Goal: Task Accomplishment & Management: Use online tool/utility

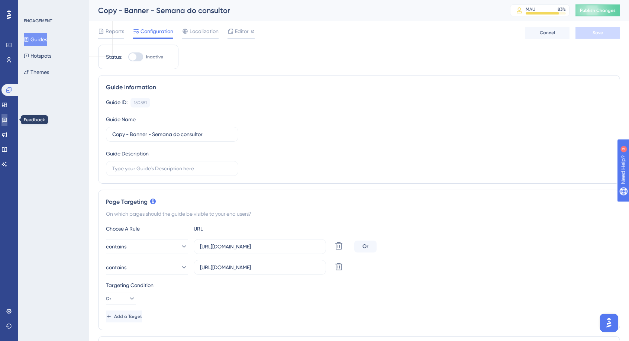
click at [6, 116] on link at bounding box center [4, 120] width 6 height 12
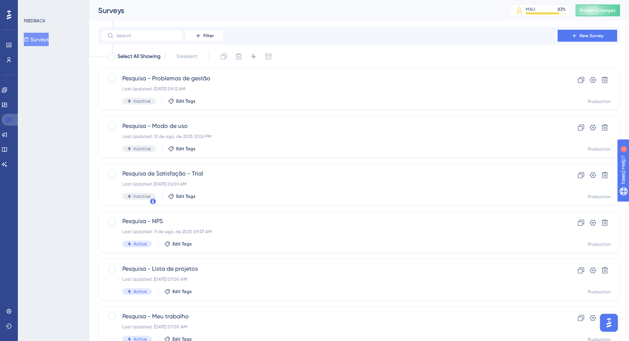
click at [10, 118] on icon at bounding box center [9, 120] width 6 height 6
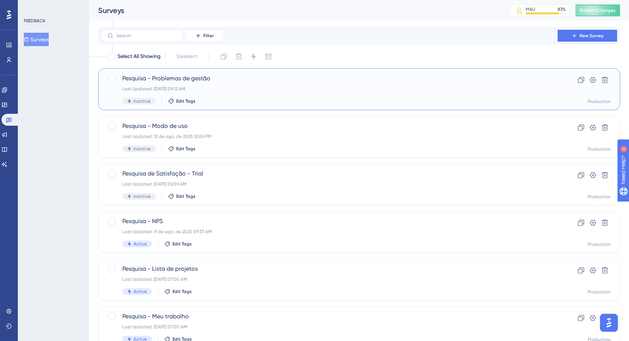
click at [225, 80] on span "Pesquisa - Problemas de gestão" at bounding box center [329, 78] width 414 height 9
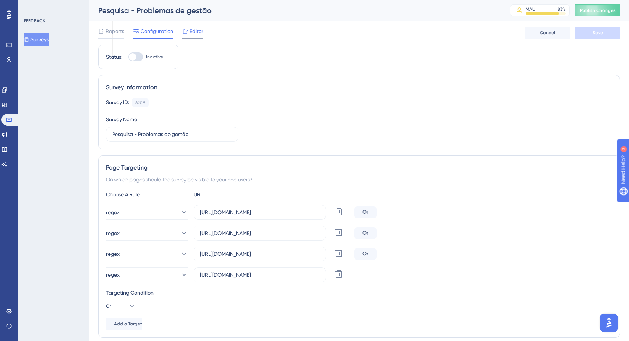
click at [199, 28] on span "Editor" at bounding box center [197, 31] width 14 height 9
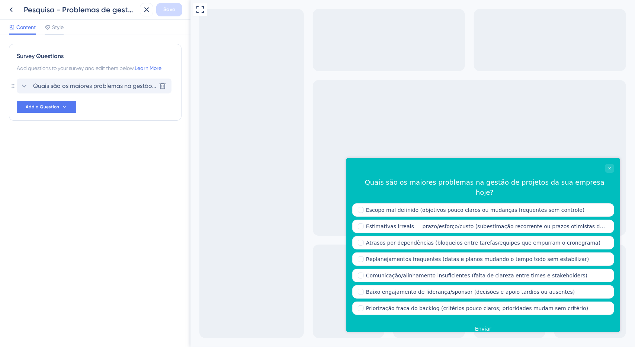
click at [47, 83] on span "Quais são os maiores problemas na gestão de projetos da sua empresa hoje?" at bounding box center [94, 85] width 123 height 9
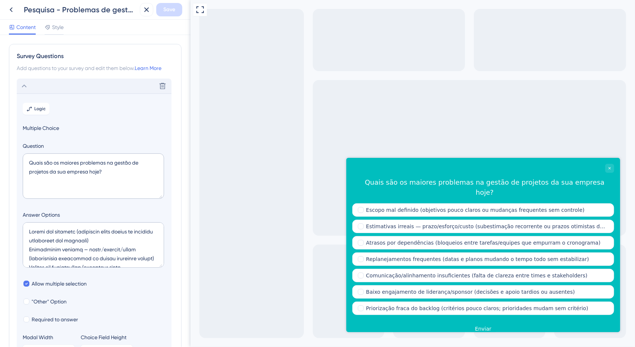
scroll to position [43, 0]
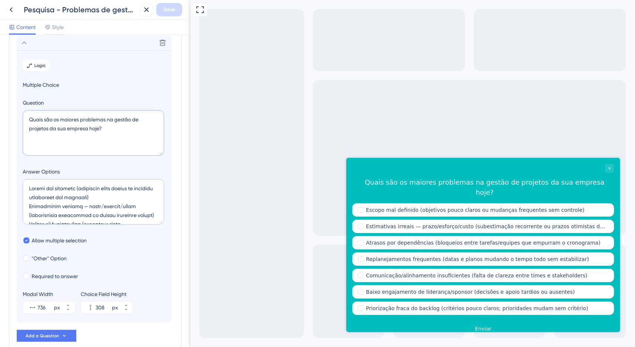
drag, startPoint x: 127, startPoint y: 126, endPoint x: 0, endPoint y: 111, distance: 128.1
click at [0, 113] on div "Survey Questions Add questions to your survey and edit them below. Learn More D…" at bounding box center [95, 191] width 190 height 312
paste textarea "l é o maior desafio que você enfrenta hoje na gestão dos seus projetos"
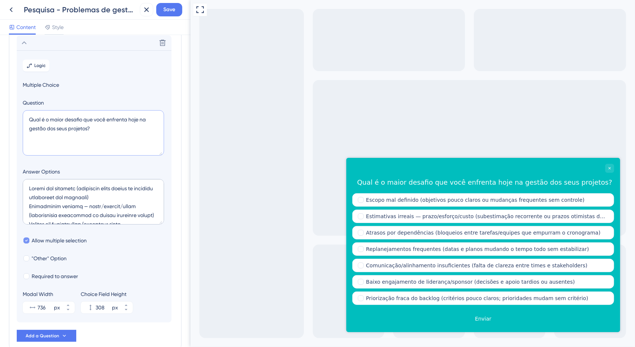
type textarea "Qual é o maior desafio que você enfrenta hoje na gestão dos seus projetos?"
click at [60, 243] on span "Allow multiple selection" at bounding box center [59, 240] width 55 height 9
checkbox input "false"
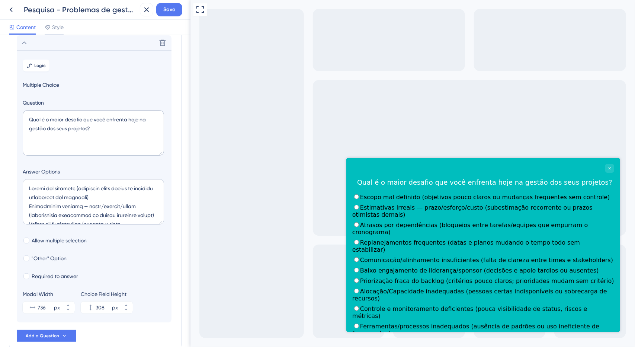
scroll to position [6, 0]
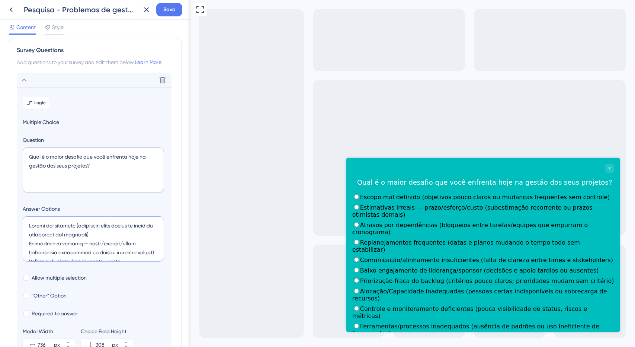
click at [81, 233] on textarea at bounding box center [93, 238] width 141 height 45
paste textarea "Falta de visibilidade e controle dos projetos Dificuldade em acompanhar prazos …"
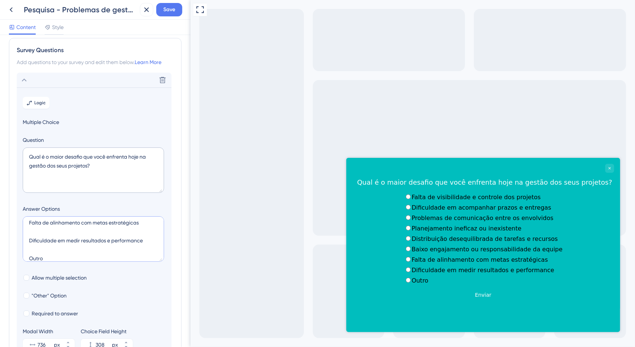
scroll to position [0, 0]
click at [58, 230] on textarea "Falta de visibilidade e controle dos projetos Dificuldade em acompanhar prazos …" at bounding box center [93, 238] width 141 height 45
type textarea "Falta de visibilidade e controle dos projetos Dificuldade em acompanhar prazos …"
click at [411, 197] on label "Falta de visibilidade e controle dos projetos" at bounding box center [475, 196] width 129 height 7
click at [419, 210] on label "Dificuldade em acompanhar prazos e entregas" at bounding box center [480, 206] width 139 height 7
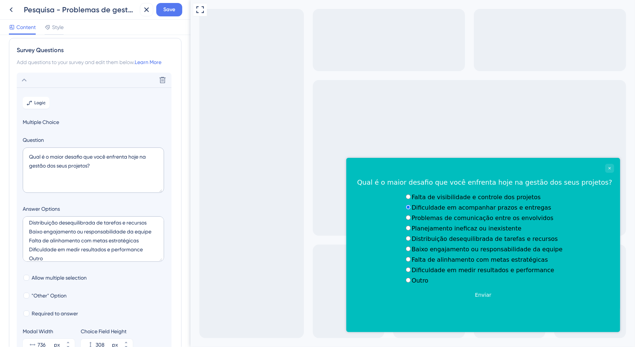
click at [429, 209] on div "Dificuldade em acompanhar prazos e entregas" at bounding box center [482, 206] width 159 height 7
click at [431, 200] on label "Falta de visibilidade e controle dos projetos" at bounding box center [475, 196] width 129 height 7
click at [434, 210] on div "Dificuldade em acompanhar prazos e entregas" at bounding box center [482, 206] width 159 height 7
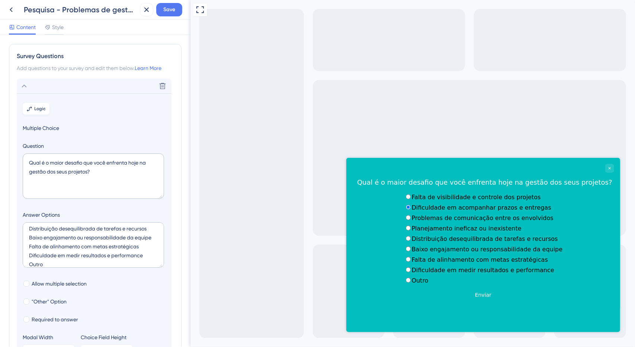
click at [44, 107] on span "Logic" at bounding box center [41, 109] width 12 height 6
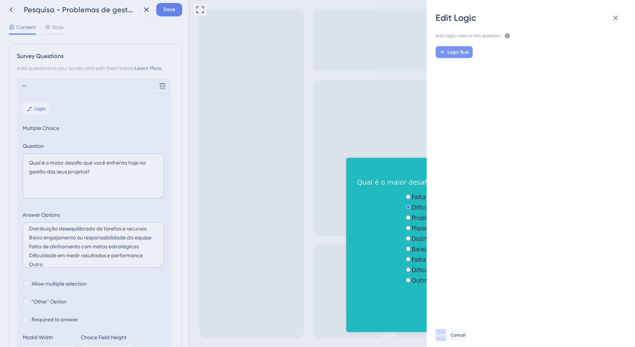
click at [463, 55] on button "Logic Rule" at bounding box center [453, 52] width 37 height 12
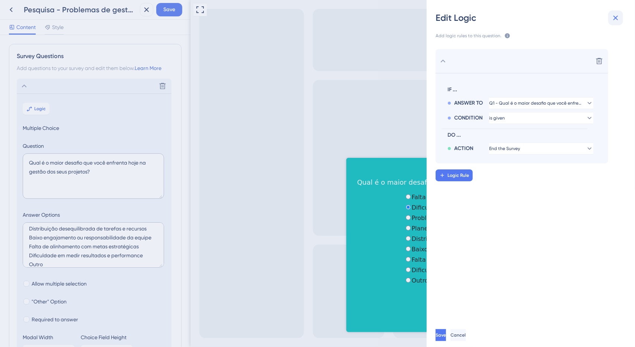
click at [617, 17] on icon at bounding box center [615, 17] width 9 height 9
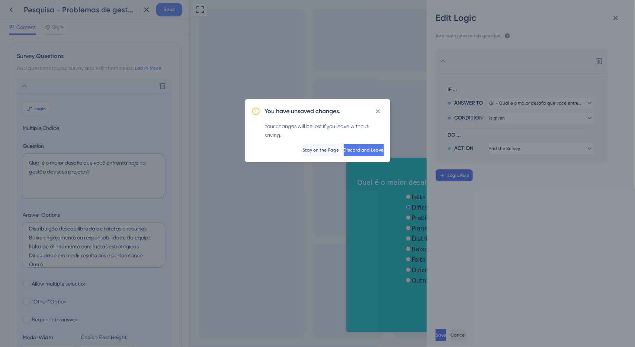
click at [355, 148] on span "Discard and Leave" at bounding box center [364, 150] width 40 height 6
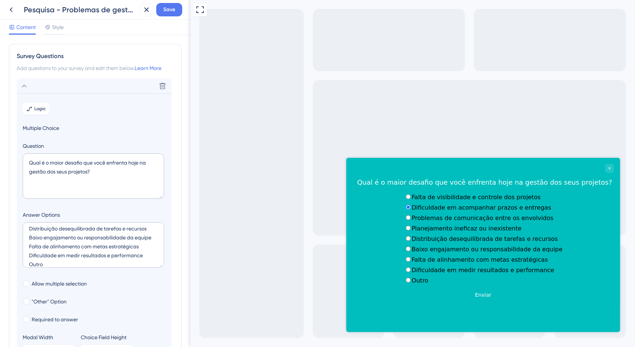
click at [24, 82] on icon at bounding box center [24, 85] width 9 height 9
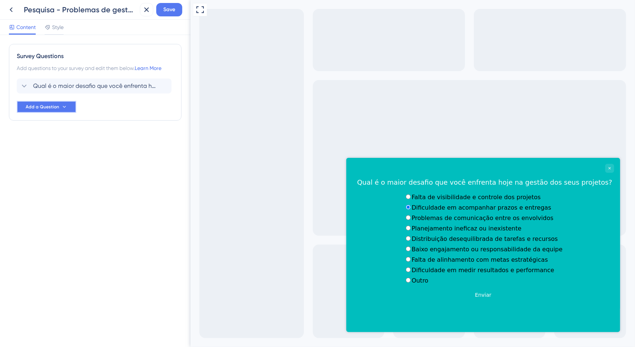
click at [52, 107] on span "Add a Question" at bounding box center [42, 107] width 33 height 6
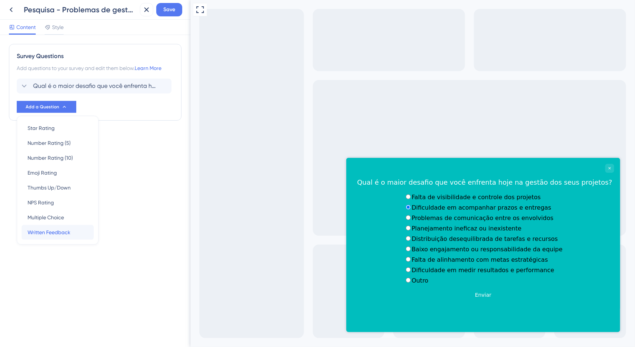
click at [77, 233] on div "Written Feedback Written Feedback" at bounding box center [58, 232] width 60 height 15
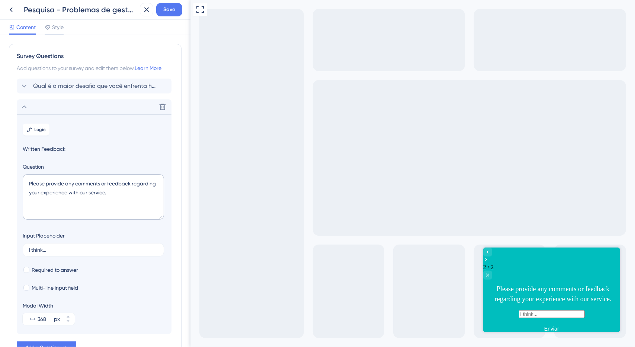
scroll to position [52, 0]
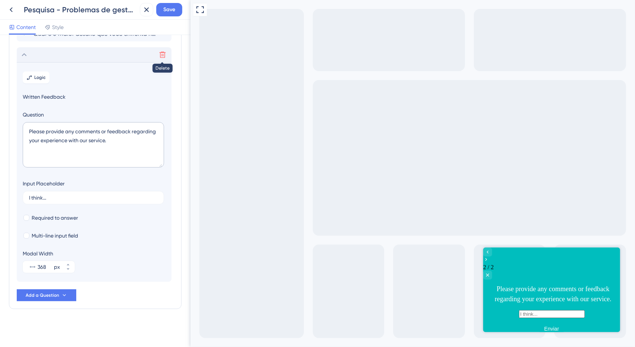
click at [167, 57] on button at bounding box center [163, 55] width 12 height 12
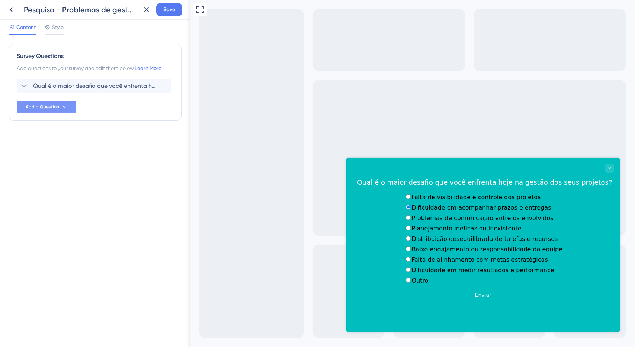
click at [45, 104] on span "Add a Question" at bounding box center [42, 107] width 33 height 6
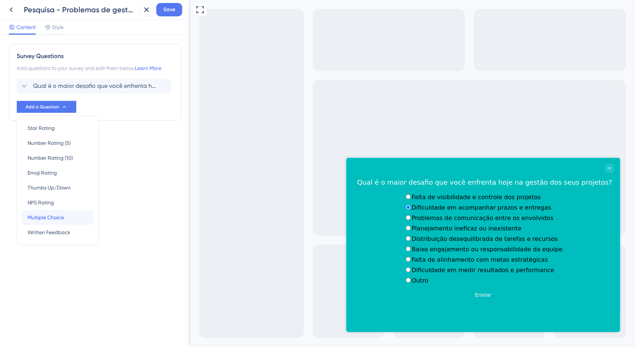
click at [65, 221] on div "Multiple Choice Multiple Choice" at bounding box center [58, 217] width 60 height 15
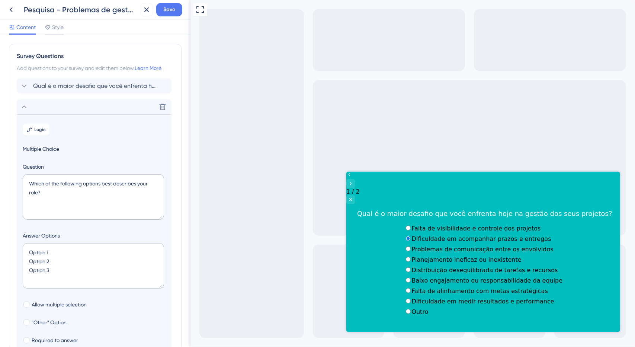
scroll to position [64, 0]
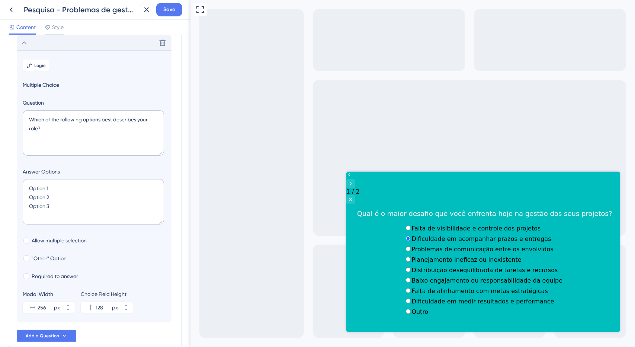
click at [36, 47] on div "Delete" at bounding box center [94, 42] width 155 height 15
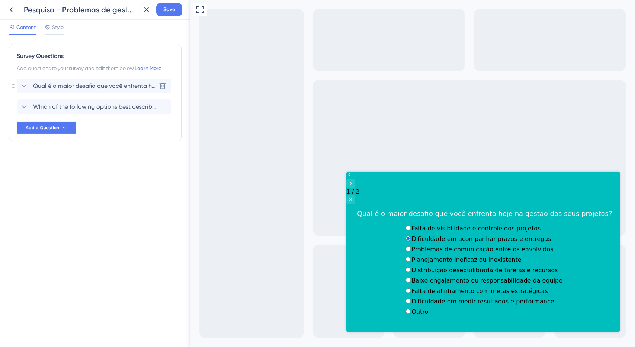
click at [64, 85] on span "Qual é o maior desafio que você enfrenta hoje na gestão dos seus projetos?" at bounding box center [94, 85] width 123 height 9
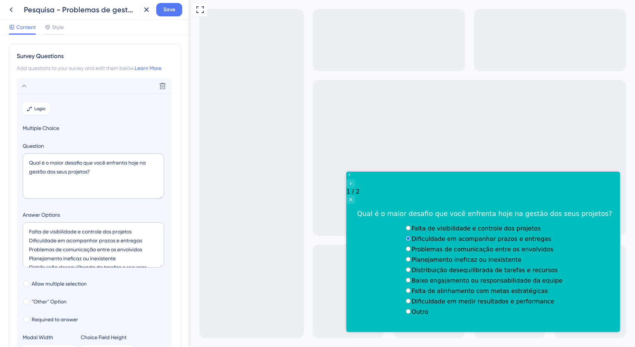
scroll to position [43, 0]
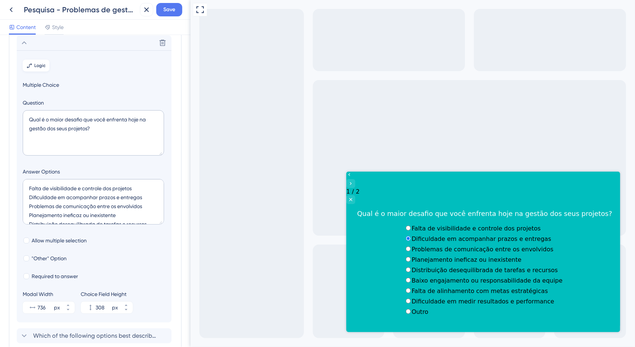
click at [37, 68] on button "Logic" at bounding box center [36, 66] width 27 height 12
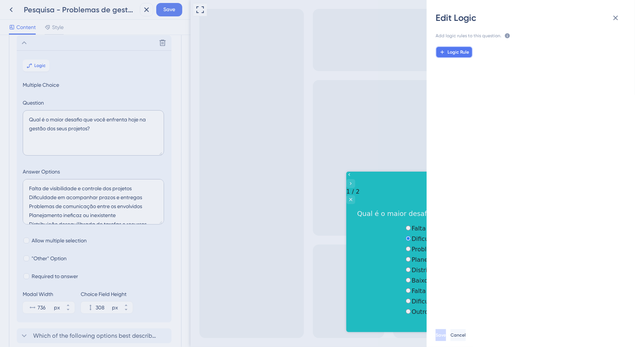
click at [461, 50] on span "Logic Rule" at bounding box center [458, 52] width 22 height 6
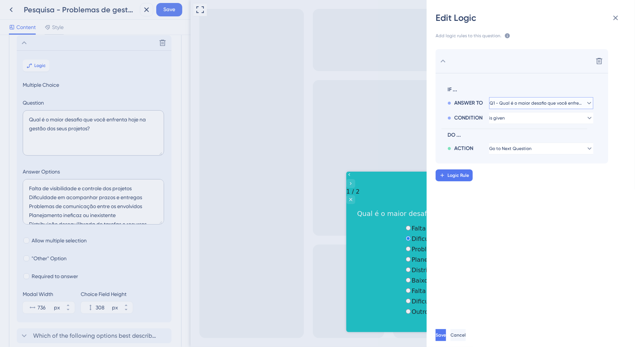
click at [516, 104] on span "Q1 - Qual é o maior desafio que você enfrenta hoje na gestão dos seus projetos?" at bounding box center [535, 103] width 93 height 6
click at [516, 104] on span "Q1 - Qual é o maior desafio que você enfrenta hoje na gestão dos seus projetos?" at bounding box center [536, 103] width 84 height 6
click at [514, 118] on button "is given" at bounding box center [541, 118] width 104 height 12
click at [512, 167] on div "has has" at bounding box center [541, 168] width 89 height 15
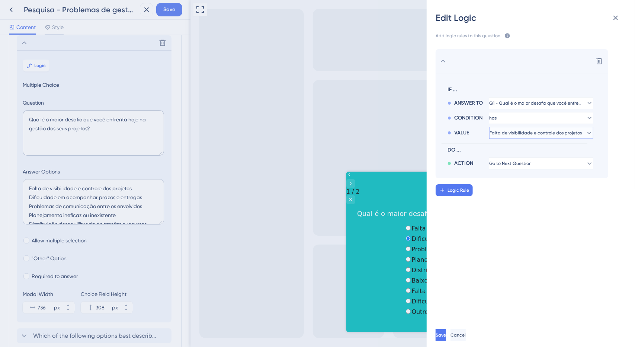
click at [518, 135] on span "Falta de visibilidade e controle dos projetos" at bounding box center [535, 133] width 92 height 6
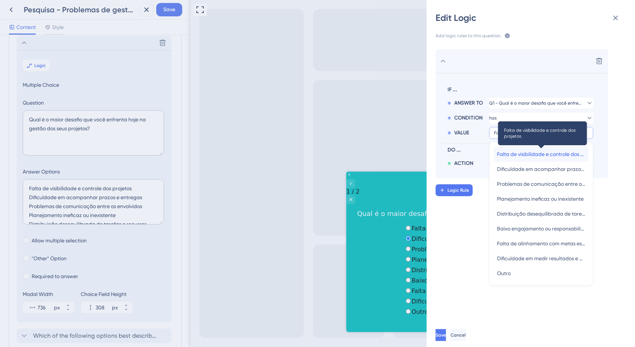
click at [525, 152] on span "Falta de visibilidade e controle dos projetos" at bounding box center [541, 153] width 89 height 9
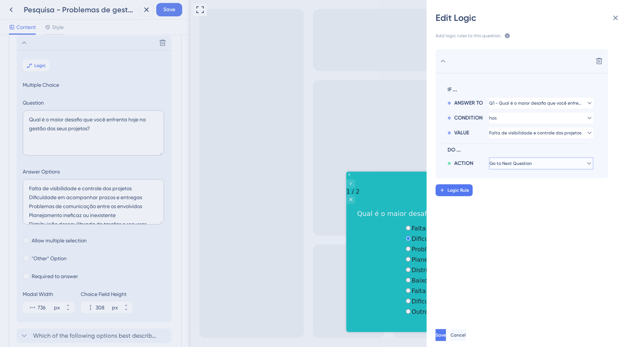
click at [520, 165] on span "Go to Next Question" at bounding box center [510, 163] width 42 height 6
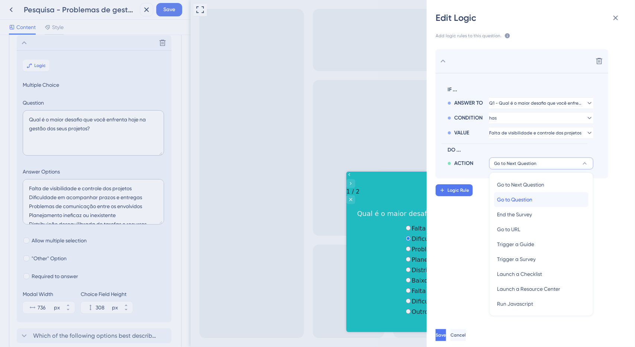
click at [537, 200] on div "Go to Question Go to Question" at bounding box center [541, 199] width 89 height 15
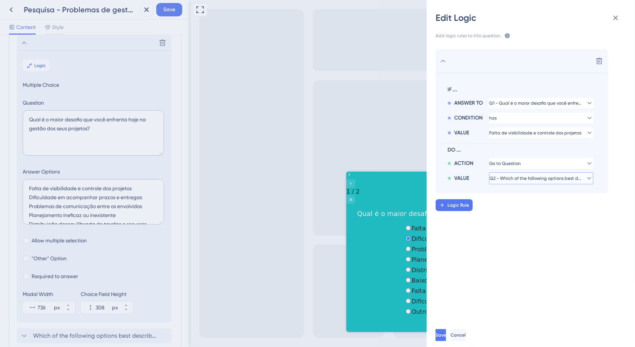
click at [539, 174] on button "Q2 - Which of the following options best describes your role?" at bounding box center [541, 178] width 104 height 12
click at [446, 333] on button "Save" at bounding box center [440, 335] width 10 height 12
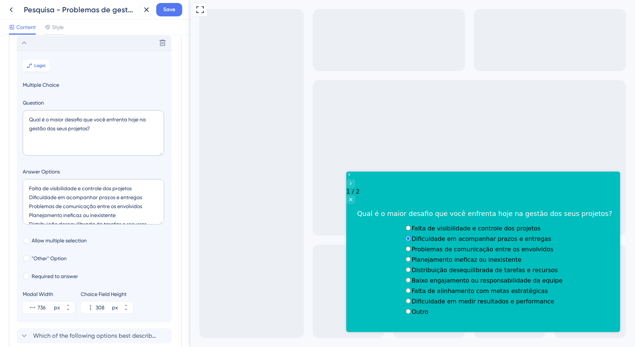
click at [30, 44] on div "Delete" at bounding box center [94, 42] width 155 height 15
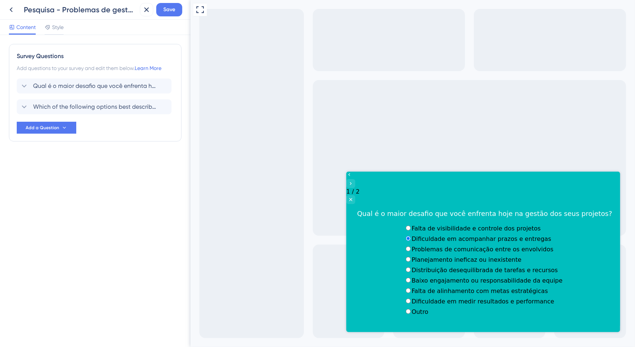
scroll to position [0, 0]
click at [80, 106] on span "Which of the following options best describes your role?" at bounding box center [94, 106] width 123 height 9
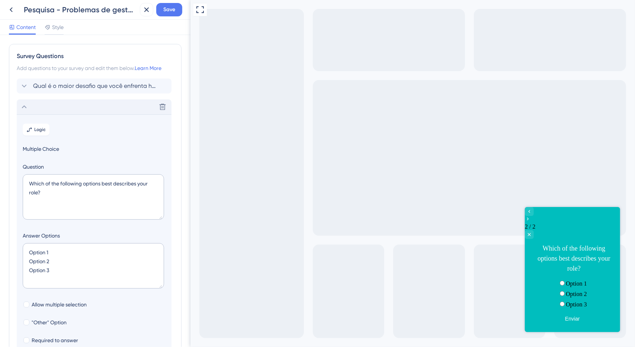
scroll to position [64, 0]
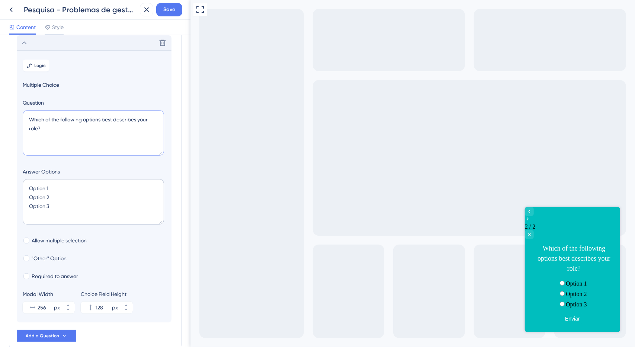
drag, startPoint x: 28, startPoint y: 121, endPoint x: 0, endPoint y: 91, distance: 41.1
click at [0, 95] on div "Survey Questions Add questions to your survey and edit them below. Learn More Q…" at bounding box center [95, 191] width 190 height 312
paste textarea "1. Falta de visibilidade e controle dos projetos"
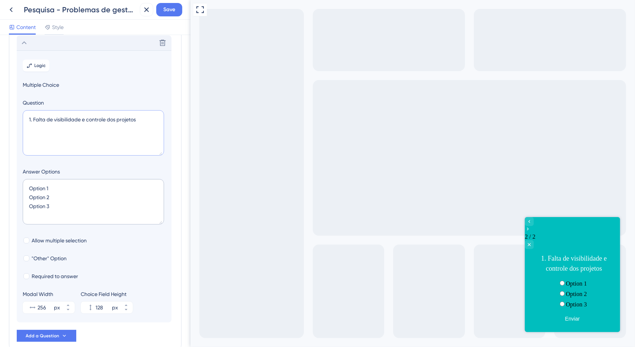
type textarea "1. Falta de visibilidade e controle dos projetos"
drag, startPoint x: 68, startPoint y: 210, endPoint x: 66, endPoint y: 150, distance: 59.9
click at [0, 154] on div "Survey Questions Add questions to your survey and edit them below. Learn More Q…" at bounding box center [95, 191] width 190 height 312
paste textarea "Não sei o status atualizado dos projetos Falta clareza sobre o que está atrasad…"
type textarea "Não sei o status atualizado dos projetos Falta clareza sobre o que está atrasad…"
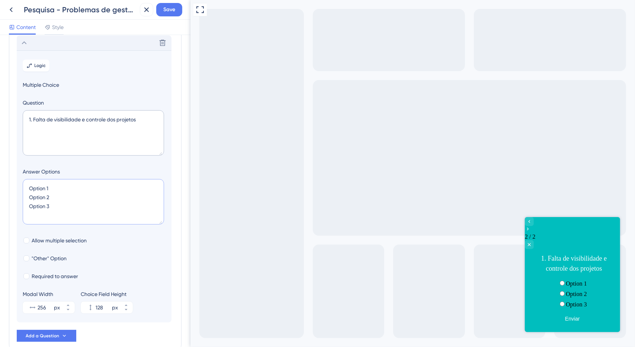
type input "172"
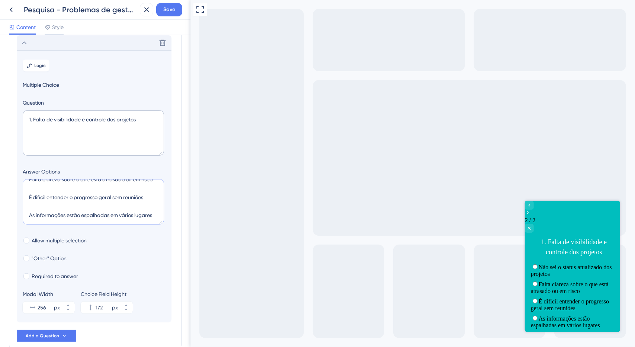
scroll to position [0, 0]
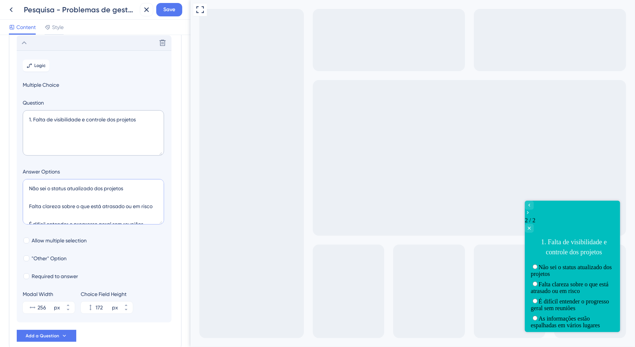
click at [63, 194] on textarea "Não sei o status atualizado dos projetos Falta clareza sobre o que está atrasad…" at bounding box center [93, 201] width 141 height 45
type textarea "Não sei o status atualizado dos projetos Falta clareza sobre o que está atrasad…"
click at [71, 303] on button "256 px" at bounding box center [67, 304] width 13 height 6
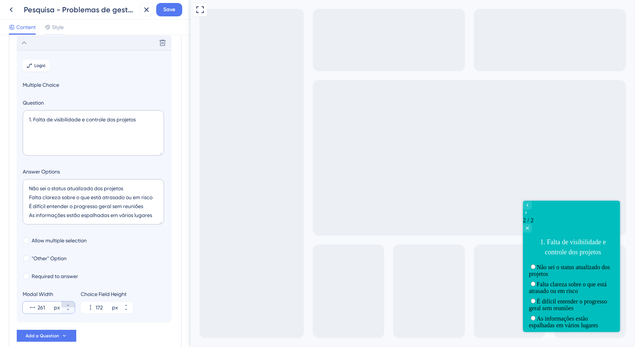
click at [71, 303] on button "261 px" at bounding box center [67, 304] width 13 height 6
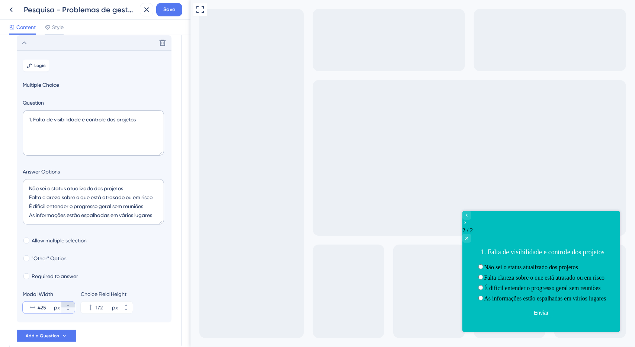
click at [67, 303] on icon at bounding box center [68, 305] width 4 height 4
type input "426"
click at [146, 119] on textarea "1. Falta de visibilidade e controle dos projetos" at bounding box center [93, 132] width 141 height 45
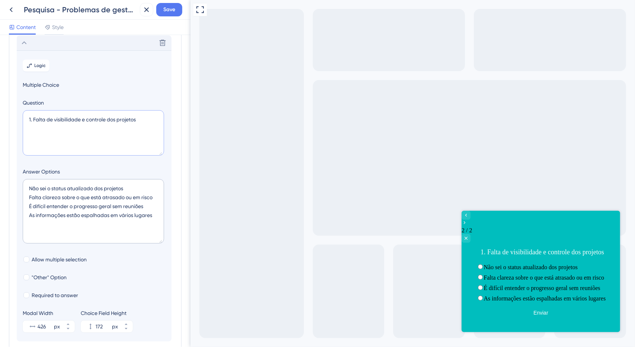
drag, startPoint x: 162, startPoint y: 221, endPoint x: 158, endPoint y: 241, distance: 19.8
click at [158, 241] on textarea "Não sei o status atualizado dos projetos Falta clareza sobre o que está atrasad…" at bounding box center [93, 211] width 141 height 64
click at [148, 209] on textarea "Não sei o status atualizado dos projetos Falta clareza sobre o que está atrasad…" at bounding box center [93, 211] width 141 height 64
click at [152, 200] on textarea "Não sei o status atualizado dos projetos Falta clareza sobre o que está atrasad…" at bounding box center [93, 211] width 141 height 64
click at [143, 225] on textarea "Não sei o status atualizado dos projetos Falta clareza sobre o que está atrasad…" at bounding box center [93, 211] width 141 height 64
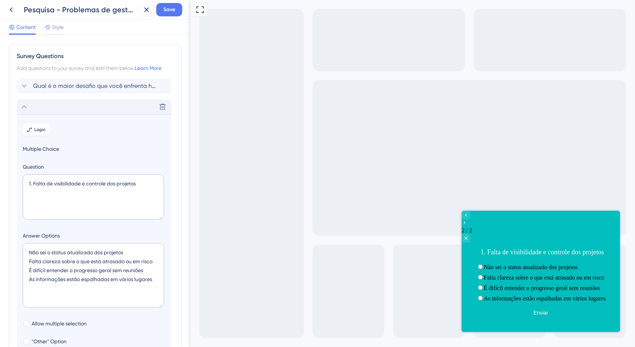
click at [35, 105] on div "Delete" at bounding box center [94, 106] width 155 height 15
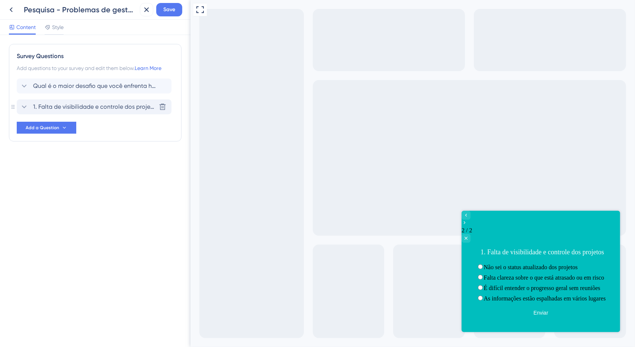
click at [35, 105] on span "1. Falta de visibilidade e controle dos projetos" at bounding box center [94, 106] width 123 height 9
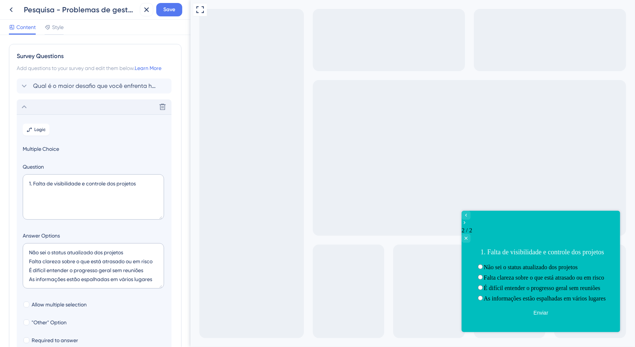
click at [55, 107] on div "Delete" at bounding box center [94, 106] width 155 height 15
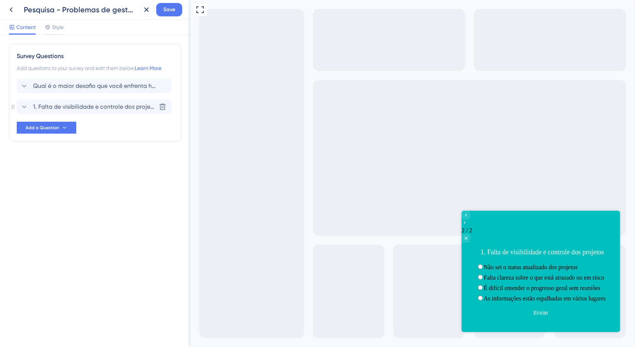
click at [48, 106] on span "1. Falta de visibilidade e controle dos projetos" at bounding box center [94, 106] width 123 height 9
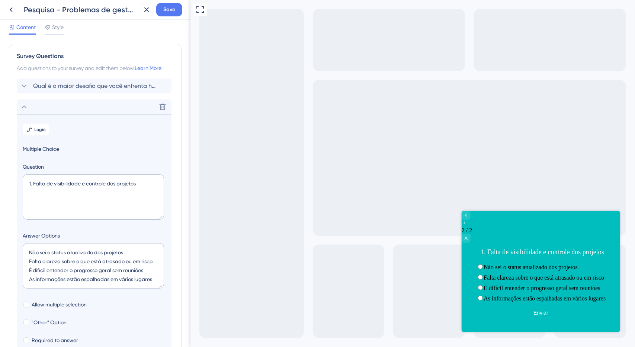
scroll to position [64, 0]
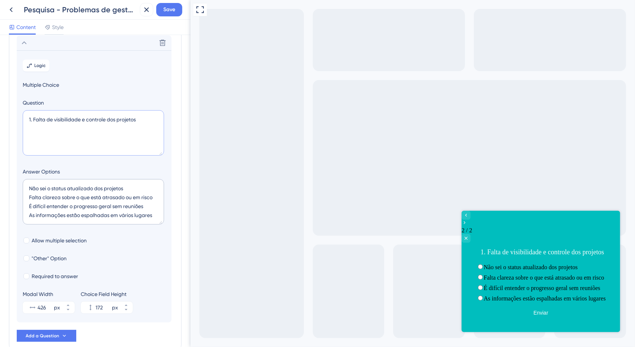
click at [144, 112] on textarea "1. Falta de visibilidade e controle dos projetos" at bounding box center [93, 132] width 141 height 45
click at [146, 120] on textarea "1. Falta de visibilidade e controle dos projetos" at bounding box center [93, 132] width 141 height 45
click at [57, 242] on span "Allow multiple selection" at bounding box center [59, 240] width 55 height 9
checkbox input "true"
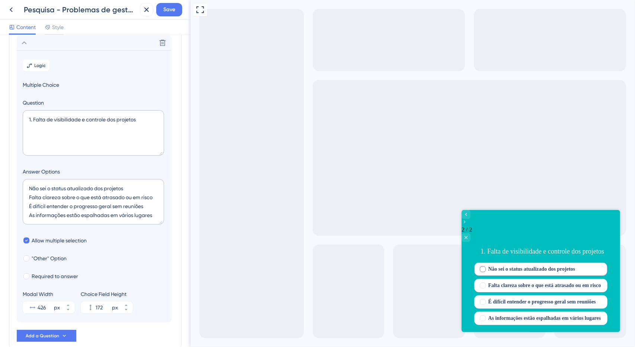
click at [483, 262] on label "Não sei o status atualizado dos projetos" at bounding box center [540, 268] width 133 height 13
checkbox input "true"
click at [488, 280] on span "Falta clareza sobre o que está atrasado ou em risco" at bounding box center [544, 284] width 113 height 9
checkbox input "true"
drag, startPoint x: 483, startPoint y: 283, endPoint x: 483, endPoint y: 287, distance: 4.1
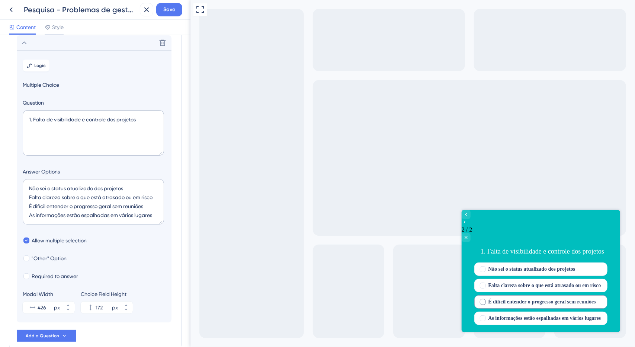
click at [488, 297] on span "É difícil entender o progresso geral sem reuniões" at bounding box center [541, 301] width 107 height 9
checkbox input "true"
click at [483, 291] on div "Não sei o status atualizado dos projetos Falta clareza sobre o que está atrasad…" at bounding box center [540, 293] width 133 height 62
click at [488, 313] on span "As informações estão espalhadas em vários lugares" at bounding box center [544, 317] width 113 height 9
checkbox input "true"
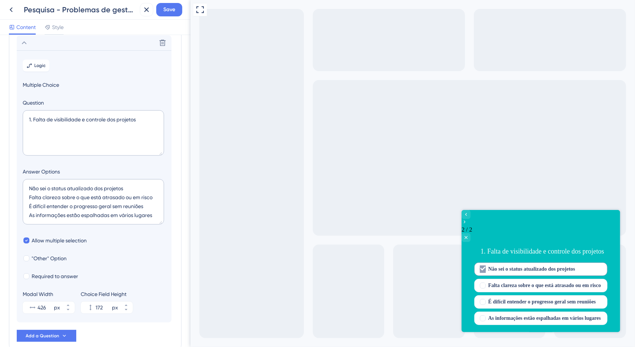
click at [491, 262] on label "Não sei o status atualizado dos projetos" at bounding box center [540, 268] width 133 height 13
checkbox input "false"
click at [488, 280] on span "Falta clareza sobre o que está atrasado ou em risco" at bounding box center [544, 284] width 113 height 9
checkbox input "false"
drag, startPoint x: 477, startPoint y: 282, endPoint x: 482, endPoint y: 297, distance: 15.1
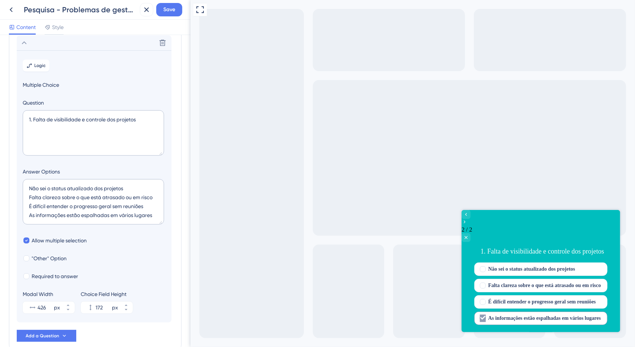
click at [479, 298] on div "Multiple choices rating" at bounding box center [482, 301] width 7 height 7
checkbox input "false"
click at [488, 313] on span "As informações estão espalhadas em vários lugares" at bounding box center [544, 317] width 113 height 9
checkbox input "false"
click at [477, 224] on div "2 / 2 1. Falta de visibilidade e controle dos projetos" at bounding box center [540, 235] width 158 height 52
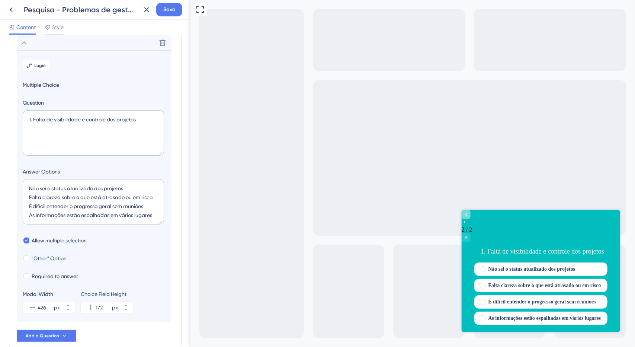
click at [469, 217] on icon "Go to Question 1" at bounding box center [466, 214] width 6 height 6
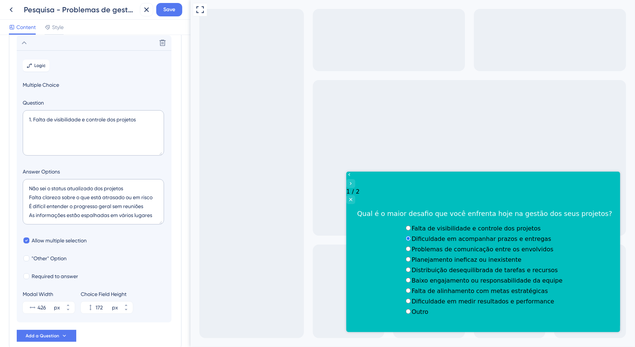
click at [411, 224] on label "Falta de visibilidade e controle dos projetos" at bounding box center [475, 227] width 129 height 7
drag, startPoint x: 368, startPoint y: 183, endPoint x: 607, endPoint y: 396, distance: 320.0
click at [353, 183] on icon "Go to Question 2" at bounding box center [350, 183] width 6 height 6
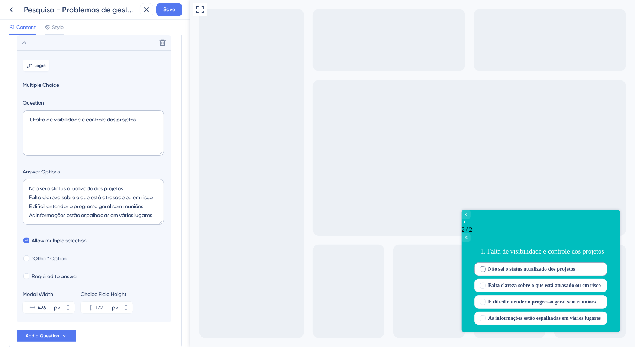
click at [513, 264] on span "Não sei o status atualizado dos projetos" at bounding box center [531, 268] width 87 height 9
checkbox input "true"
click at [515, 280] on span "Falta clareza sobre o que está atrasado ou em risco" at bounding box center [544, 284] width 113 height 9
checkbox input "true"
click at [516, 297] on span "É difícil entender o progresso geral sem reuniões" at bounding box center [541, 301] width 107 height 9
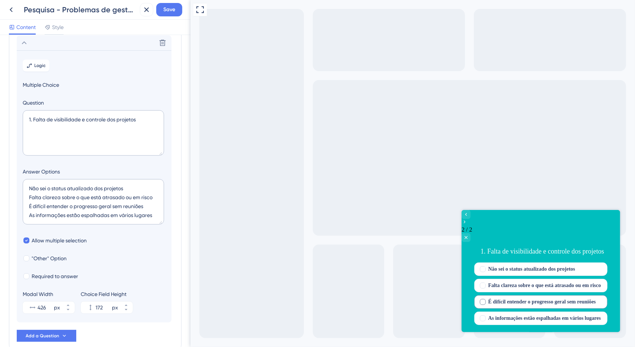
checkbox input "true"
click at [515, 262] on label "Não sei o status atualizado dos projetos" at bounding box center [540, 268] width 133 height 13
checkbox input "false"
drag, startPoint x: 510, startPoint y: 270, endPoint x: 509, endPoint y: 290, distance: 20.1
click at [510, 280] on span "Falta clareza sobre o que está atrasado ou em risco" at bounding box center [544, 284] width 113 height 9
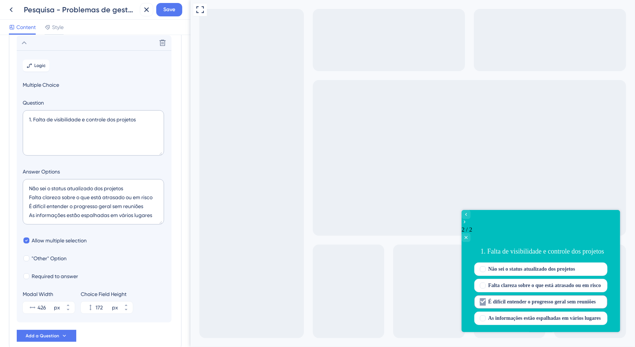
checkbox input "false"
click at [509, 295] on label "É difícil entender o progresso geral sem reuniões" at bounding box center [540, 301] width 133 height 13
checkbox input "false"
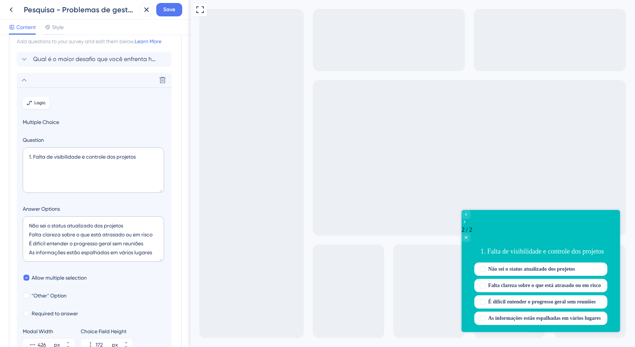
click at [39, 107] on button "Logic" at bounding box center [36, 103] width 27 height 12
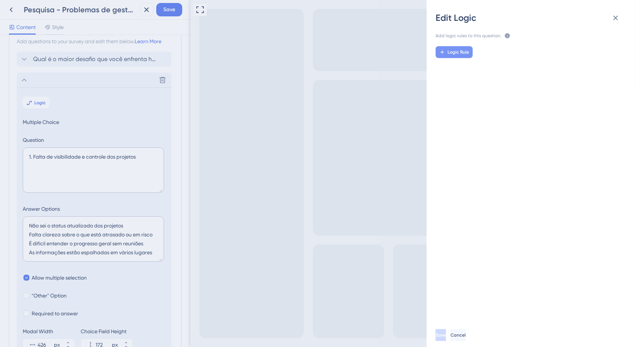
click at [460, 51] on span "Logic Rule" at bounding box center [458, 52] width 22 height 6
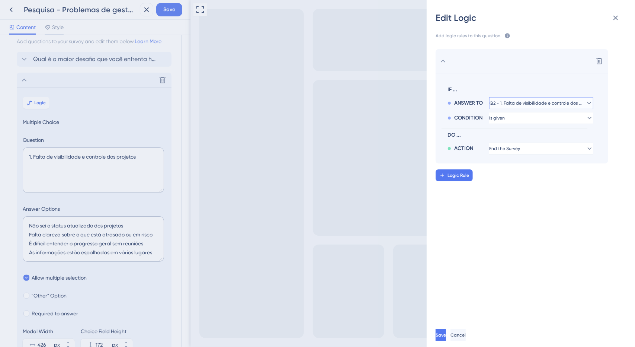
click at [548, 102] on span "Q2 - 1. Falta de visibilidade e controle dos projetos" at bounding box center [535, 103] width 93 height 6
click at [548, 102] on span "Q2 - 1. Falta de visibilidade e controle dos projetos" at bounding box center [536, 103] width 84 height 6
click at [596, 61] on icon at bounding box center [598, 60] width 7 height 7
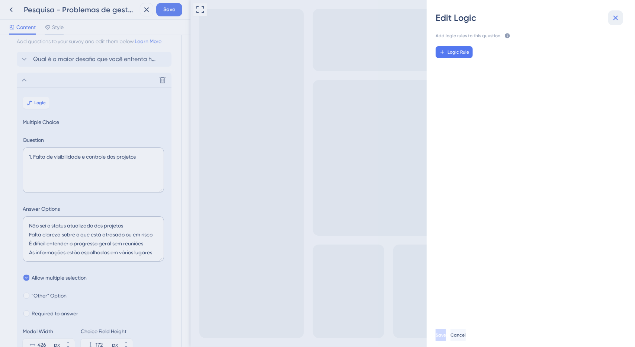
click at [617, 19] on icon at bounding box center [615, 17] width 9 height 9
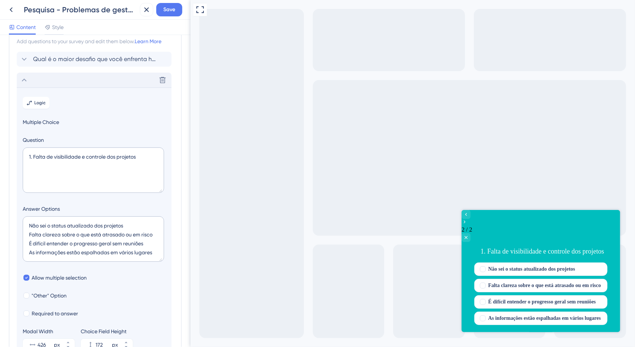
click at [29, 86] on div "Delete" at bounding box center [94, 80] width 155 height 15
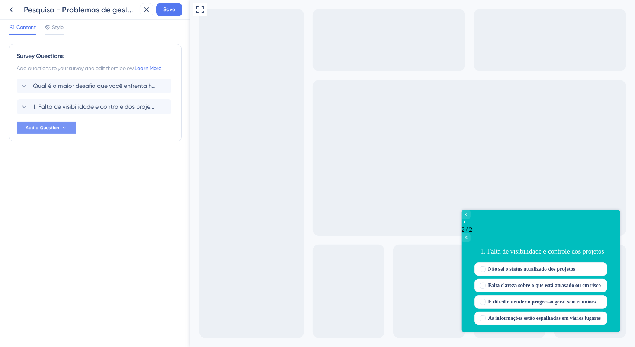
click at [59, 128] on button "Add a Question" at bounding box center [47, 128] width 60 height 12
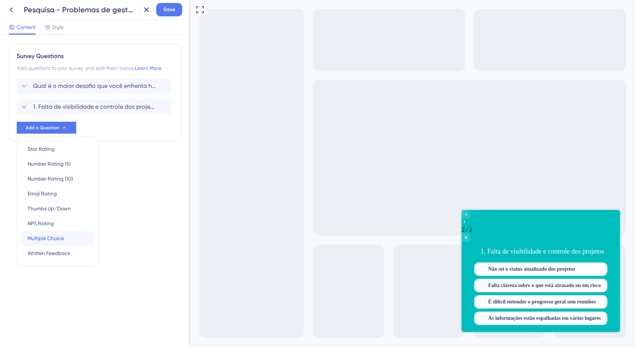
click at [74, 241] on div "Multiple Choice Multiple Choice" at bounding box center [58, 238] width 60 height 15
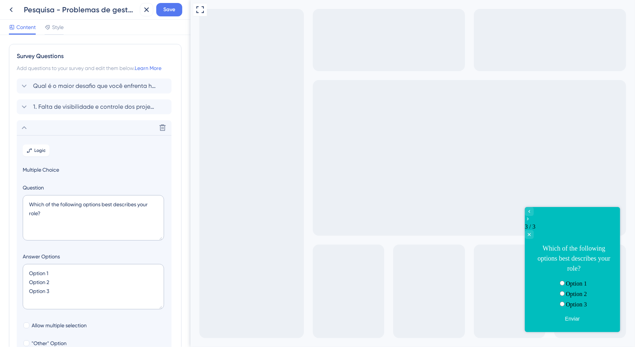
scroll to position [85, 0]
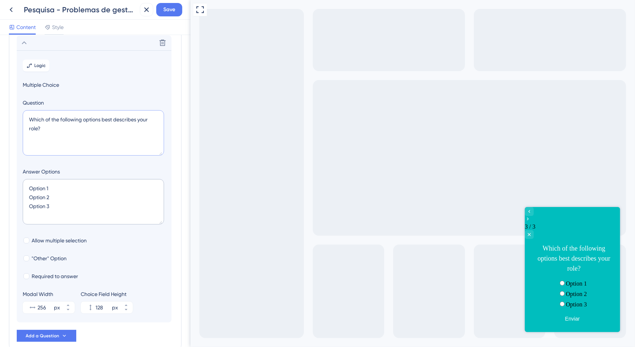
drag, startPoint x: 39, startPoint y: 132, endPoint x: 0, endPoint y: 112, distance: 43.6
click at [0, 118] on div "Survey Questions Add questions to your survey and edit them below. Learn More Q…" at bounding box center [95, 191] width 190 height 312
paste textarea "2. Dificuldade em acompanhar prazos e entregas"
type textarea "2. Dificuldade em acompanhar prazos e entregas"
drag, startPoint x: 69, startPoint y: 214, endPoint x: 45, endPoint y: 170, distance: 49.8
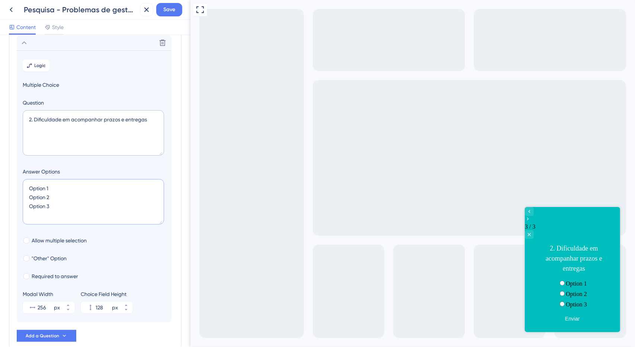
click at [0, 178] on div "Survey Questions Add questions to your survey and edit them below. Learn More Q…" at bounding box center [95, 191] width 190 height 312
paste textarea "Tarefas são concluídas fora do prazo com frequência Não consigo prever atrasos …"
type textarea "Tarefas são concluídas fora do prazo com frequência Não consigo prever atrasos …"
type input "172"
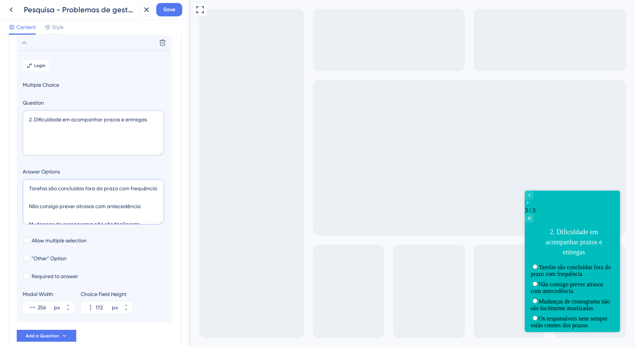
scroll to position [48, 0]
click at [68, 202] on textarea "Tarefas são concluídas fora do prazo com frequência Não consigo prever atrasos …" at bounding box center [93, 201] width 141 height 45
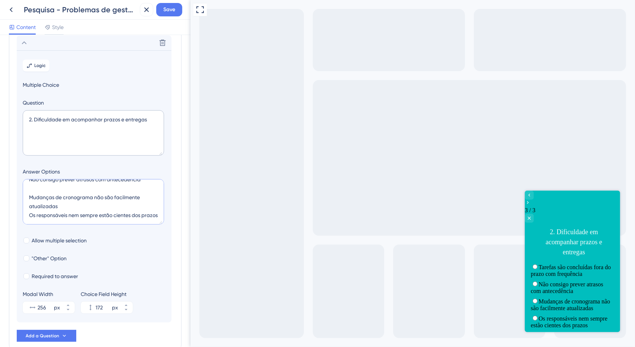
scroll to position [7, 0]
drag, startPoint x: 43, startPoint y: 200, endPoint x: 44, endPoint y: 206, distance: 6.4
click at [43, 200] on textarea "Tarefas são concluídas fora do prazo com frequência Não consigo prever atrasos …" at bounding box center [93, 201] width 141 height 45
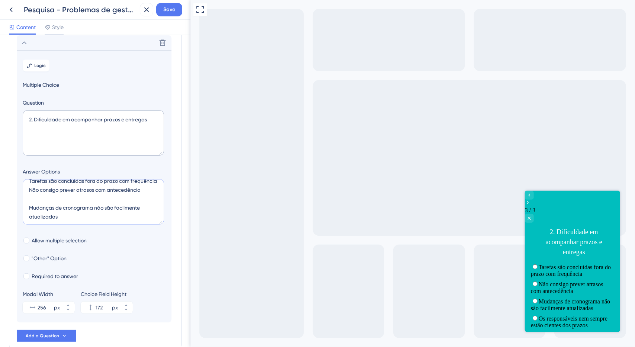
click at [44, 209] on textarea "Tarefas são concluídas fora do prazo com frequência Não consigo prever atrasos …" at bounding box center [93, 201] width 141 height 45
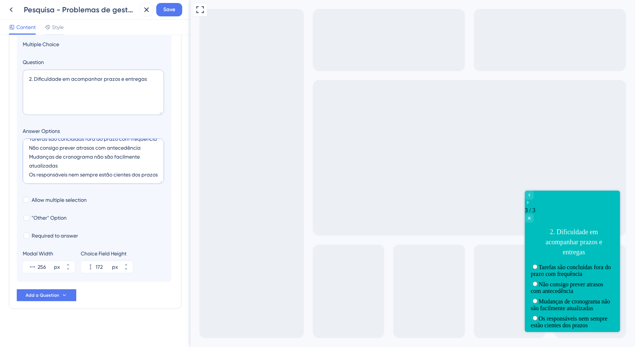
scroll to position [51, 0]
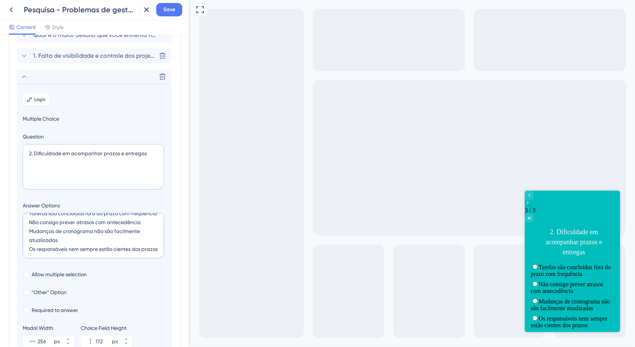
type textarea "Tarefas são concluídas fora do prazo com frequência Não consigo prever atrasos …"
click at [67, 58] on span "1. Falta de visibilidade e controle dos projetos" at bounding box center [94, 55] width 123 height 9
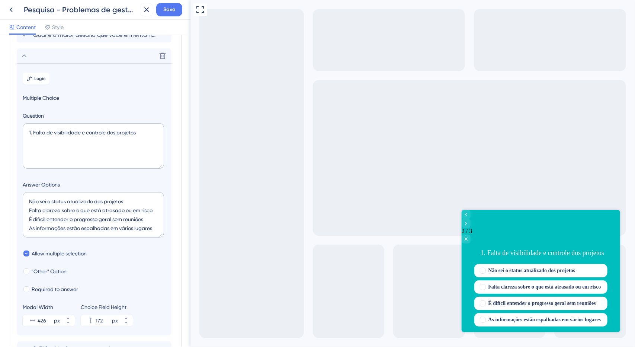
scroll to position [64, 0]
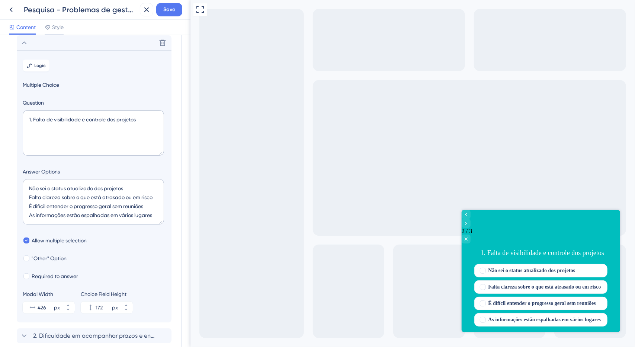
click at [53, 54] on section "Logic Multiple Choice Question 1. Falta de visibilidade e controle dos projetos…" at bounding box center [94, 186] width 155 height 272
click at [50, 48] on div "Delete" at bounding box center [94, 42] width 155 height 15
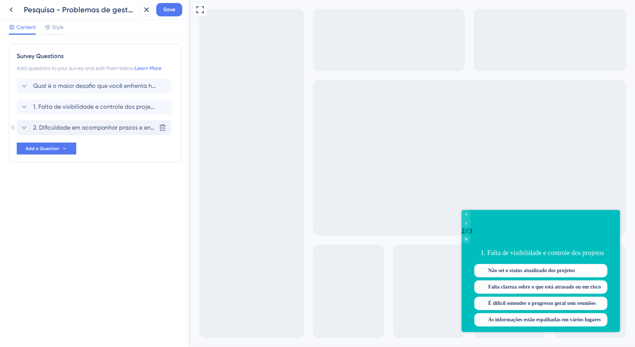
click at [50, 127] on span "2. Dificuldade em acompanhar prazos e entregas" at bounding box center [94, 127] width 123 height 9
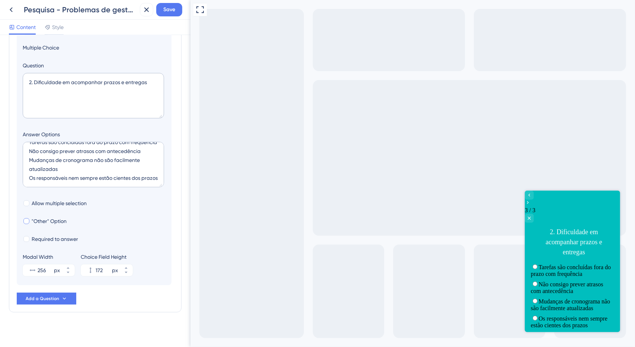
scroll to position [125, 0]
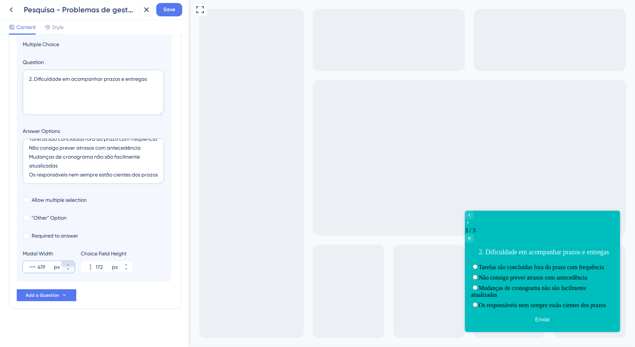
click at [71, 263] on button "419 px" at bounding box center [67, 264] width 13 height 6
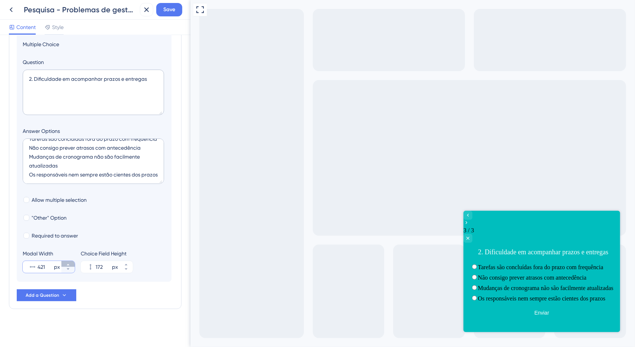
click at [71, 263] on button "421 px" at bounding box center [67, 264] width 13 height 6
click at [70, 263] on button "422 px" at bounding box center [67, 264] width 13 height 6
click at [70, 263] on button "423 px" at bounding box center [67, 264] width 13 height 6
click at [70, 263] on button "424 px" at bounding box center [67, 264] width 13 height 6
click at [70, 263] on button "425 px" at bounding box center [67, 264] width 13 height 6
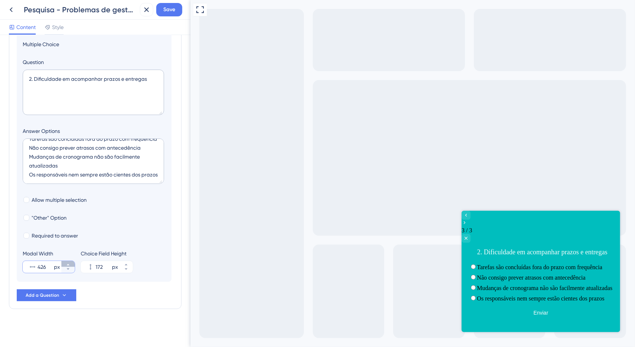
click at [70, 263] on button "426 px" at bounding box center [67, 264] width 13 height 6
click at [66, 269] on icon at bounding box center [68, 269] width 4 height 4
click at [71, 263] on button "453 px" at bounding box center [67, 264] width 13 height 6
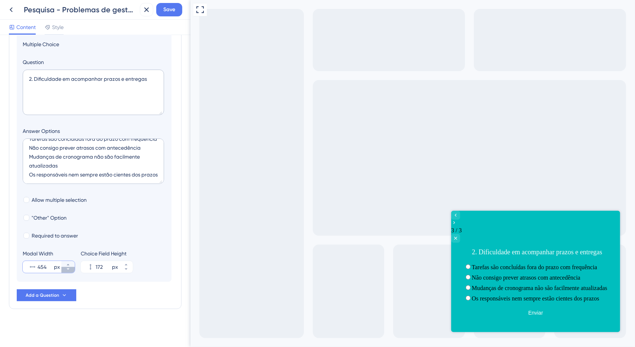
click at [68, 267] on icon at bounding box center [68, 269] width 4 height 4
click at [69, 267] on icon at bounding box center [68, 269] width 4 height 4
click at [69, 266] on icon at bounding box center [68, 264] width 4 height 4
type input "452"
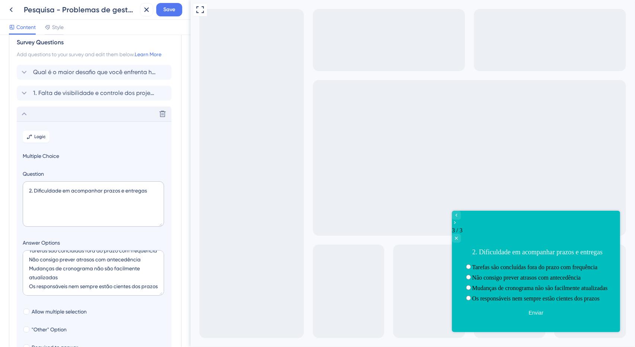
scroll to position [0, 0]
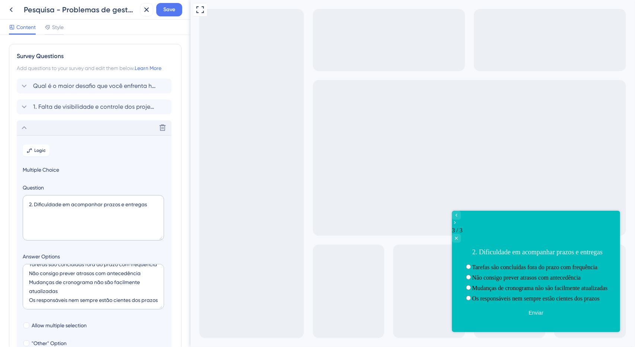
click at [50, 130] on div "Delete" at bounding box center [94, 127] width 155 height 15
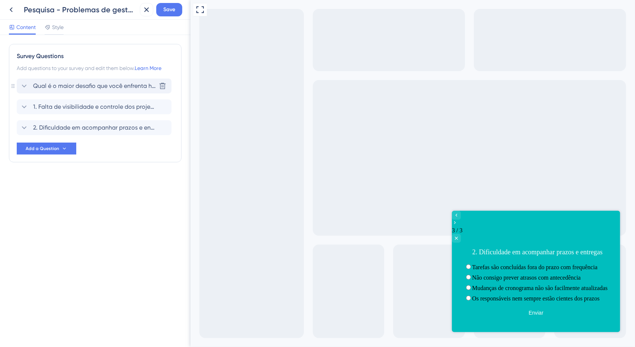
click at [71, 88] on span "Qual é o maior desafio que você enfrenta hoje na gestão dos seus projetos?" at bounding box center [94, 85] width 123 height 9
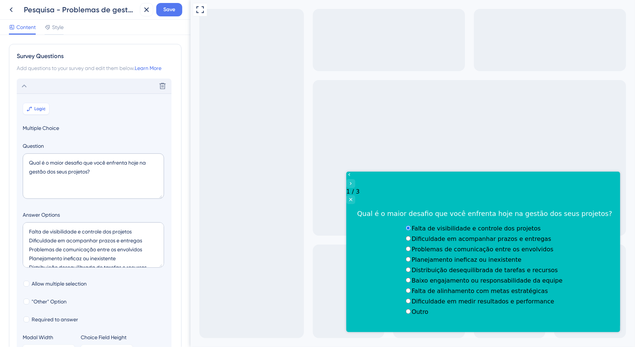
click at [39, 106] on span "Logic" at bounding box center [41, 109] width 12 height 6
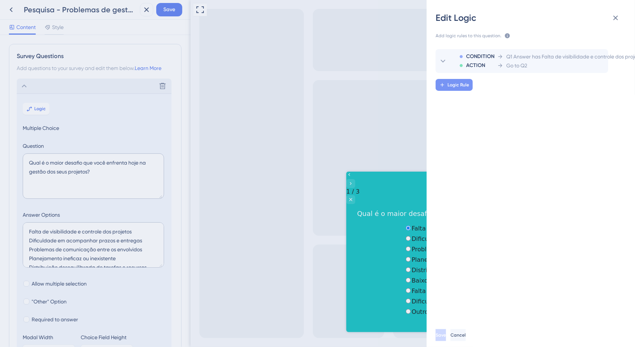
click at [464, 85] on span "Logic Rule" at bounding box center [458, 85] width 22 height 6
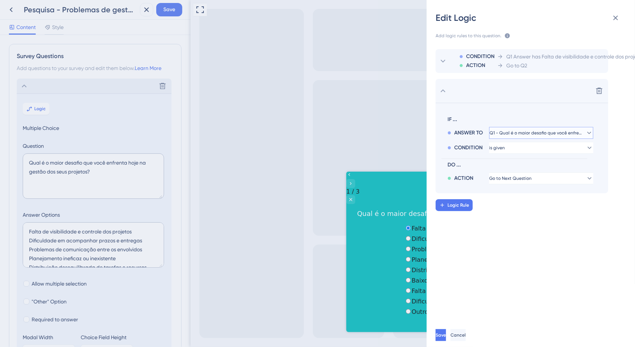
click at [517, 133] on span "Q1 - Qual é o maior desafio que você enfrenta hoje na gestão dos seus projetos?" at bounding box center [535, 133] width 93 height 6
click at [517, 133] on span "Q1 - Qual é o maior desafio que você enfrenta hoje na gestão dos seus projetos?" at bounding box center [536, 133] width 84 height 6
click at [517, 148] on button "is given" at bounding box center [541, 148] width 104 height 12
click at [527, 193] on div "has has" at bounding box center [541, 198] width 89 height 15
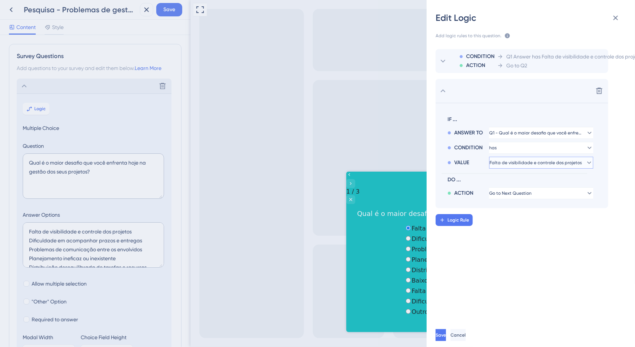
click at [542, 164] on span "Falta de visibilidade e controle dos projetos" at bounding box center [535, 163] width 92 height 6
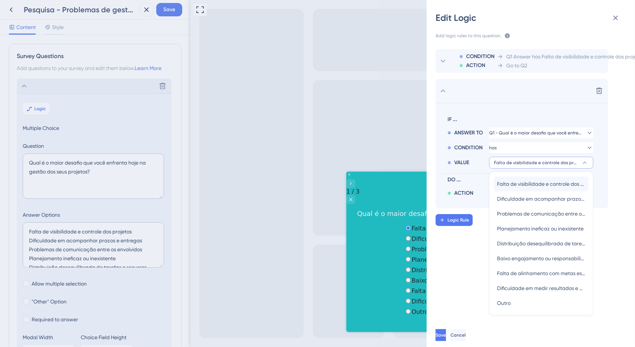
scroll to position [9, 0]
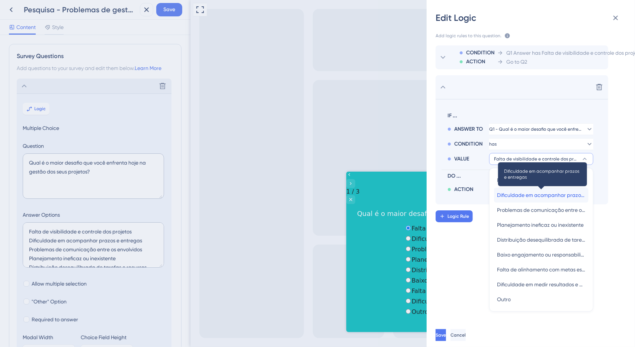
click at [530, 191] on span "Dificuldade em acompanhar prazos e entregas" at bounding box center [541, 194] width 89 height 9
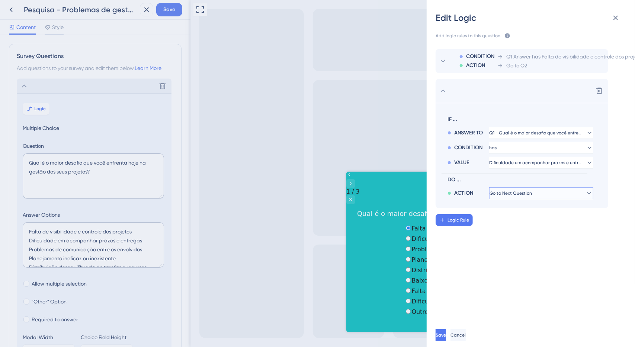
click at [525, 191] on span "Go to Next Question" at bounding box center [510, 193] width 42 height 6
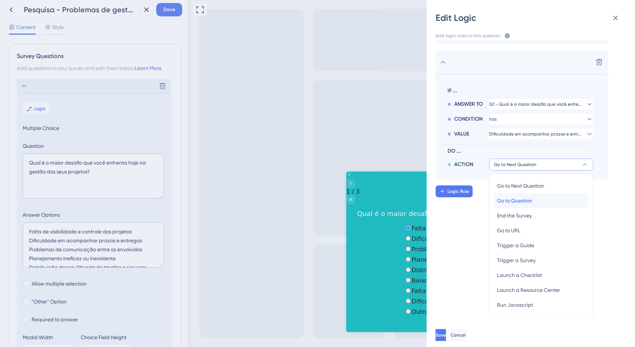
click at [529, 196] on span "Go to Question" at bounding box center [514, 200] width 35 height 9
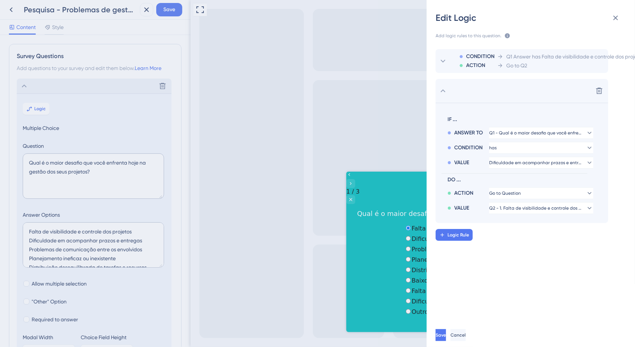
scroll to position [0, 0]
click at [526, 209] on span "Q2 - 1. Falta de visibilidade e controle dos projetos" at bounding box center [535, 208] width 93 height 6
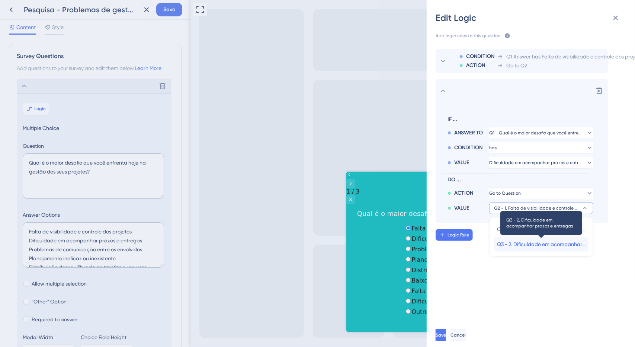
click at [530, 245] on span "Q3 - 2. Dificuldade em acompanhar prazos e entregas" at bounding box center [541, 243] width 89 height 9
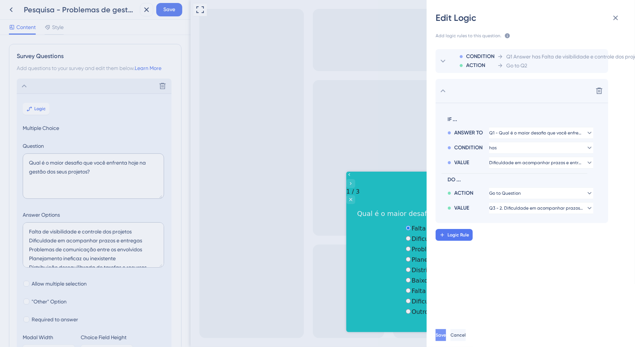
click at [446, 334] on span "Save" at bounding box center [440, 335] width 10 height 6
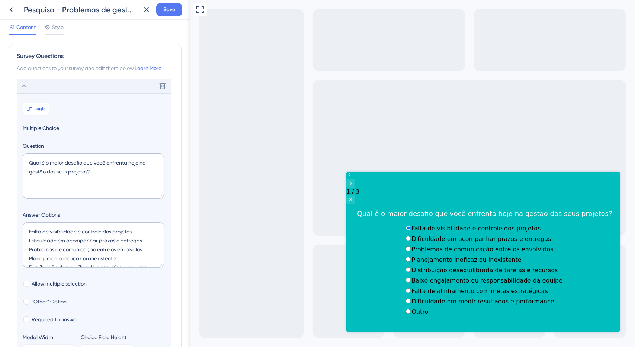
click at [31, 85] on div "Delete" at bounding box center [94, 85] width 155 height 15
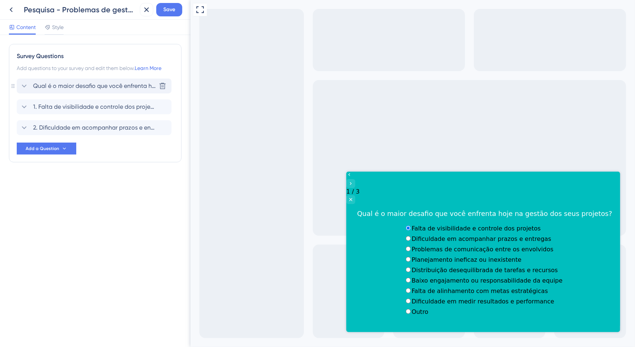
click at [77, 88] on span "Qual é o maior desafio que você enfrenta hoje na gestão dos seus projetos?" at bounding box center [94, 85] width 123 height 9
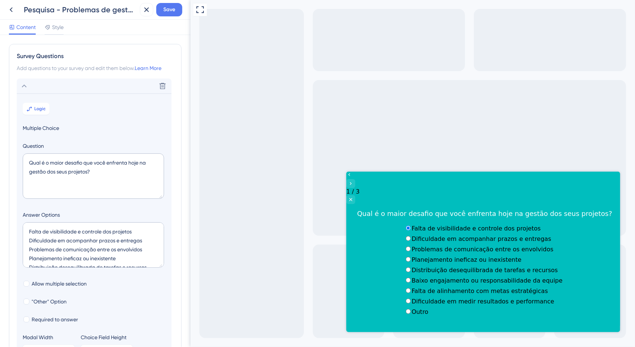
scroll to position [43, 0]
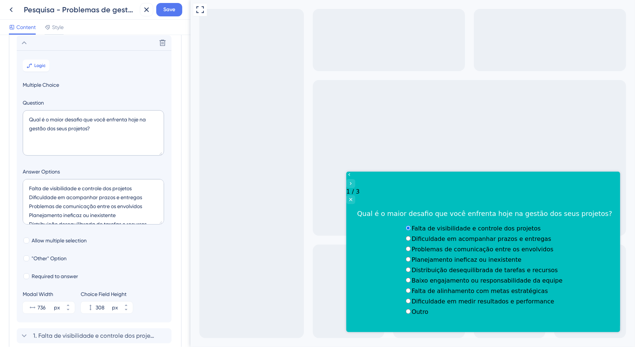
click at [45, 69] on button "Logic" at bounding box center [36, 66] width 27 height 12
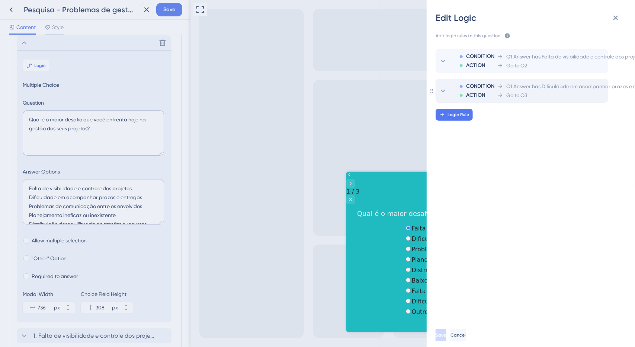
click at [510, 93] on span "Go to Q3" at bounding box center [516, 95] width 21 height 9
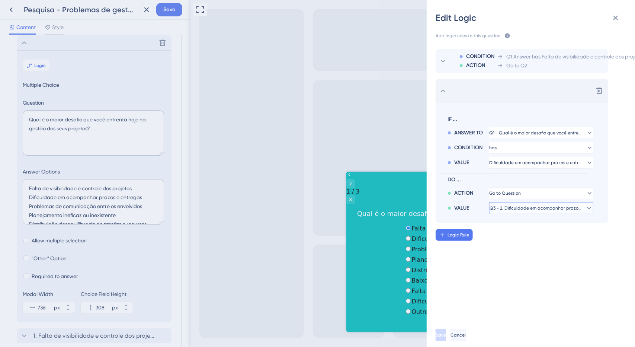
click at [531, 209] on span "Q3 - 2. Dificuldade em acompanhar prazos e entregas" at bounding box center [535, 208] width 93 height 6
click at [531, 209] on span "Q3 - 2. Dificuldade em acompanhar prazos e entregas" at bounding box center [536, 208] width 84 height 6
click at [448, 92] on div "Delete" at bounding box center [521, 91] width 173 height 24
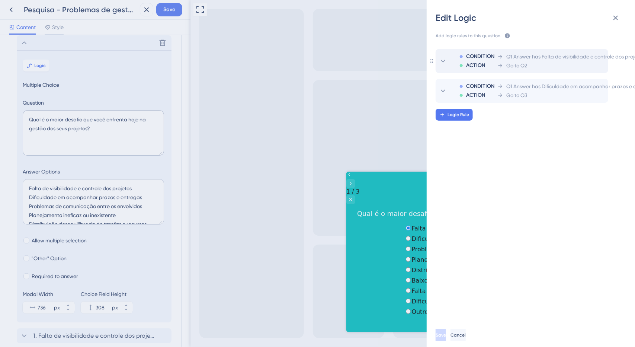
click at [446, 64] on icon at bounding box center [442, 61] width 9 height 9
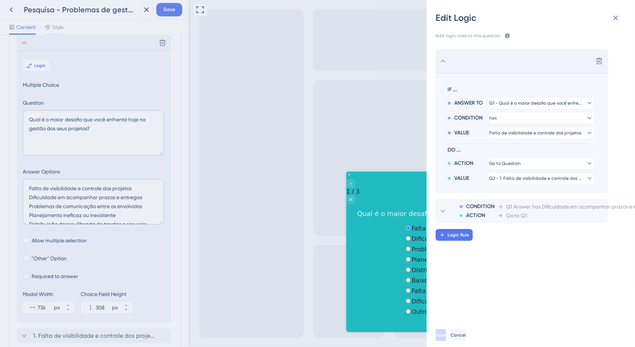
click at [446, 63] on icon at bounding box center [442, 61] width 9 height 9
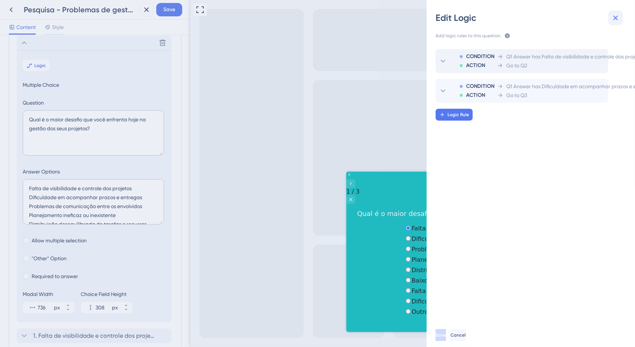
click at [615, 16] on icon at bounding box center [615, 17] width 9 height 9
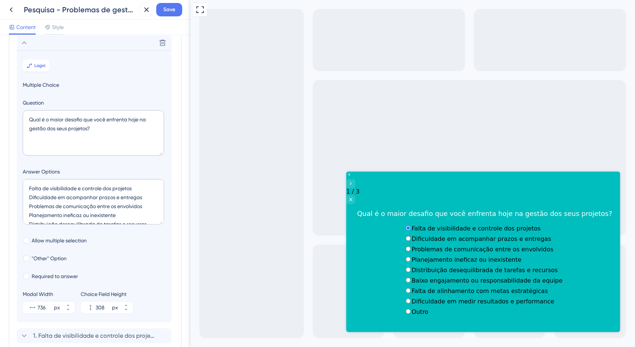
click at [32, 46] on div "Delete" at bounding box center [94, 42] width 155 height 15
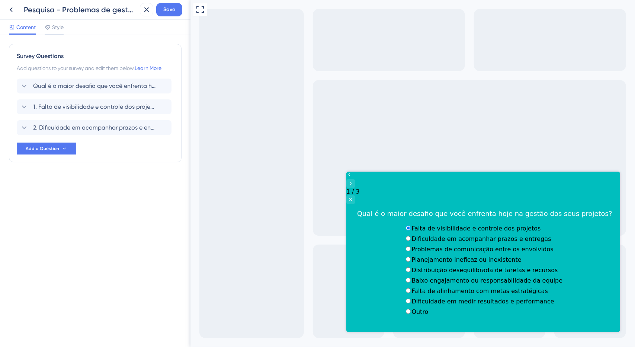
scroll to position [0, 0]
click at [52, 148] on span "Add a Question" at bounding box center [42, 148] width 33 height 6
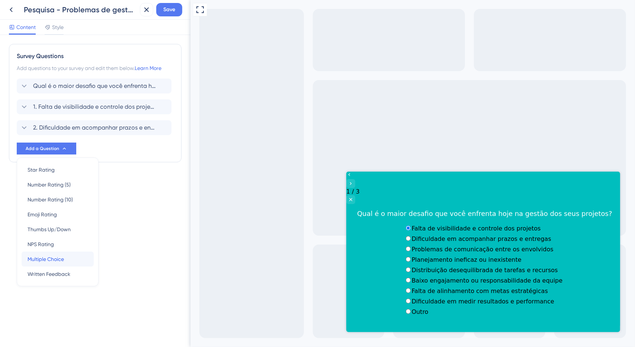
click at [63, 257] on span "Multiple Choice" at bounding box center [46, 258] width 36 height 9
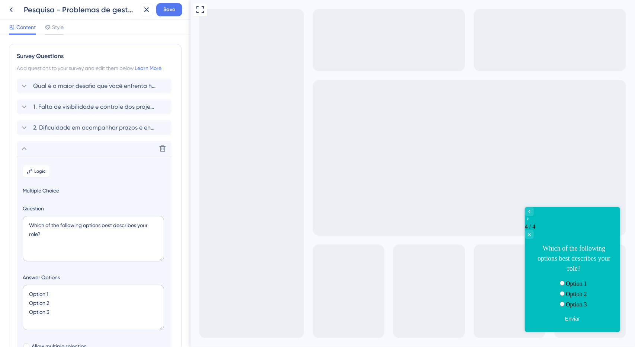
scroll to position [106, 0]
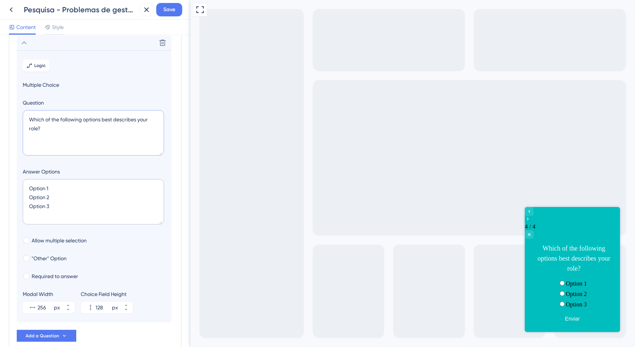
click at [0, 110] on div "Survey Questions Add questions to your survey and edit them below. Learn More Q…" at bounding box center [95, 191] width 190 height 312
paste textarea "3. Problemas de comunicação entre os envolvidos"
type textarea "3. Problemas de comunicação entre os envolvidos"
drag, startPoint x: 57, startPoint y: 205, endPoint x: 1, endPoint y: 151, distance: 78.1
click at [0, 157] on div "Survey Questions Add questions to your survey and edit them below. Learn More Q…" at bounding box center [95, 191] width 190 height 312
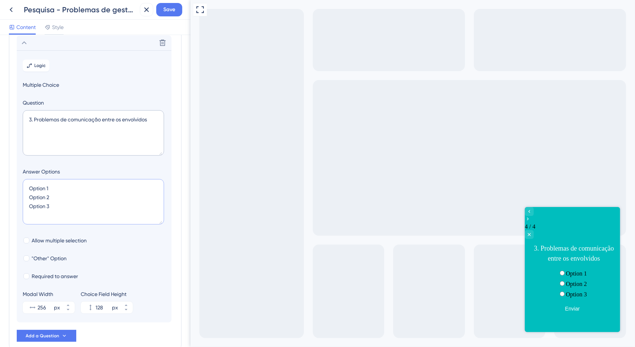
paste textarea "Informações importantes se perdem ou são esquecidas Reuniões são ineficazes ou …"
type textarea "Informações importantes se perdem ou são esquecidas Reuniões são ineficazes ou …"
type input "172"
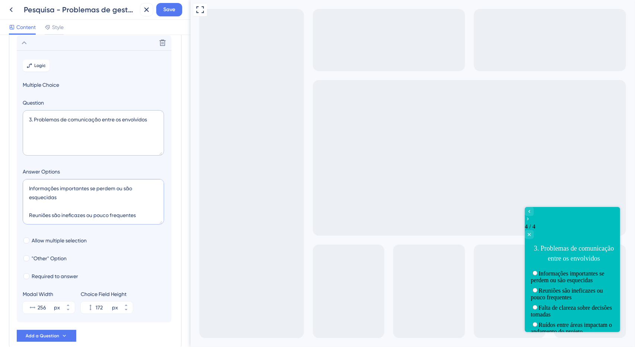
scroll to position [39, 0]
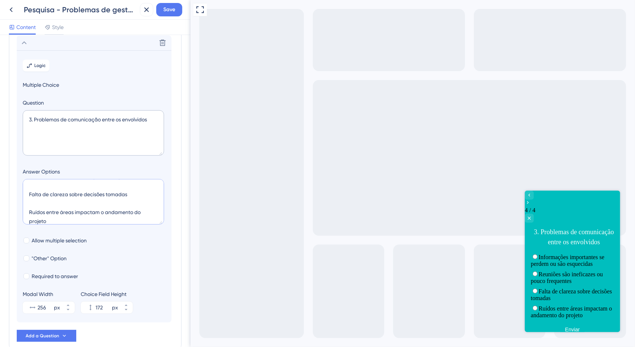
click at [64, 202] on textarea "Informações importantes se perdem ou são esquecidas Reuniões são ineficazes ou …" at bounding box center [93, 201] width 141 height 45
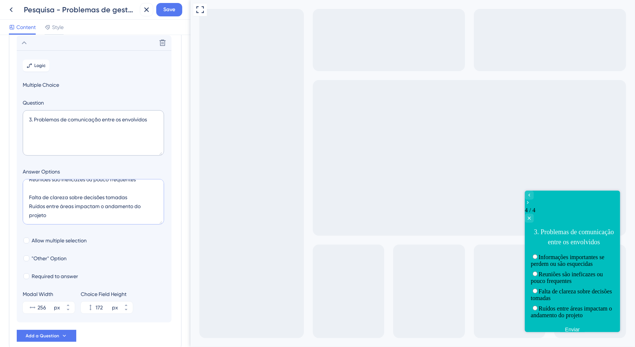
click at [46, 187] on textarea "Informações importantes se perdem ou são esquecidas Reuniões são ineficazes ou …" at bounding box center [93, 201] width 141 height 45
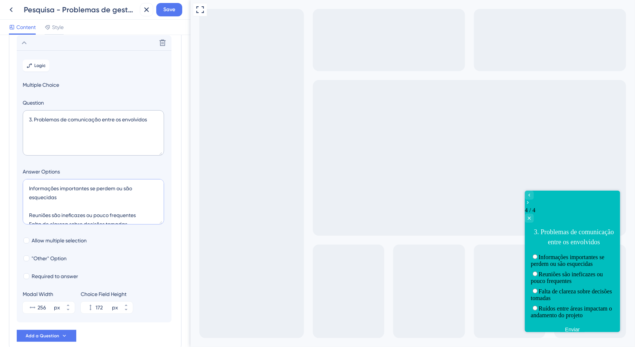
click at [52, 206] on textarea "Informações importantes se perdem ou são esquecidas Reuniões são ineficazes ou …" at bounding box center [93, 201] width 141 height 45
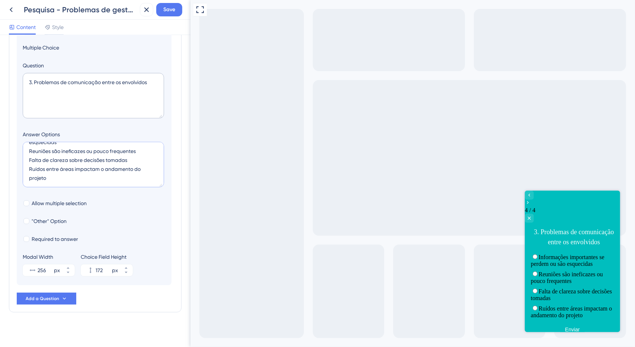
scroll to position [146, 0]
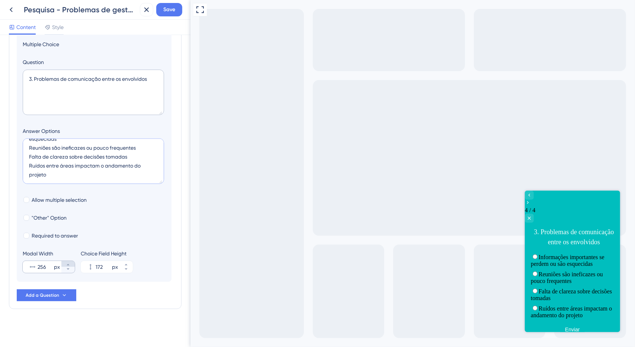
type textarea "Informações importantes se perdem ou são esquecidas Reuniões são ineficazes ou …"
click at [70, 264] on icon at bounding box center [68, 264] width 4 height 4
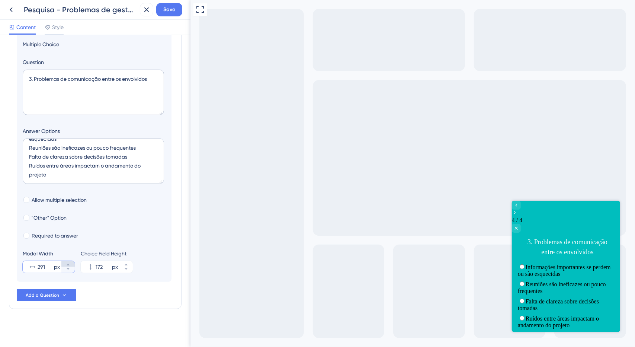
click at [69, 265] on icon at bounding box center [68, 264] width 4 height 4
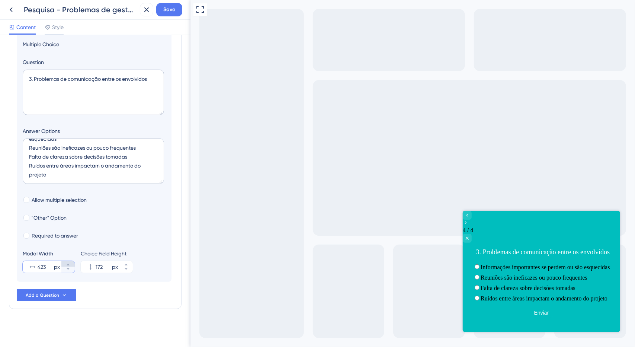
click at [68, 261] on button "423 px" at bounding box center [67, 264] width 13 height 6
click at [67, 263] on icon at bounding box center [68, 264] width 4 height 4
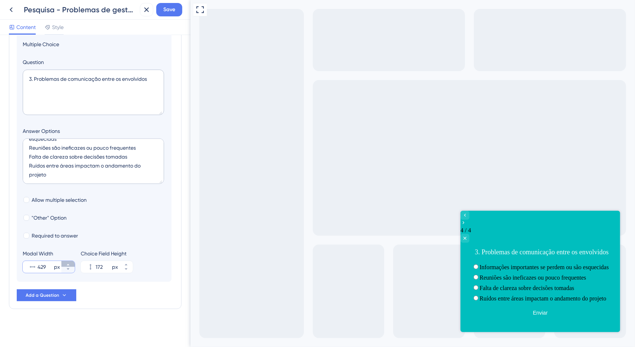
click at [67, 263] on icon at bounding box center [68, 264] width 4 height 4
type input "430"
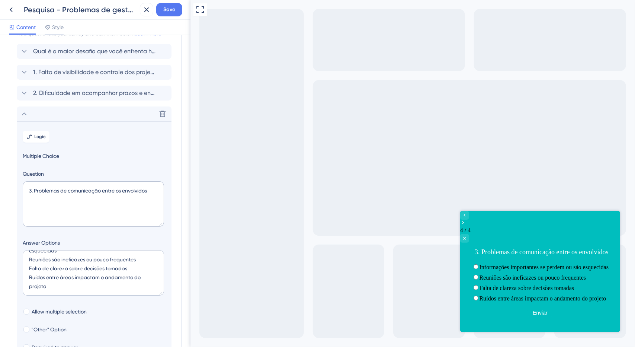
scroll to position [0, 0]
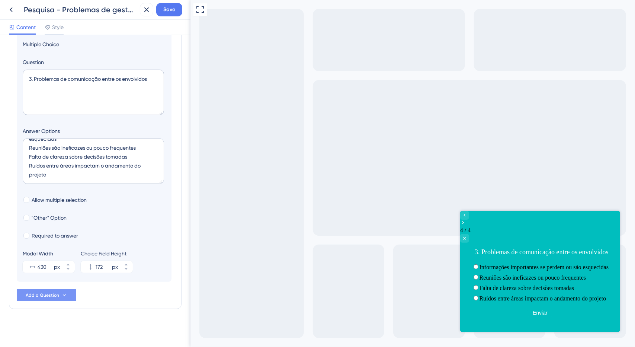
click at [63, 293] on icon at bounding box center [64, 295] width 6 height 6
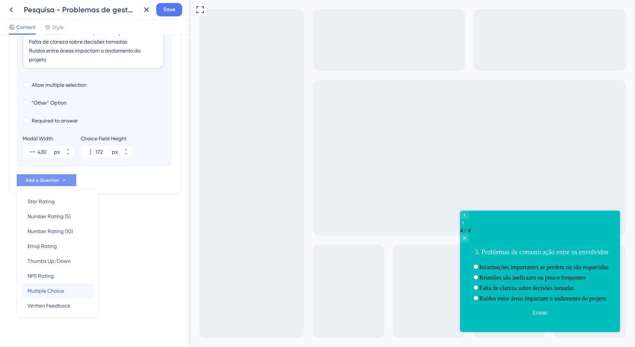
click at [79, 287] on div "Multiple Choice Multiple Choice" at bounding box center [58, 290] width 60 height 15
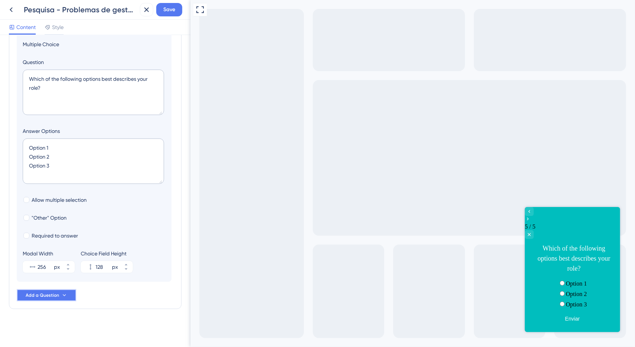
click at [74, 292] on button "Add a Question" at bounding box center [47, 295] width 60 height 12
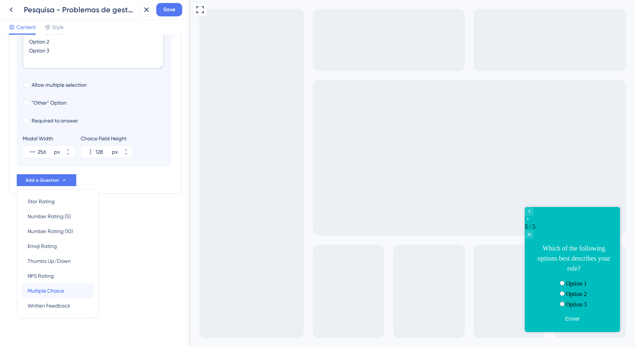
click at [71, 291] on div "Multiple Choice Multiple Choice" at bounding box center [58, 290] width 60 height 15
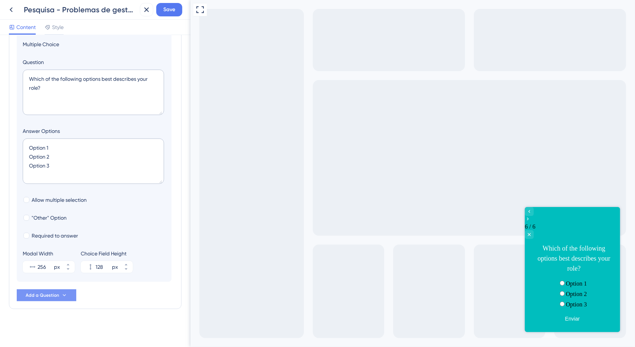
click at [75, 291] on button "Add a Question" at bounding box center [47, 295] width 60 height 12
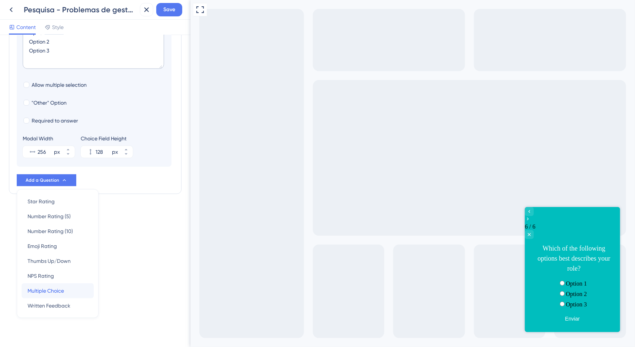
click at [65, 294] on div "Multiple Choice Multiple Choice" at bounding box center [58, 290] width 60 height 15
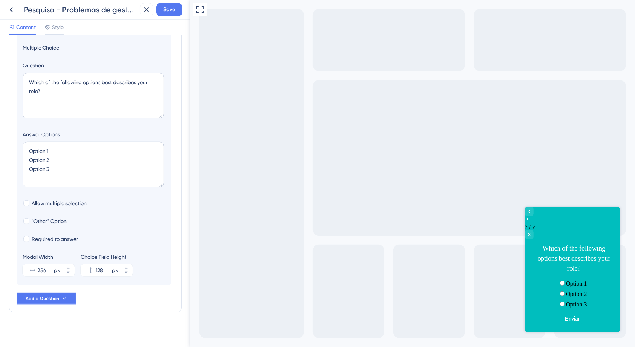
click at [67, 298] on button "Add a Question" at bounding box center [47, 298] width 60 height 12
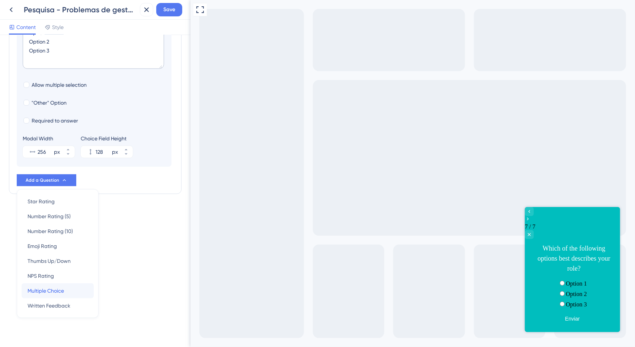
click at [63, 291] on span "Multiple Choice" at bounding box center [46, 290] width 36 height 9
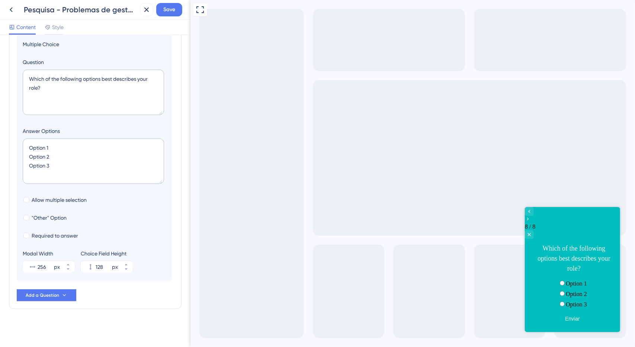
scroll to position [189, 0]
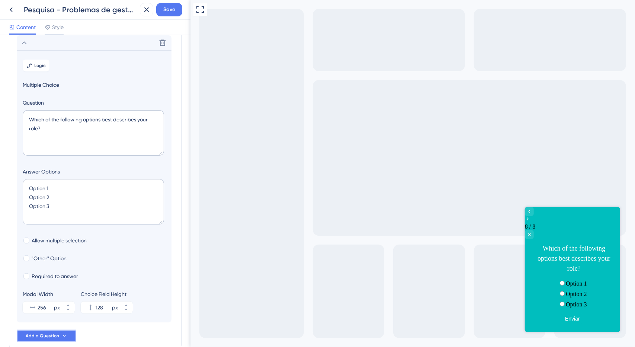
drag, startPoint x: 61, startPoint y: 334, endPoint x: 65, endPoint y: 322, distance: 12.7
click at [61, 332] on icon at bounding box center [64, 335] width 6 height 6
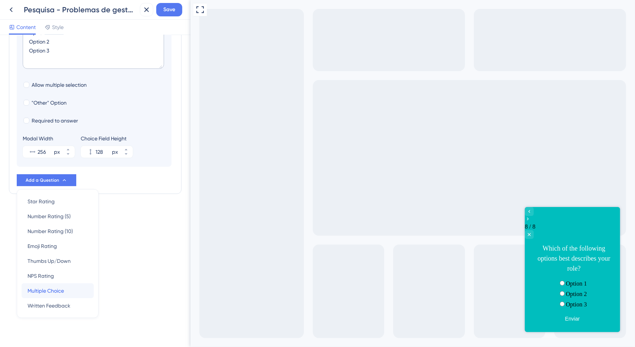
click at [71, 290] on div "Multiple Choice Multiple Choice" at bounding box center [58, 290] width 60 height 15
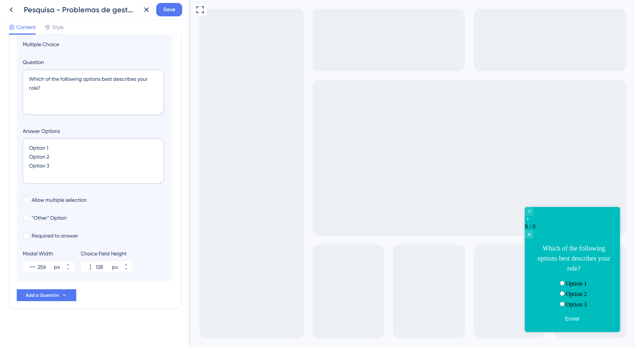
scroll to position [210, 0]
click at [70, 297] on button "Add a Question" at bounding box center [47, 295] width 60 height 12
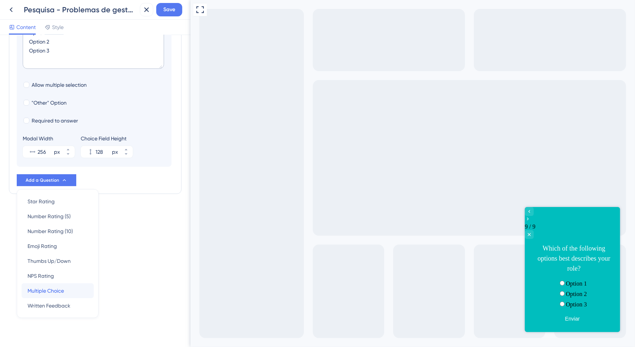
click at [70, 292] on div "Multiple Choice Multiple Choice" at bounding box center [58, 290] width 60 height 15
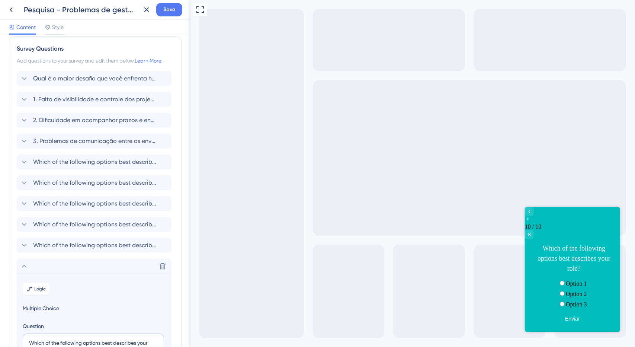
scroll to position [0, 0]
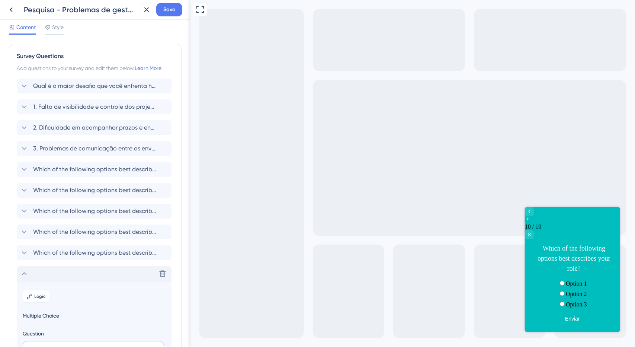
click at [26, 273] on icon at bounding box center [24, 273] width 9 height 9
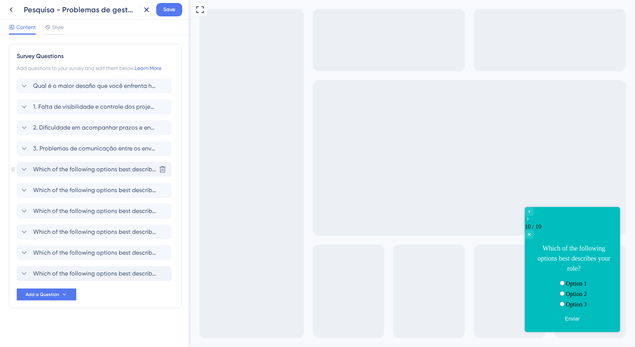
click at [75, 165] on span "Which of the following options best describes your role?" at bounding box center [94, 169] width 123 height 9
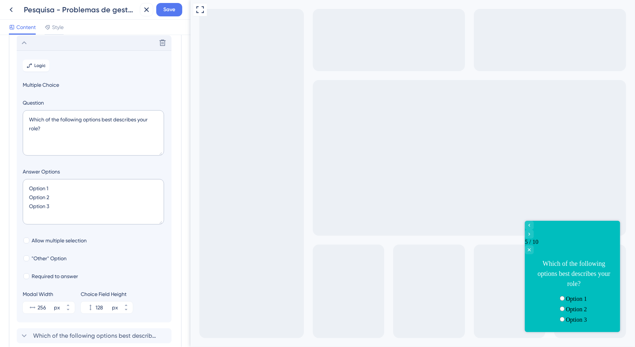
scroll to position [89, 0]
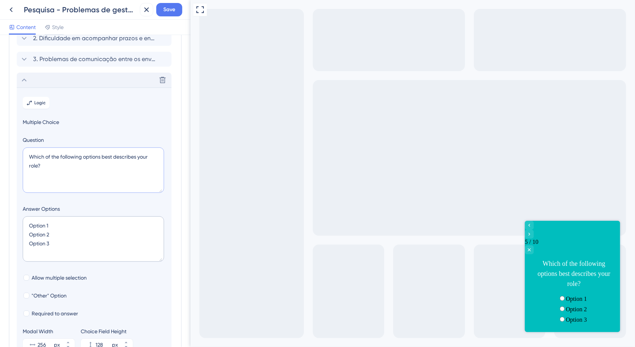
drag, startPoint x: 20, startPoint y: 132, endPoint x: 0, endPoint y: 122, distance: 22.3
click at [0, 124] on div "Survey Questions Add questions to your survey and edit them below. Learn More Q…" at bounding box center [95, 191] width 190 height 312
paste textarea "4. Planejamento ineficaz ou inexistente"
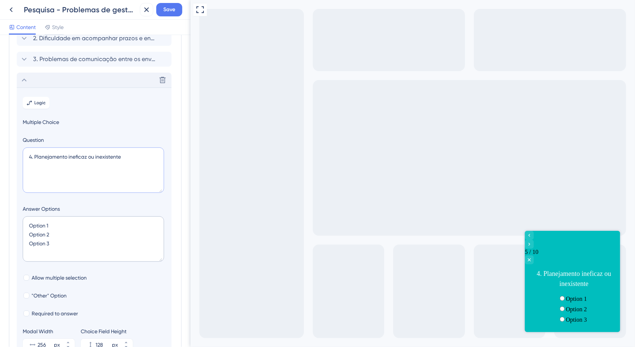
type textarea "4. Planejamento ineficaz ou inexistente"
click at [26, 205] on div "Answer Options Option 1 Option 2 Option 3" at bounding box center [94, 234] width 143 height 60
paste textarea "s projetos começam sem um plano estruturado Mudanças no escopo são frequentes e…"
type textarea "Os projetos começam sem um plano estruturado Mudanças no escopo são frequentes …"
type input "172"
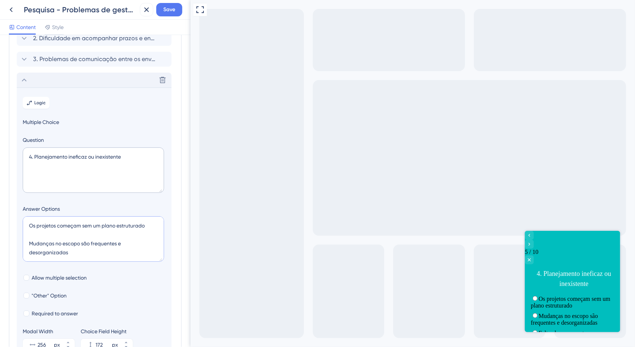
scroll to position [30, 0]
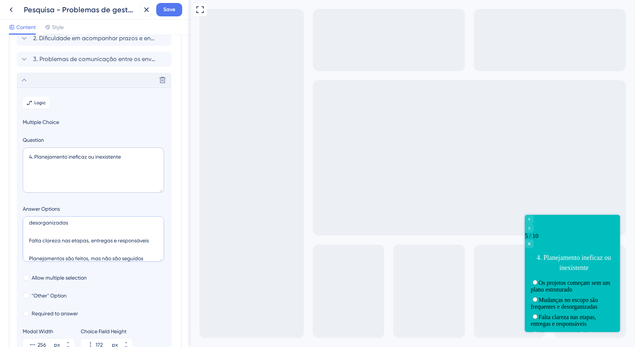
type textarea "Os projetos começam sem um plano estruturado Mudanças no escopo são frequentes …"
click at [33, 78] on div "Delete" at bounding box center [94, 80] width 155 height 15
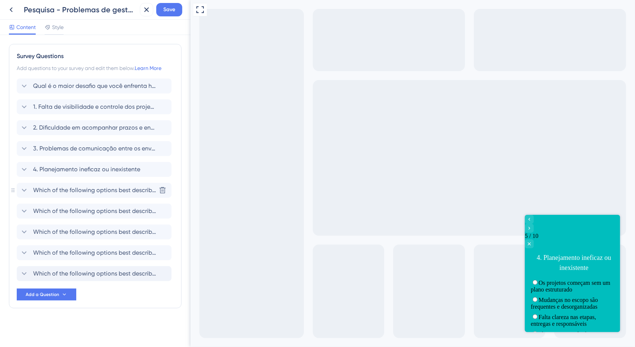
drag, startPoint x: 56, startPoint y: 191, endPoint x: 142, endPoint y: 180, distance: 86.2
click at [57, 190] on span "Which of the following options best describes your role?" at bounding box center [94, 190] width 123 height 9
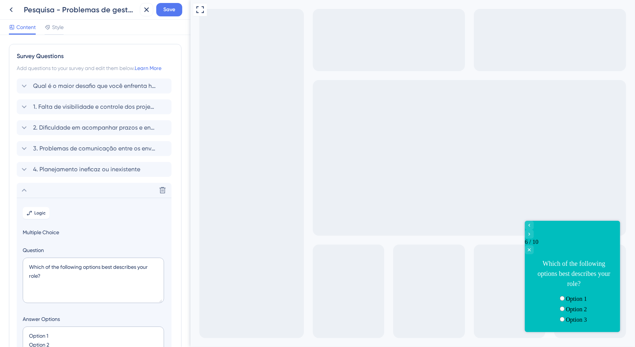
scroll to position [147, 0]
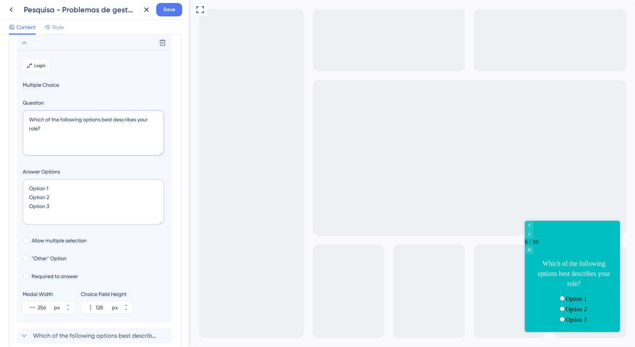
drag, startPoint x: 104, startPoint y: 141, endPoint x: 0, endPoint y: 96, distance: 113.3
click at [9, 103] on div "Survey Questions Add questions to your survey and edit them below. Learn More Q…" at bounding box center [95, 165] width 173 height 536
paste textarea "5. Distribuição desequilibrada de tarefas e recursos"
type textarea "5. Distribuição desequilibrada de tarefas e recursos"
drag, startPoint x: 77, startPoint y: 213, endPoint x: 1, endPoint y: 134, distance: 109.4
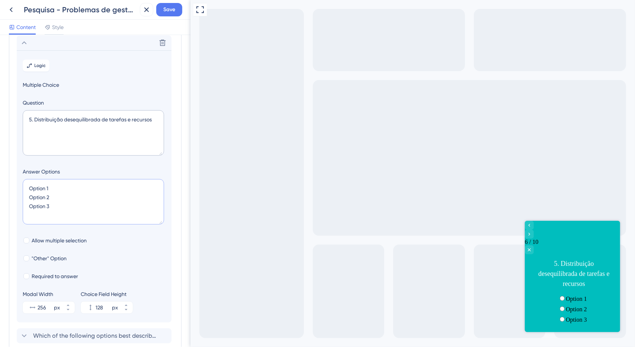
click at [0, 167] on div "Survey Questions Add questions to your survey and edit them below. Learn More Q…" at bounding box center [95, 191] width 190 height 312
paste textarea "Algumas pessoas ficam sobrecarregadas, outras ociosas Não temos uma visão clara…"
type textarea "Algumas pessoas ficam sobrecarregadas, outras ociosas Não temos uma visão clara…"
type input "172"
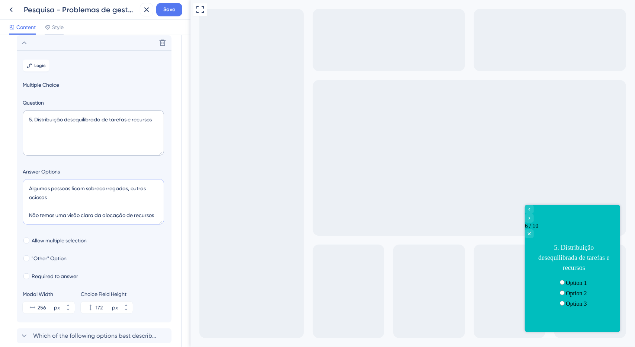
scroll to position [39, 0]
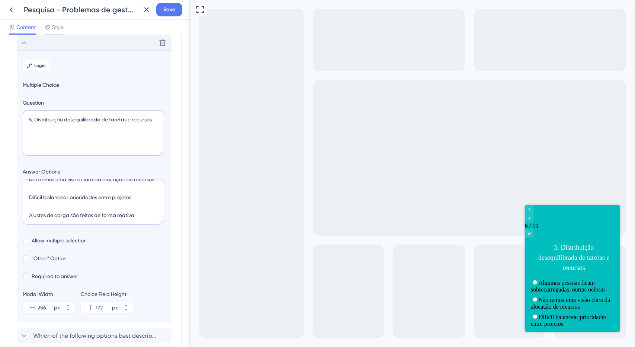
type textarea "Algumas pessoas ficam sobrecarregadas, outras ociosas Não temos uma visão clara…"
click at [35, 46] on div "Delete" at bounding box center [94, 42] width 155 height 15
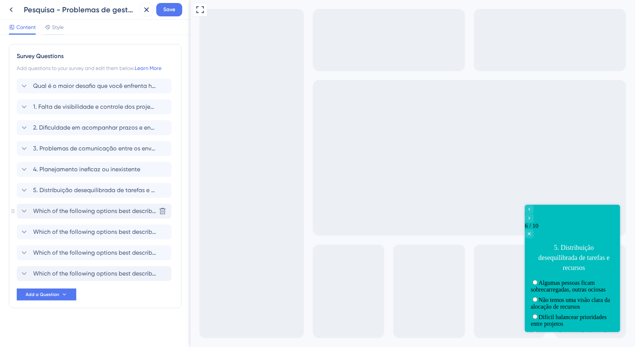
click at [66, 205] on div "Which of the following options best describes your role? [GEOGRAPHIC_DATA]" at bounding box center [94, 210] width 155 height 15
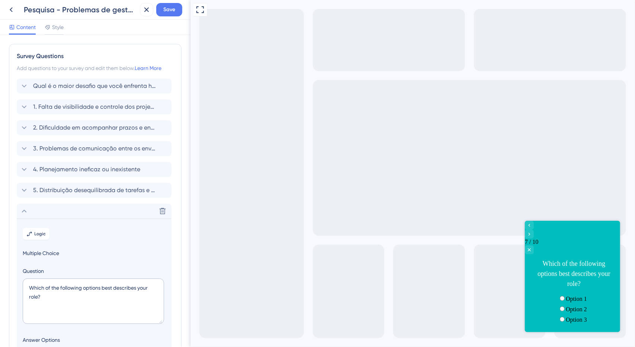
scroll to position [168, 0]
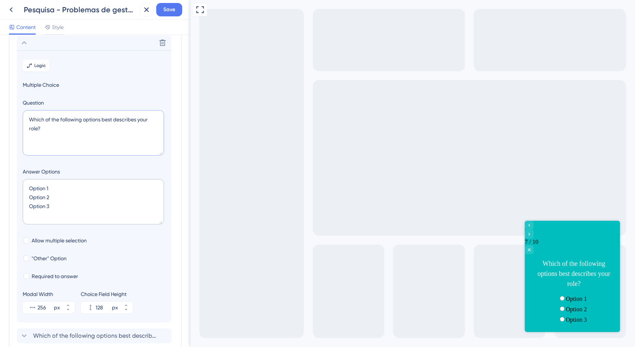
drag, startPoint x: 39, startPoint y: 132, endPoint x: 0, endPoint y: 101, distance: 50.1
click at [0, 107] on div "Survey Questions Add questions to your survey and edit them below. Learn More Q…" at bounding box center [95, 191] width 190 height 312
paste textarea "6. Baixo engajamento ou responsabilidade da equipe"
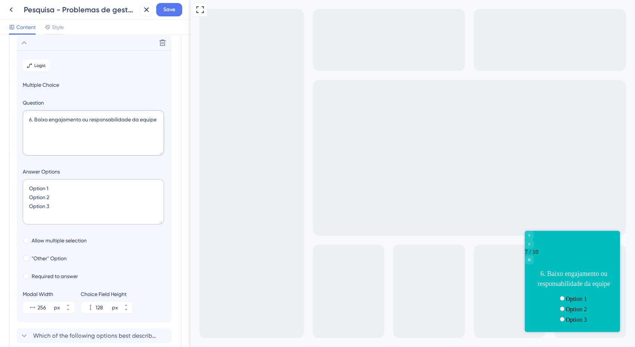
type textarea "6. Baixo engajamento ou responsabilidade da equipe"
drag, startPoint x: 49, startPoint y: 198, endPoint x: 0, endPoint y: 143, distance: 73.7
click at [0, 165] on div "Survey Questions Add questions to your survey and edit them below. Learn More Q…" at bounding box center [95, 191] width 190 height 312
paste textarea "Falta comprometimento com prazos e entregas [PERSON_NAME] não acompanham suas p…"
type textarea "Falta comprometimento com prazos e entregas [PERSON_NAME] não acompanham suas p…"
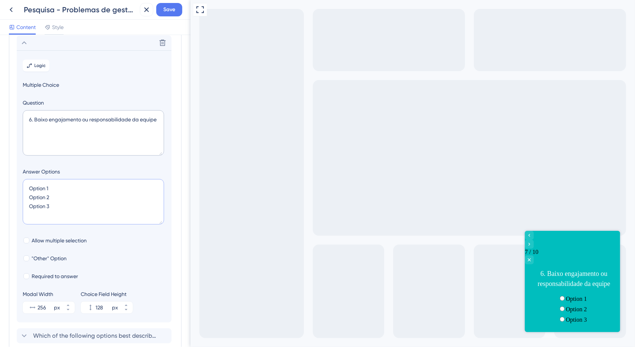
type input "172"
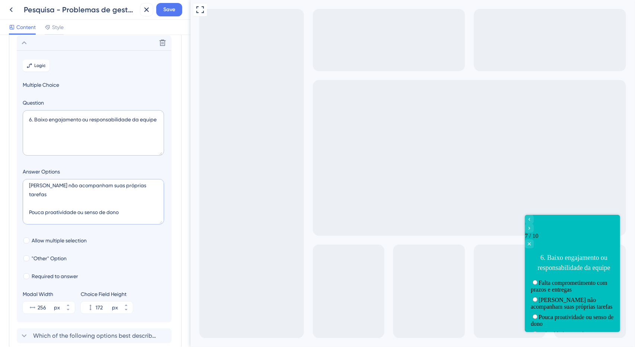
scroll to position [131, 0]
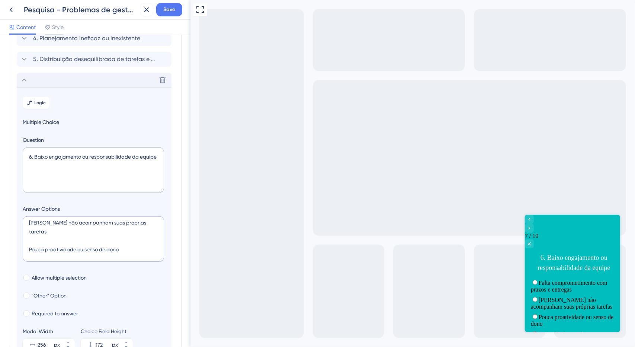
type textarea "Falta comprometimento com prazos e entregas [PERSON_NAME] não acompanham suas p…"
click at [38, 79] on div "Delete" at bounding box center [94, 80] width 155 height 15
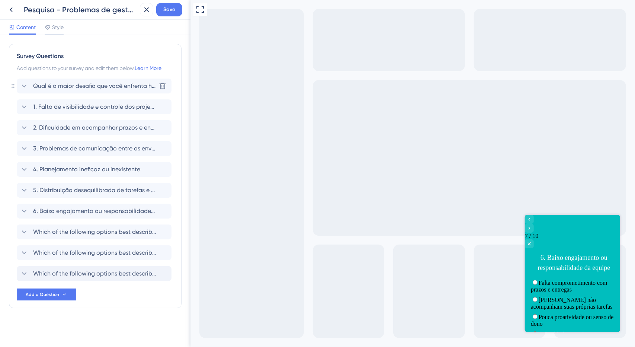
scroll to position [0, 0]
drag, startPoint x: 40, startPoint y: 227, endPoint x: 132, endPoint y: 208, distance: 93.5
click at [41, 227] on span "Which of the following options best describes your role?" at bounding box center [94, 231] width 123 height 9
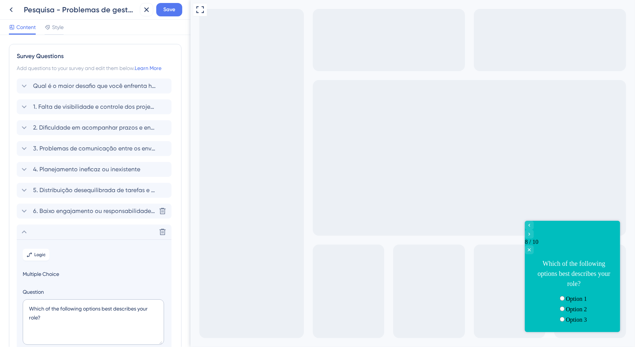
scroll to position [189, 0]
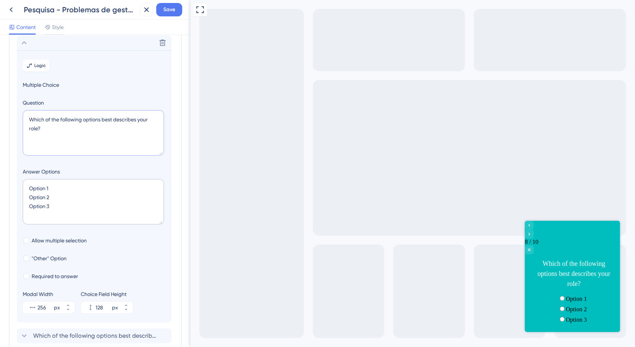
drag, startPoint x: 8, startPoint y: 119, endPoint x: 6, endPoint y: 102, distance: 17.9
click at [0, 103] on div "Survey Questions Add questions to your survey and edit them below. Learn More Q…" at bounding box center [95, 191] width 190 height 312
paste textarea "7. Falta de alinhamento com metas estratégicas"
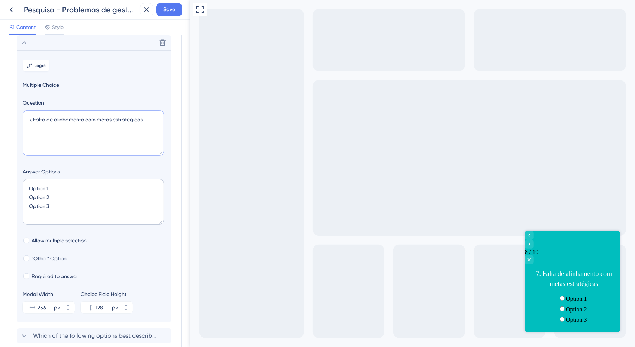
type textarea "7. Falta de alinhamento com metas estratégicas"
drag, startPoint x: 77, startPoint y: 199, endPoint x: 61, endPoint y: 136, distance: 65.3
click at [15, 175] on div "Survey Questions Add questions to your survey and edit them below. Learn More Q…" at bounding box center [95, 123] width 173 height 536
paste textarea "Projetos não estão claramente conectados aos objetivos da empresa Prioridades m…"
type textarea "Projetos não estão claramente conectados aos objetivos da empresa Prioridades m…"
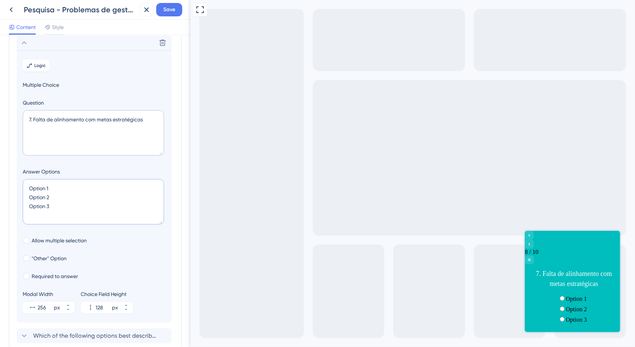
type input "172"
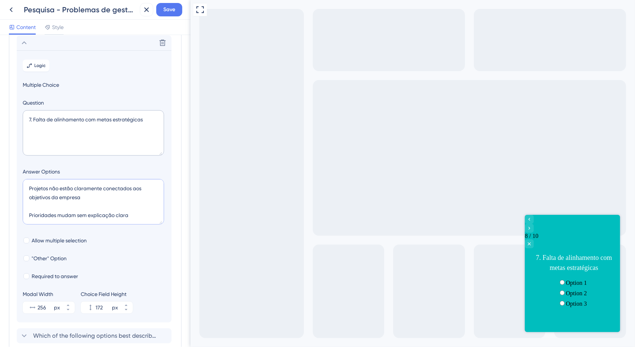
scroll to position [39, 0]
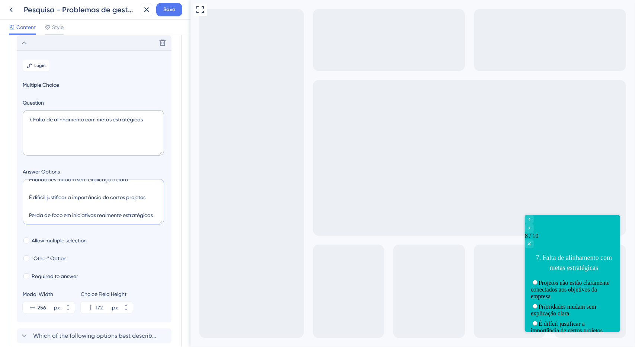
type textarea "Projetos não estão claramente conectados aos objetivos da empresa Prioridades m…"
click at [30, 45] on div "Delete" at bounding box center [94, 42] width 155 height 15
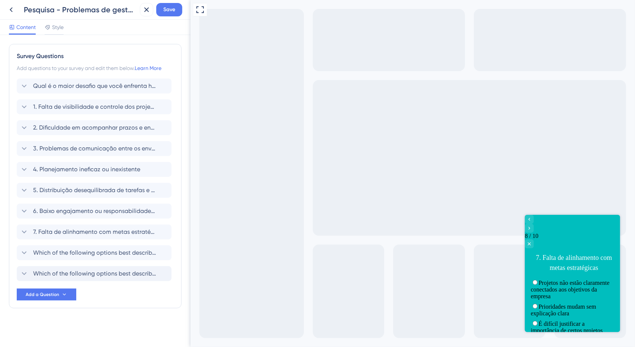
scroll to position [0, 0]
click at [89, 250] on span "Which of the following options best describes your role?" at bounding box center [94, 252] width 123 height 9
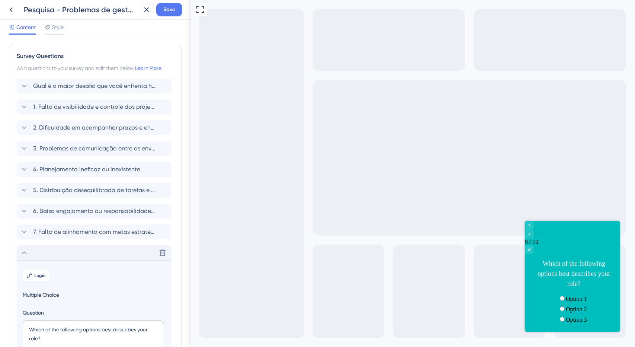
scroll to position [210, 0]
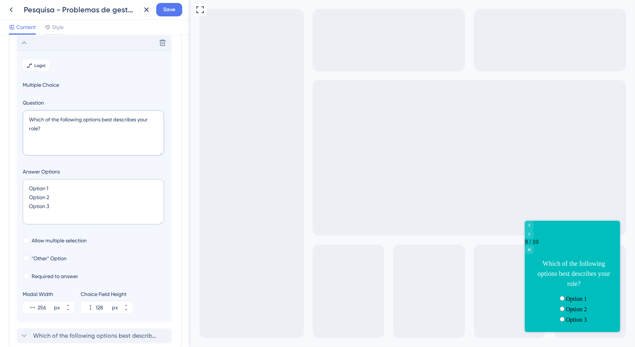
drag, startPoint x: 17, startPoint y: 113, endPoint x: 0, endPoint y: 92, distance: 26.7
click at [0, 97] on div "Survey Questions Add questions to your survey and edit them below. Learn More Q…" at bounding box center [95, 191] width 190 height 312
paste textarea "8. Dificuldade em medir resultados e performance"
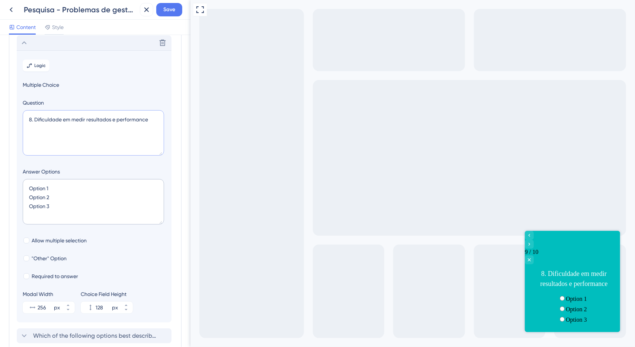
type textarea "8. Dificuldade em medir resultados e performance"
drag, startPoint x: 74, startPoint y: 199, endPoint x: 0, endPoint y: 122, distance: 107.0
click at [0, 137] on div "Survey Questions Add questions to your survey and edit them below. Learn More Q…" at bounding box center [95, 191] width 190 height 312
paste textarea "Não sei se os projetos estão entregando valor Métricas são inexistentes ou pouc…"
type textarea "Não sei se os projetos estão entregando valor Métricas são inexistentes ou pouc…"
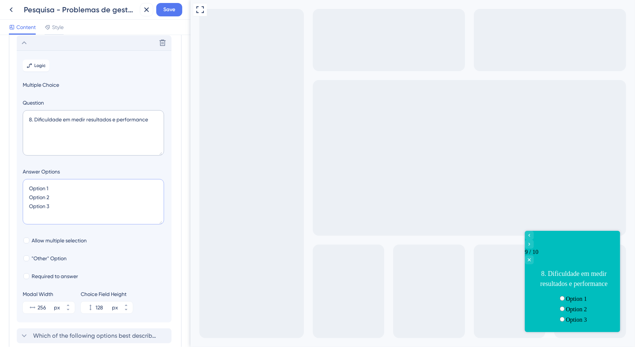
type input "172"
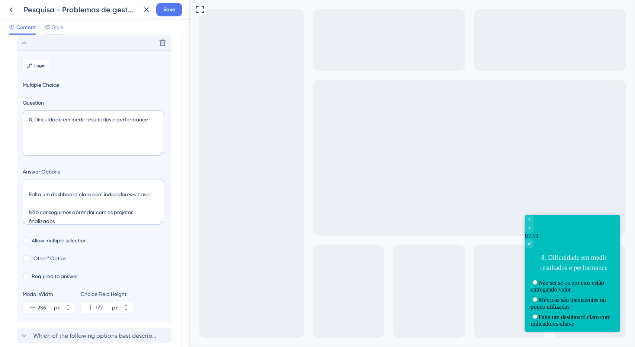
scroll to position [173, 0]
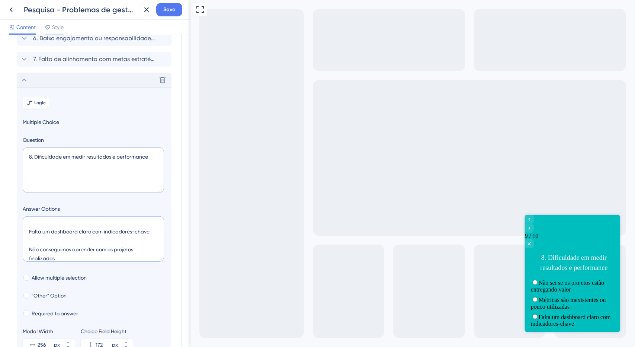
type textarea "Não sei se os projetos estão entregando valor Métricas são inexistentes ou pouc…"
click at [41, 79] on div "Delete" at bounding box center [94, 80] width 155 height 15
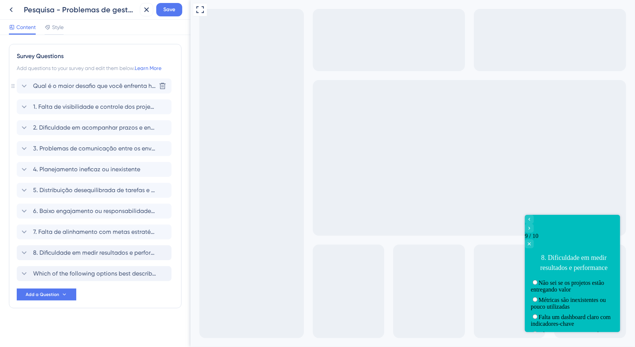
scroll to position [0, 0]
drag, startPoint x: 88, startPoint y: 271, endPoint x: 94, endPoint y: 264, distance: 9.3
click at [88, 271] on span "Which of the following options best describes your role?" at bounding box center [94, 273] width 123 height 9
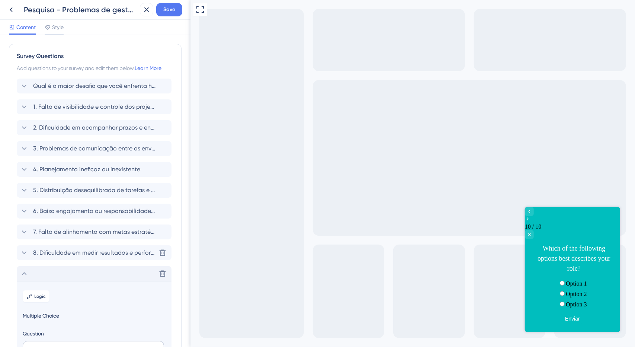
scroll to position [231, 0]
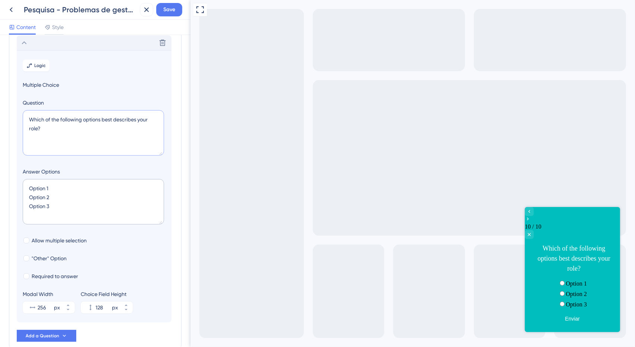
click at [0, 105] on div "Survey Questions Add questions to your survey and edit them below. Learn More Q…" at bounding box center [95, 191] width 190 height 312
paste textarea "9. Outro"
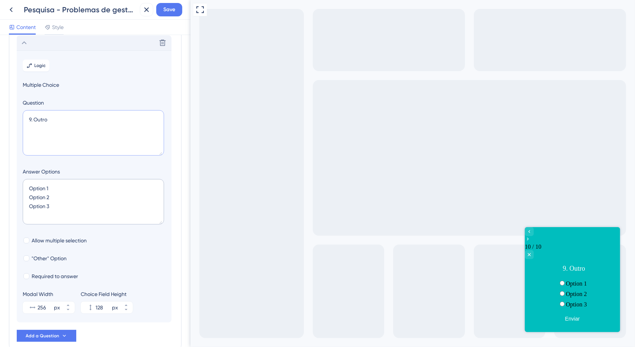
type textarea "9. Outro"
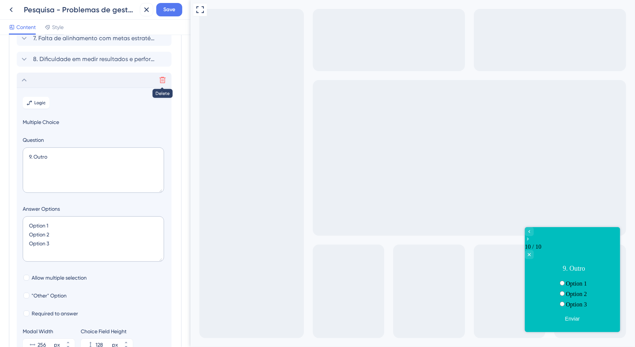
click at [161, 79] on icon at bounding box center [162, 79] width 7 height 7
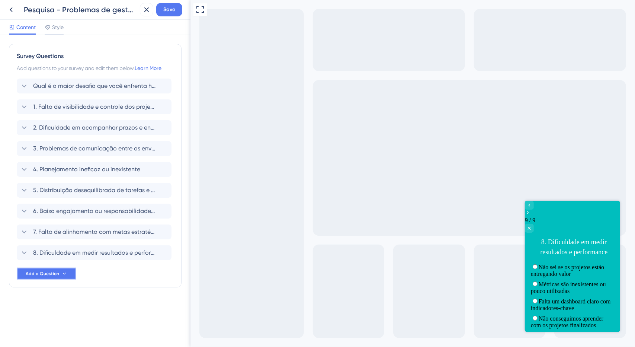
click at [62, 272] on icon at bounding box center [64, 273] width 6 height 6
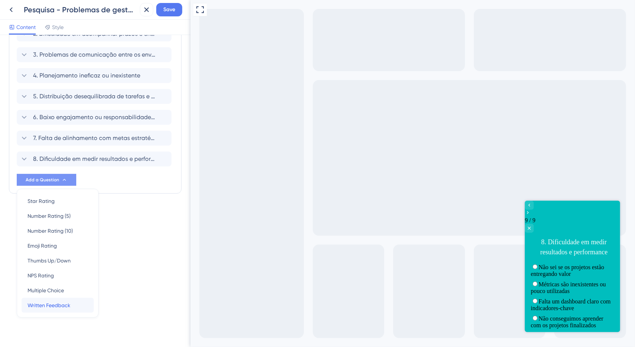
click at [73, 303] on div "Written Feedback Written Feedback" at bounding box center [58, 305] width 60 height 15
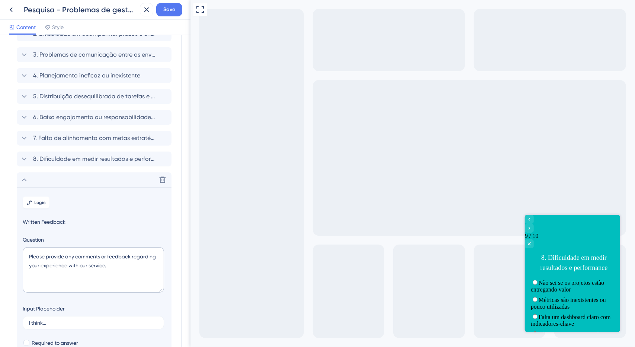
scroll to position [219, 0]
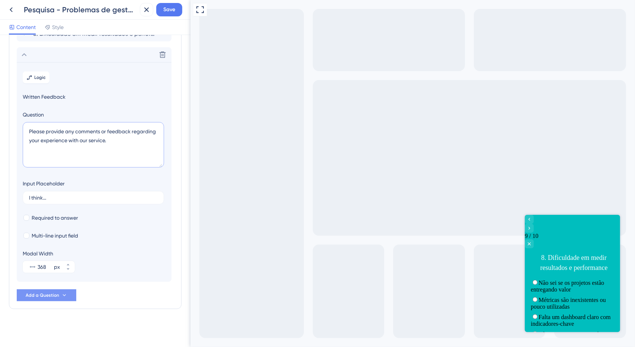
drag, startPoint x: 1, startPoint y: 131, endPoint x: 0, endPoint y: 119, distance: 12.7
click at [0, 123] on div "Survey Questions Add questions to your survey and edit them below. Learn More Q…" at bounding box center [95, 191] width 190 height 312
paste textarea "9. Outro"
click at [90, 195] on input "I think..." at bounding box center [93, 197] width 129 height 5
click at [57, 128] on textarea "9. Outro" at bounding box center [93, 144] width 141 height 45
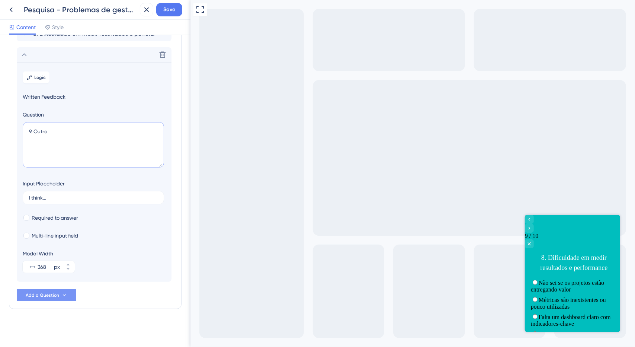
click at [66, 128] on textarea "9. Outro" at bounding box center [93, 144] width 141 height 45
click at [533, 239] on div "Close survey" at bounding box center [528, 243] width 9 height 9
click at [533, 223] on div "Go to Question 10" at bounding box center [528, 227] width 9 height 9
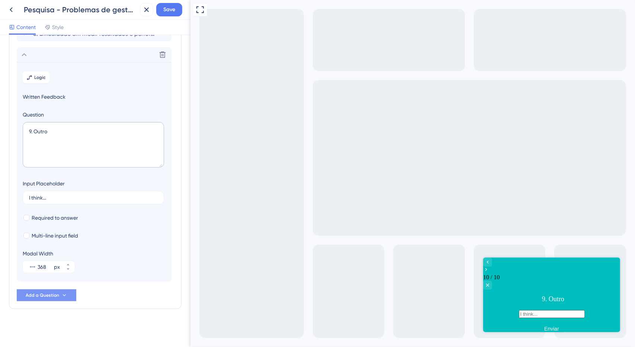
drag, startPoint x: 530, startPoint y: 305, endPoint x: 483, endPoint y: 292, distance: 48.5
click at [530, 310] on label at bounding box center [551, 313] width 66 height 6
click at [530, 309] on input "text" at bounding box center [551, 313] width 66 height 8
drag, startPoint x: 52, startPoint y: 138, endPoint x: 3, endPoint y: 129, distance: 49.4
click at [0, 131] on div "Survey Questions Add questions to your survey and edit them below. Learn More Q…" at bounding box center [95, 191] width 190 height 312
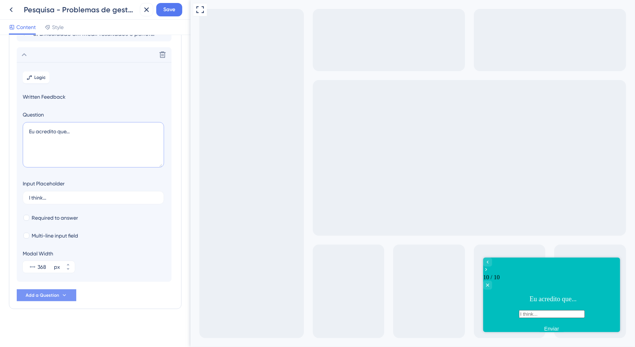
drag, startPoint x: 9, startPoint y: 120, endPoint x: 0, endPoint y: 115, distance: 11.0
click at [0, 115] on div "Survey Questions Add questions to your survey and edit them below. Learn More Q…" at bounding box center [95, 191] width 190 height 312
type textarea "9. Outro"
drag, startPoint x: 62, startPoint y: 200, endPoint x: 0, endPoint y: 194, distance: 62.7
click at [0, 195] on div "Survey Questions Add questions to your survey and edit them below. Learn More Q…" at bounding box center [95, 191] width 190 height 312
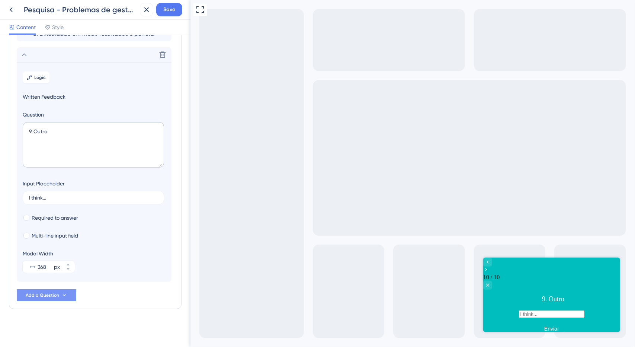
drag, startPoint x: 70, startPoint y: 200, endPoint x: 0, endPoint y: 191, distance: 70.6
click at [0, 192] on div "Survey Questions Add questions to your survey and edit them below. Learn More Q…" at bounding box center [95, 191] width 190 height 312
click at [67, 200] on label "I think..." at bounding box center [93, 197] width 141 height 13
click at [67, 200] on input "I think..." at bounding box center [93, 197] width 129 height 5
click at [66, 200] on label "I think..." at bounding box center [93, 197] width 141 height 13
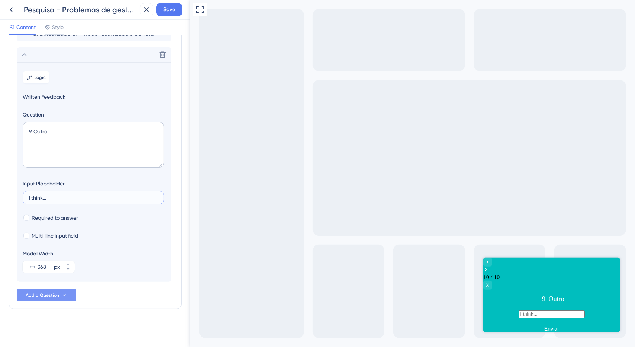
click at [66, 200] on input "I think..." at bounding box center [93, 197] width 129 height 5
click at [66, 200] on label "I think..." at bounding box center [93, 197] width 141 height 13
click at [66, 200] on input "I think..." at bounding box center [93, 197] width 129 height 5
click at [66, 200] on label "I think..." at bounding box center [93, 197] width 141 height 13
click at [66, 200] on input "I think..." at bounding box center [93, 197] width 129 height 5
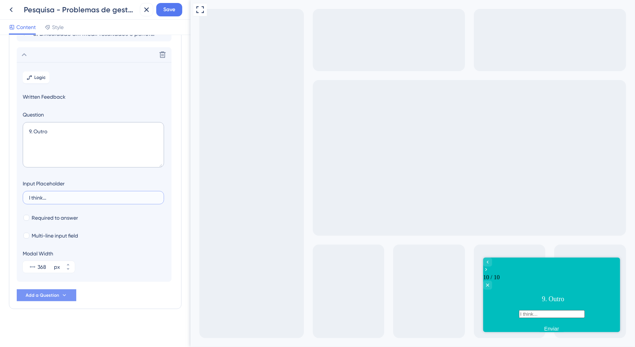
click at [49, 198] on input "I think..." at bounding box center [93, 197] width 129 height 5
click at [47, 198] on input "I think..." at bounding box center [93, 197] width 129 height 5
click at [39, 196] on input "I think..." at bounding box center [93, 197] width 129 height 5
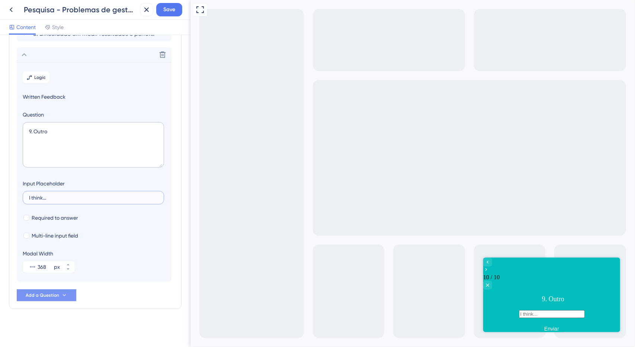
click at [39, 196] on input "I think..." at bounding box center [93, 197] width 129 height 5
drag, startPoint x: 16, startPoint y: 190, endPoint x: 0, endPoint y: 183, distance: 17.5
click at [0, 187] on div "Survey Questions Add questions to your survey and edit them below. Learn More Q…" at bounding box center [95, 191] width 190 height 312
click at [111, 196] on input "Eu acredito que..." at bounding box center [93, 197] width 129 height 5
drag, startPoint x: 94, startPoint y: 196, endPoint x: 0, endPoint y: 197, distance: 93.7
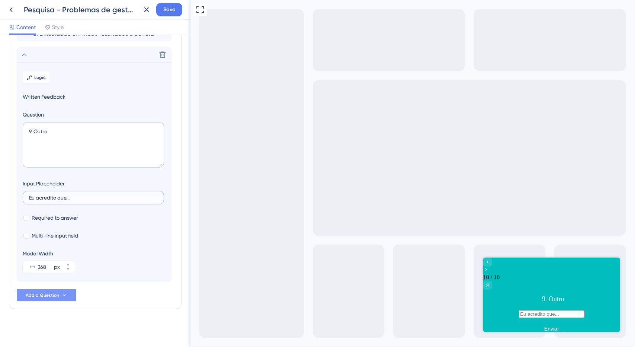
click at [0, 197] on div "Survey Questions Add questions to your survey and edit them below. Learn More Q…" at bounding box center [95, 191] width 190 height 312
type input "Nosso maior problema é..."
click at [78, 215] on div "Required to answer" at bounding box center [94, 217] width 143 height 9
click at [26, 215] on div at bounding box center [26, 218] width 6 height 6
checkbox input "true"
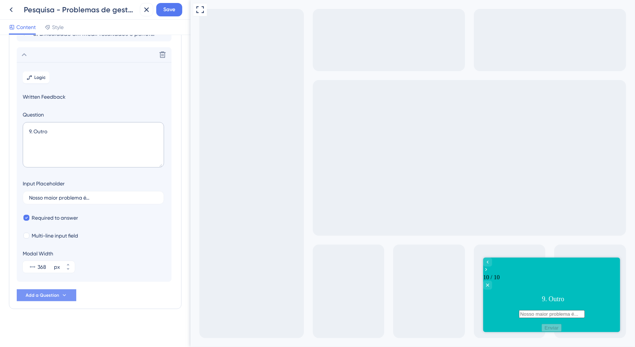
click at [555, 309] on input "text" at bounding box center [551, 313] width 66 height 8
type input "asdasd"
click at [555, 323] on button "Enviar" at bounding box center [551, 328] width 25 height 10
click at [530, 309] on input "asdasd" at bounding box center [551, 313] width 66 height 8
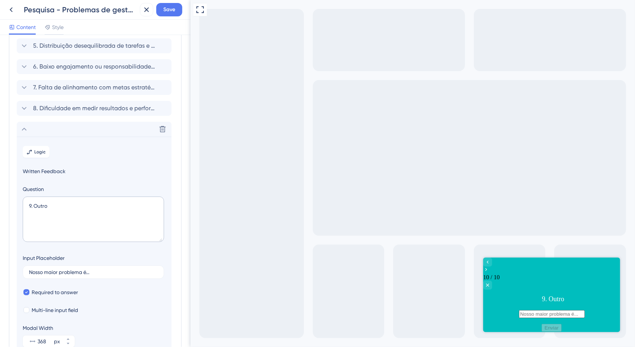
scroll to position [70, 0]
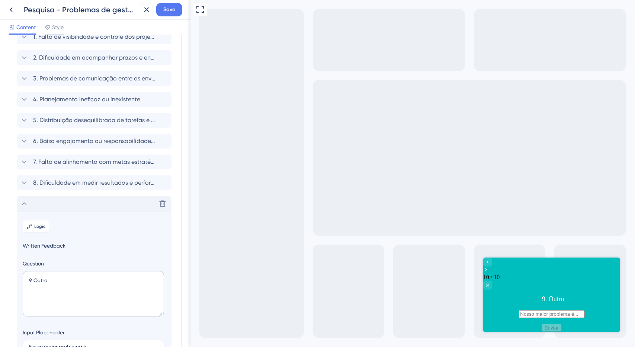
click at [64, 203] on div "Delete" at bounding box center [94, 203] width 155 height 15
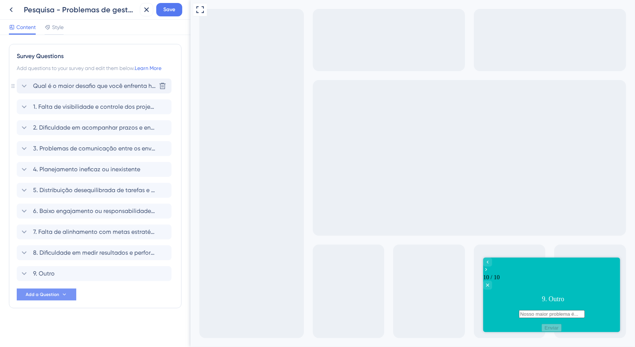
click at [114, 90] on div "Qual é o maior desafio que você enfrenta hoje na gestão dos seus projetos? [GEO…" at bounding box center [94, 85] width 155 height 15
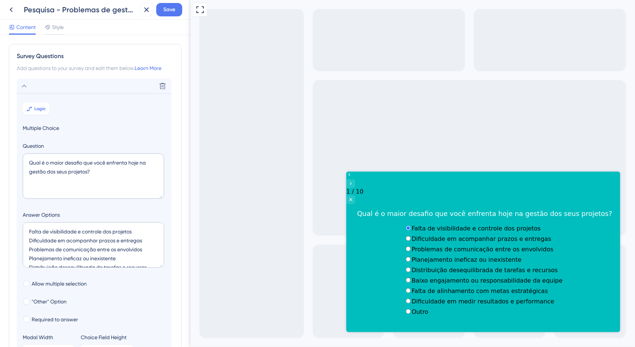
scroll to position [43, 0]
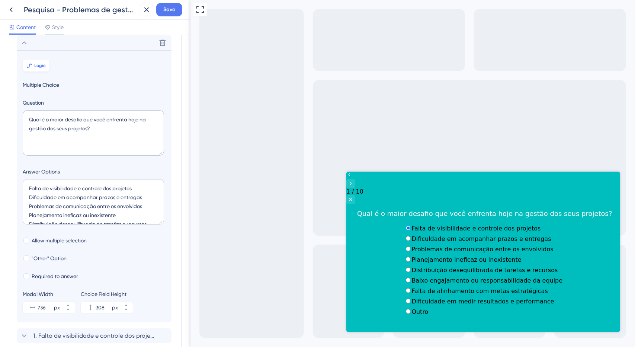
click at [39, 67] on span "Logic" at bounding box center [41, 65] width 12 height 6
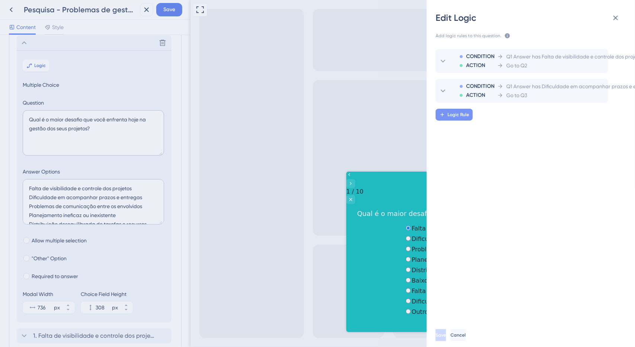
click at [456, 110] on button "Logic Rule" at bounding box center [453, 115] width 37 height 12
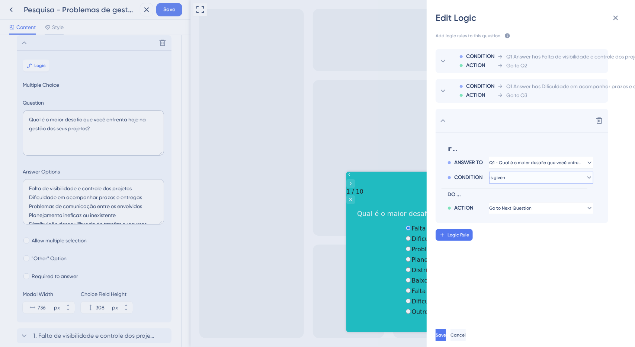
click at [528, 180] on button "is given" at bounding box center [541, 177] width 104 height 12
click at [521, 222] on div "has has" at bounding box center [541, 228] width 89 height 15
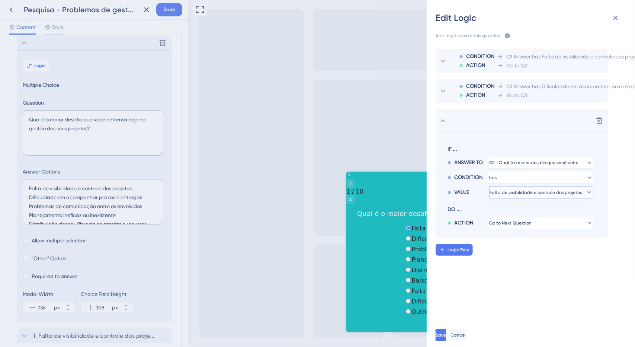
click at [526, 196] on button "Falta de visibilidade e controle dos projetos" at bounding box center [541, 192] width 104 height 12
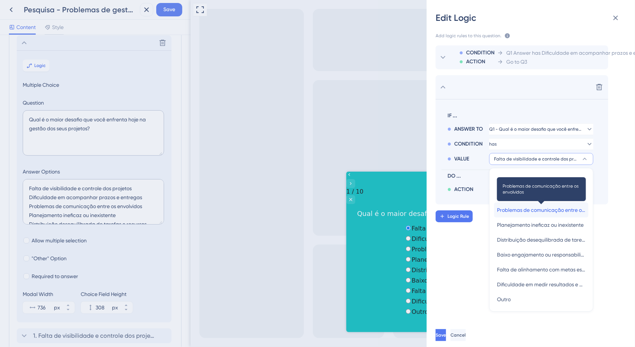
click at [527, 205] on span "Problemas de comunicação entre os envolvidos" at bounding box center [541, 209] width 89 height 9
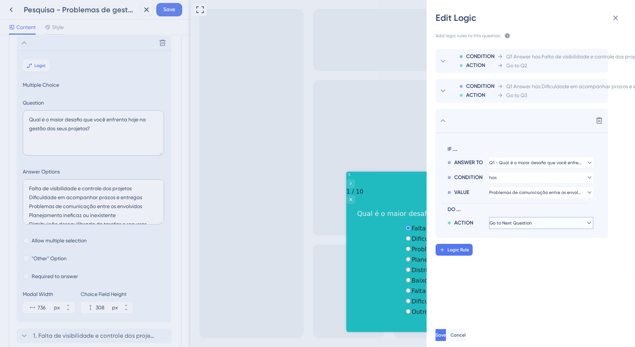
click at [518, 221] on span "Go to Next Question" at bounding box center [510, 223] width 42 height 6
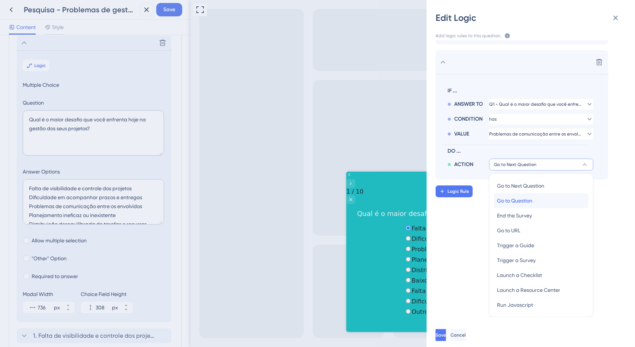
click at [527, 198] on span "Go to Question" at bounding box center [514, 200] width 35 height 9
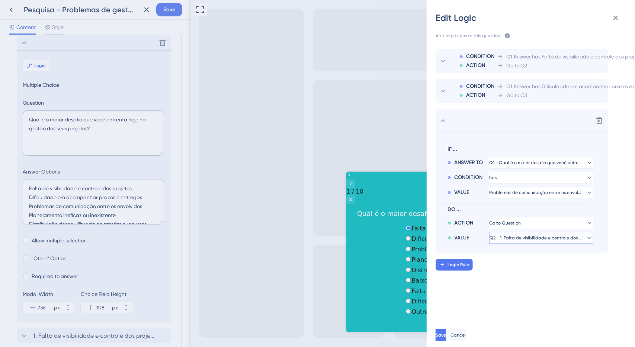
click at [515, 237] on span "Q2 - 1. Falta de visibilidade e controle dos projetos" at bounding box center [535, 238] width 93 height 6
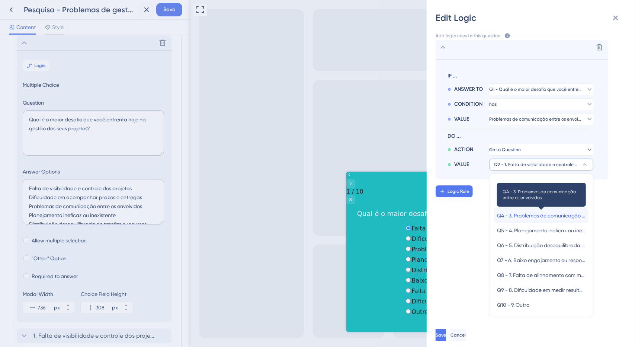
click at [564, 211] on span "Q4 - 3. Problemas de comunicação entre os envolvidos" at bounding box center [541, 215] width 89 height 9
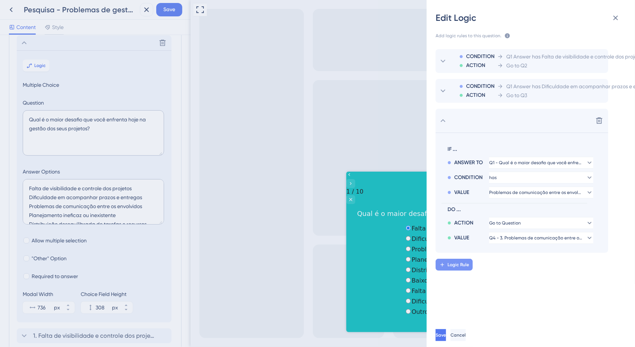
click at [458, 263] on span "Logic Rule" at bounding box center [458, 264] width 22 height 6
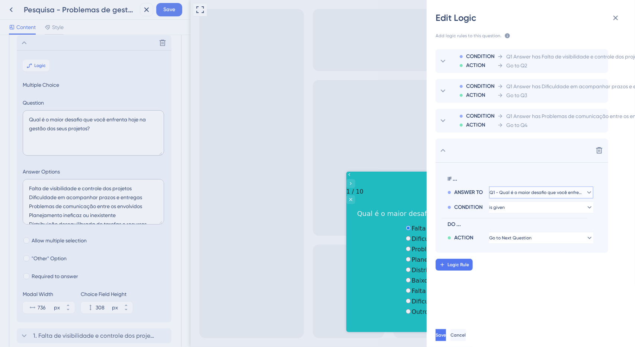
click at [531, 191] on span "Q1 - Qual é o maior desafio que você enfrenta hoje na gestão dos seus projetos?" at bounding box center [535, 192] width 93 height 6
click at [531, 191] on span "Q1 - Qual é o maior desafio que você enfrenta hoje na gestão dos seus projetos?" at bounding box center [536, 192] width 84 height 6
click at [510, 209] on button "is given" at bounding box center [541, 207] width 104 height 12
click at [511, 254] on div "has has" at bounding box center [541, 258] width 89 height 15
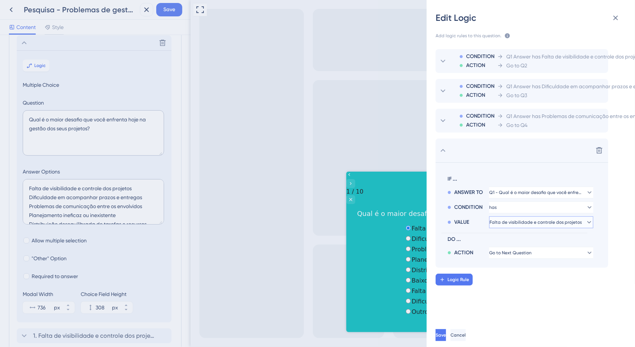
click at [516, 220] on span "Falta de visibilidade e controle dos projetos" at bounding box center [535, 222] width 92 height 6
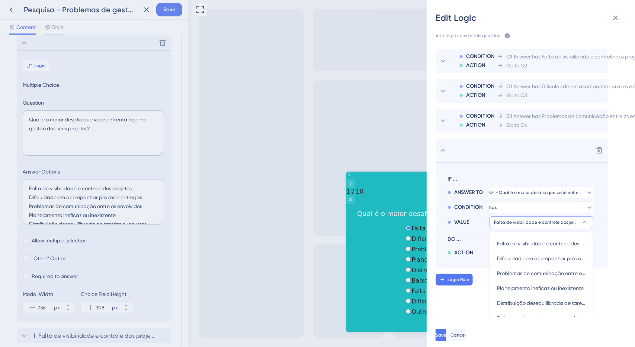
scroll to position [69, 0]
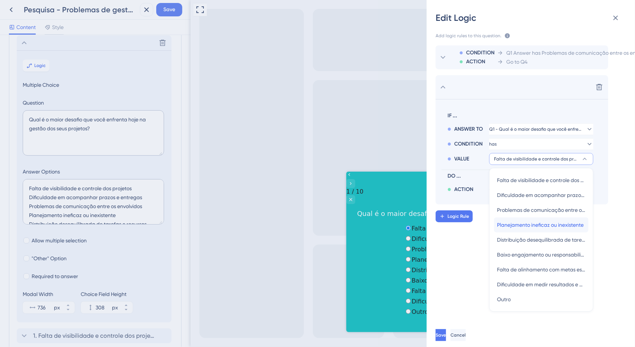
click at [541, 220] on span "Planejamento ineficaz ou inexistente" at bounding box center [540, 224] width 87 height 9
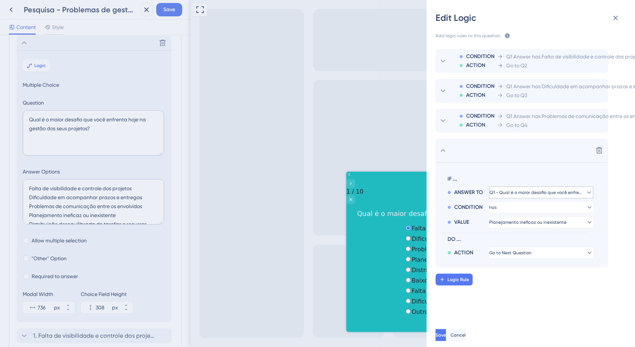
scroll to position [0, 0]
click at [531, 250] on span "Go to Next Question" at bounding box center [510, 253] width 42 height 6
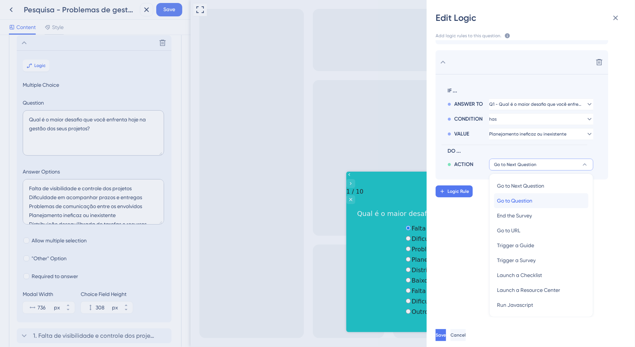
click at [524, 196] on span "Go to Question" at bounding box center [514, 200] width 35 height 9
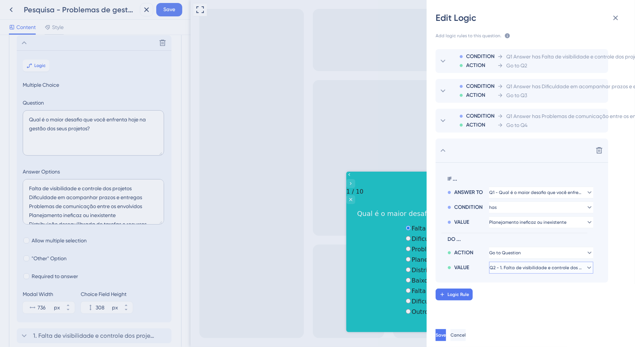
click at [532, 269] on span "Q2 - 1. Falta de visibilidade e controle dos projetos" at bounding box center [535, 267] width 93 height 6
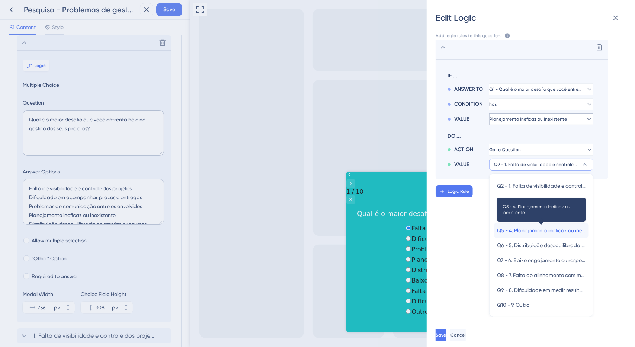
click at [573, 227] on span "Q5 - 4. Planejamento ineficaz ou inexistente" at bounding box center [541, 230] width 89 height 9
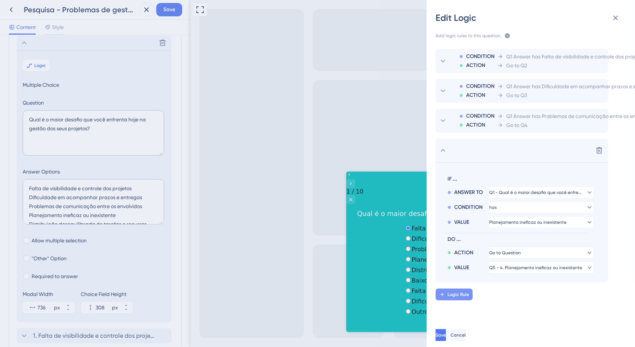
click at [470, 293] on button "Logic Rule" at bounding box center [453, 294] width 37 height 12
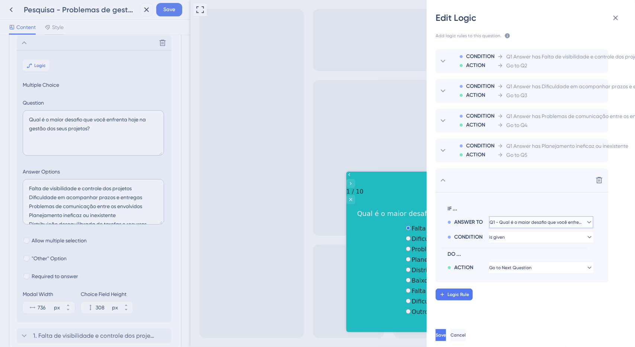
click at [527, 218] on button "Q1 - Qual é o maior desafio que você enfrenta hoje na gestão dos seus projetos?" at bounding box center [541, 222] width 104 height 12
click at [525, 217] on button "Q1 - Qual é o maior desafio que você enfrenta hoje na gestão dos seus projetos?" at bounding box center [541, 222] width 104 height 12
click at [517, 239] on button "is given" at bounding box center [541, 237] width 104 height 12
click at [518, 284] on div "has has" at bounding box center [541, 287] width 89 height 15
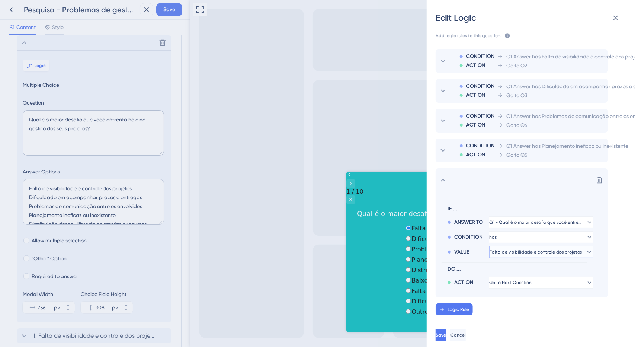
click at [556, 249] on span "Falta de visibilidade e controle dos projetos" at bounding box center [535, 252] width 92 height 6
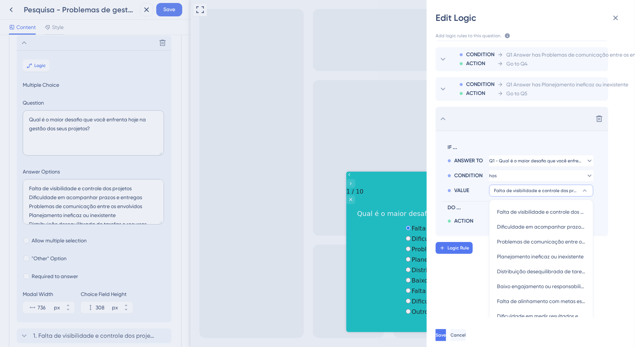
scroll to position [24, 0]
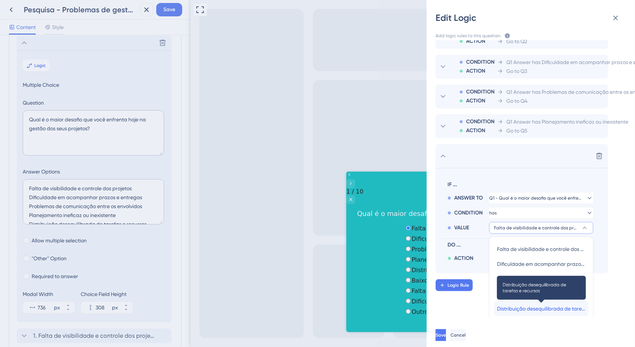
click at [556, 305] on span "Distribuição desequilibrada de tarefas e recursos" at bounding box center [541, 308] width 89 height 9
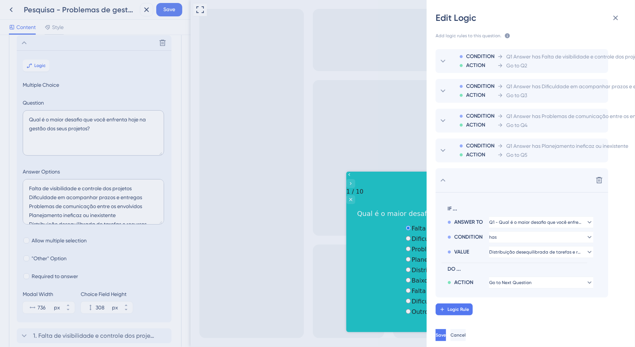
scroll to position [3, 0]
click at [540, 279] on button "Go to Next Question" at bounding box center [541, 282] width 104 height 12
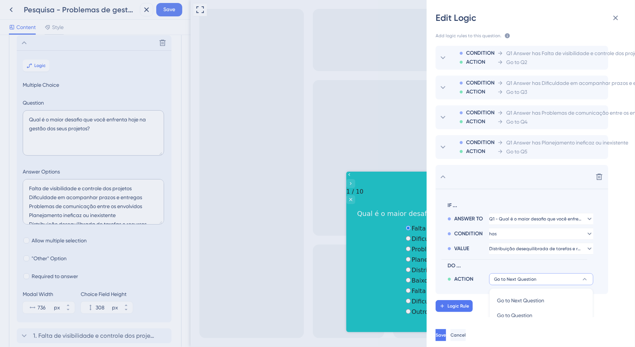
scroll to position [123, 0]
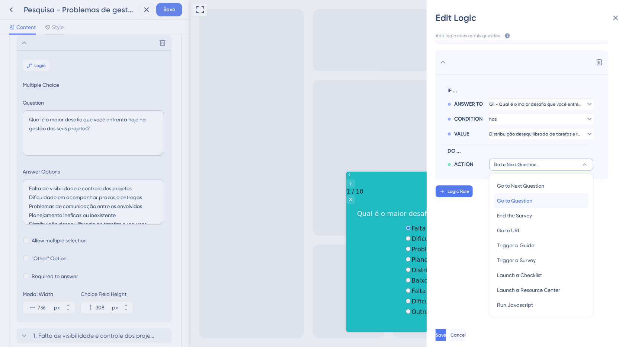
click at [535, 199] on div "Go to Question Go to Question" at bounding box center [541, 200] width 89 height 15
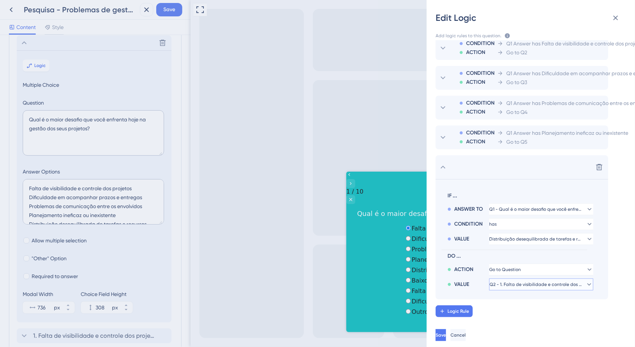
click at [554, 282] on button "Q2 - 1. Falta de visibilidade e controle dos projetos" at bounding box center [541, 284] width 104 height 12
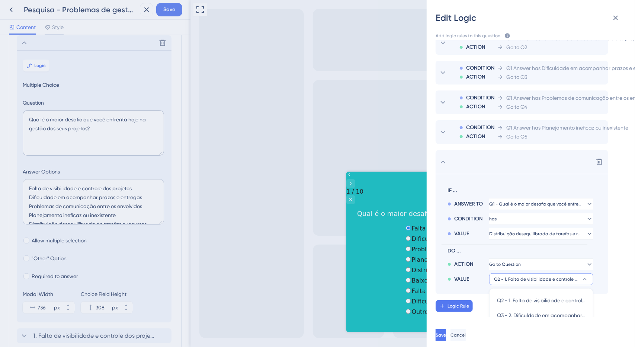
scroll to position [138, 0]
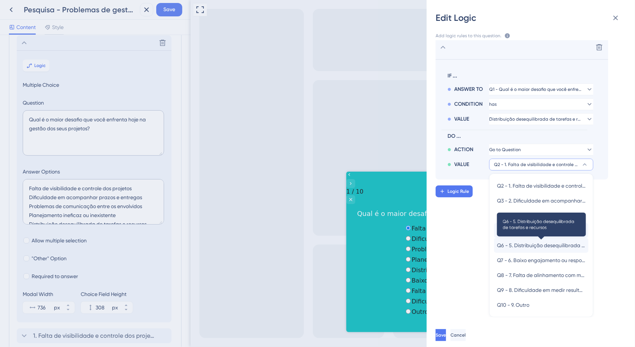
drag, startPoint x: 560, startPoint y: 223, endPoint x: 562, endPoint y: 242, distance: 18.7
click at [562, 242] on div "Q2 - 1. Falta de visibilidade e controle dos projetos Q2 - 1. Falta de visibili…" at bounding box center [541, 245] width 94 height 134
click at [562, 242] on span "Q6 - 5. Distribuição desequilibrada de tarefas e recursos" at bounding box center [541, 245] width 89 height 9
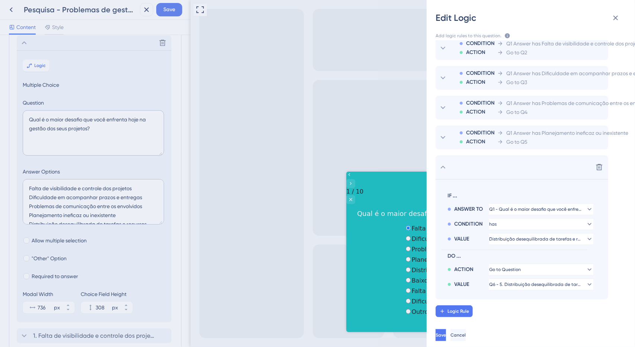
scroll to position [18, 0]
click at [466, 308] on span "Logic Rule" at bounding box center [458, 311] width 22 height 6
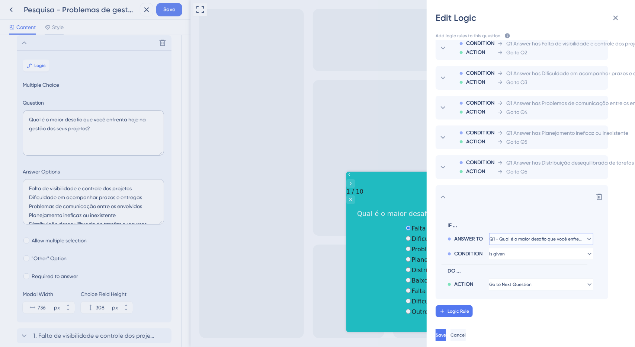
click at [503, 236] on span "Q1 - Qual é o maior desafio que você enfrenta hoje na gestão dos seus projetos?" at bounding box center [535, 239] width 93 height 6
click at [503, 236] on span "Q1 - Qual é o maior desafio que você enfrenta hoje na gestão dos seus projetos?" at bounding box center [536, 239] width 84 height 6
click at [514, 256] on div "IF ... ANSWER TO Q1 - Qual é o maior desafio que você enfrenta hoje na gestão d…" at bounding box center [514, 254] width 146 height 72
click at [514, 248] on button "is given" at bounding box center [541, 254] width 104 height 12
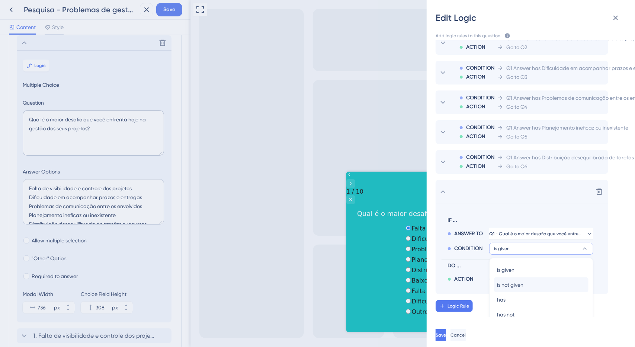
scroll to position [33, 0]
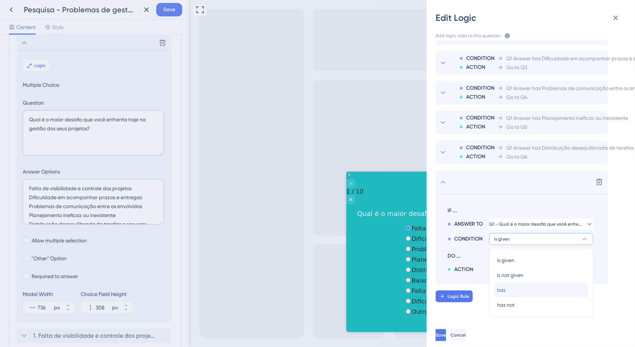
click at [507, 282] on div "has has" at bounding box center [541, 289] width 89 height 15
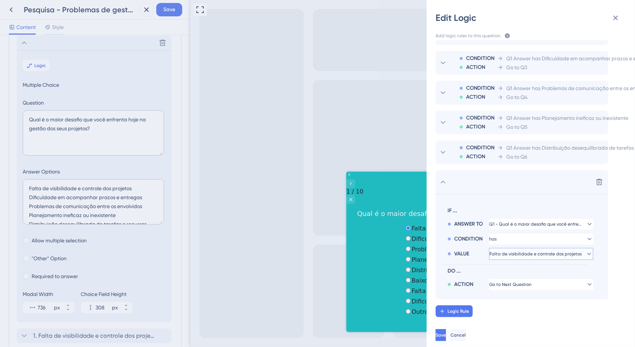
click at [527, 251] on span "Falta de visibilidade e controle dos projetos" at bounding box center [535, 254] width 92 height 6
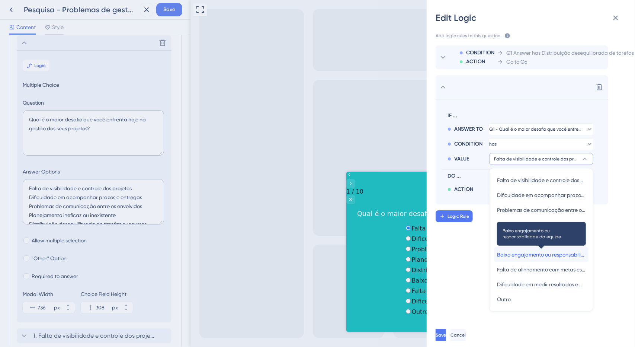
click at [572, 250] on span "Baixo engajamento ou responsabilidade da equipe" at bounding box center [541, 254] width 89 height 9
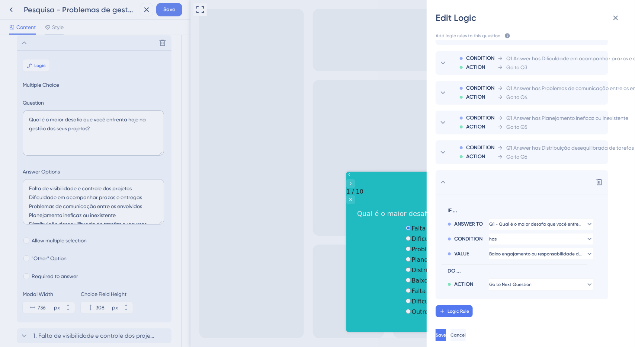
scroll to position [33, 0]
click at [515, 281] on span "Go to Next Question" at bounding box center [510, 284] width 42 height 6
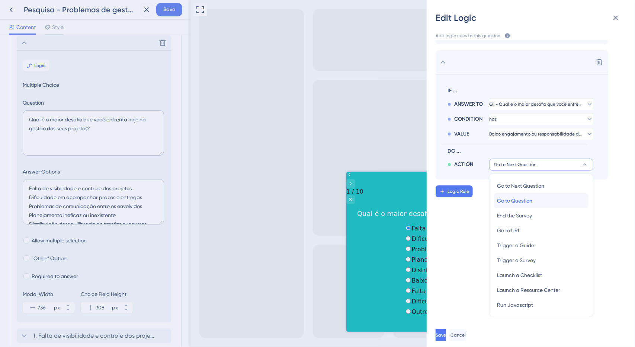
click at [528, 198] on span "Go to Question" at bounding box center [514, 200] width 35 height 9
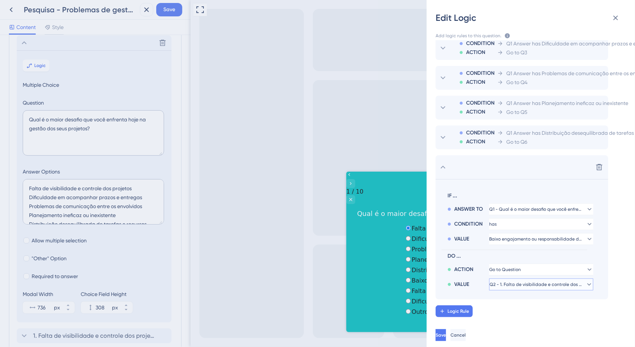
click at [533, 281] on span "Q2 - 1. Falta de visibilidade e controle dos projetos" at bounding box center [535, 284] width 93 height 6
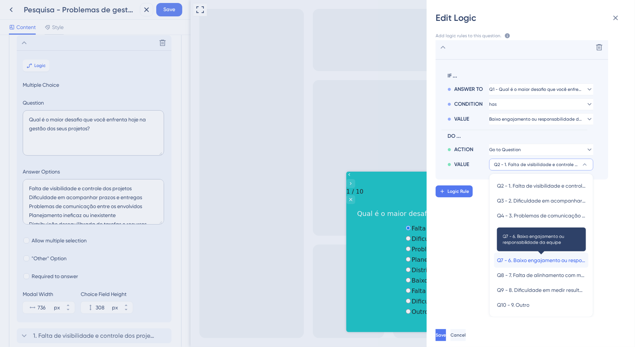
click at [560, 255] on span "Q7 - 6. Baixo engajamento ou responsabilidade da equipe" at bounding box center [541, 259] width 89 height 9
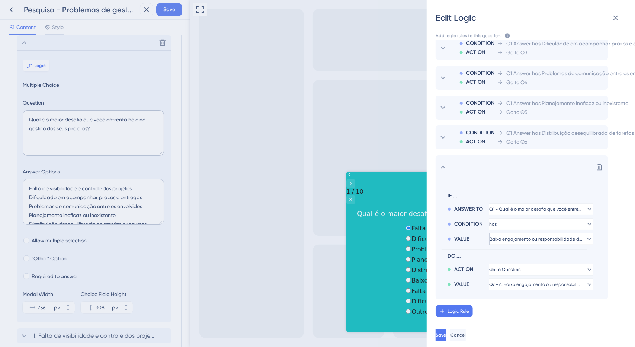
scroll to position [48, 0]
click at [466, 308] on span "Logic Rule" at bounding box center [458, 311] width 22 height 6
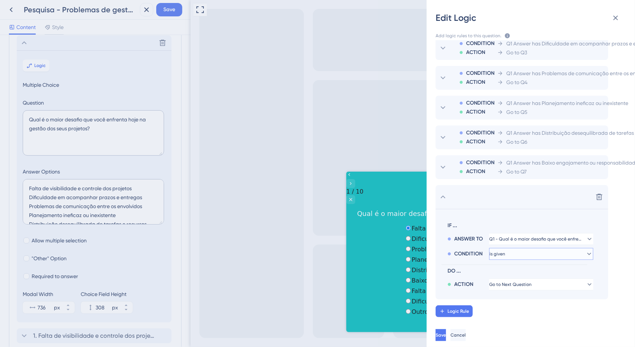
click at [540, 248] on button "is given" at bounding box center [541, 254] width 104 height 12
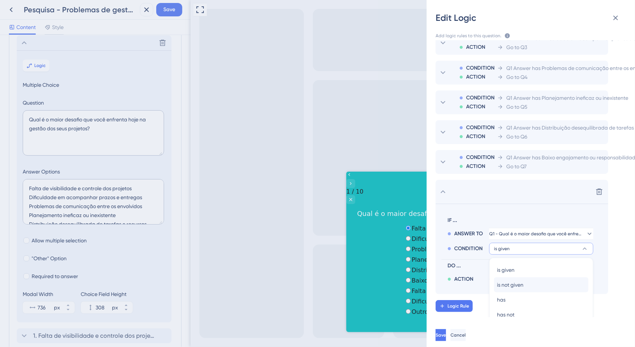
scroll to position [63, 0]
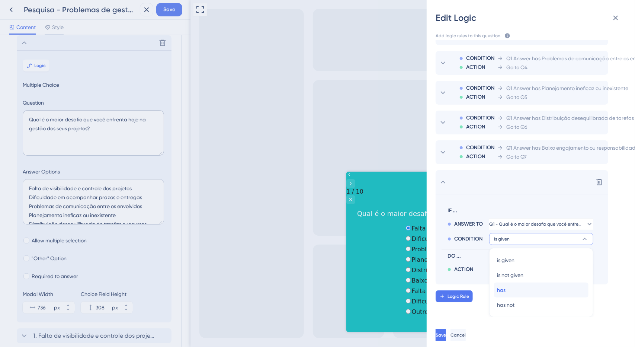
drag, startPoint x: 514, startPoint y: 282, endPoint x: 516, endPoint y: 277, distance: 5.5
click at [514, 283] on div "has has" at bounding box center [541, 289] width 89 height 15
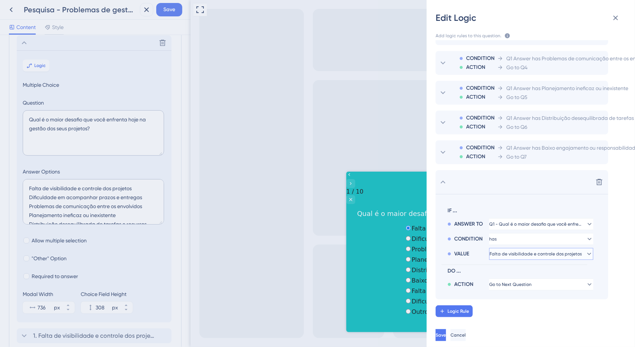
click at [534, 251] on span "Falta de visibilidade e controle dos projetos" at bounding box center [535, 254] width 92 height 6
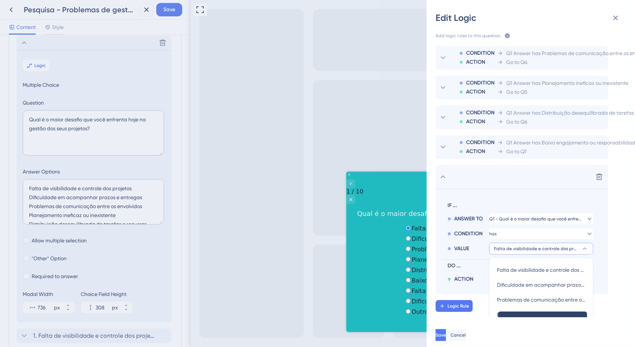
scroll to position [158, 0]
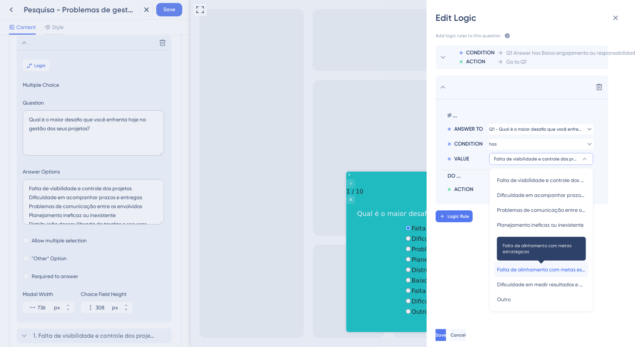
click at [540, 267] on span "Falta de alinhamento com metas estratégicas" at bounding box center [541, 269] width 89 height 9
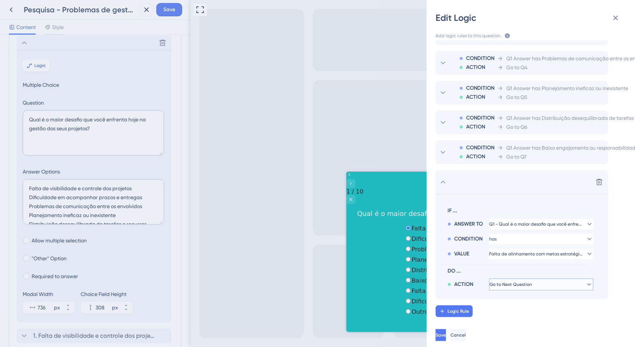
click at [523, 281] on span "Go to Next Question" at bounding box center [510, 284] width 42 height 6
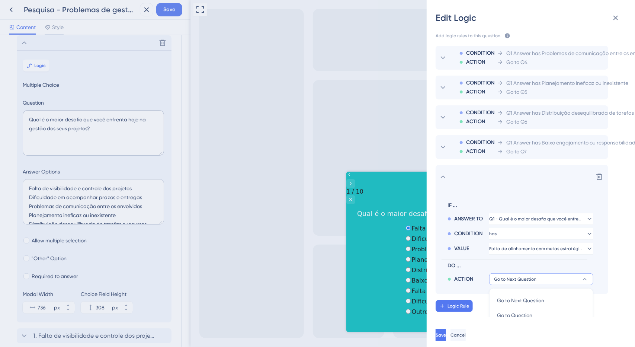
scroll to position [182, 0]
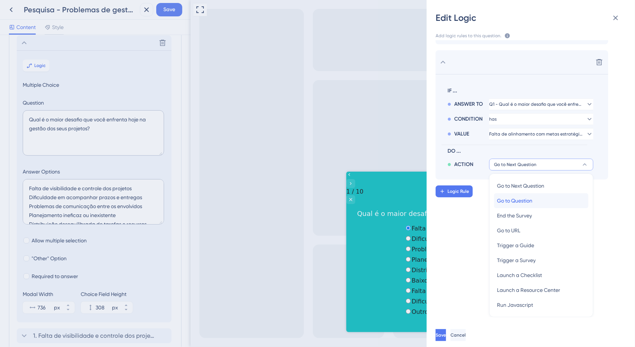
click at [527, 197] on span "Go to Question" at bounding box center [514, 200] width 35 height 9
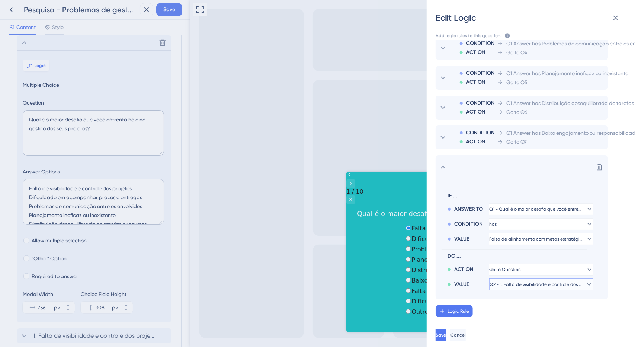
click at [534, 278] on button "Q2 - 1. Falta de visibilidade e controle dos projetos" at bounding box center [541, 284] width 104 height 12
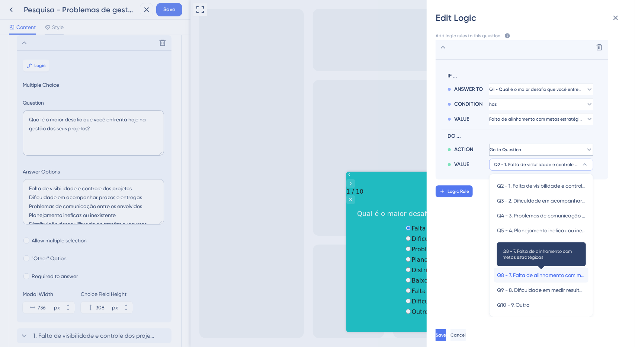
click at [543, 270] on span "Q8 - 7. Falta de alinhamento com metas estratégicas" at bounding box center [541, 274] width 89 height 9
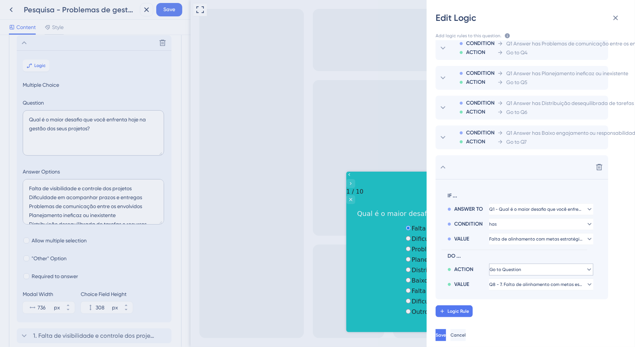
scroll to position [78, 0]
click at [463, 305] on button "Logic Rule" at bounding box center [453, 311] width 37 height 12
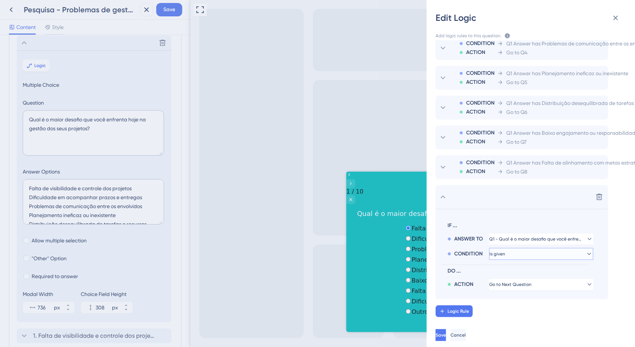
click at [523, 248] on button "is given" at bounding box center [541, 254] width 104 height 12
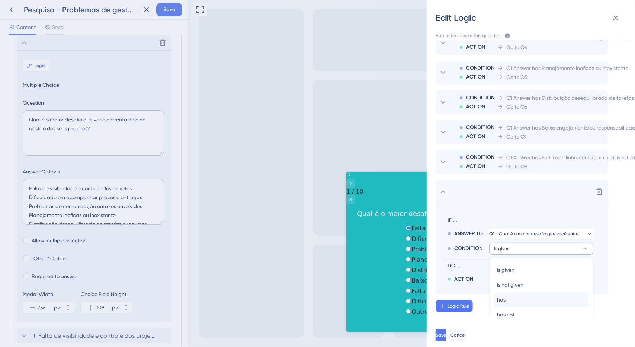
scroll to position [93, 0]
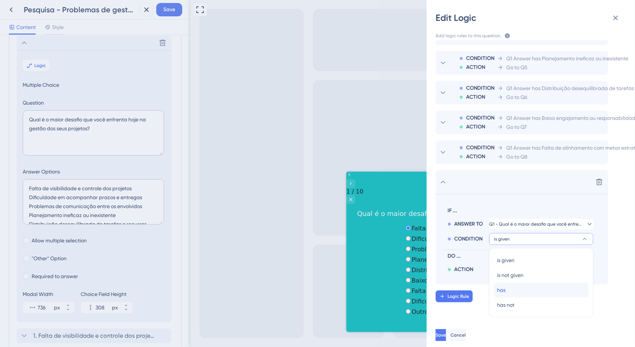
click at [514, 284] on div "has has" at bounding box center [541, 289] width 89 height 15
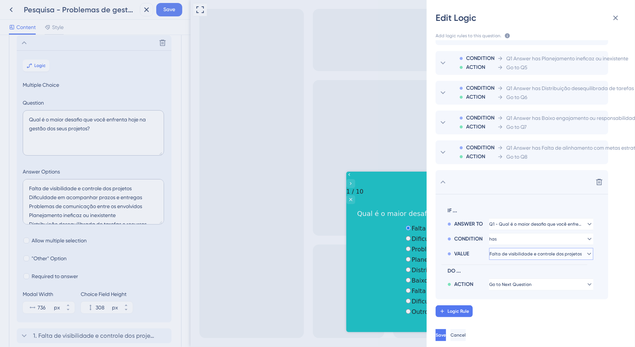
click at [523, 251] on span "Falta de visibilidade e controle dos projetos" at bounding box center [535, 254] width 92 height 6
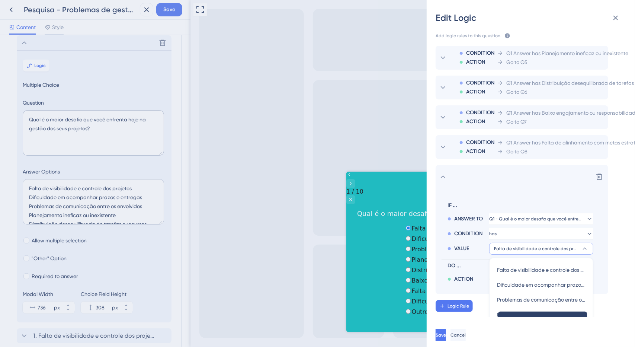
scroll to position [188, 0]
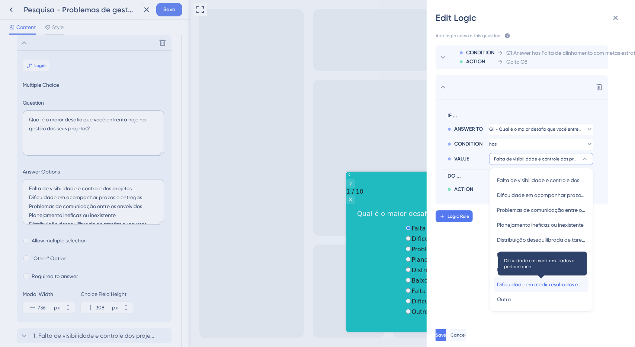
click at [560, 280] on span "Dificuldade em medir resultados e performance" at bounding box center [541, 284] width 89 height 9
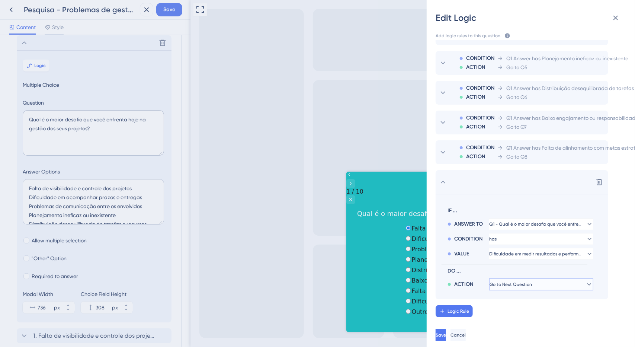
click at [532, 281] on span "Go to Next Question" at bounding box center [510, 284] width 42 height 6
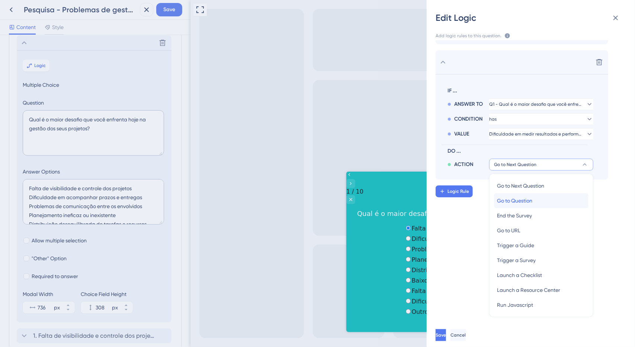
click at [536, 198] on div "Go to Question Go to Question" at bounding box center [541, 200] width 89 height 15
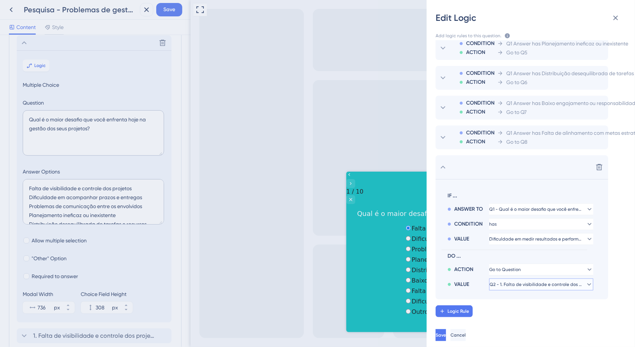
click at [528, 281] on span "Q2 - 1. Falta de visibilidade e controle dos projetos" at bounding box center [535, 284] width 93 height 6
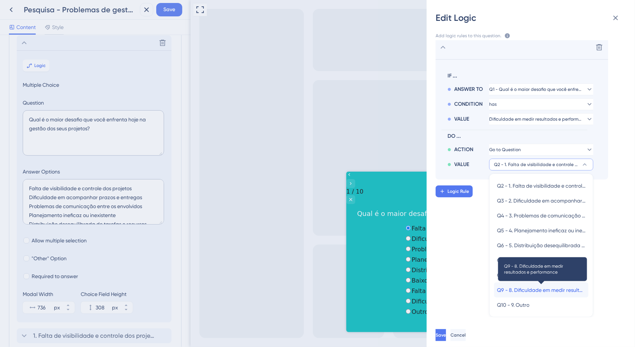
click at [538, 285] on span "Q9 - 8. Dificuldade em medir resultados e performance" at bounding box center [541, 289] width 89 height 9
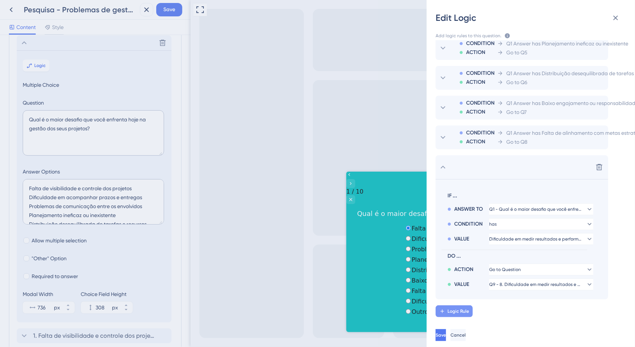
click at [466, 308] on span "Logic Rule" at bounding box center [458, 311] width 22 height 6
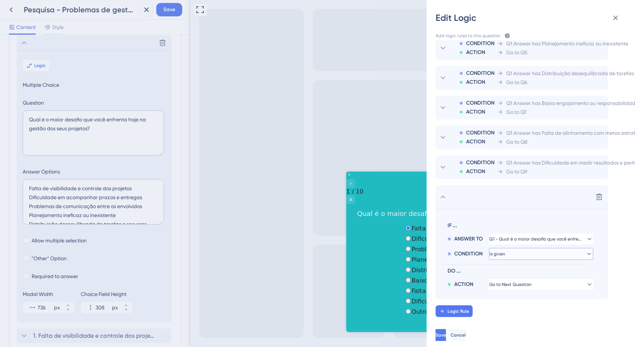
click at [512, 248] on button "is given" at bounding box center [541, 254] width 104 height 12
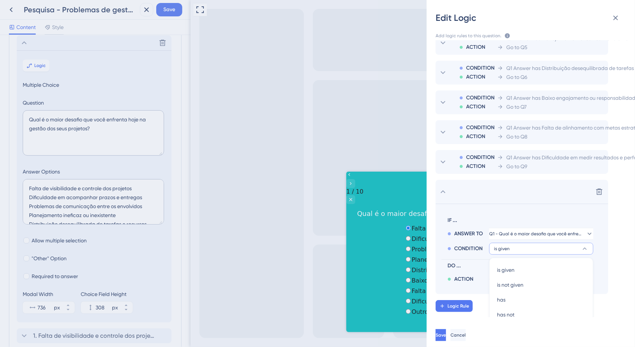
scroll to position [122, 0]
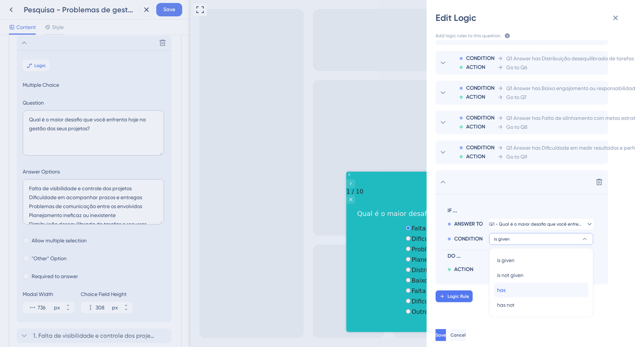
click at [527, 285] on div "has has" at bounding box center [541, 289] width 89 height 15
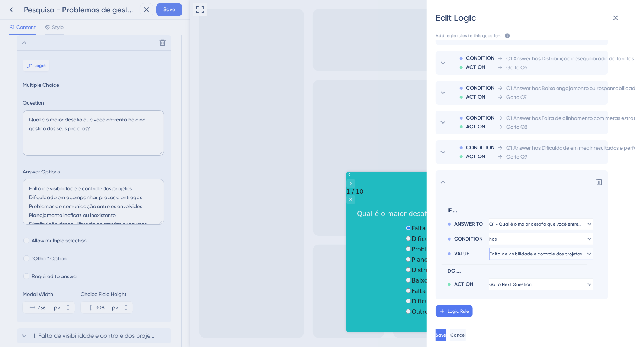
click at [534, 251] on span "Falta de visibilidade e controle dos projetos" at bounding box center [535, 254] width 92 height 6
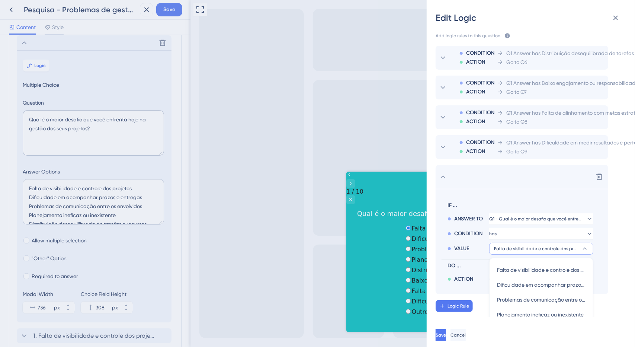
scroll to position [218, 0]
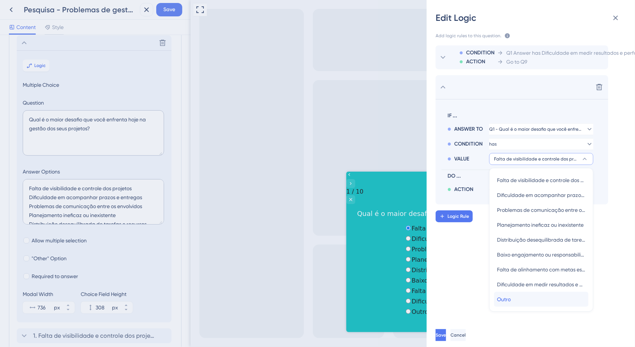
click at [530, 292] on div "Outro Outro" at bounding box center [541, 299] width 89 height 15
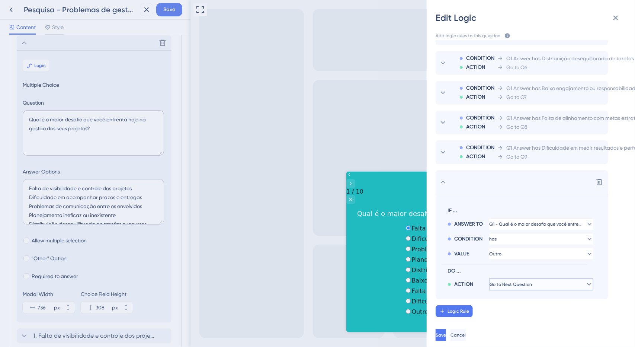
click at [527, 282] on button "Go to Next Question" at bounding box center [541, 284] width 104 height 12
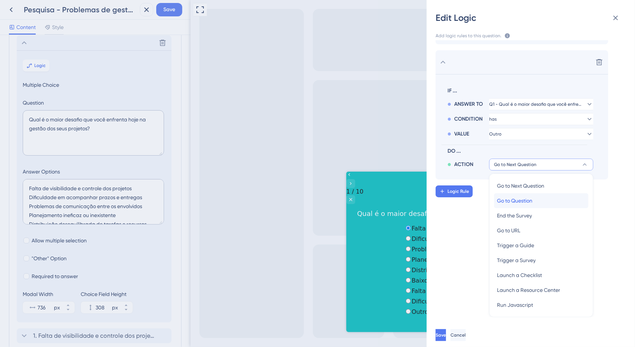
click at [526, 196] on span "Go to Question" at bounding box center [514, 200] width 35 height 9
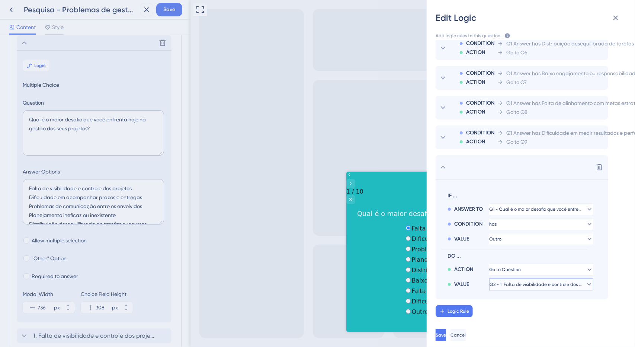
click at [525, 281] on span "Q2 - 1. Falta de visibilidade e controle dos projetos" at bounding box center [535, 284] width 93 height 6
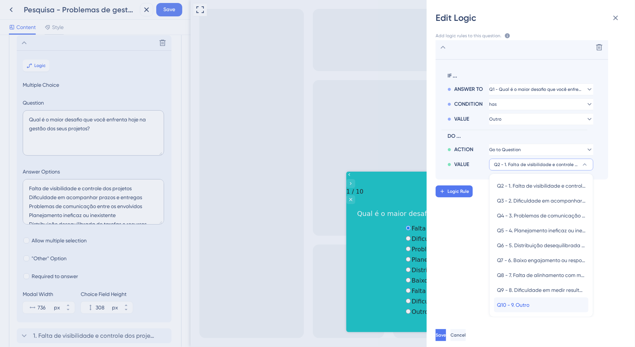
click at [528, 300] on span "Q10 - 9. Outro" at bounding box center [513, 304] width 32 height 9
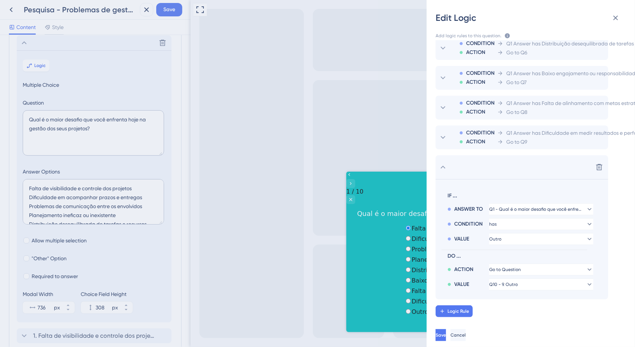
scroll to position [137, 0]
click at [566, 287] on section "IF ... ANSWER TO Q1 - Qual é o maior desafio que você enfrenta hoje na gestão d…" at bounding box center [521, 239] width 173 height 120
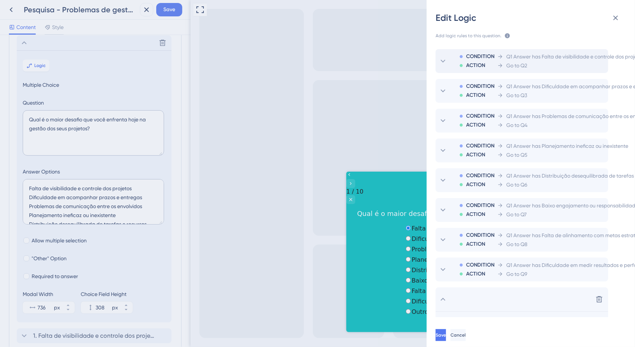
click at [450, 61] on div "CONDITION ACTION Q1 Answer has Falta de visibilidade e controle dos projetos Go…" at bounding box center [541, 61] width 206 height 24
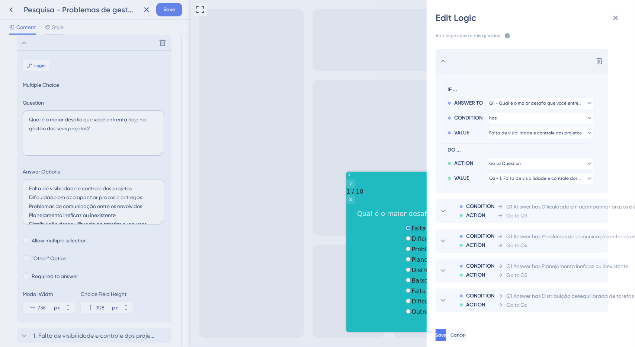
scroll to position [9, 0]
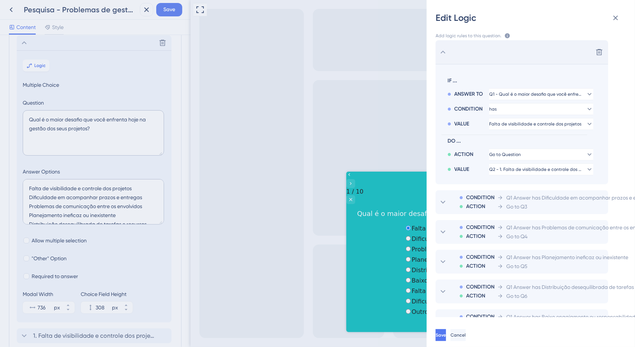
click at [453, 49] on div "Delete" at bounding box center [521, 52] width 173 height 24
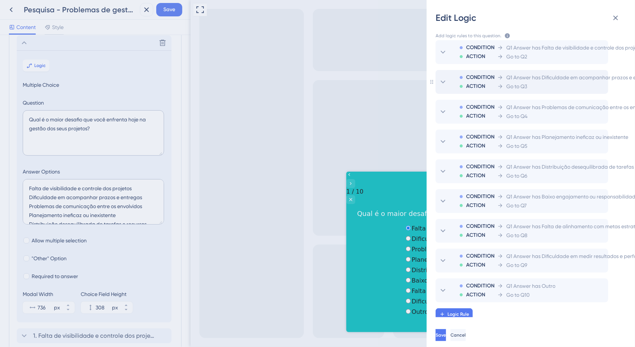
click at [452, 78] on div "CONDITION ACTION Q1 Answer has Dificuldade em acompanhar prazos e entregas Go t…" at bounding box center [553, 82] width 203 height 24
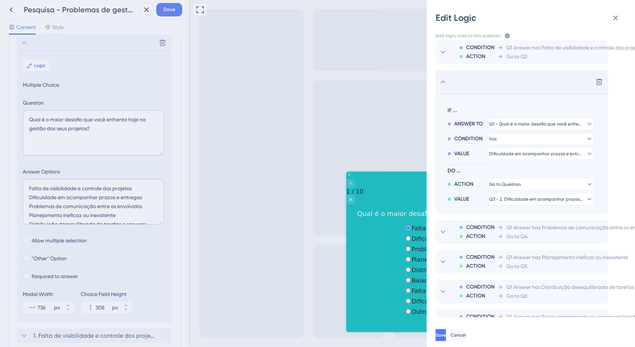
scroll to position [39, 0]
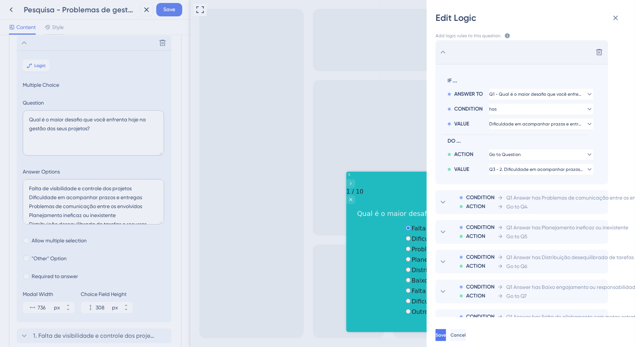
click at [455, 53] on div "Delete" at bounding box center [521, 52] width 173 height 24
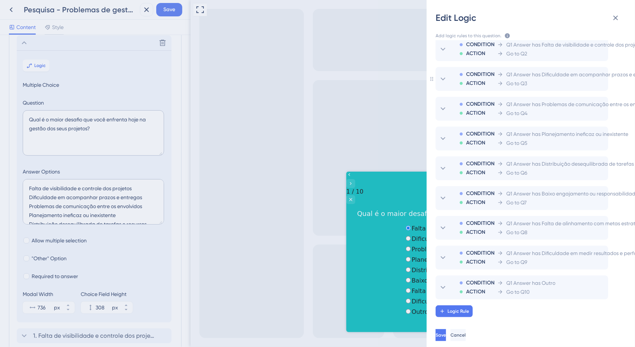
scroll to position [0, 0]
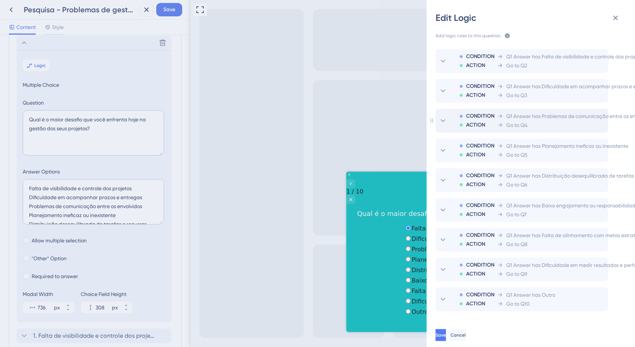
click at [571, 119] on span "Q1 Answer has Problemas de comunicação entre os envolvidos" at bounding box center [580, 116] width 148 height 9
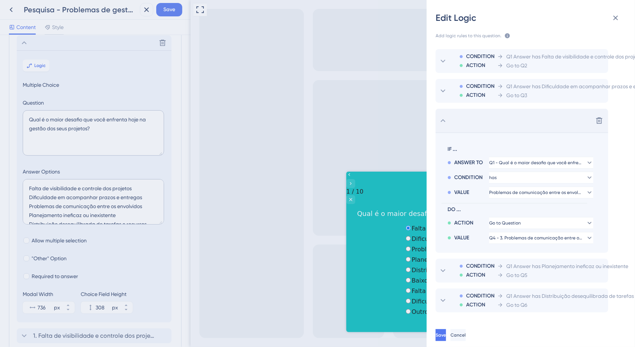
scroll to position [68, 0]
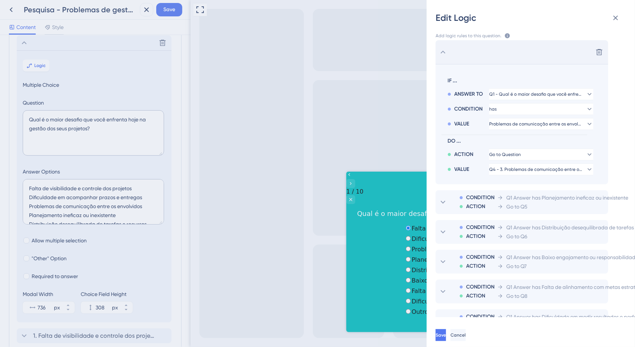
click at [458, 53] on div "Delete" at bounding box center [521, 52] width 173 height 24
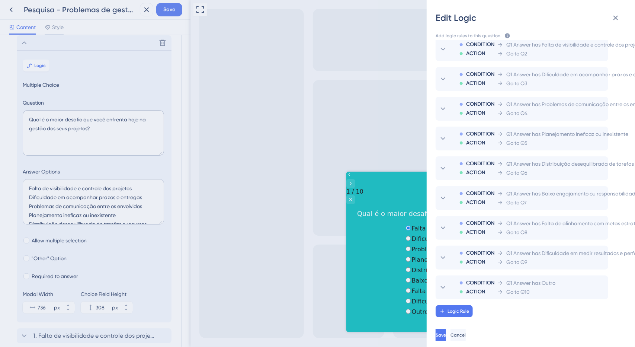
scroll to position [0, 0]
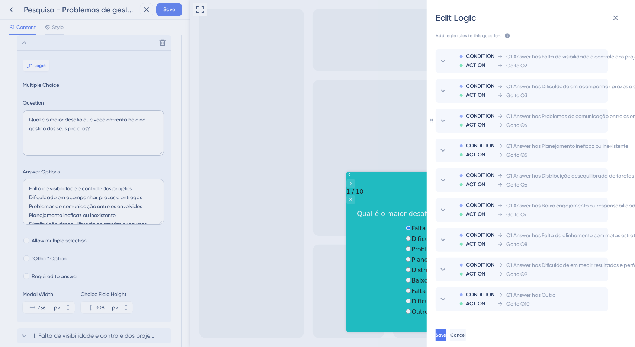
click at [562, 123] on div "Go to Q4" at bounding box center [575, 124] width 157 height 9
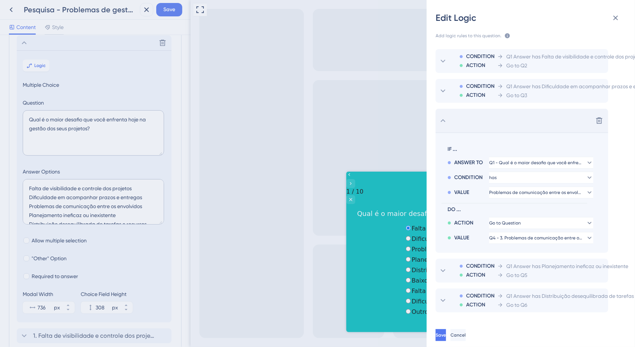
scroll to position [68, 0]
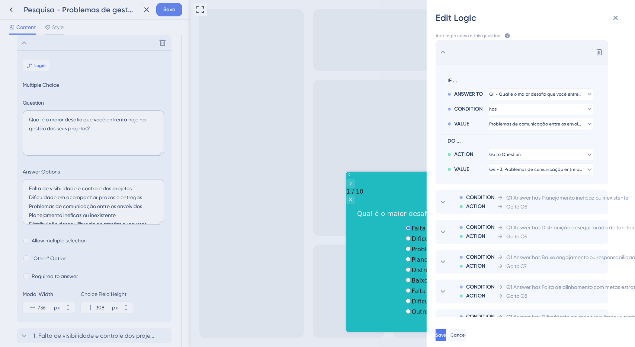
click at [466, 57] on div "Delete" at bounding box center [521, 52] width 173 height 24
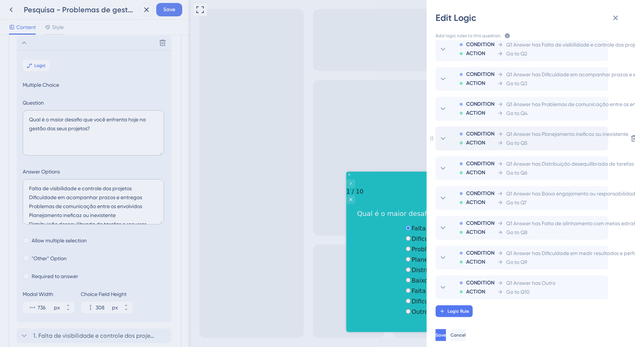
click at [537, 138] on div "Go to Q5" at bounding box center [562, 142] width 131 height 9
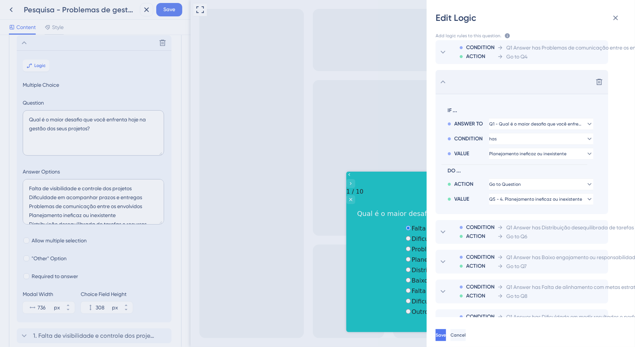
scroll to position [98, 0]
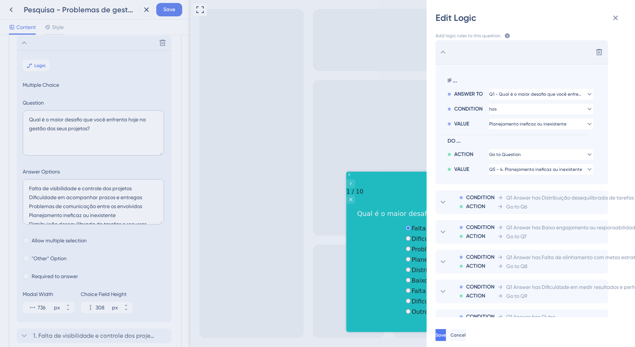
click at [454, 53] on div "Delete" at bounding box center [521, 52] width 173 height 24
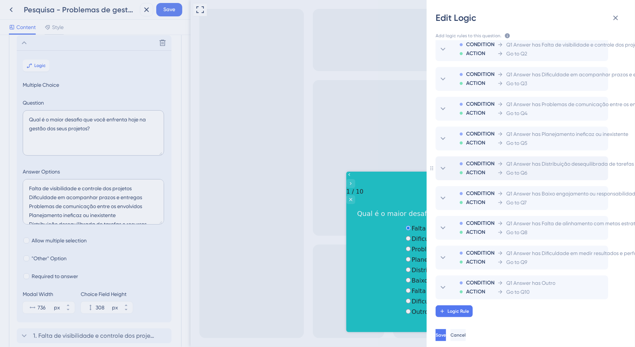
click at [531, 159] on span "Q1 Answer has Distribuição desequilibrada de tarefas e recursos" at bounding box center [582, 163] width 153 height 9
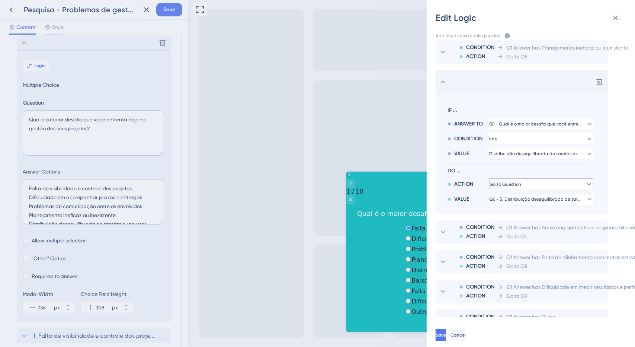
scroll to position [128, 0]
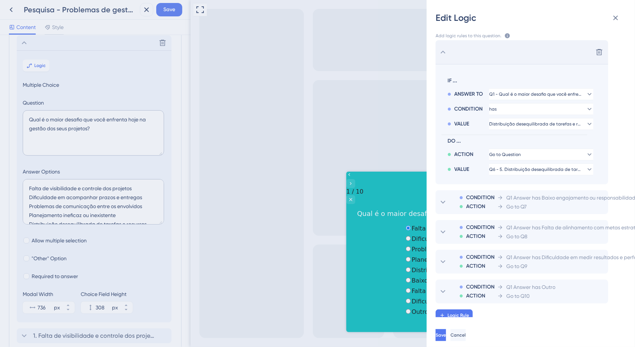
click at [475, 53] on div "Delete" at bounding box center [521, 52] width 173 height 24
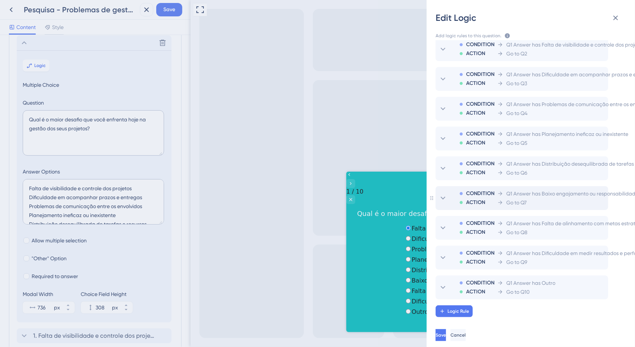
click at [564, 198] on div "Go to Q7" at bounding box center [580, 202] width 167 height 9
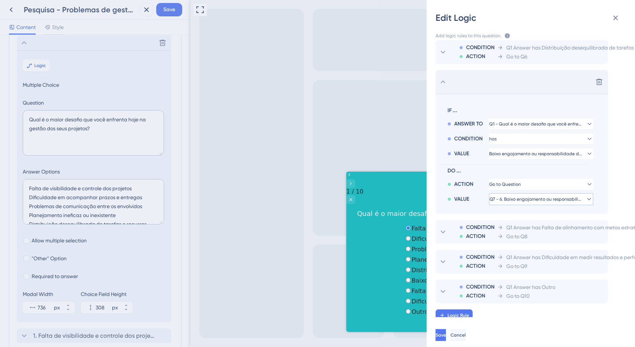
scroll to position [137, 0]
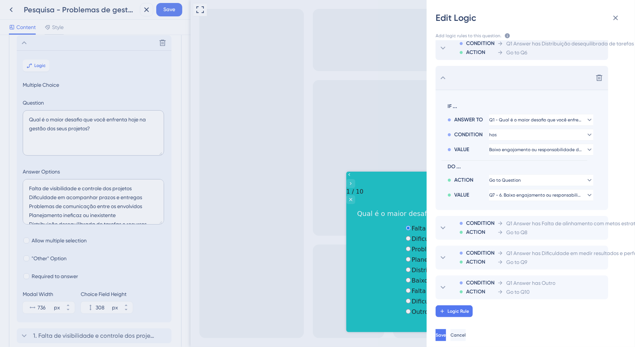
click at [443, 46] on icon at bounding box center [442, 48] width 9 height 9
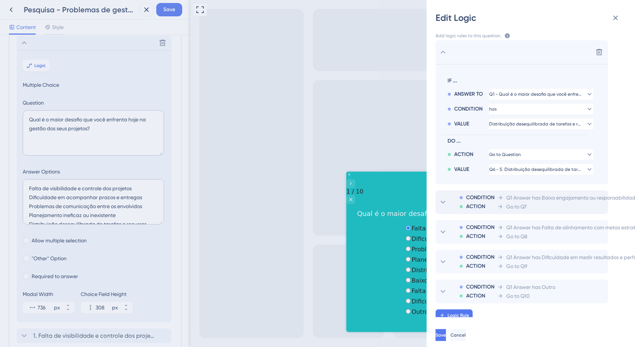
click at [446, 54] on icon at bounding box center [442, 52] width 9 height 9
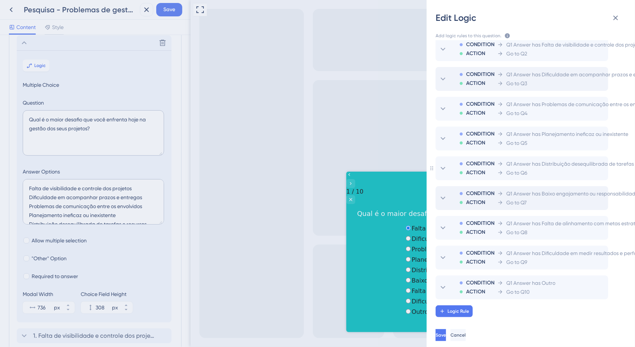
scroll to position [17, 0]
click at [536, 220] on span "Q1 Answer has Falta de alinhamento com metas estratégicas" at bounding box center [578, 223] width 145 height 9
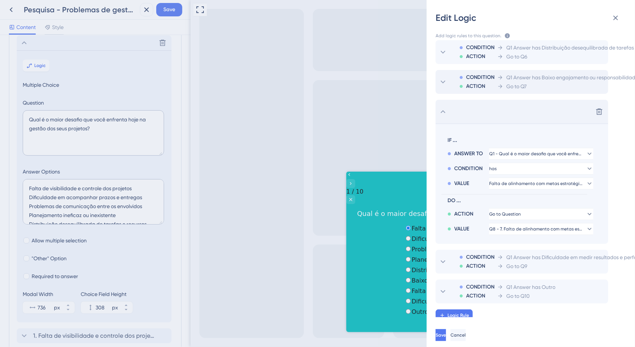
scroll to position [137, 0]
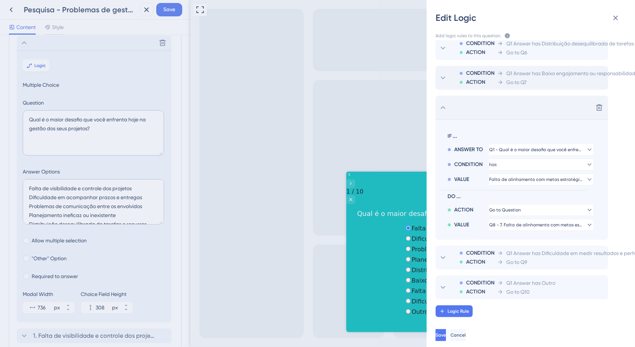
click at [443, 103] on icon at bounding box center [442, 107] width 9 height 9
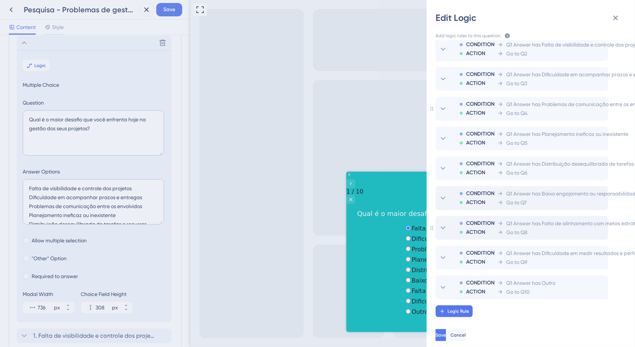
scroll to position [17, 0]
click at [546, 257] on div "Go to Q9" at bounding box center [576, 261] width 158 height 9
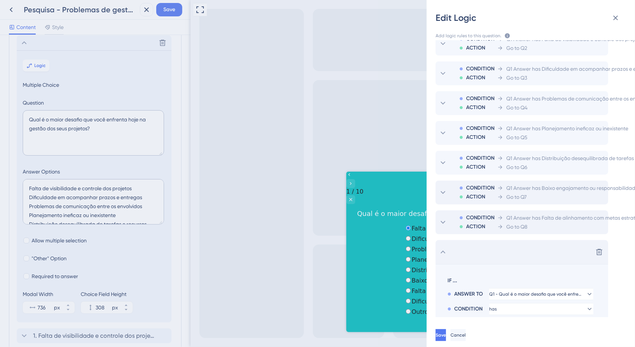
scroll to position [137, 0]
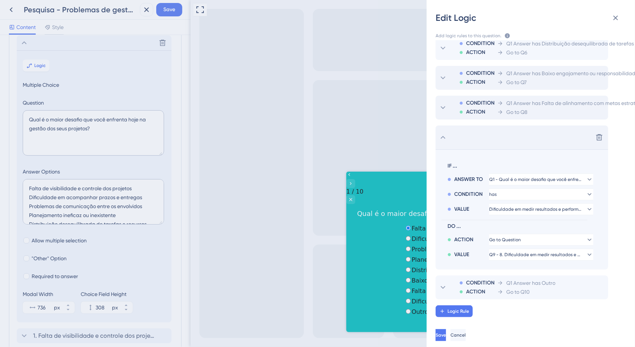
click at [473, 134] on div "Delete" at bounding box center [521, 137] width 173 height 24
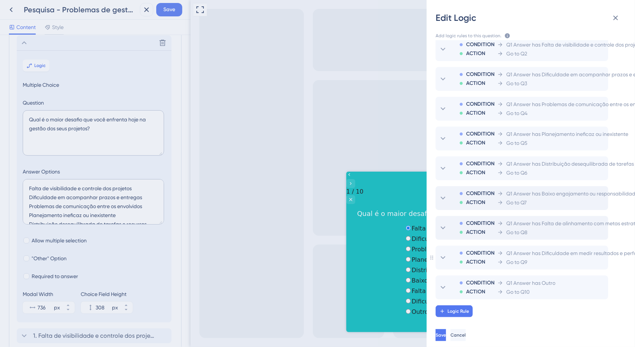
scroll to position [0, 0]
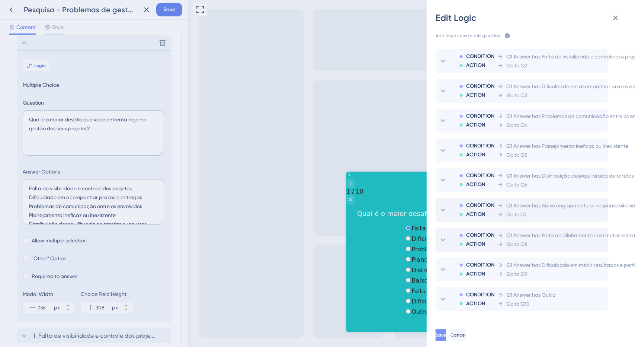
click at [446, 334] on span "Save" at bounding box center [440, 335] width 10 height 6
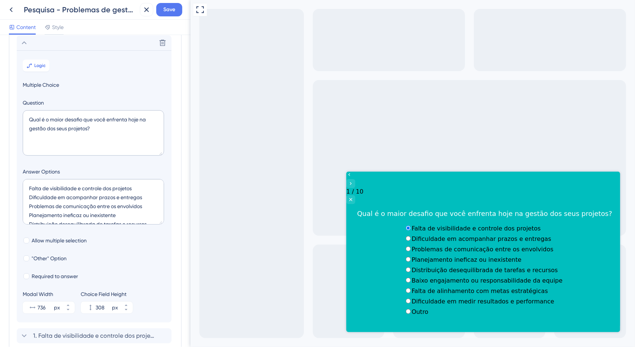
scroll to position [28, 0]
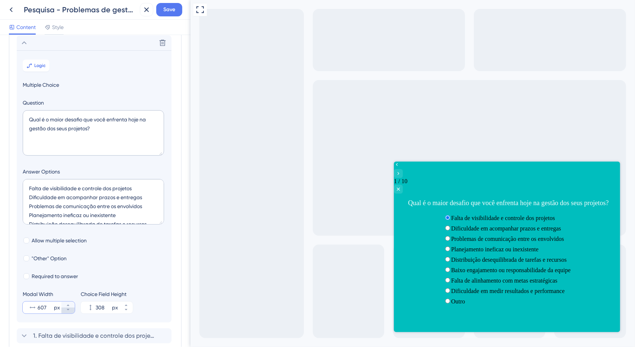
click at [70, 309] on icon at bounding box center [68, 309] width 4 height 4
click at [67, 309] on icon at bounding box center [68, 309] width 3 height 1
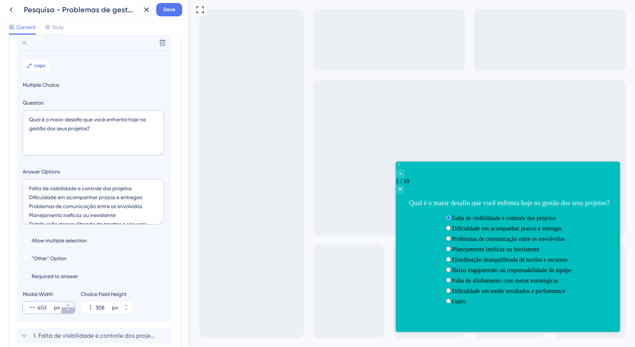
click at [67, 309] on icon at bounding box center [68, 309] width 3 height 1
click at [66, 308] on icon at bounding box center [68, 309] width 4 height 4
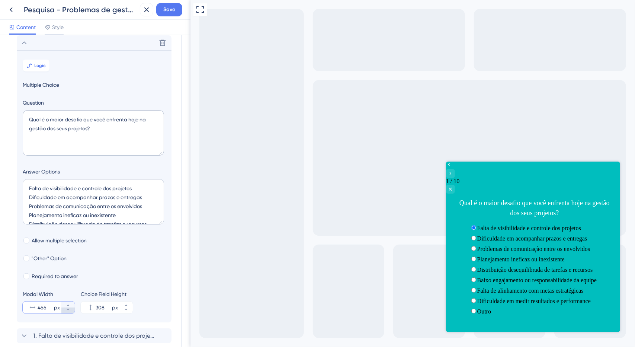
click at [68, 308] on icon at bounding box center [68, 309] width 4 height 4
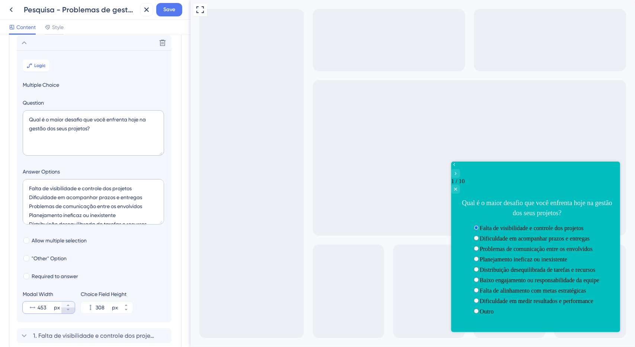
click at [68, 308] on icon at bounding box center [68, 309] width 4 height 4
click at [66, 307] on icon at bounding box center [68, 309] width 4 height 4
click at [65, 307] on button "451 px" at bounding box center [67, 310] width 13 height 6
type input "450"
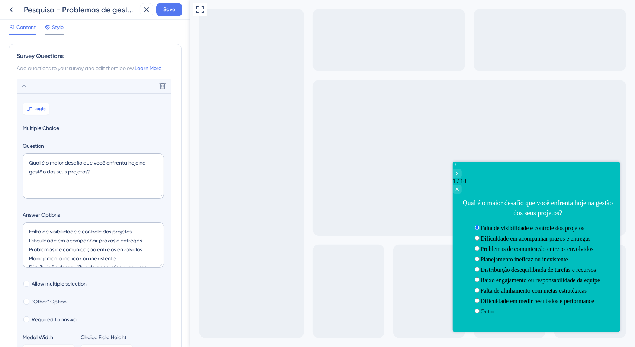
click at [60, 29] on span "Style" at bounding box center [58, 27] width 12 height 9
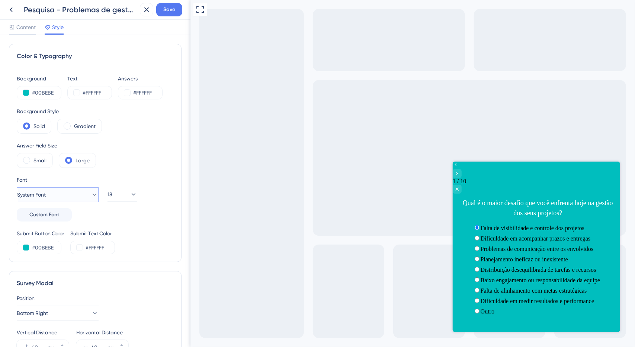
click at [91, 191] on icon at bounding box center [94, 194] width 7 height 7
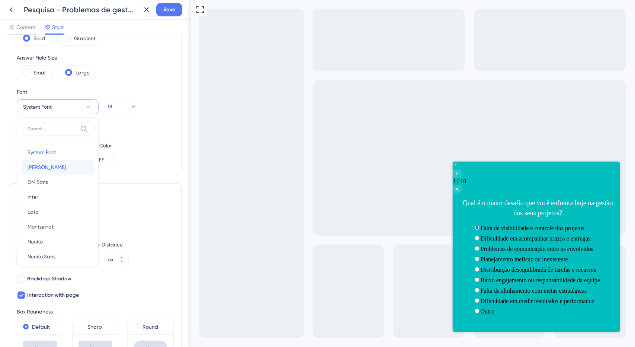
click at [74, 172] on button "[PERSON_NAME]" at bounding box center [58, 167] width 72 height 15
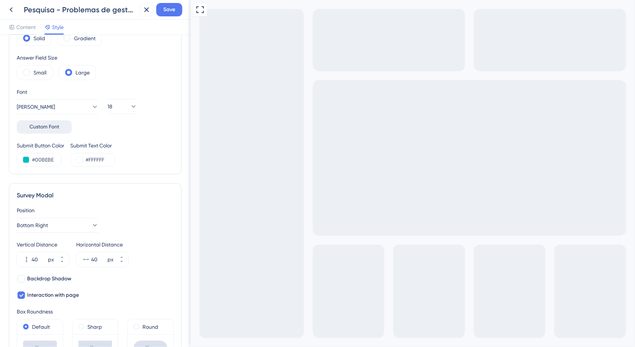
click at [57, 126] on span "Custom Font" at bounding box center [44, 126] width 30 height 9
click at [65, 107] on button "[PERSON_NAME]" at bounding box center [58, 106] width 82 height 15
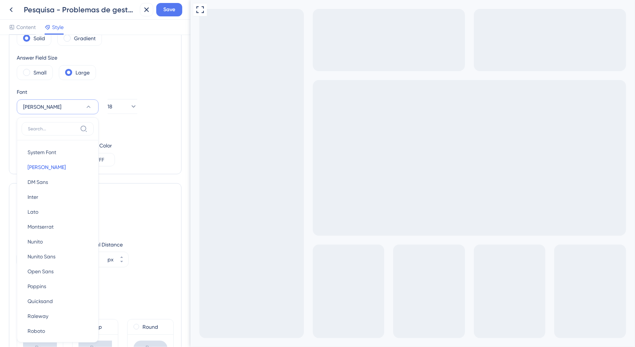
scroll to position [126, 0]
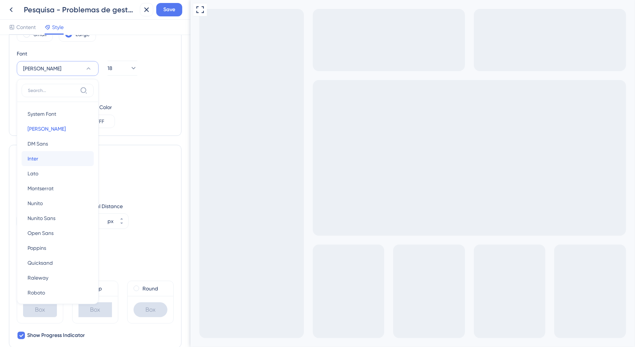
click at [71, 160] on button "Inter Inter" at bounding box center [58, 158] width 72 height 15
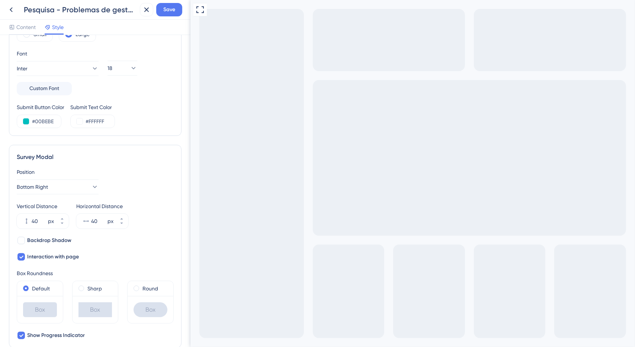
scroll to position [0, 0]
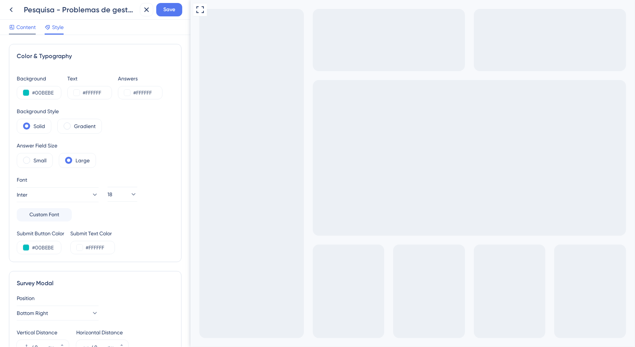
click at [35, 28] on span "Content" at bounding box center [25, 27] width 19 height 9
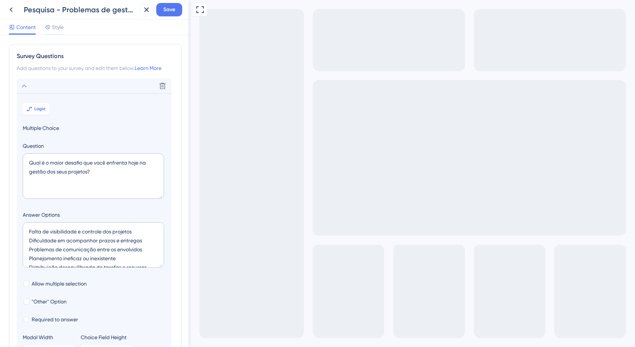
scroll to position [43, 0]
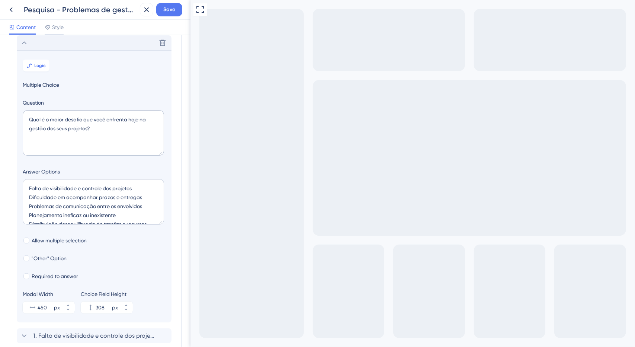
click at [33, 46] on div "Delete" at bounding box center [94, 42] width 155 height 15
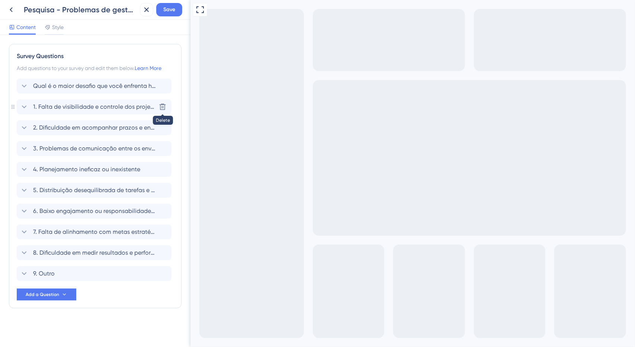
scroll to position [0, 0]
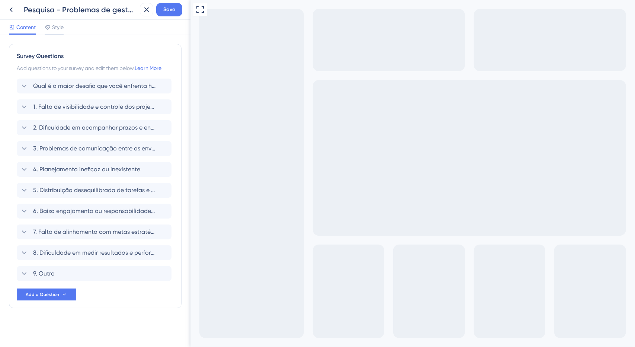
click at [463, 172] on div "Full Screen Preview" at bounding box center [412, 240] width 444 height 480
click at [197, 345] on icon "Go to Question 1" at bounding box center [195, 351] width 6 height 6
click at [83, 104] on span "1. Falta de visibilidade e controle dos projetos" at bounding box center [94, 106] width 123 height 9
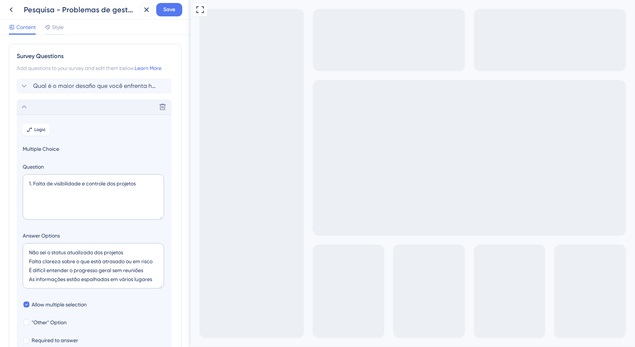
scroll to position [64, 0]
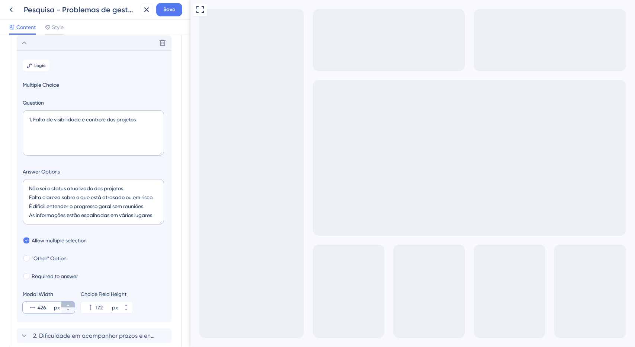
click at [68, 304] on icon at bounding box center [68, 304] width 3 height 1
click at [68, 303] on icon at bounding box center [68, 305] width 4 height 4
click at [67, 303] on icon at bounding box center [68, 305] width 4 height 4
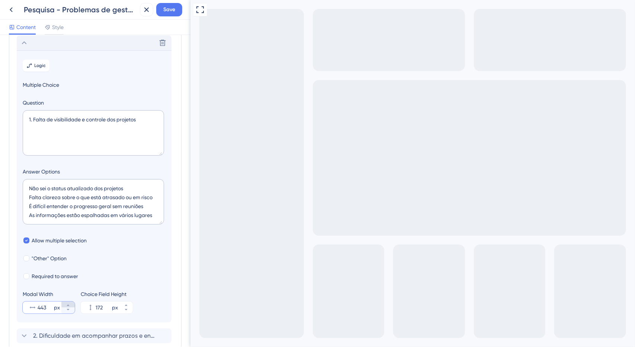
click at [67, 303] on icon at bounding box center [68, 305] width 4 height 4
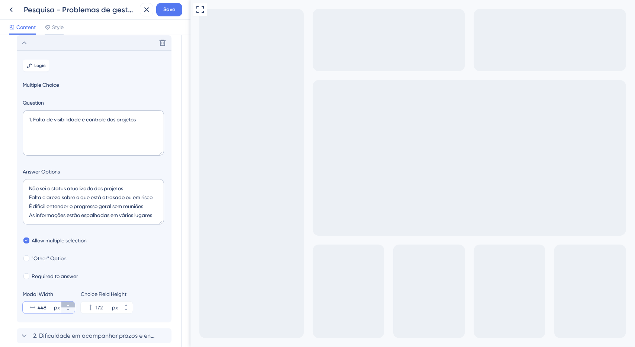
click at [67, 303] on icon at bounding box center [68, 305] width 4 height 4
click at [68, 309] on icon at bounding box center [68, 309] width 4 height 4
type input "450"
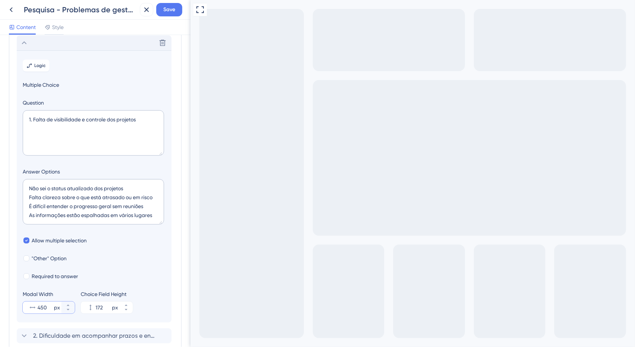
scroll to position [0, 0]
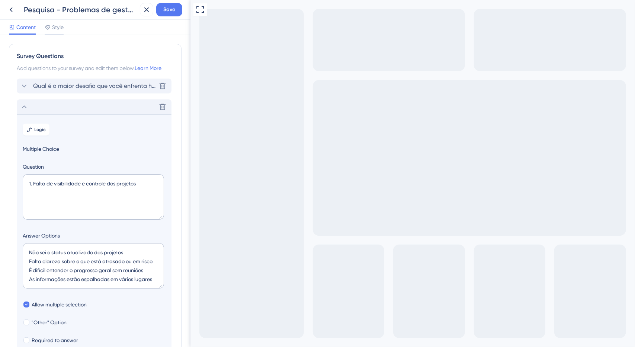
click at [76, 87] on span "Qual é o maior desafio que você enfrenta hoje na gestão dos seus projetos?" at bounding box center [94, 85] width 123 height 9
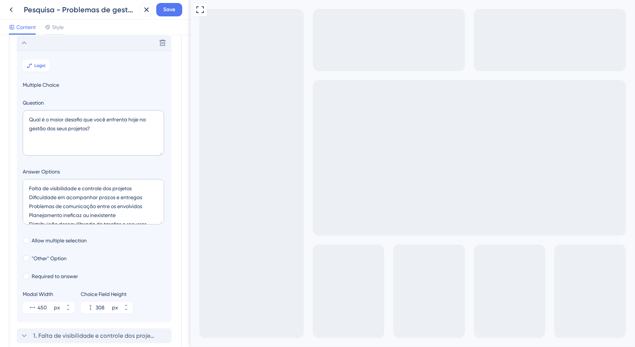
scroll to position [37, 0]
click at [50, 46] on div "Delete" at bounding box center [94, 42] width 155 height 15
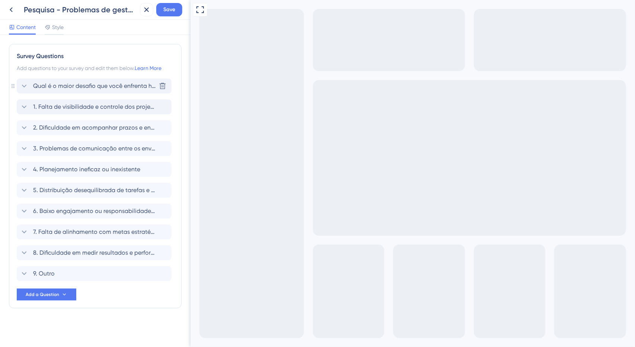
scroll to position [0, 0]
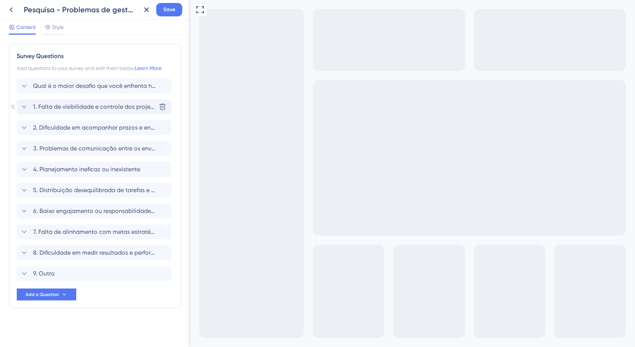
click at [71, 110] on div "1. Falta de visibilidade e controle dos projetos Delete" at bounding box center [94, 106] width 155 height 15
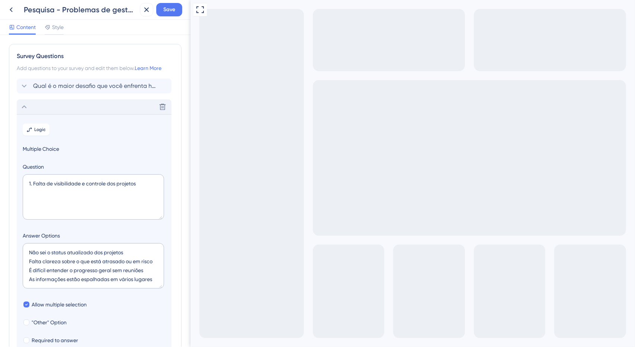
scroll to position [64, 0]
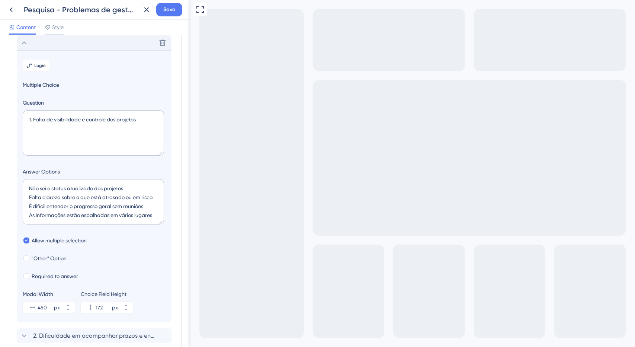
click at [60, 46] on div "Delete" at bounding box center [94, 42] width 155 height 15
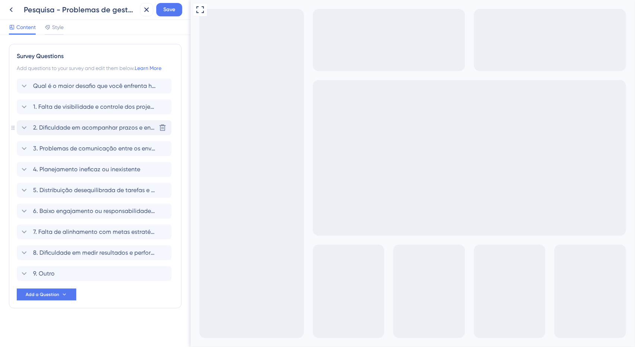
click at [59, 126] on span "2. Dificuldade em acompanhar prazos e entregas" at bounding box center [94, 127] width 123 height 9
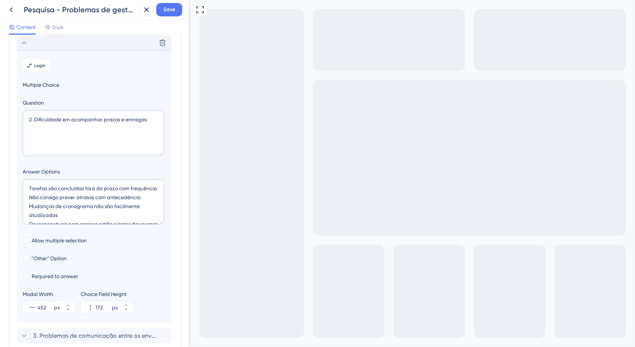
scroll to position [27, 0]
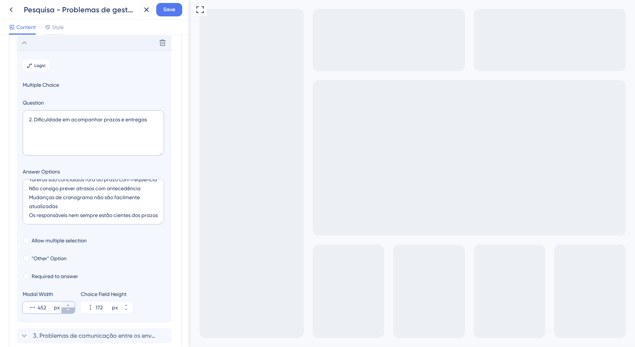
click at [68, 310] on icon at bounding box center [68, 309] width 4 height 4
click at [70, 302] on button "450 px" at bounding box center [67, 304] width 13 height 6
click at [70, 302] on button "451 px" at bounding box center [67, 304] width 13 height 6
click at [70, 302] on button "459 px" at bounding box center [67, 304] width 13 height 6
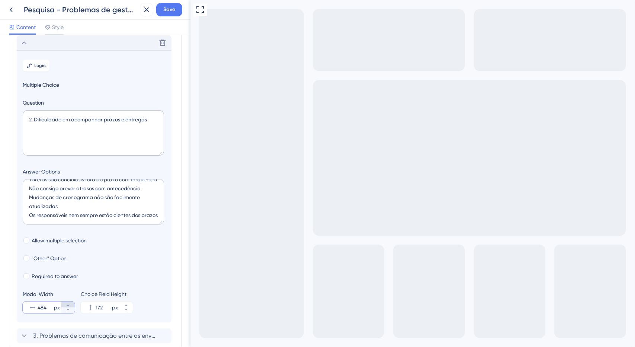
click at [70, 302] on button "484 px" at bounding box center [67, 304] width 13 height 6
click at [71, 304] on button "485 px" at bounding box center [67, 304] width 13 height 6
click at [71, 304] on button "486 px" at bounding box center [67, 304] width 13 height 6
click at [71, 304] on button "487 px" at bounding box center [67, 304] width 13 height 6
click at [71, 304] on button "488 px" at bounding box center [67, 304] width 13 height 6
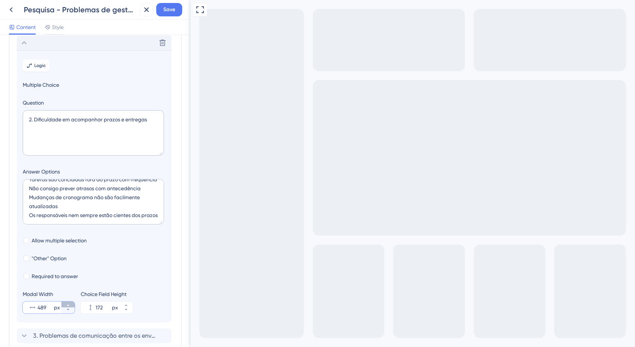
click at [71, 304] on button "489 px" at bounding box center [67, 304] width 13 height 6
type input "490"
click at [51, 44] on div "Delete" at bounding box center [94, 42] width 155 height 15
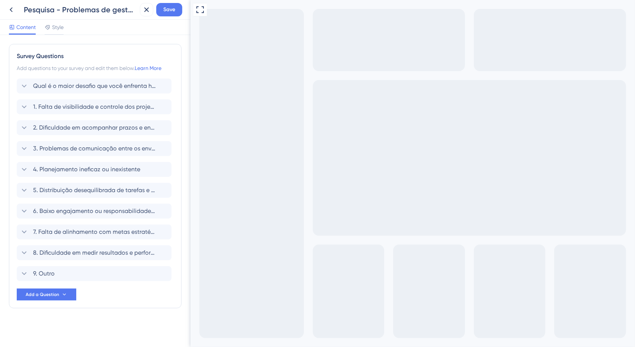
scroll to position [0, 0]
click at [82, 127] on span "2. Dificuldade em acompanhar prazos e entregas" at bounding box center [94, 127] width 123 height 9
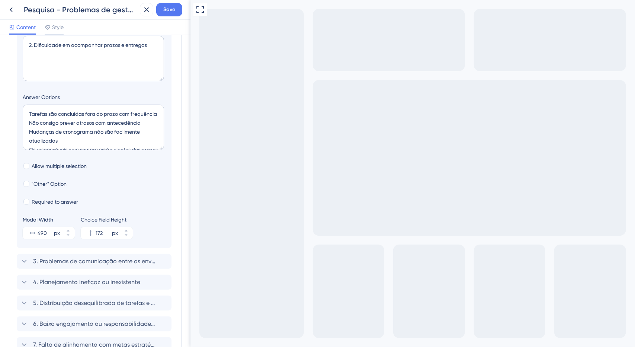
scroll to position [48, 0]
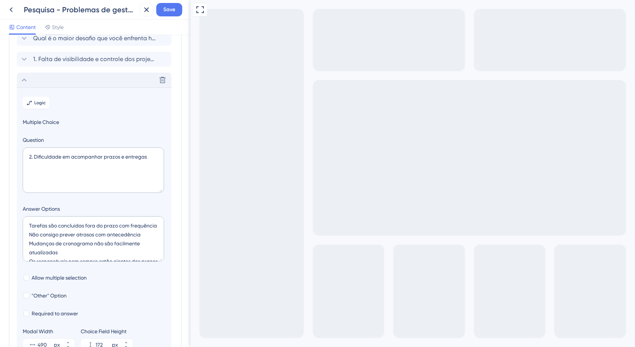
click at [70, 81] on div "Delete" at bounding box center [94, 80] width 155 height 15
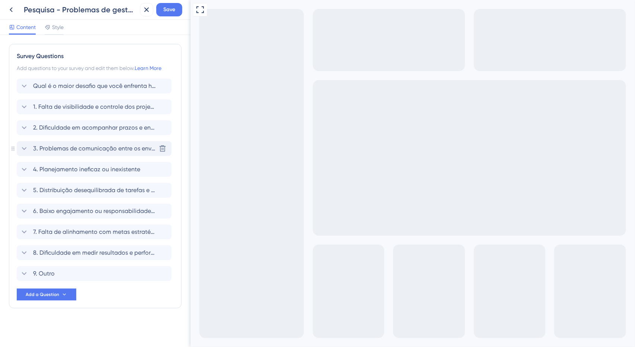
click at [63, 146] on span "3. Problemas de comunicação entre os envolvidos" at bounding box center [94, 148] width 123 height 9
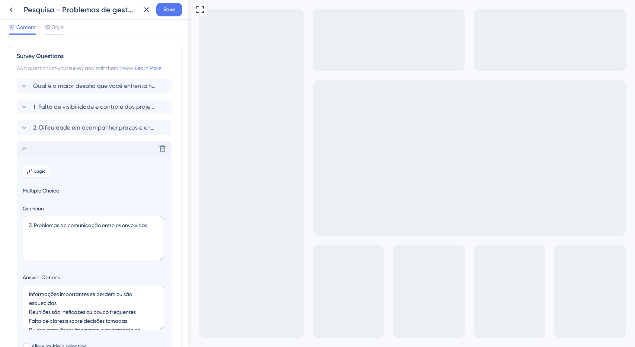
scroll to position [106, 0]
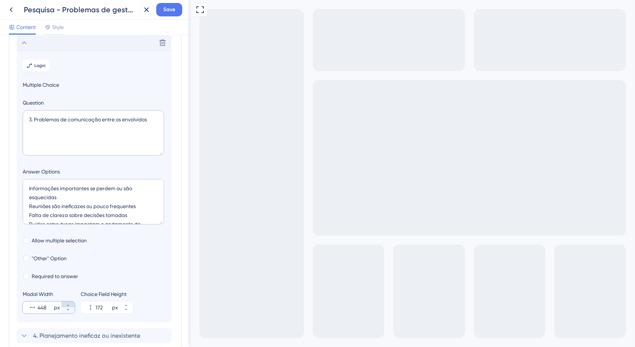
click at [69, 306] on icon at bounding box center [68, 305] width 4 height 4
type input "490"
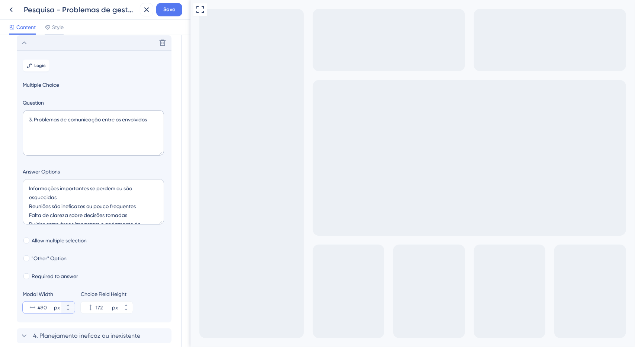
scroll to position [31, 0]
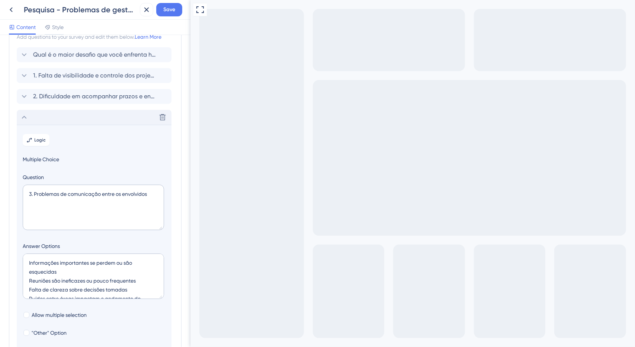
click at [47, 114] on div "Delete" at bounding box center [94, 117] width 155 height 15
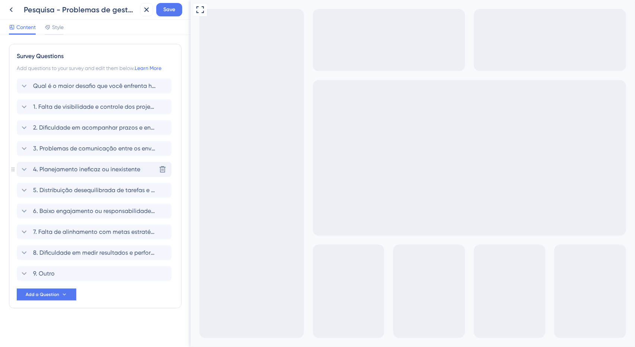
click at [62, 168] on span "4. Planejamento ineficaz ou inexistente" at bounding box center [86, 169] width 107 height 9
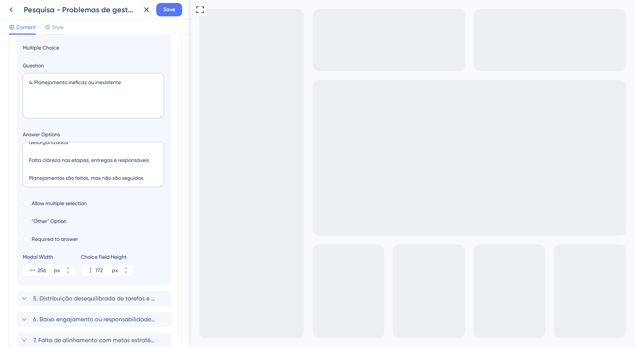
scroll to position [201, 0]
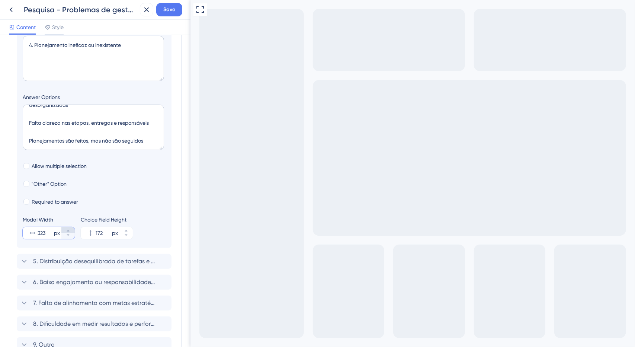
click at [67, 229] on icon at bounding box center [68, 230] width 4 height 4
type input "480"
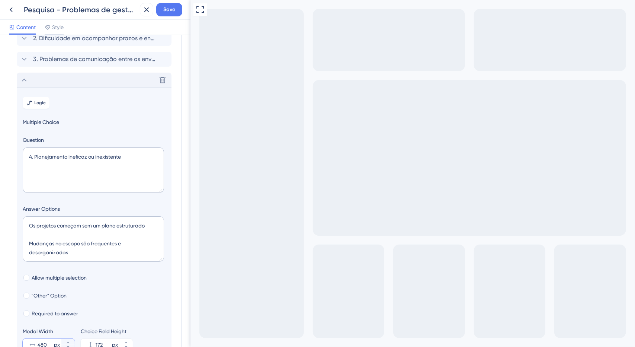
scroll to position [36, 0]
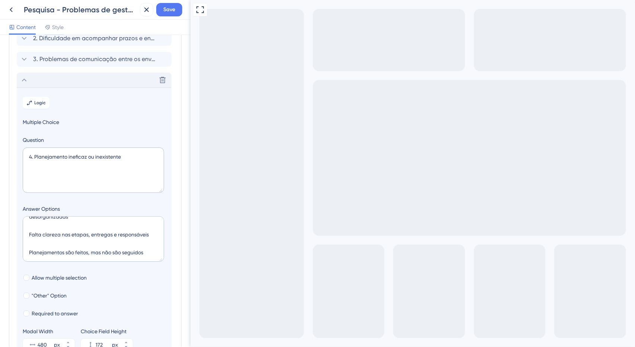
click at [55, 81] on div "Delete" at bounding box center [94, 80] width 155 height 15
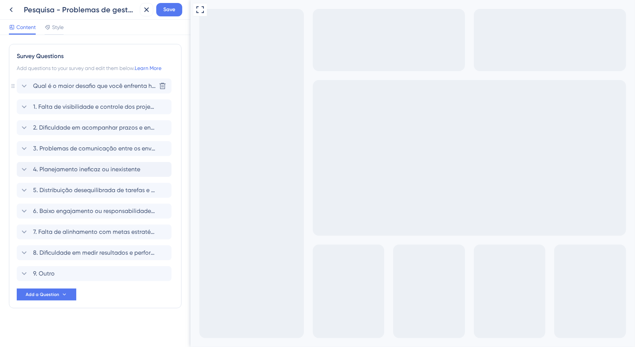
scroll to position [0, 0]
click at [68, 186] on span "5. Distribuição desequilibrada de tarefas e recursos" at bounding box center [94, 190] width 123 height 9
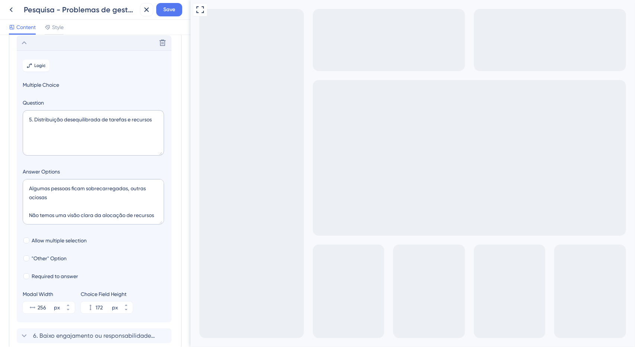
scroll to position [259, 0]
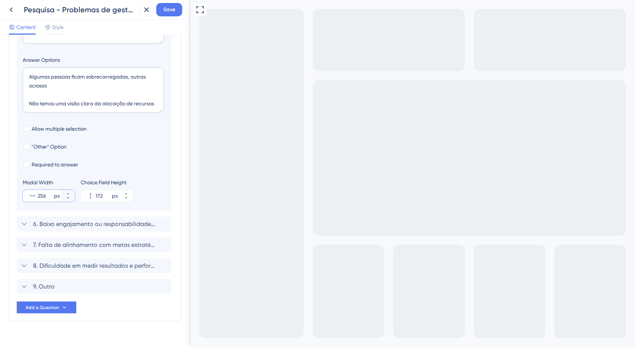
click at [47, 193] on input "256" at bounding box center [45, 195] width 15 height 9
paste input "480"
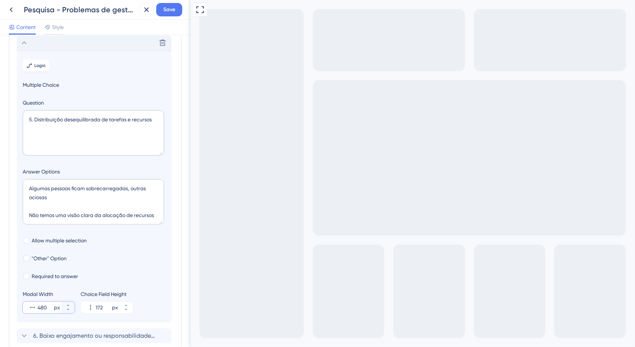
scroll to position [110, 0]
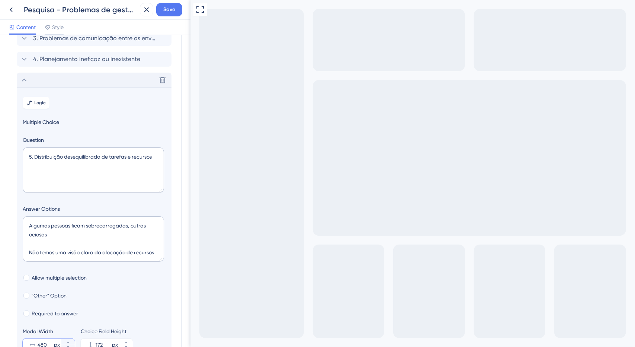
type input "480"
click at [69, 78] on div "Delete" at bounding box center [94, 80] width 155 height 15
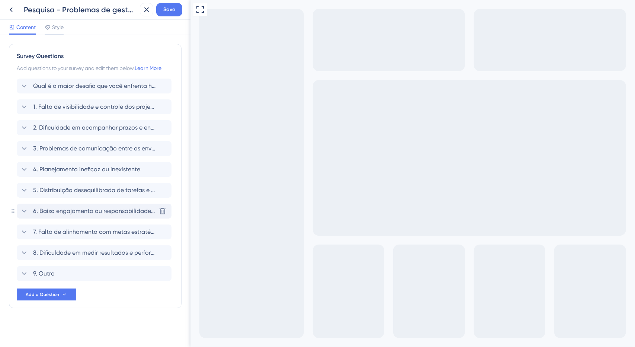
drag, startPoint x: 73, startPoint y: 208, endPoint x: 77, endPoint y: 209, distance: 4.0
click at [73, 208] on span "6. Baixo engajamento ou responsabilidade da equipe" at bounding box center [94, 210] width 123 height 9
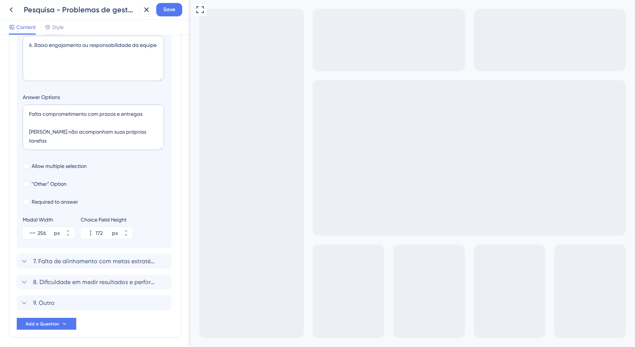
scroll to position [271, 0]
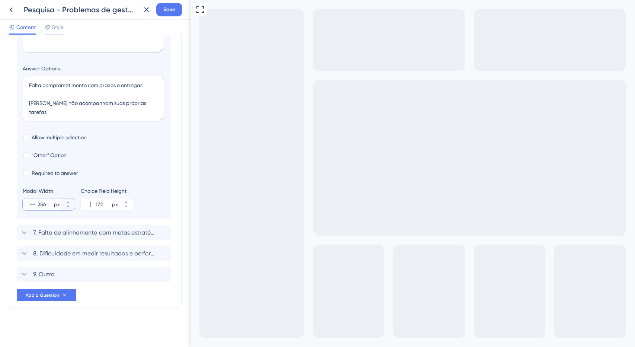
click at [43, 203] on input "256" at bounding box center [45, 204] width 15 height 9
paste input "480"
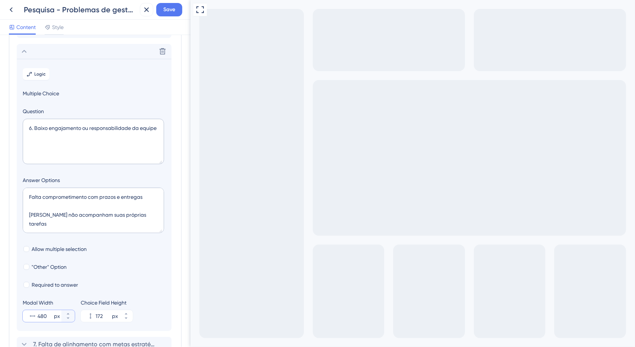
scroll to position [122, 0]
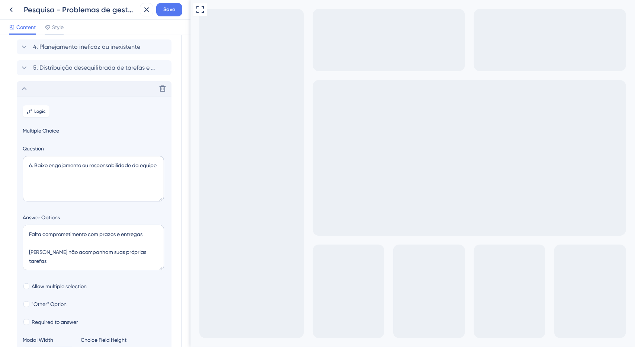
type input "480"
click at [52, 88] on div "Delete" at bounding box center [94, 88] width 155 height 15
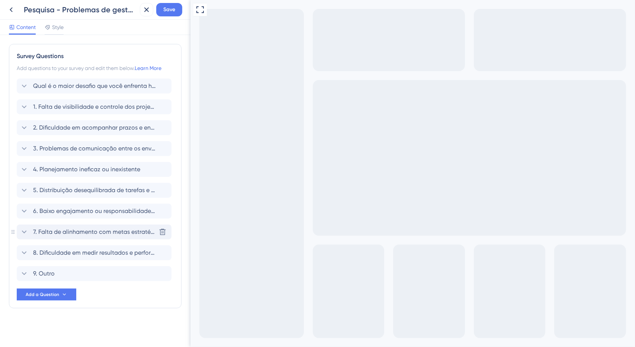
click at [66, 226] on div "7. Falta de alinhamento com metas estratégicas Delete" at bounding box center [94, 231] width 155 height 15
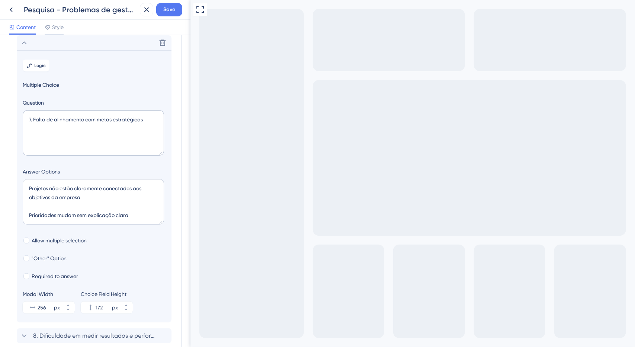
scroll to position [45, 0]
click at [42, 308] on input "256" at bounding box center [45, 307] width 15 height 9
paste input "480"
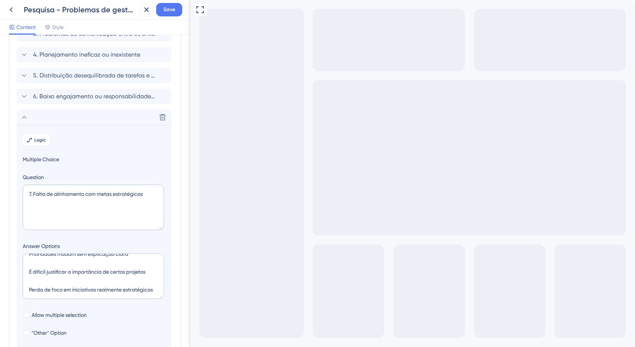
type input "565"
click at [52, 119] on div "Delete" at bounding box center [94, 117] width 155 height 15
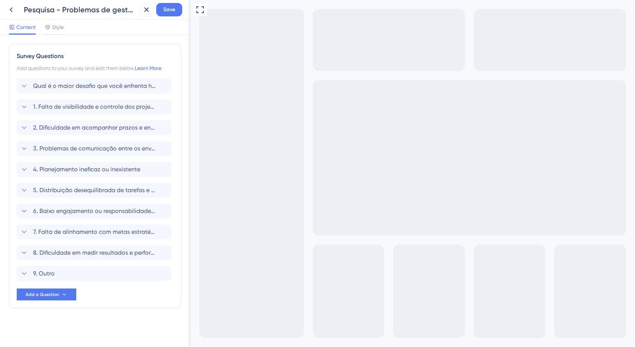
scroll to position [0, 0]
click at [58, 194] on div "5. Distribuição desequilibrada de tarefas e recursos Delete" at bounding box center [94, 190] width 155 height 15
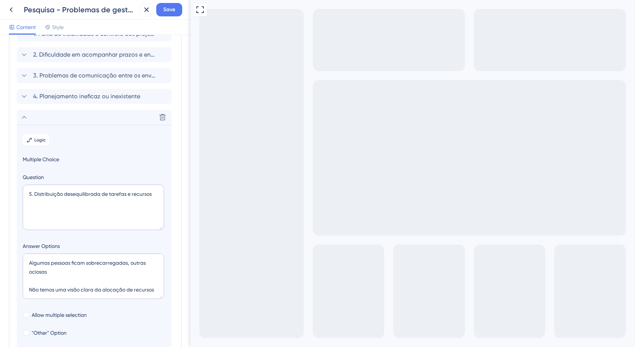
scroll to position [36, 0]
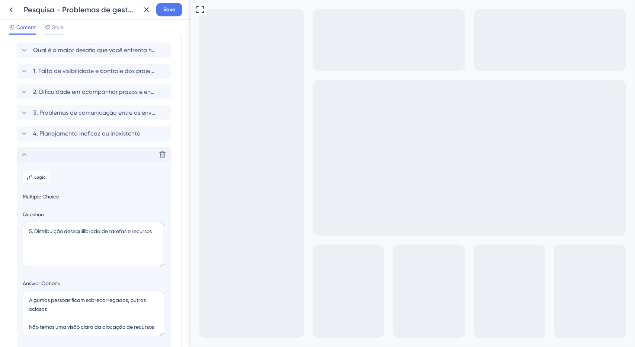
click at [61, 157] on div "Delete" at bounding box center [94, 154] width 155 height 15
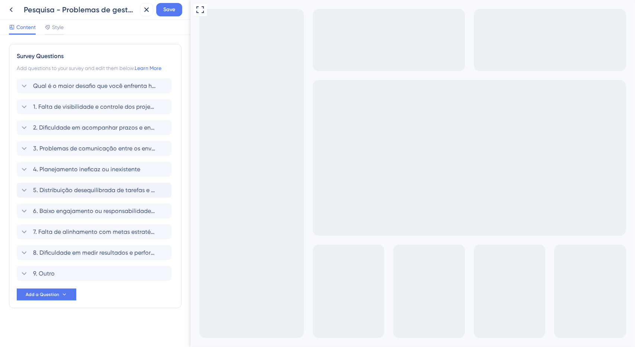
scroll to position [0, 0]
click at [57, 192] on span "5. Distribuição desequilibrada de tarefas e recursos" at bounding box center [94, 190] width 123 height 9
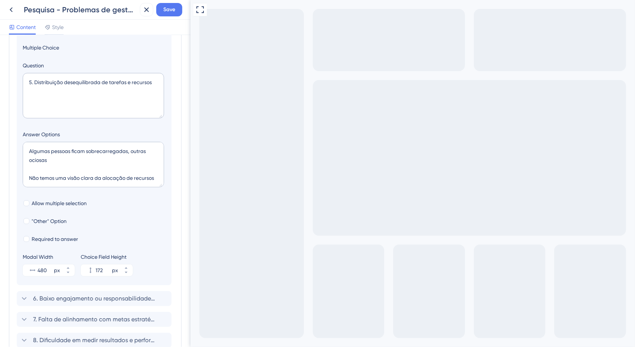
scroll to position [110, 0]
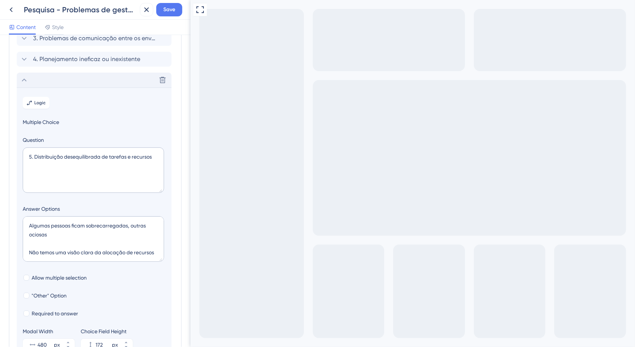
click at [62, 79] on div "Delete" at bounding box center [94, 80] width 155 height 15
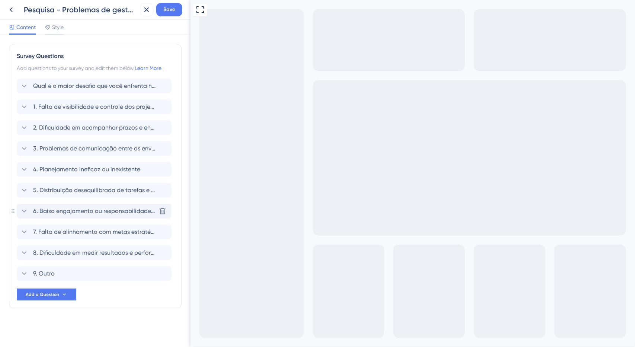
click at [67, 210] on span "6. Baixo engajamento ou responsabilidade da equipe" at bounding box center [94, 210] width 123 height 9
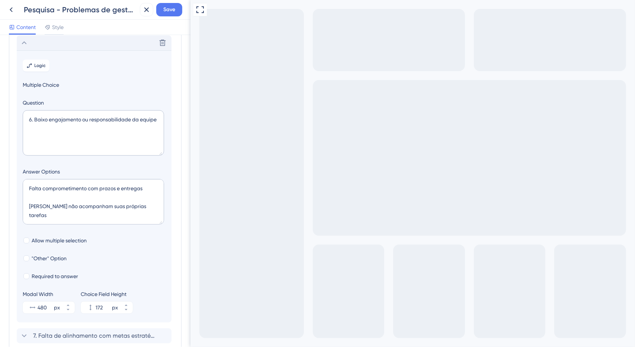
scroll to position [131, 0]
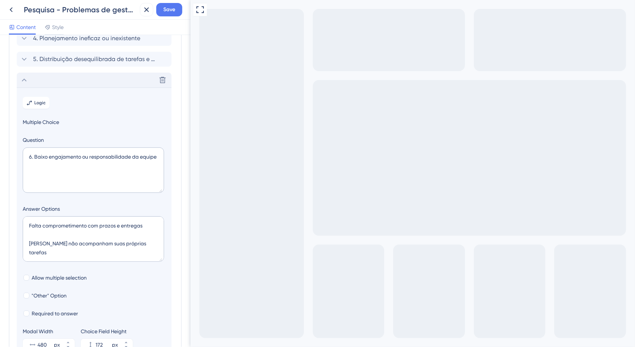
click at [65, 83] on div "Delete" at bounding box center [94, 80] width 155 height 15
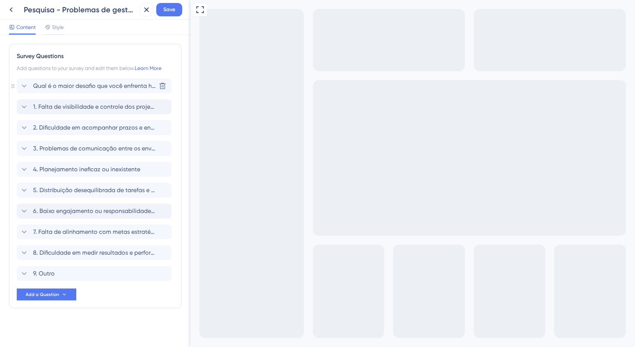
scroll to position [0, 0]
click at [62, 228] on span "7. Falta de alinhamento com metas estratégicas" at bounding box center [94, 231] width 123 height 9
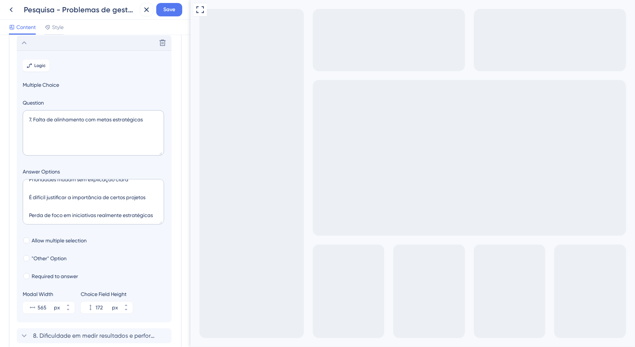
scroll to position [115, 0]
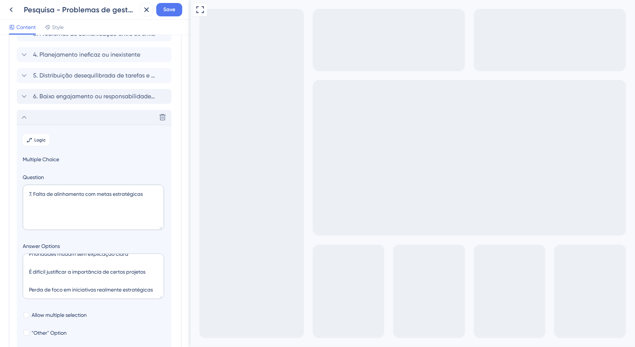
click at [67, 119] on div "Delete" at bounding box center [94, 117] width 155 height 15
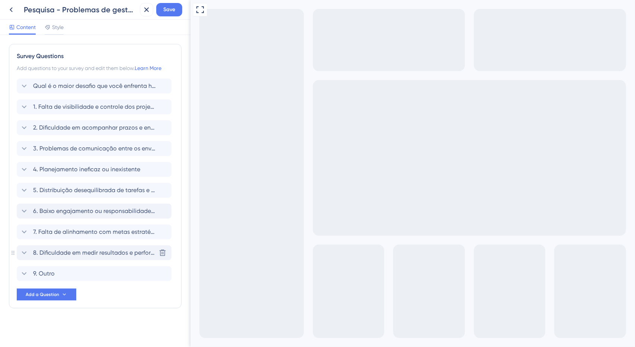
click at [64, 247] on div "8. Dificuldade em medir resultados e performance Delete" at bounding box center [94, 252] width 155 height 15
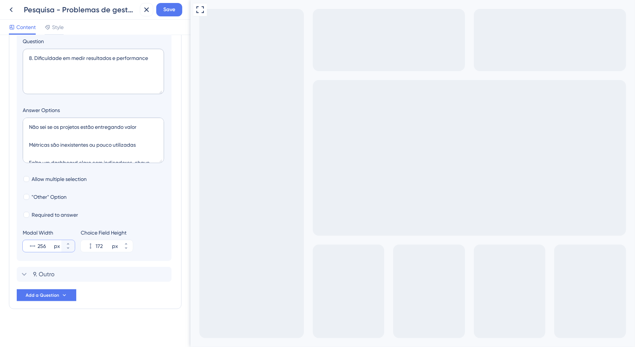
click at [45, 243] on input "256" at bounding box center [45, 245] width 15 height 9
paste input "480"
type input "480"
click at [65, 273] on div "9. Outro Delete" at bounding box center [94, 274] width 155 height 15
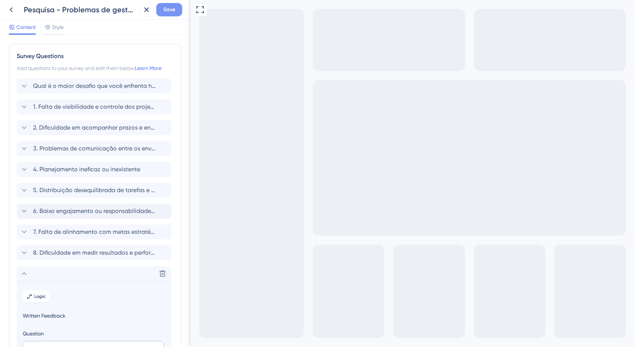
click at [169, 7] on span "Save" at bounding box center [169, 9] width 12 height 9
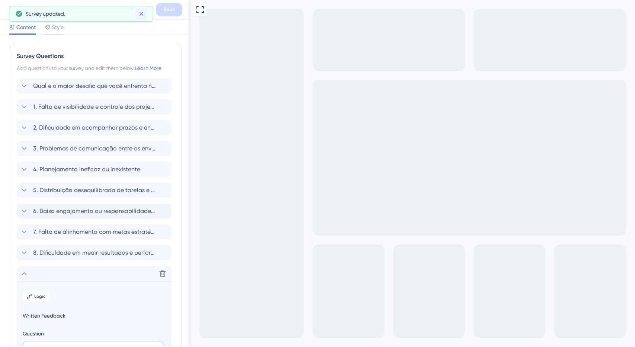
click at [141, 15] on icon at bounding box center [141, 13] width 7 height 7
click at [13, 10] on icon at bounding box center [11, 9] width 9 height 9
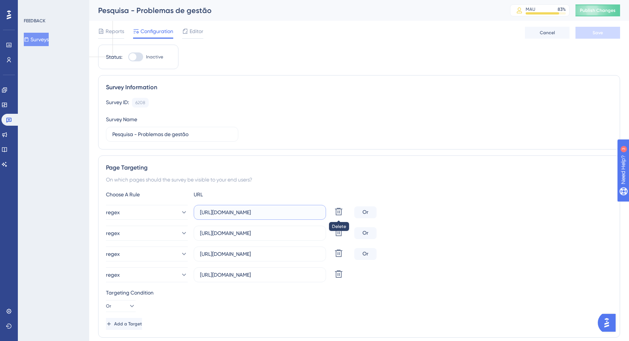
drag, startPoint x: 256, startPoint y: 212, endPoint x: 331, endPoint y: 216, distance: 75.2
click at [336, 218] on div "regex [URL][DOMAIN_NAME] [GEOGRAPHIC_DATA]" at bounding box center [228, 212] width 245 height 15
click at [284, 209] on input "[URL][DOMAIN_NAME]" at bounding box center [260, 212] width 120 height 8
drag, startPoint x: 260, startPoint y: 213, endPoint x: 377, endPoint y: 226, distance: 117.9
click at [377, 226] on div "regex [URL][DOMAIN_NAME] Delete Or regex [URL][DOMAIN_NAME] Delete Or regex [UR…" at bounding box center [359, 243] width 506 height 77
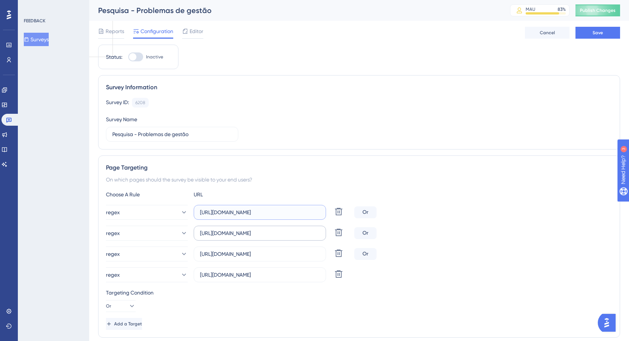
type input "[URL][DOMAIN_NAME]"
drag, startPoint x: 301, startPoint y: 237, endPoint x: 351, endPoint y: 241, distance: 50.4
click at [353, 242] on div "regex [URL][DOMAIN_NAME] Delete Or regex [URL][DOMAIN_NAME] Delete Or regex [UR…" at bounding box center [359, 243] width 506 height 77
type input "[URL][DOMAIN_NAME]"
drag, startPoint x: 351, startPoint y: 265, endPoint x: 321, endPoint y: 264, distance: 29.8
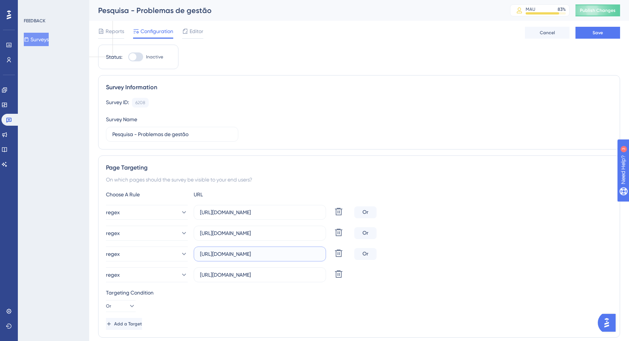
click at [363, 266] on div "regex [URL][DOMAIN_NAME] Delete Or regex [URL][DOMAIN_NAME] Delete Or regex [UR…" at bounding box center [359, 243] width 506 height 77
type input "[URL][DOMAIN_NAME]"
drag, startPoint x: 258, startPoint y: 274, endPoint x: 346, endPoint y: 284, distance: 88.3
click at [358, 287] on div "Choose A Rule URL regex [URL][DOMAIN_NAME] Delete Or regex [URL][DOMAIN_NAME] D…" at bounding box center [359, 260] width 506 height 140
click at [280, 210] on input "[URL][DOMAIN_NAME]" at bounding box center [260, 212] width 120 height 8
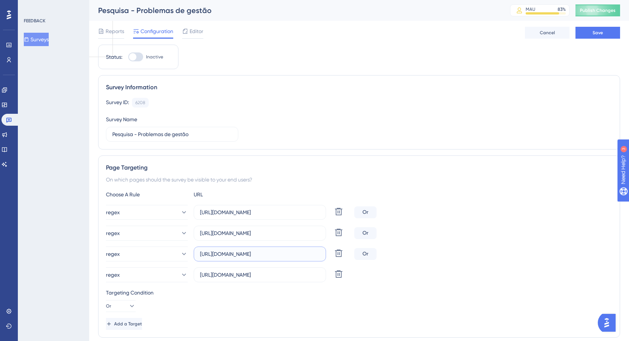
type input "[URL][DOMAIN_NAME]"
click at [307, 216] on label "[URL][DOMAIN_NAME]" at bounding box center [260, 212] width 132 height 15
click at [307, 216] on input "[URL][DOMAIN_NAME]" at bounding box center [260, 212] width 120 height 8
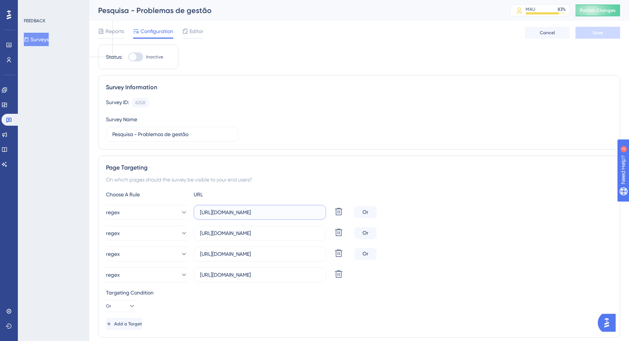
click at [305, 212] on input "[URL][DOMAIN_NAME]" at bounding box center [260, 212] width 120 height 8
drag, startPoint x: 343, startPoint y: 217, endPoint x: 363, endPoint y: 218, distance: 19.8
click at [363, 218] on div "regex [URL][DOMAIN_NAME] Delete Or" at bounding box center [359, 212] width 506 height 15
type input "[URL][DOMAIN_NAME]"
click at [333, 231] on button at bounding box center [338, 232] width 13 height 13
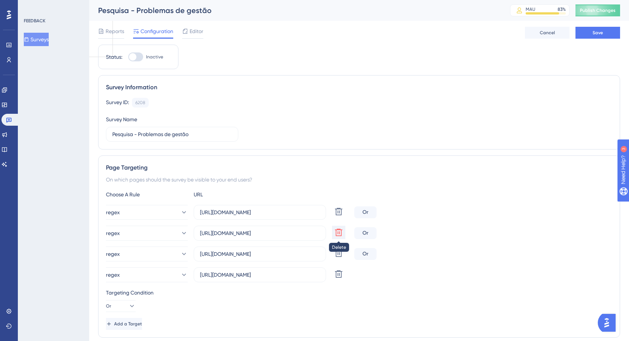
type input "[URL][DOMAIN_NAME]"
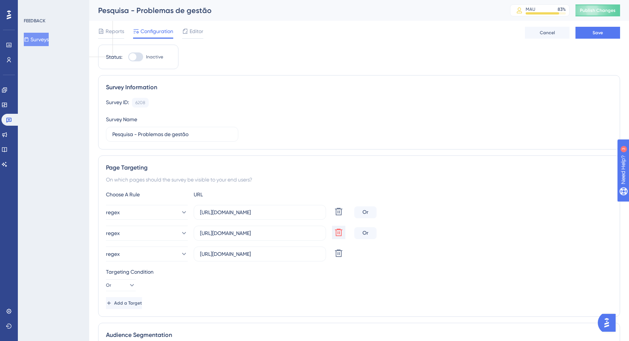
click at [338, 232] on icon at bounding box center [338, 232] width 7 height 7
type input "[URL][DOMAIN_NAME]"
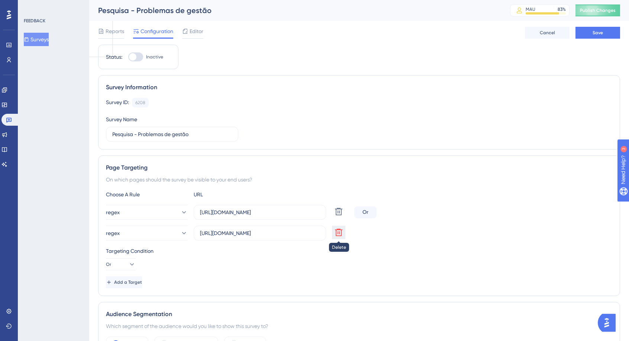
click at [338, 232] on icon at bounding box center [338, 232] width 7 height 7
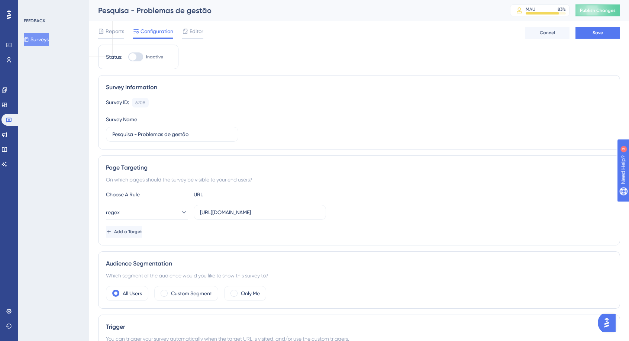
scroll to position [37, 0]
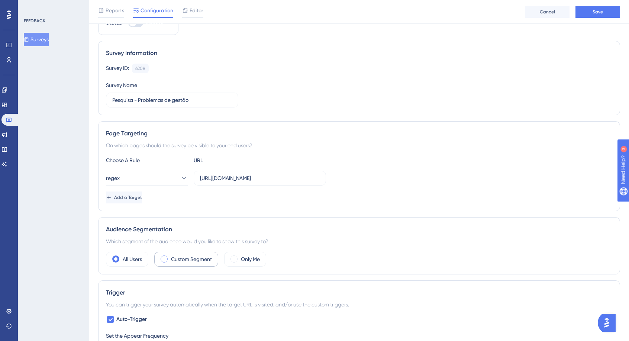
drag, startPoint x: 192, startPoint y: 256, endPoint x: 200, endPoint y: 255, distance: 7.9
click at [192, 255] on label "Custom Segment" at bounding box center [191, 259] width 41 height 9
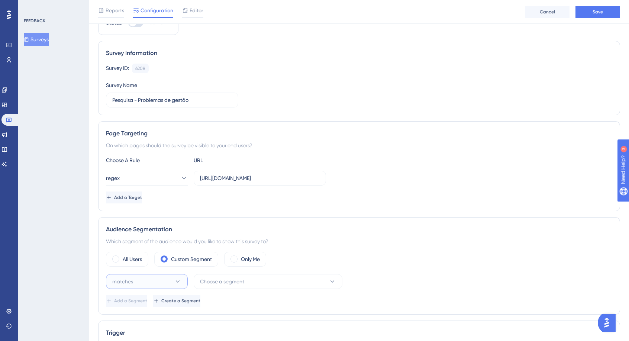
click at [167, 281] on button "matches" at bounding box center [147, 281] width 82 height 15
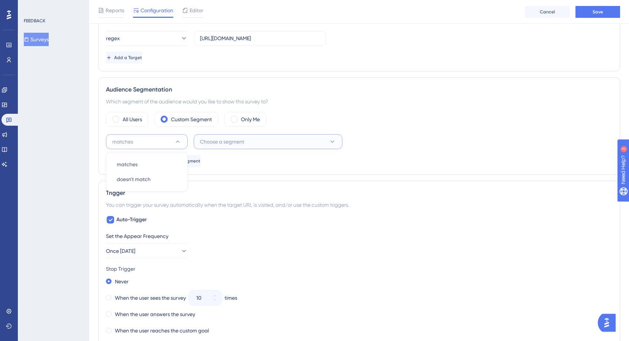
click at [248, 143] on button "Choose a segment" at bounding box center [268, 141] width 149 height 15
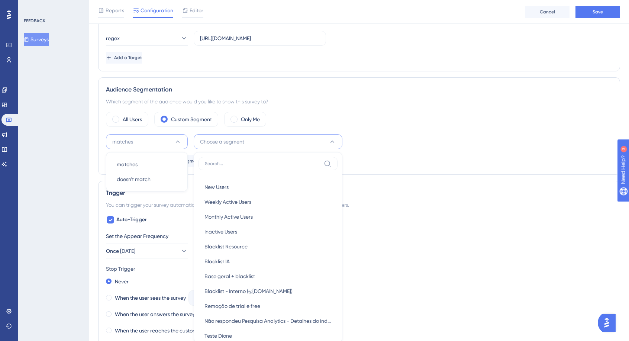
click at [258, 136] on button "Choose a segment" at bounding box center [268, 141] width 149 height 15
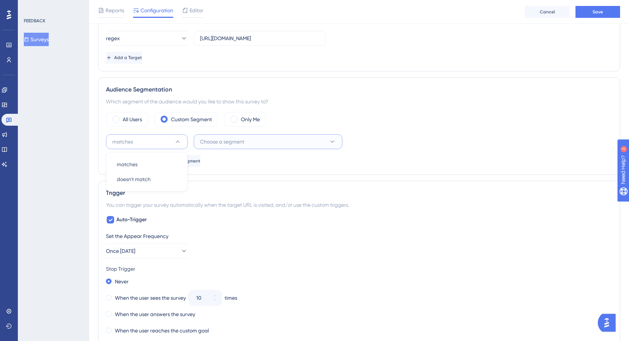
click at [258, 136] on button "Choose a segment" at bounding box center [268, 141] width 149 height 15
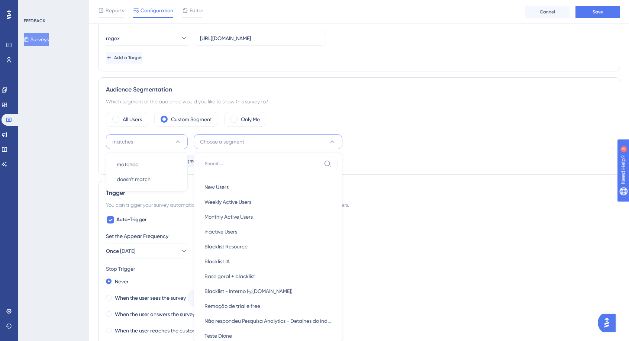
scroll to position [253, 0]
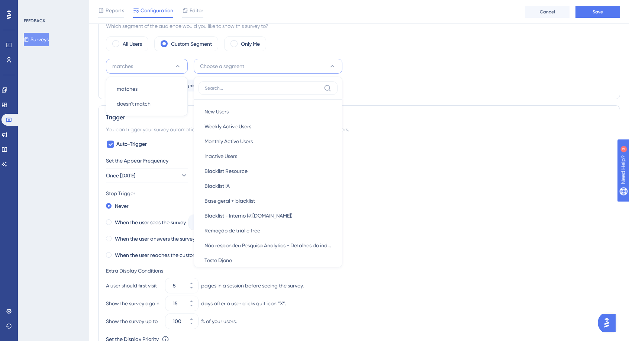
click at [144, 133] on div "Trigger You can trigger your survey automatically when the target URL is visite…" at bounding box center [359, 246] width 522 height 283
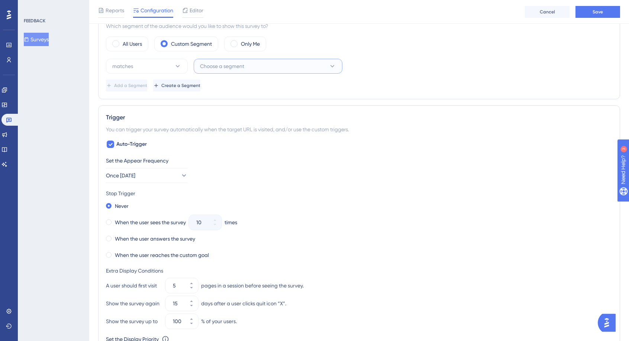
click at [232, 69] on span "Choose a segment" at bounding box center [222, 66] width 44 height 9
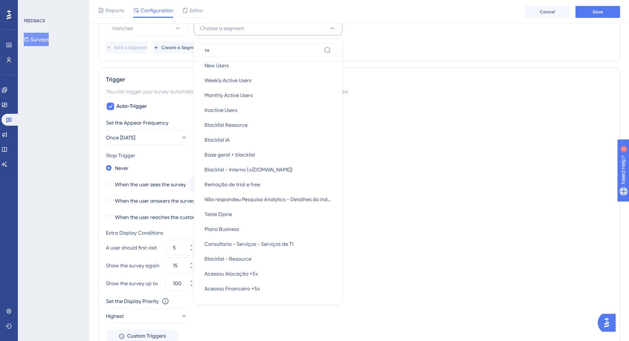
scroll to position [0, 0]
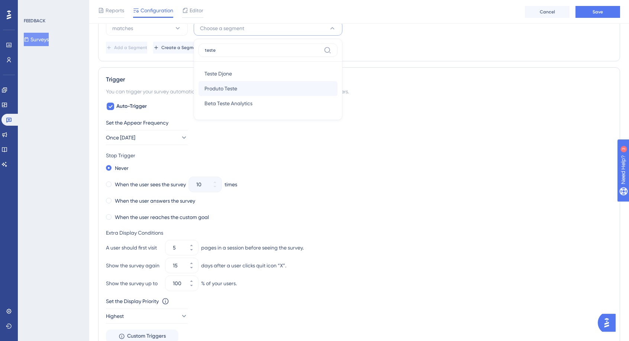
type input "teste"
click at [234, 87] on span "Produto Teste" at bounding box center [221, 88] width 33 height 9
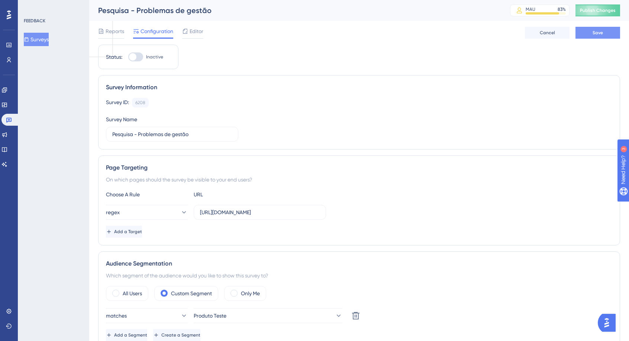
click at [594, 38] on button "Save" at bounding box center [598, 33] width 45 height 12
click at [114, 25] on div "Reports Configuration Editor Cancel Save" at bounding box center [359, 33] width 522 height 24
click at [119, 36] on div "Reports" at bounding box center [111, 33] width 26 height 12
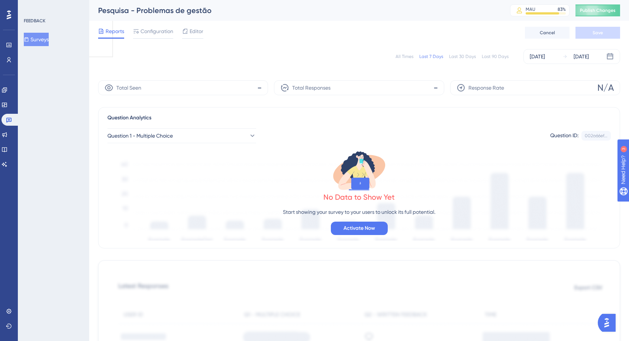
click at [200, 36] on div "Editor" at bounding box center [192, 33] width 21 height 12
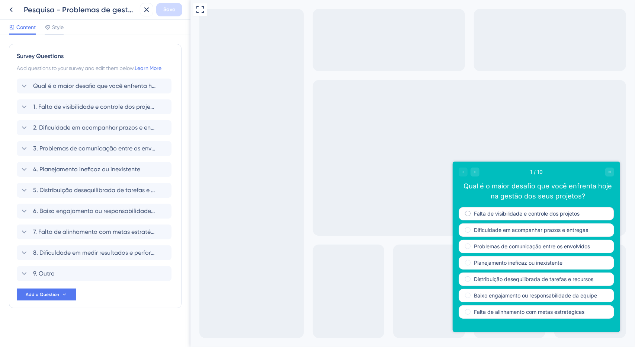
click at [511, 216] on label "Falta de visibilidade e controle dos projetos" at bounding box center [526, 212] width 106 height 7
click at [517, 232] on label "Dificuldade em acompanhar prazos e entregas" at bounding box center [530, 229] width 114 height 7
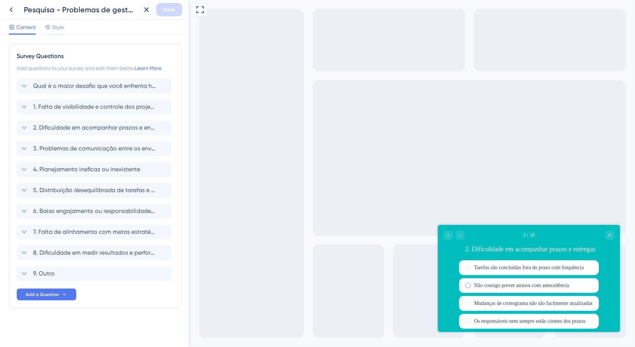
click at [520, 283] on label "Não consigo prever atrasos com antecedência" at bounding box center [521, 284] width 95 height 9
click at [112, 108] on span "1. Falta de visibilidade e controle dos projetos" at bounding box center [94, 106] width 123 height 9
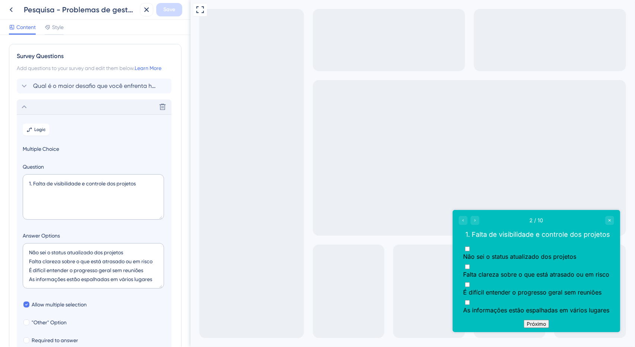
scroll to position [64, 0]
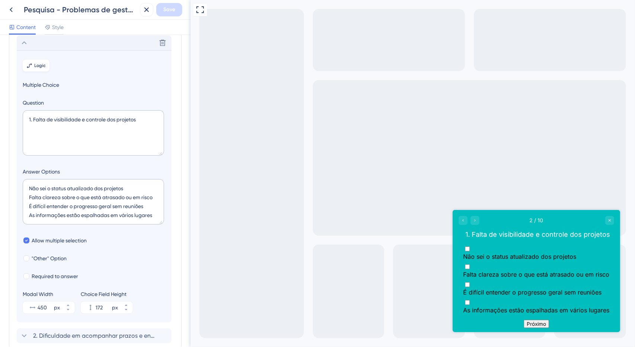
click at [34, 68] on button "Logic" at bounding box center [36, 66] width 27 height 12
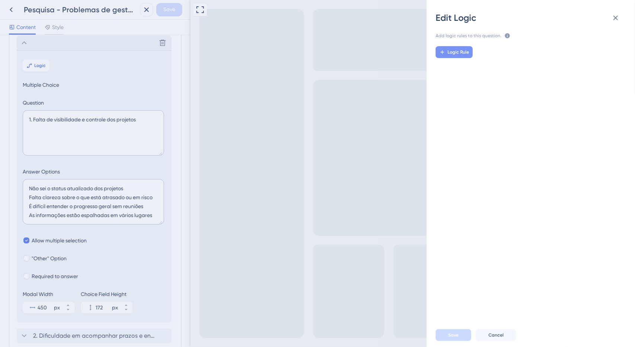
click at [460, 54] on span "Logic Rule" at bounding box center [458, 52] width 22 height 6
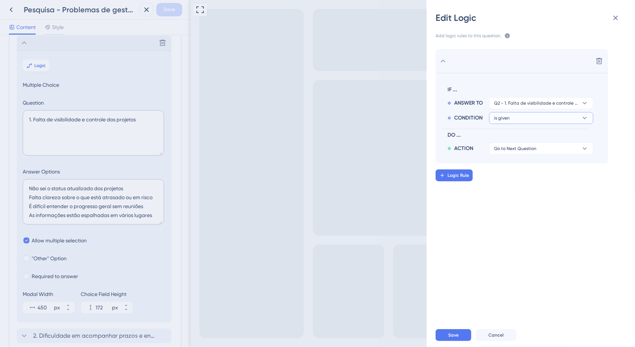
click at [535, 115] on button "is given" at bounding box center [541, 118] width 104 height 12
click at [516, 168] on div "has has" at bounding box center [541, 168] width 89 height 15
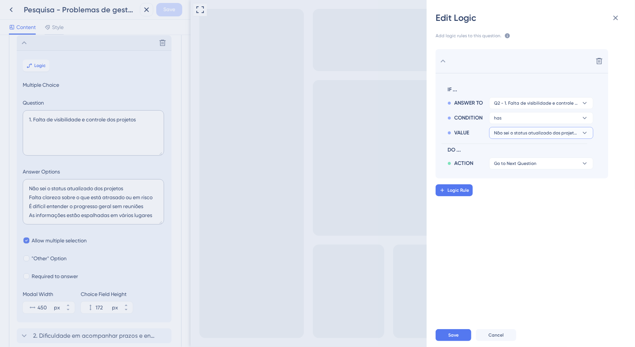
click at [535, 134] on span "Não sei o status atualizado dos projetos" at bounding box center [536, 133] width 84 height 6
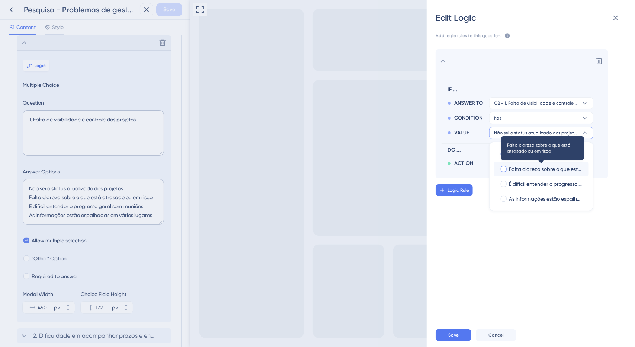
click at [529, 165] on span "Falta clareza sobre o que está atrasado ou em risco" at bounding box center [546, 168] width 74 height 9
checkbox input "true"
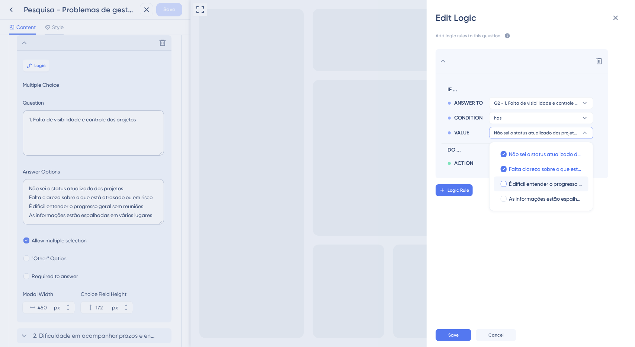
click at [524, 183] on span "É difícil entender o progresso geral sem reuniões" at bounding box center [546, 183] width 74 height 9
checkbox input "true"
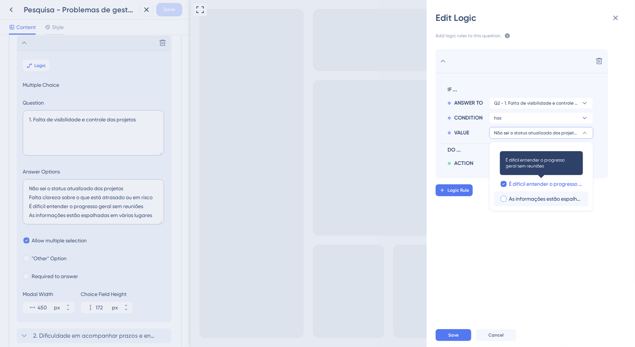
click at [523, 197] on span "As informações estão espalhadas em vários lugares" at bounding box center [546, 198] width 74 height 9
checkbox input "true"
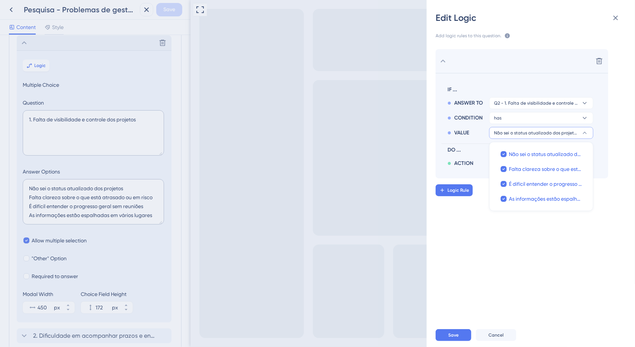
click at [601, 138] on section "IF ... ANSWER TO Q2 - 1. Falta de visibilidade e controle dos projetos CONDITIO…" at bounding box center [521, 125] width 173 height 105
click at [562, 160] on button "Go to Next Question" at bounding box center [541, 163] width 104 height 12
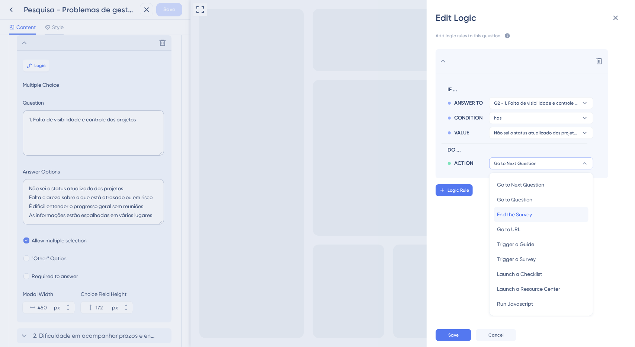
click at [535, 217] on div "End the Survey End the Survey" at bounding box center [541, 214] width 89 height 15
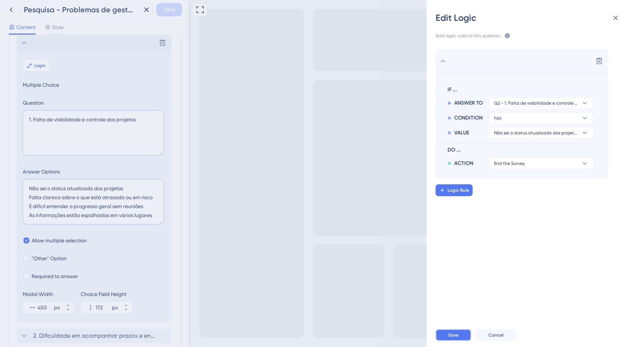
drag, startPoint x: 451, startPoint y: 332, endPoint x: 259, endPoint y: 328, distance: 191.9
click at [451, 332] on span "Save" at bounding box center [453, 335] width 10 height 6
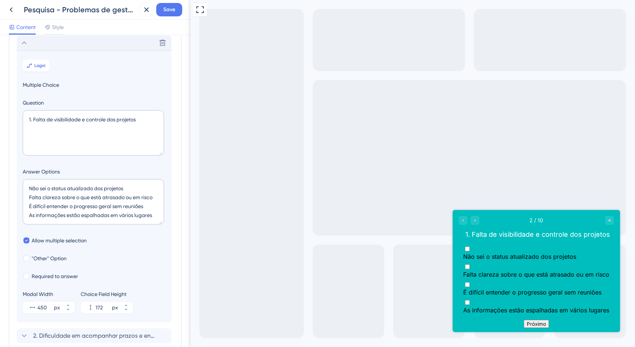
scroll to position [0, 0]
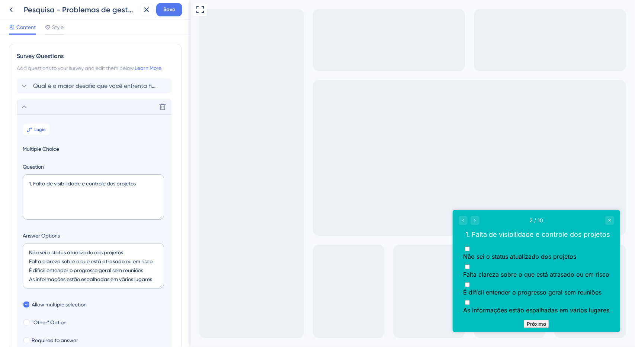
click at [30, 105] on div "Delete" at bounding box center [94, 106] width 155 height 15
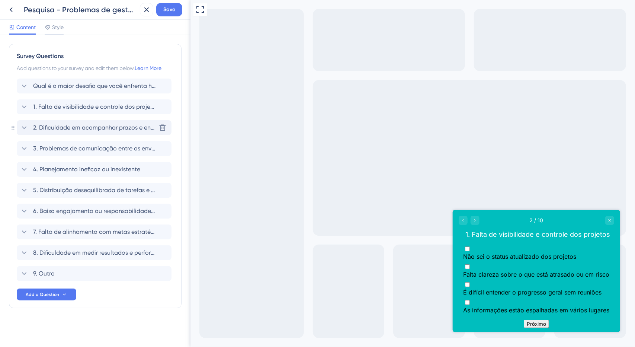
click at [52, 129] on span "2. Dificuldade em acompanhar prazos e entregas" at bounding box center [94, 127] width 123 height 9
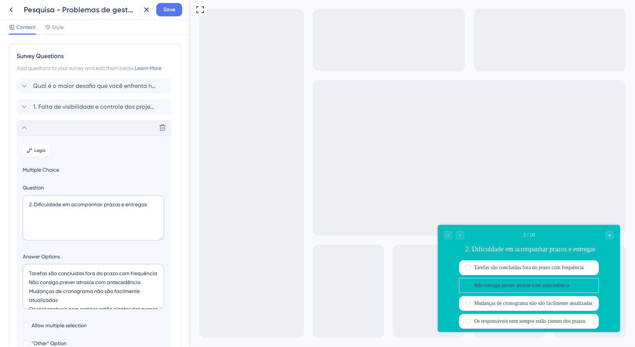
scroll to position [85, 0]
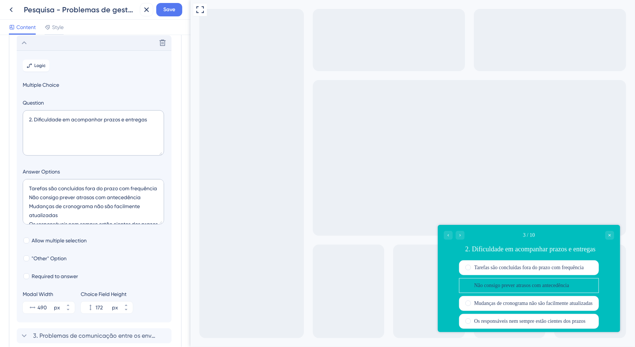
click at [35, 70] on button "Logic" at bounding box center [36, 66] width 27 height 12
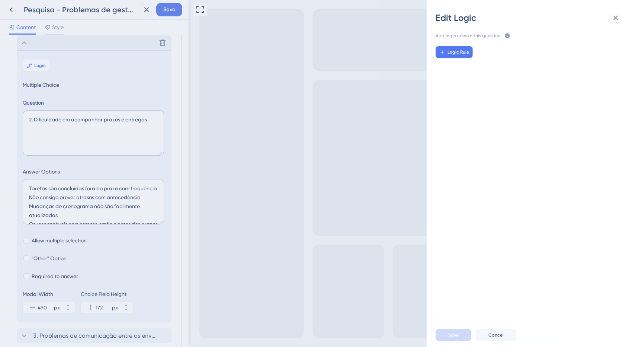
click at [464, 60] on div "Logic Rule" at bounding box center [534, 178] width 220 height 277
click at [460, 49] on span "Logic Rule" at bounding box center [458, 52] width 22 height 6
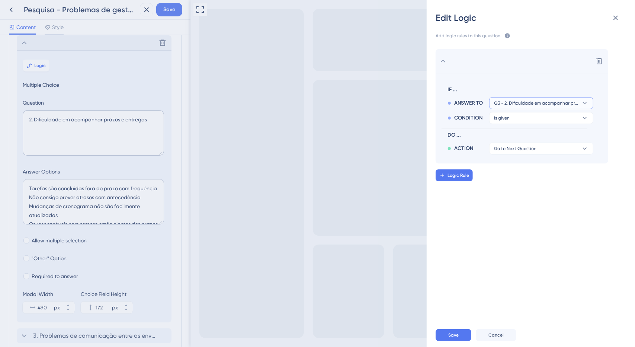
click at [518, 104] on span "Q3 - 2. Dificuldade em acompanhar prazos e entregas" at bounding box center [536, 103] width 84 height 6
click at [518, 103] on span "Q3 - 2. Dificuldade em acompanhar prazos e entregas" at bounding box center [536, 103] width 84 height 6
click at [518, 119] on button "is given" at bounding box center [541, 118] width 104 height 12
click at [507, 167] on div "has has" at bounding box center [541, 168] width 89 height 15
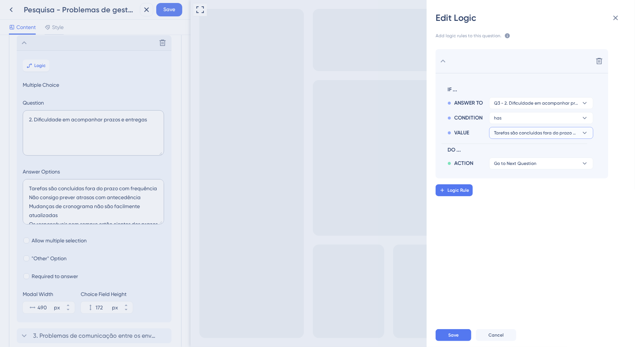
click at [517, 135] on span "Tarefas são concluídas fora do prazo com frequência" at bounding box center [536, 133] width 84 height 6
click at [509, 124] on div "VALUE Tarefas são concluídas fora do prazo com frequência Tarefas são concluída…" at bounding box center [520, 131] width 146 height 15
click at [511, 116] on button "has" at bounding box center [541, 118] width 104 height 12
click at [513, 116] on button "has" at bounding box center [541, 118] width 104 height 12
click at [517, 116] on button "has" at bounding box center [541, 118] width 104 height 12
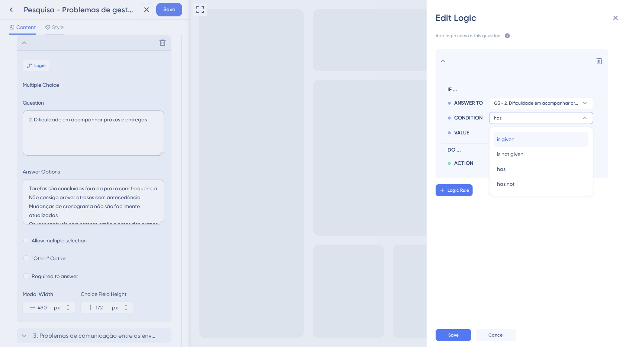
click at [521, 136] on div "is given is given" at bounding box center [541, 139] width 89 height 15
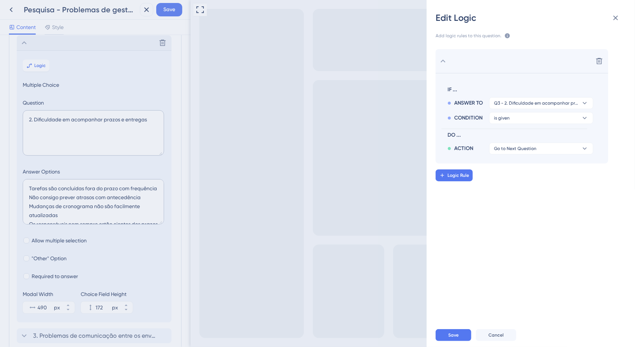
click at [524, 136] on span "DO ..." at bounding box center [518, 135] width 143 height 9
click at [524, 103] on span "Q3 - 2. Dificuldade em acompanhar prazos e entregas" at bounding box center [536, 103] width 84 height 6
click at [526, 104] on span "Q3 - 2. Dificuldade em acompanhar prazos e entregas" at bounding box center [536, 103] width 84 height 6
click at [527, 123] on button "is given" at bounding box center [541, 118] width 104 height 12
click at [528, 148] on div "is not given is not given" at bounding box center [541, 154] width 89 height 15
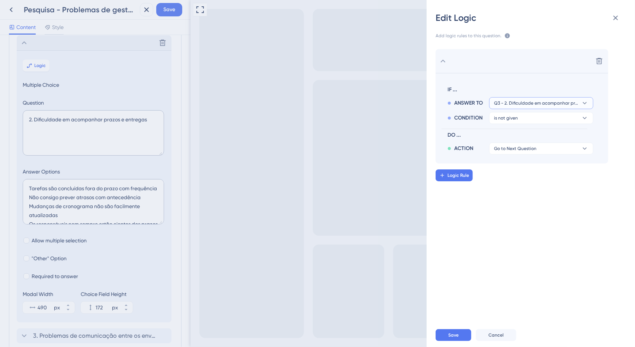
click at [519, 106] on button "Q3 - 2. Dificuldade em acompanhar prazos e entregas" at bounding box center [541, 103] width 104 height 12
click at [521, 100] on span "Q3 - 2. Dificuldade em acompanhar prazos e entregas" at bounding box center [536, 103] width 84 height 6
click at [534, 119] on button "is not given" at bounding box center [541, 118] width 104 height 12
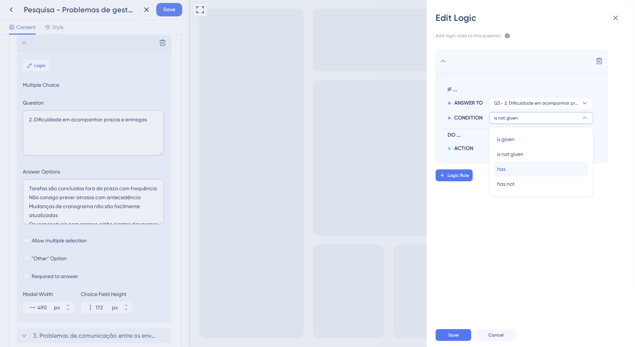
click at [520, 170] on div "has has" at bounding box center [541, 168] width 89 height 15
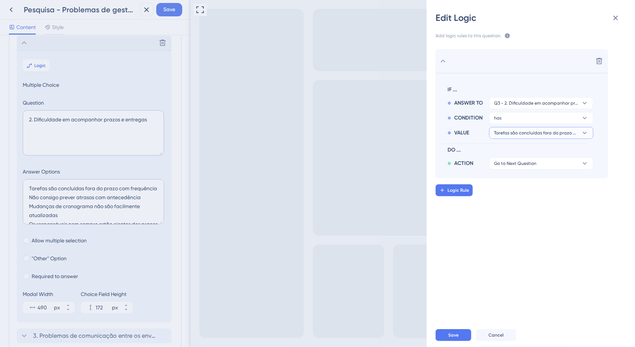
click at [530, 135] on span "Tarefas são concluídas fora do prazo com frequência" at bounding box center [536, 133] width 84 height 6
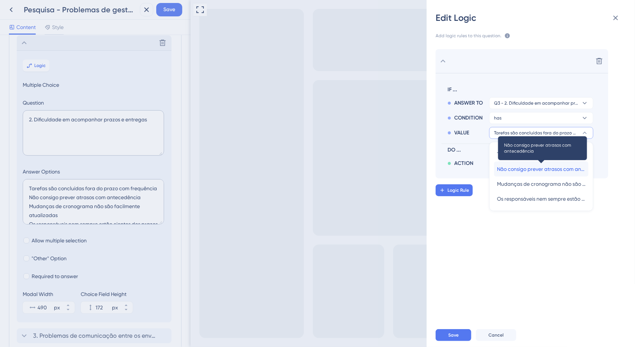
click at [522, 165] on span "Não consigo prever atrasos com antecedência" at bounding box center [541, 168] width 89 height 9
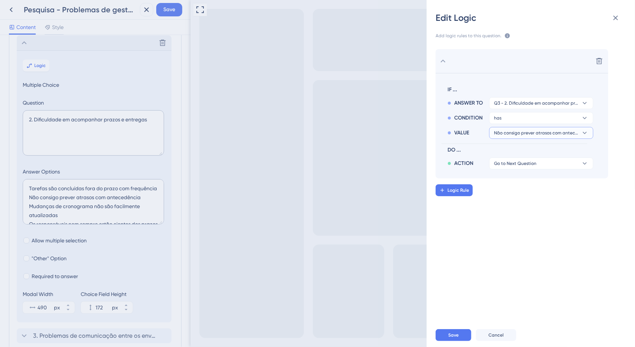
click at [518, 130] on span "Não consigo prever atrasos com antecedência" at bounding box center [536, 133] width 84 height 6
click at [519, 117] on button "has" at bounding box center [541, 118] width 104 height 12
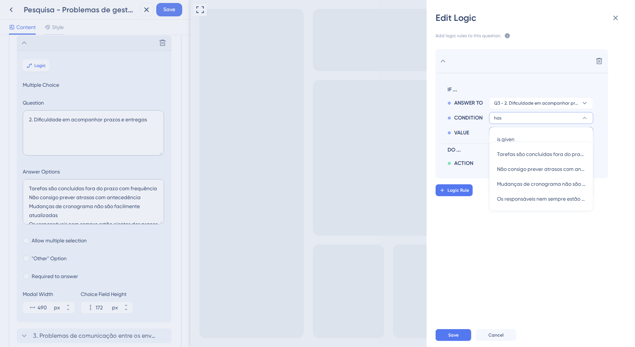
click at [519, 117] on button "has" at bounding box center [541, 118] width 104 height 12
click at [515, 152] on span "Tarefas são concluídas fora do prazo com frequência" at bounding box center [541, 153] width 89 height 9
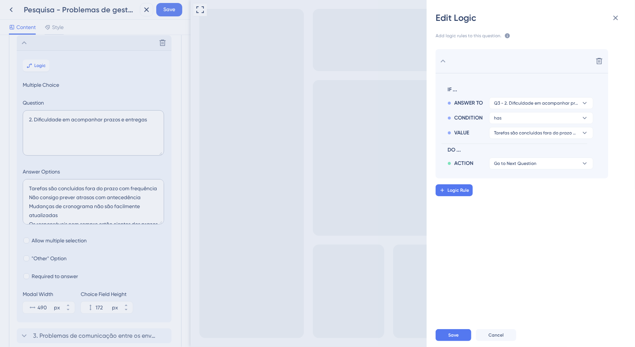
click at [31, 39] on div "Edit Logic Add logic rules to this question. The rules will apply after this qu…" at bounding box center [317, 173] width 635 height 347
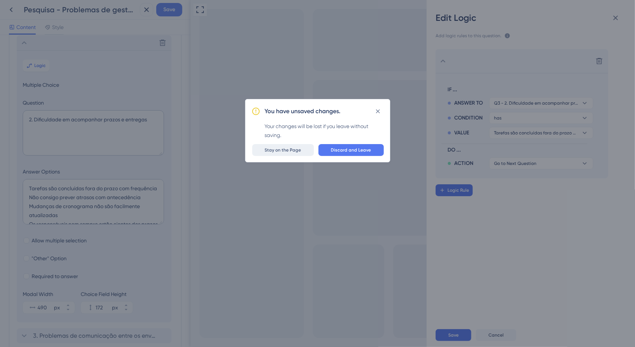
click at [289, 148] on span "Stay on the Page" at bounding box center [283, 150] width 36 height 6
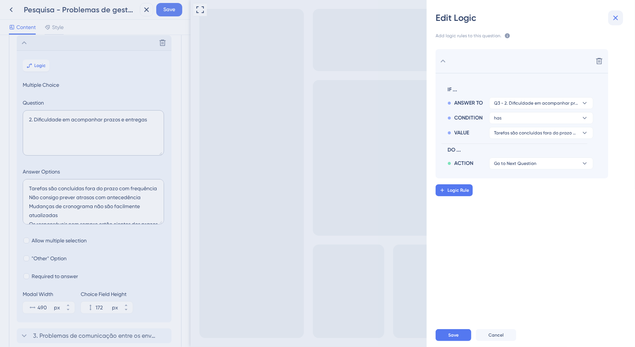
click at [617, 19] on icon at bounding box center [615, 18] width 5 height 5
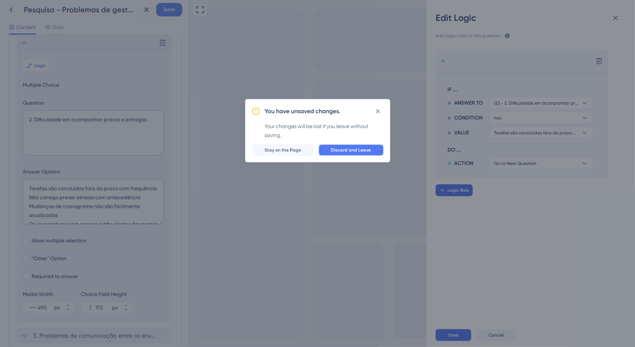
click at [353, 145] on button "Discard and Leave" at bounding box center [350, 150] width 65 height 12
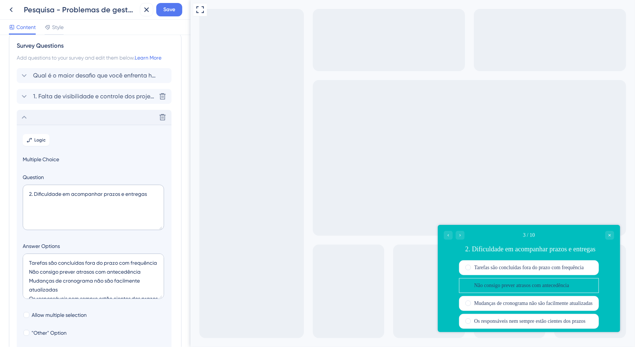
click at [50, 98] on span "1. Falta de visibilidade e controle dos projetos" at bounding box center [94, 96] width 123 height 9
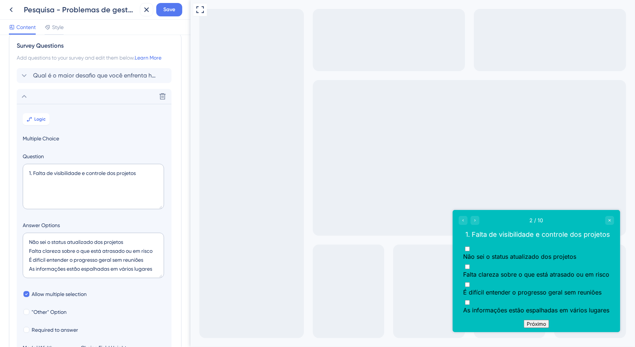
scroll to position [64, 0]
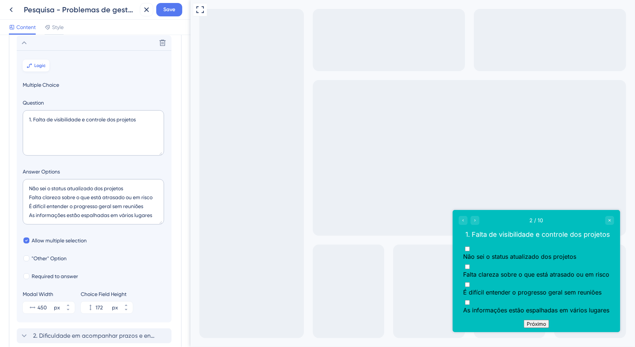
click at [32, 67] on icon at bounding box center [29, 65] width 6 height 6
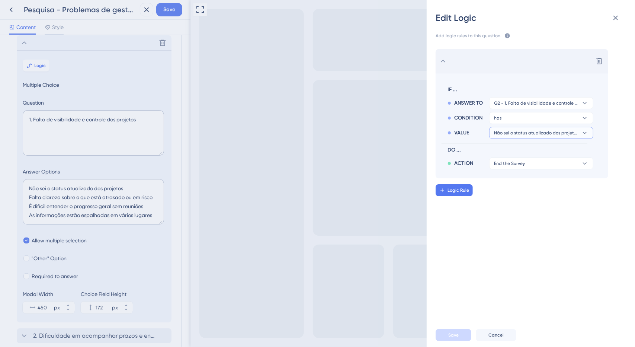
click at [540, 133] on span "Não sei o status atualizado dos projetos" at bounding box center [536, 133] width 84 height 6
click at [549, 131] on span "Não sei o status atualizado dos projetos" at bounding box center [536, 133] width 84 height 6
click at [542, 116] on button "has" at bounding box center [541, 118] width 104 height 12
click at [619, 23] on button at bounding box center [615, 17] width 15 height 15
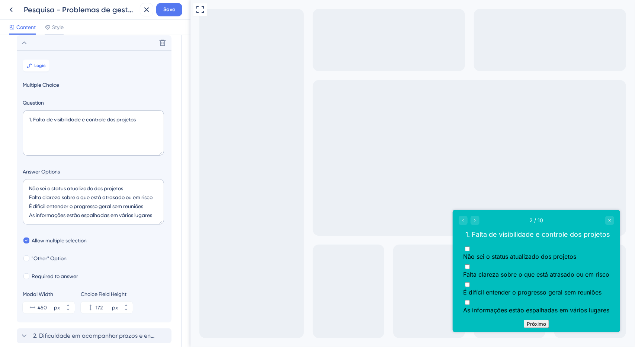
scroll to position [27, 0]
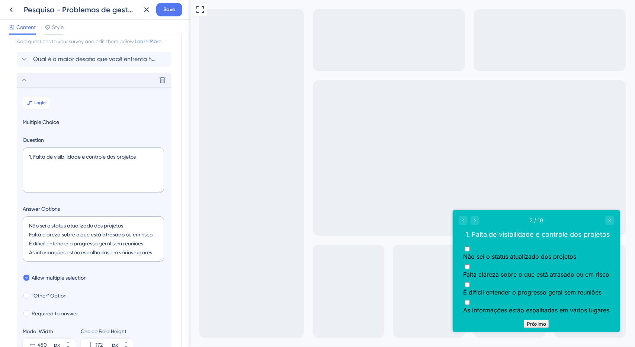
click at [48, 81] on div "Delete" at bounding box center [94, 80] width 155 height 15
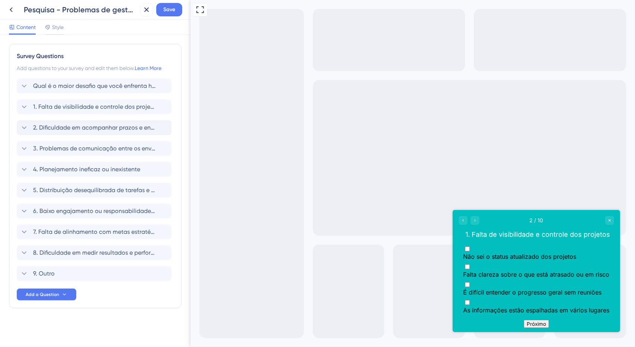
click at [91, 120] on div "2. Dificuldade em acompanhar prazos e entregas" at bounding box center [94, 127] width 155 height 15
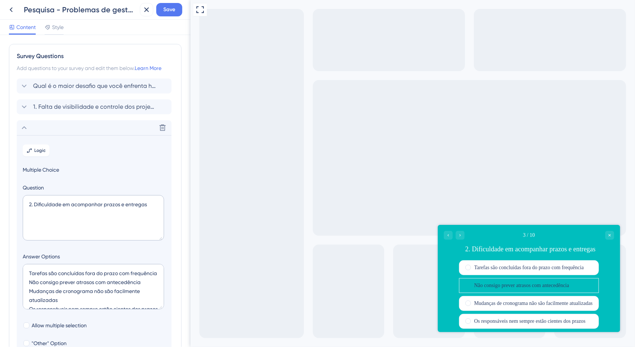
scroll to position [85, 0]
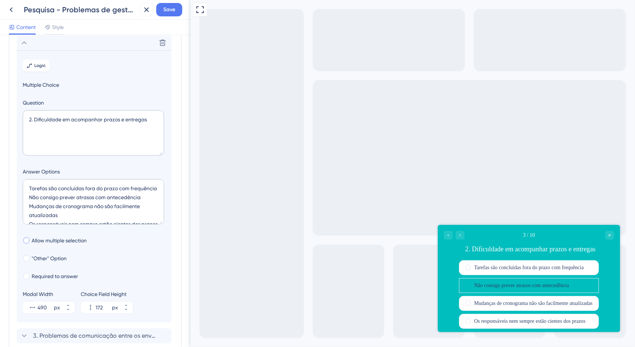
click at [62, 243] on span "Allow multiple selection" at bounding box center [59, 240] width 55 height 9
checkbox input "true"
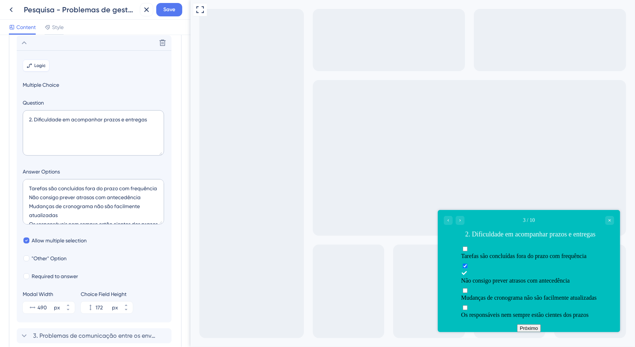
click at [39, 68] on button "Logic" at bounding box center [36, 66] width 27 height 12
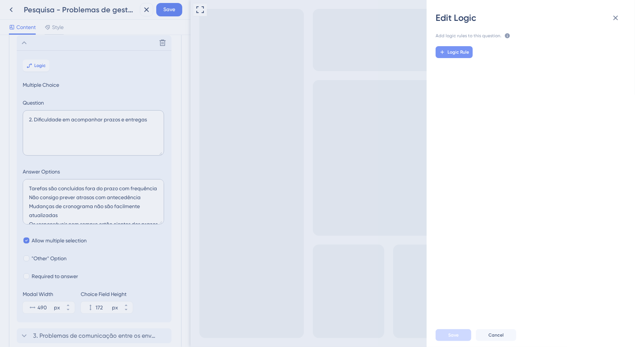
click at [473, 49] on div "Logic Rule" at bounding box center [539, 52] width 208 height 12
click at [462, 51] on span "Logic Rule" at bounding box center [458, 52] width 22 height 6
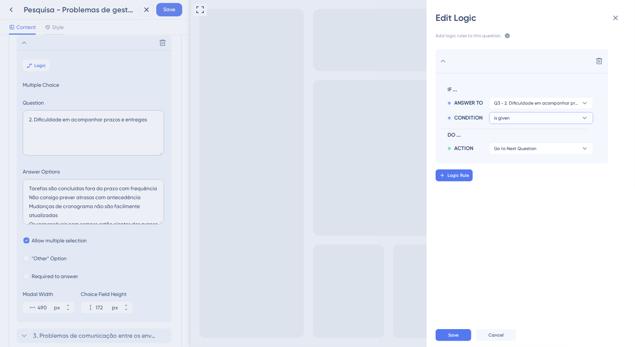
click at [522, 119] on button "is given" at bounding box center [541, 118] width 104 height 12
click at [514, 165] on div "has has" at bounding box center [541, 168] width 89 height 15
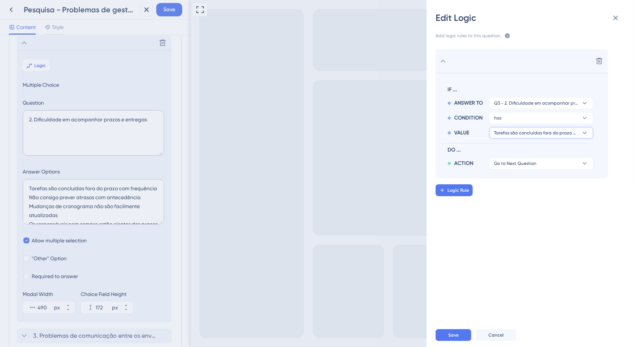
click at [521, 135] on span "Tarefas são concluídas fora do prazo com frequência" at bounding box center [536, 133] width 84 height 6
click at [518, 163] on label "Não consigo prever atrasos com antecedência Não consigo prever atrasos com ante…" at bounding box center [541, 168] width 94 height 15
click at [504, 169] on input "Não consigo prever atrasos com antecedência" at bounding box center [504, 169] width 0 height 0
checkbox input "true"
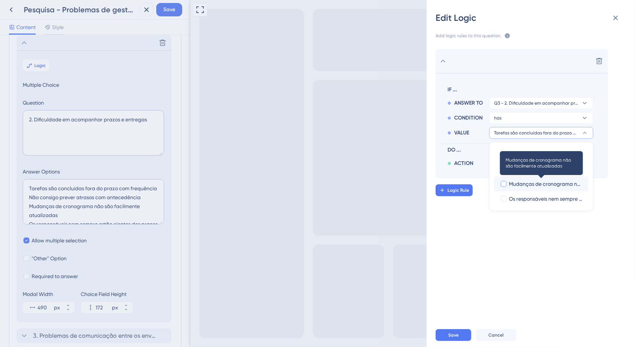
click at [520, 182] on span "Mudanças de cronograma não são facilmente atualizadas" at bounding box center [546, 183] width 74 height 9
checkbox input "true"
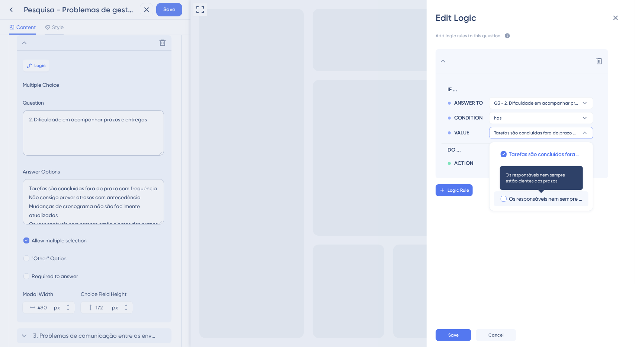
click at [522, 198] on span "Os responsáveis nem sempre estão cientes dos prazos" at bounding box center [546, 198] width 74 height 9
checkbox input "true"
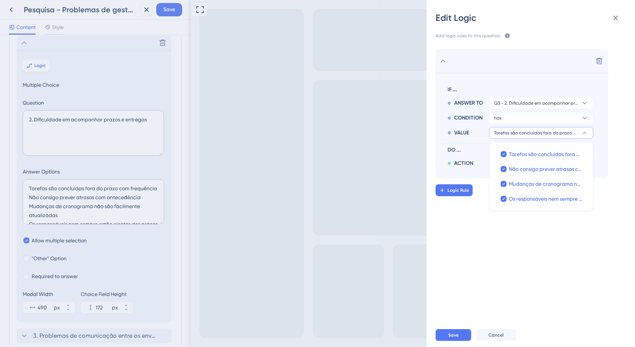
click at [488, 223] on div "Delete IF ... ANSWER TO Q3 - 2. Dificuldade em acompanhar prazos e entregas CON…" at bounding box center [534, 178] width 220 height 277
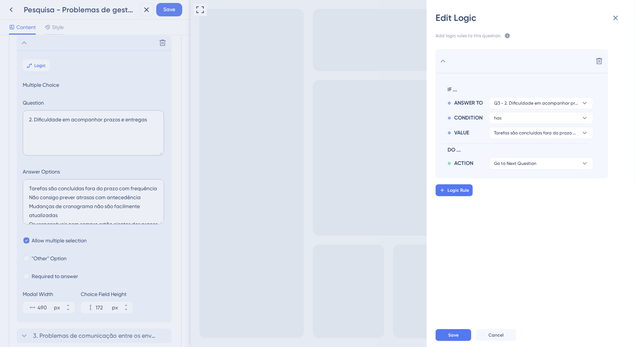
click at [512, 170] on section "IF ... ANSWER TO Q3 - 2. Dificuldade em acompanhar prazos e entregas CONDITION …" at bounding box center [521, 125] width 173 height 105
click at [515, 168] on button "Go to Next Question" at bounding box center [541, 163] width 104 height 12
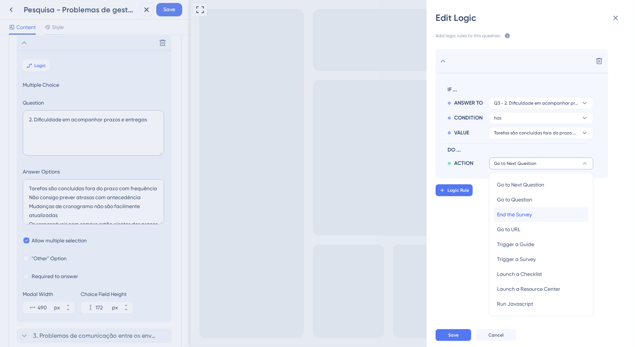
click at [511, 216] on span "End the Survey" at bounding box center [514, 214] width 35 height 9
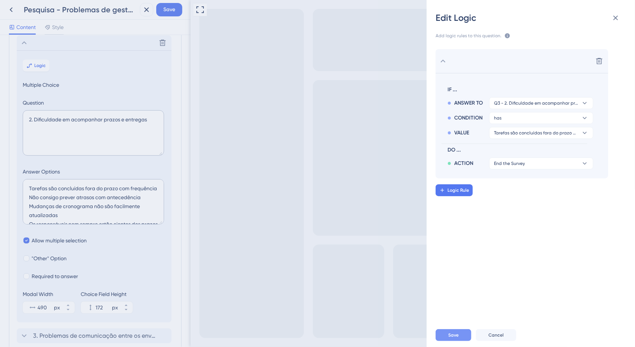
click at [458, 334] on span "Save" at bounding box center [453, 335] width 10 height 6
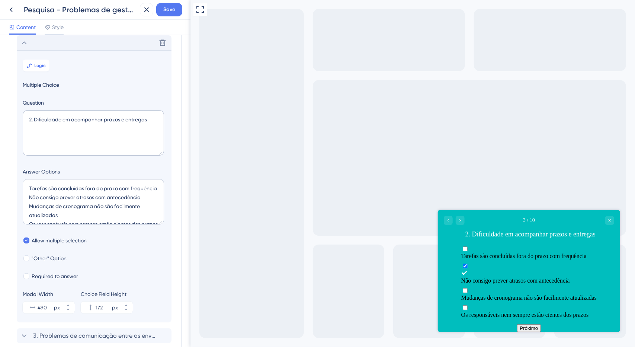
scroll to position [48, 0]
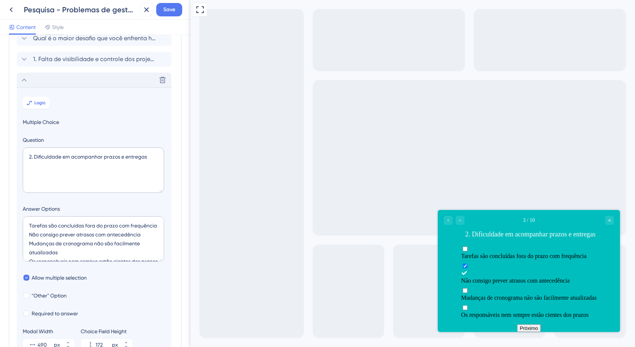
click at [45, 78] on div "Delete" at bounding box center [94, 80] width 155 height 15
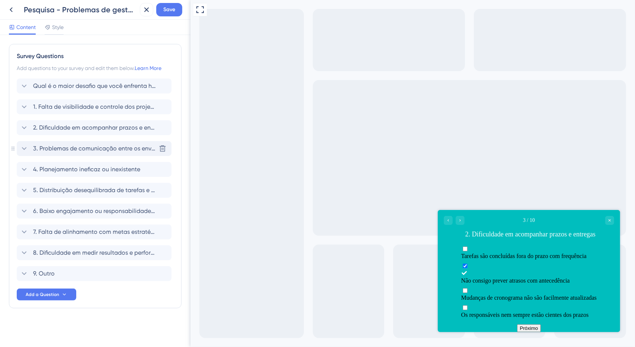
click at [25, 145] on icon at bounding box center [24, 148] width 9 height 9
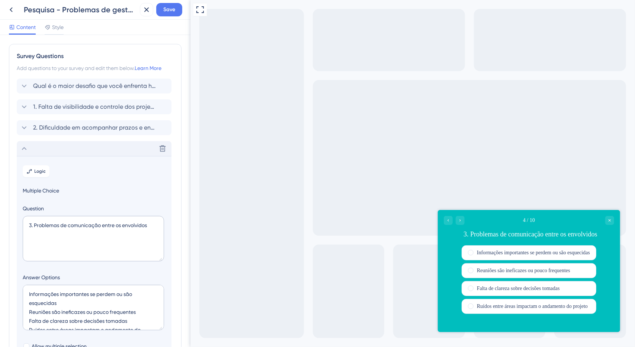
scroll to position [106, 0]
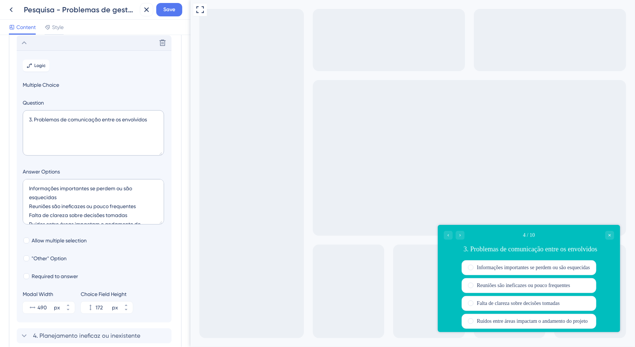
click at [53, 244] on section "Logic Multiple Choice Question 3. Problemas de comunicação entre os envolvidos …" at bounding box center [94, 186] width 155 height 272
click at [57, 241] on span "Allow multiple selection" at bounding box center [59, 240] width 55 height 9
checkbox input "true"
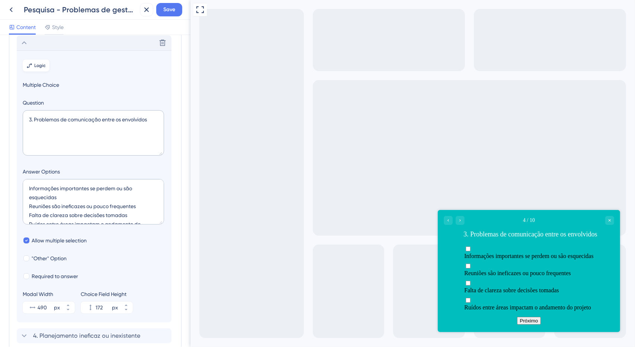
click at [40, 63] on span "Logic" at bounding box center [41, 65] width 12 height 6
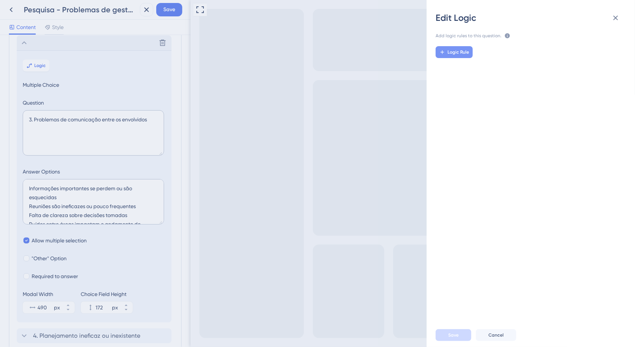
drag, startPoint x: 466, startPoint y: 61, endPoint x: 468, endPoint y: 55, distance: 5.4
click at [466, 60] on div "Logic Rule" at bounding box center [534, 178] width 220 height 277
click at [469, 52] on button "Logic Rule" at bounding box center [453, 52] width 37 height 12
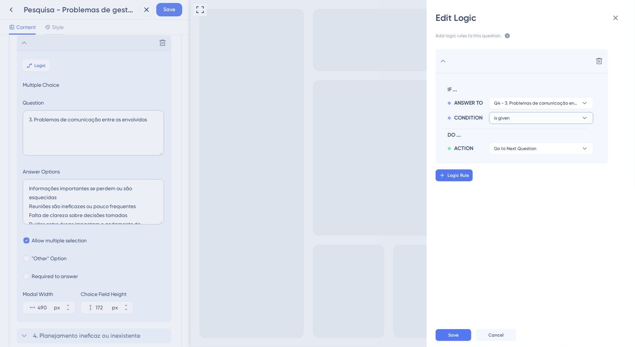
click at [541, 119] on button "is given" at bounding box center [541, 118] width 104 height 12
click at [524, 165] on div "has has" at bounding box center [541, 168] width 89 height 15
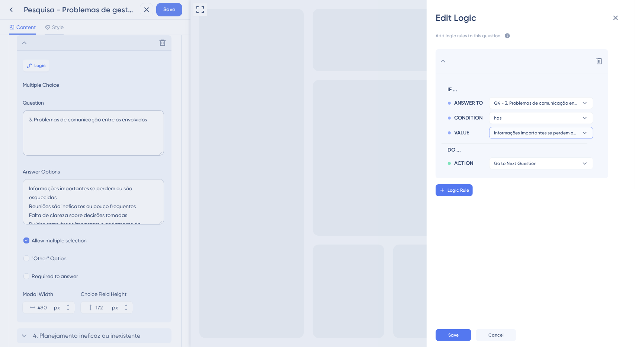
click at [517, 134] on span "Informações importantes se perdem ou são esquecidas" at bounding box center [536, 133] width 84 height 6
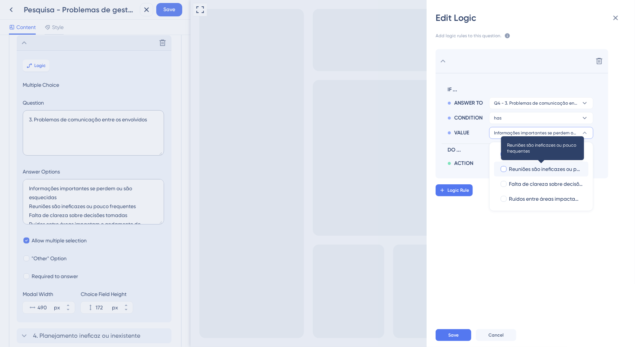
click at [512, 167] on span "Reuniões são ineficazes ou pouco frequentes" at bounding box center [546, 168] width 74 height 9
checkbox input "true"
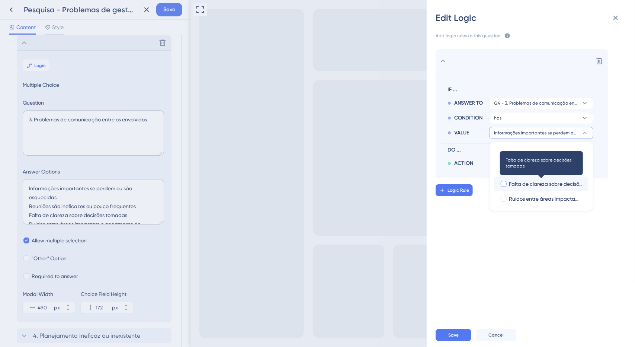
click at [514, 186] on span "Falta de clareza sobre decisões tomadas" at bounding box center [546, 183] width 74 height 9
checkbox input "true"
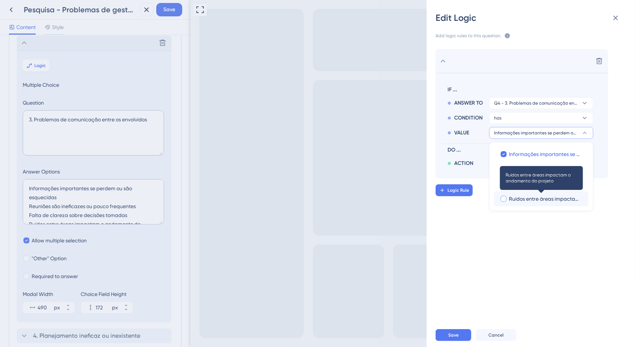
click at [519, 199] on span "Ruídos entre áreas impactam o andamento do projeto" at bounding box center [546, 198] width 74 height 9
checkbox input "true"
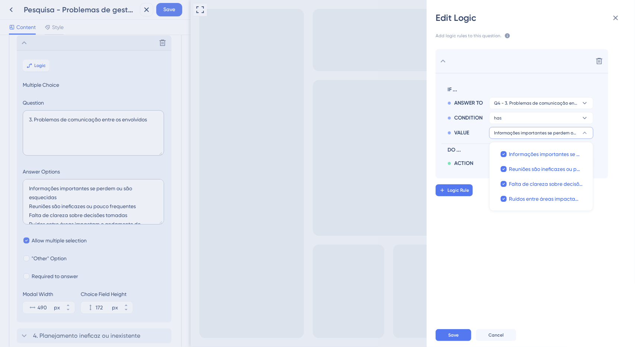
click at [511, 235] on div "Delete IF ... ANSWER TO Q4 - 3. Problemas de comunicação entre os envolvidos CO…" at bounding box center [534, 178] width 220 height 277
click at [508, 165] on span "Go to Next Question" at bounding box center [515, 163] width 42 height 6
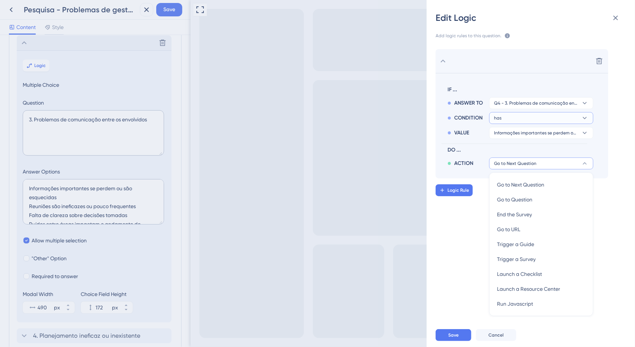
click at [506, 113] on button "has" at bounding box center [541, 118] width 104 height 12
click at [524, 136] on div "is given is given" at bounding box center [541, 139] width 89 height 15
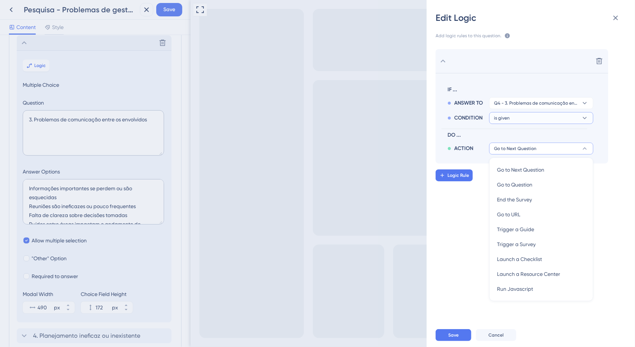
click at [515, 116] on button "is given" at bounding box center [541, 118] width 104 height 12
click at [533, 122] on button "is given" at bounding box center [541, 118] width 104 height 12
click at [511, 119] on button "is given" at bounding box center [541, 118] width 104 height 12
drag, startPoint x: 619, startPoint y: 131, endPoint x: 579, endPoint y: 136, distance: 40.0
click at [618, 131] on div "Delete IF ... ANSWER TO Q4 - 3. Problemas de comunicação entre os envolvidos CO…" at bounding box center [539, 106] width 208 height 114
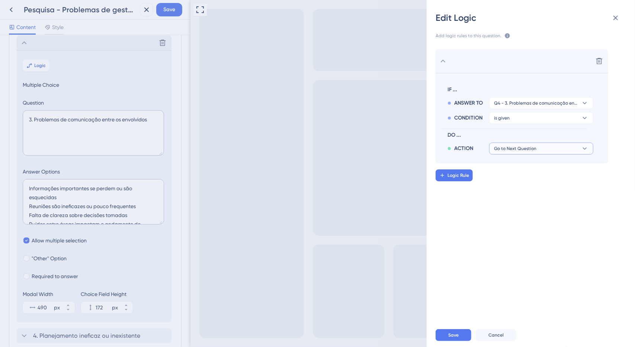
click at [559, 148] on button "Go to Next Question" at bounding box center [541, 148] width 104 height 12
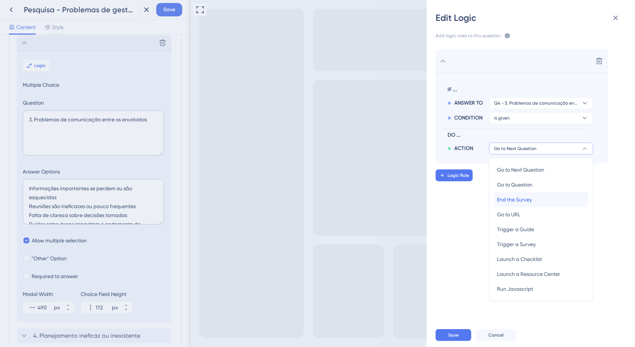
drag, startPoint x: 526, startPoint y: 200, endPoint x: 539, endPoint y: 158, distance: 44.8
click at [526, 200] on span "End the Survey" at bounding box center [514, 199] width 35 height 9
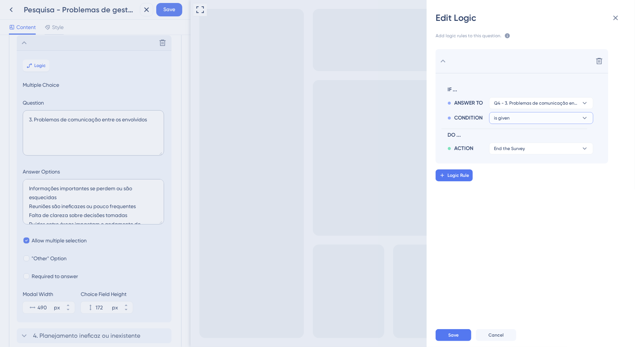
click at [530, 120] on button "is given" at bounding box center [541, 118] width 104 height 12
click at [524, 167] on div "has has" at bounding box center [541, 168] width 89 height 15
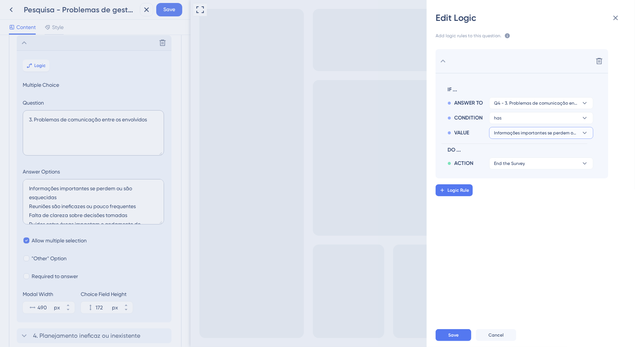
click at [520, 131] on span "Informações importantes se perdem ou são esquecidas" at bounding box center [536, 133] width 84 height 6
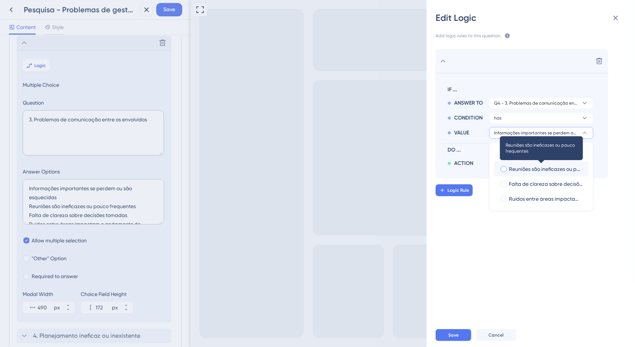
click at [520, 173] on label "Reuniões são ineficazes ou pouco frequentes Reuniões são ineficazes ou pouco fr…" at bounding box center [541, 168] width 94 height 15
click at [504, 169] on input "Reuniões são ineficazes ou pouco frequentes" at bounding box center [504, 169] width 0 height 0
checkbox input "true"
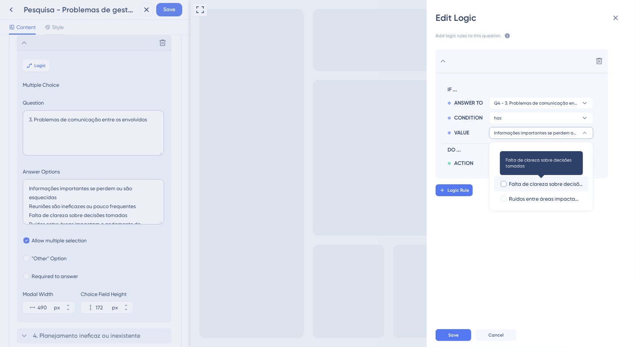
click at [522, 184] on span "Falta de clareza sobre decisões tomadas" at bounding box center [546, 183] width 74 height 9
checkbox input "true"
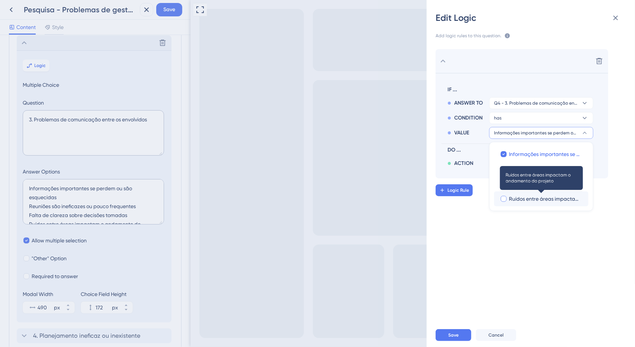
click at [530, 201] on span "Ruídos entre áreas impactam o andamento do projeto" at bounding box center [546, 198] width 74 height 9
checkbox input "true"
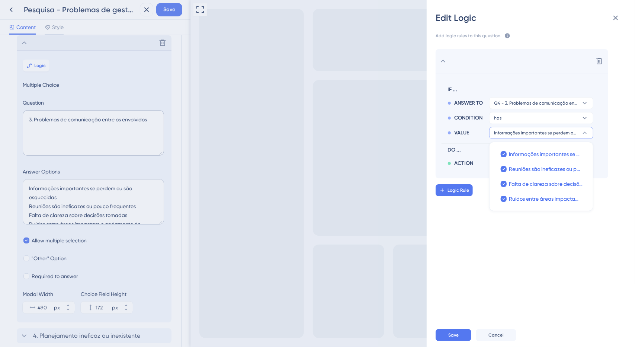
click at [529, 248] on div "Delete IF ... ANSWER TO Q4 - 3. Problemas de comunicação entre os envolvidos CO…" at bounding box center [534, 178] width 220 height 277
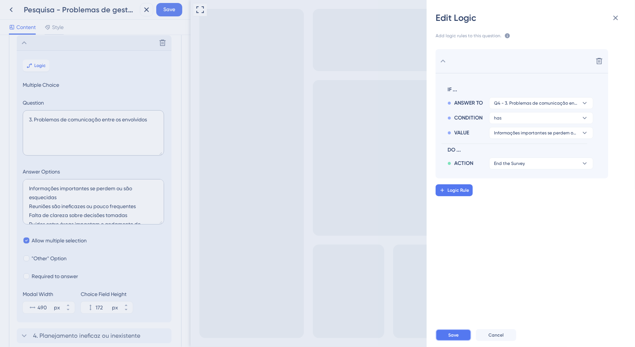
drag, startPoint x: 458, startPoint y: 334, endPoint x: 263, endPoint y: 332, distance: 194.9
click at [458, 334] on span "Save" at bounding box center [453, 335] width 10 height 6
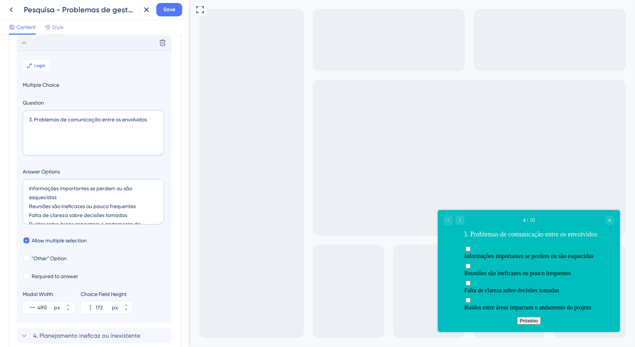
scroll to position [68, 0]
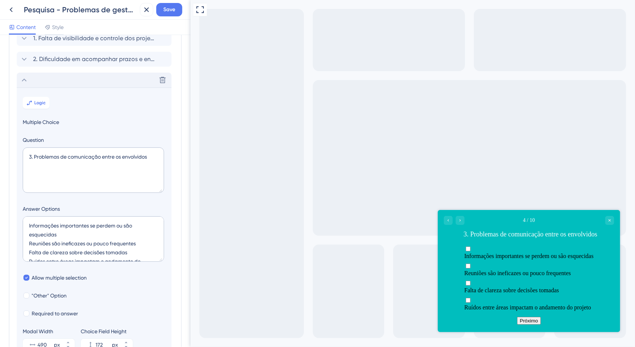
click at [40, 83] on div "Delete" at bounding box center [94, 80] width 155 height 15
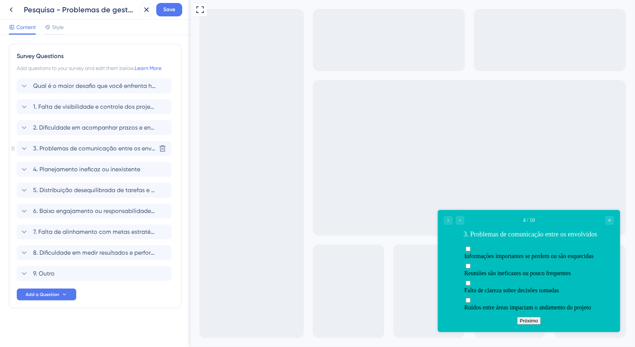
click at [48, 152] on span "3. Problemas de comunicação entre os envolvidos" at bounding box center [94, 148] width 123 height 9
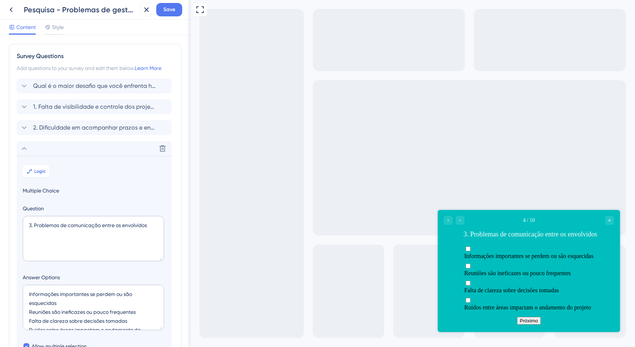
scroll to position [106, 0]
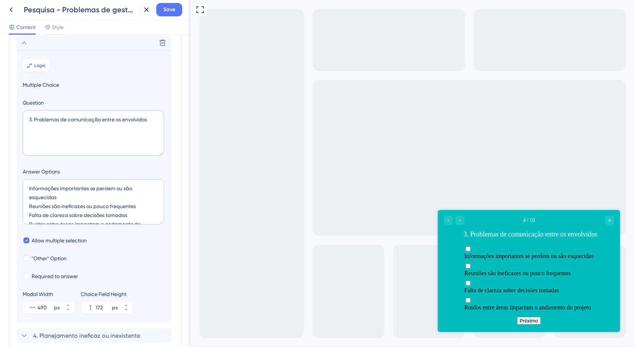
click at [37, 64] on span "Logic" at bounding box center [41, 65] width 12 height 6
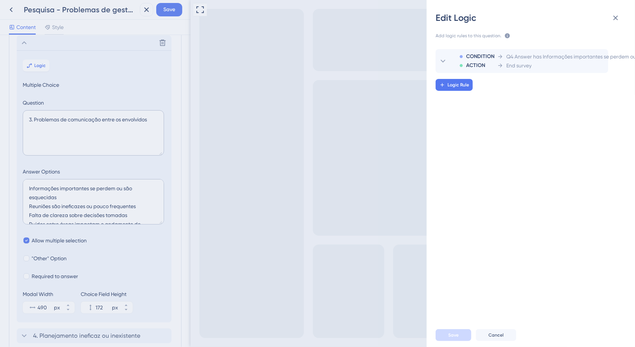
click at [36, 40] on div "Edit Logic Add logic rules to this question. The rules will apply after this qu…" at bounding box center [317, 173] width 635 height 347
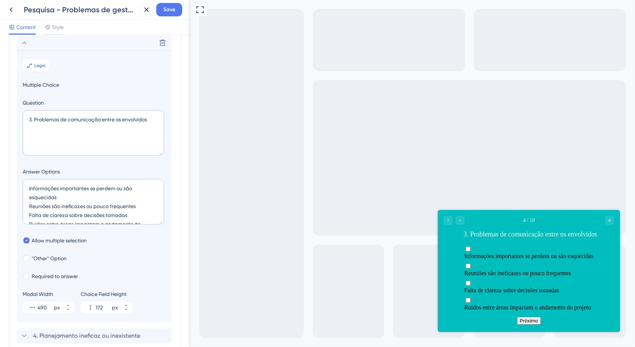
click at [26, 44] on icon at bounding box center [24, 42] width 9 height 9
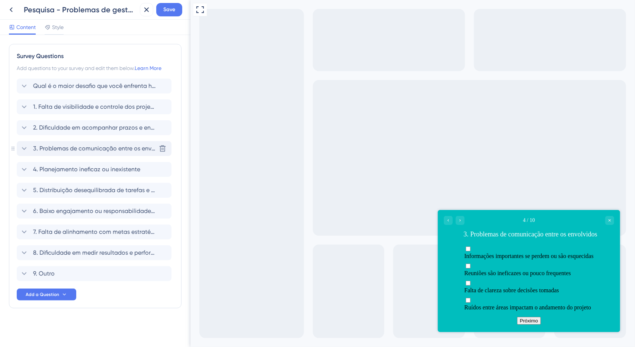
click at [39, 148] on span "3. Problemas de comunicação entre os envolvidos" at bounding box center [94, 148] width 123 height 9
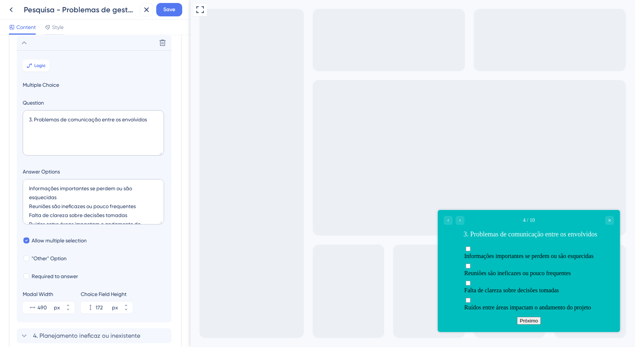
scroll to position [68, 0]
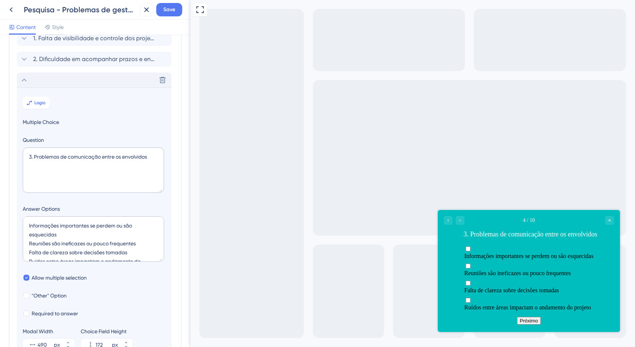
click at [30, 78] on div "Delete" at bounding box center [94, 80] width 155 height 15
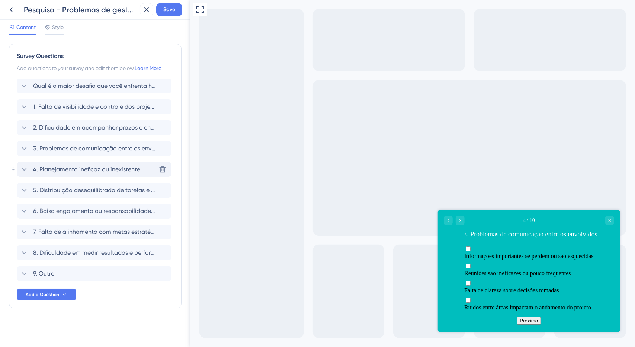
click at [48, 169] on span "4. Planejamento ineficaz ou inexistente" at bounding box center [86, 169] width 107 height 9
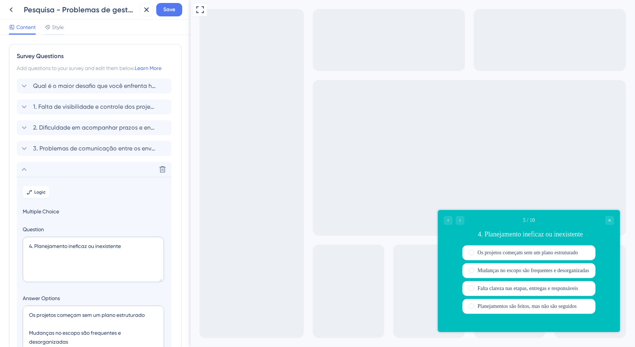
scroll to position [126, 0]
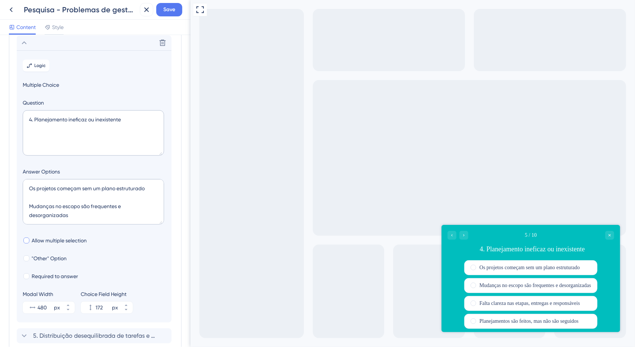
click at [48, 244] on span "Allow multiple selection" at bounding box center [59, 240] width 55 height 9
checkbox input "true"
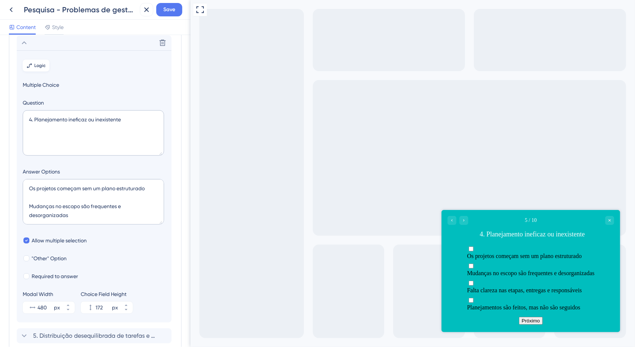
click at [36, 64] on span "Logic" at bounding box center [41, 65] width 12 height 6
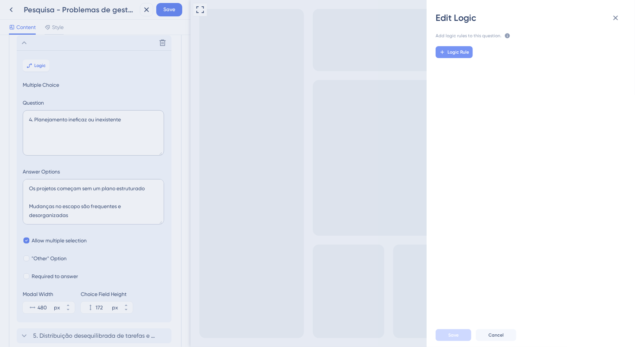
click at [458, 49] on button "Logic Rule" at bounding box center [453, 52] width 37 height 12
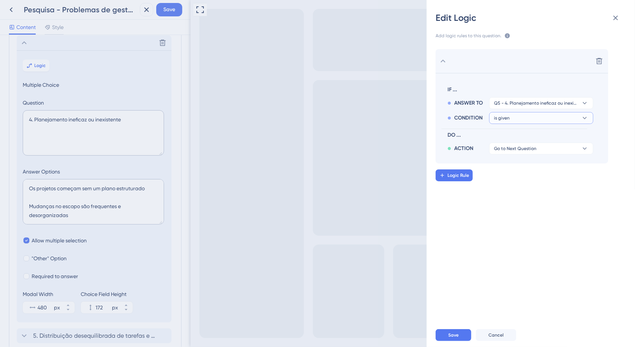
click at [546, 116] on button "is given" at bounding box center [541, 118] width 104 height 12
click at [514, 167] on div "has has" at bounding box center [541, 168] width 89 height 15
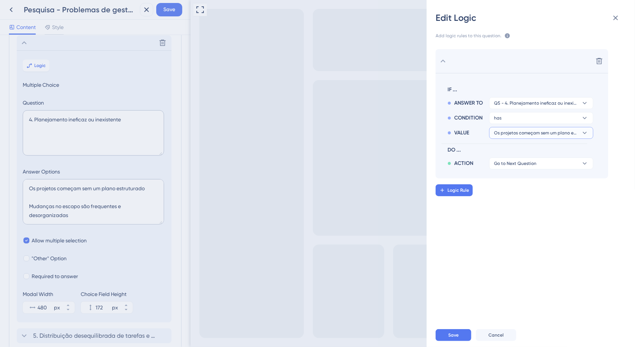
click at [514, 134] on span "Os projetos começam sem um plano estruturado" at bounding box center [536, 133] width 84 height 6
click at [509, 173] on label at bounding box center [541, 168] width 94 height 15
click at [504, 169] on input "checkbox" at bounding box center [504, 169] width 0 height 0
checkbox input "true"
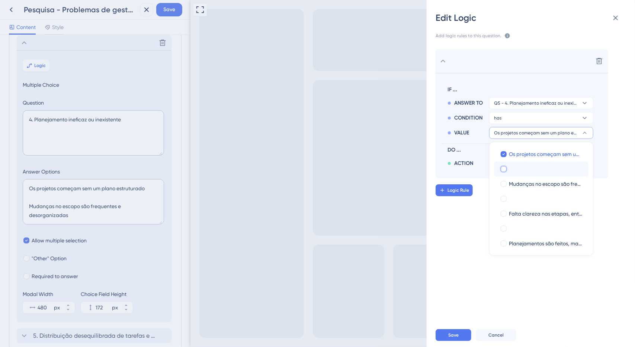
checkbox input "true"
click at [504, 186] on div at bounding box center [504, 184] width 6 height 6
checkbox input "true"
drag, startPoint x: 502, startPoint y: 212, endPoint x: 505, endPoint y: 235, distance: 23.2
click at [503, 213] on div at bounding box center [504, 213] width 6 height 6
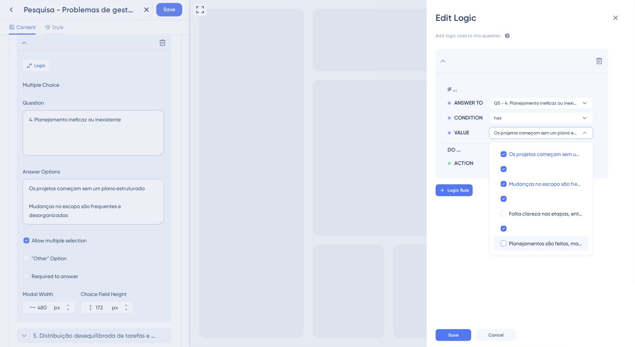
checkbox input "true"
click at [504, 241] on div at bounding box center [504, 243] width 6 height 6
checkbox input "true"
click at [57, 190] on div "Edit Logic Add logic rules to this question. The rules will apply after this qu…" at bounding box center [317, 173] width 635 height 347
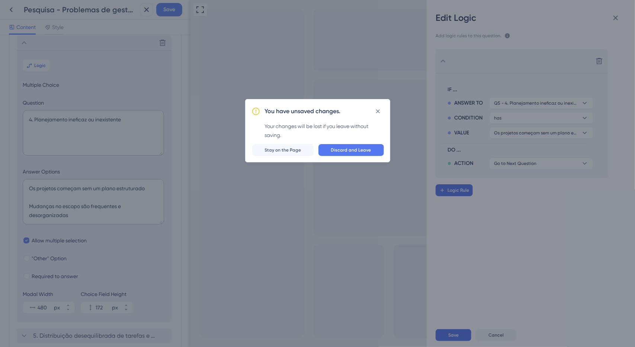
drag, startPoint x: 51, startPoint y: 197, endPoint x: 58, endPoint y: 193, distance: 8.2
click at [51, 197] on div "You have unsaved changes. Your changes will be lost if you leave without saving…" at bounding box center [317, 173] width 635 height 347
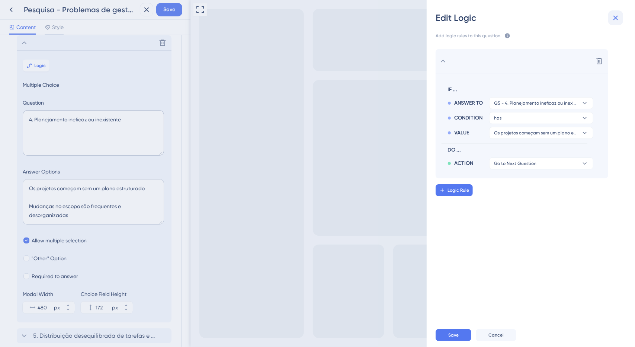
click at [614, 23] on button at bounding box center [615, 17] width 15 height 15
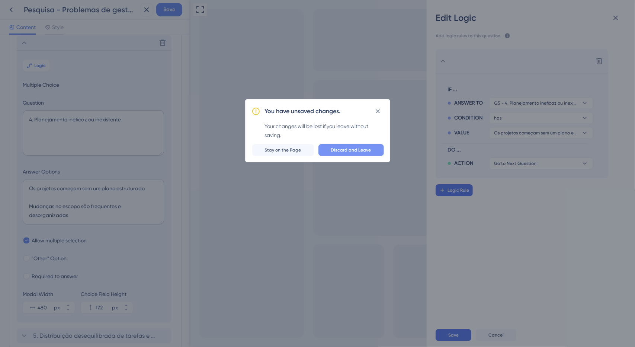
click at [355, 144] on div "You have unsaved changes. Your changes will be lost if you leave without saving…" at bounding box center [317, 130] width 145 height 63
drag, startPoint x: 352, startPoint y: 148, endPoint x: 145, endPoint y: 161, distance: 206.8
click at [352, 148] on span "Discard and Leave" at bounding box center [351, 150] width 40 height 6
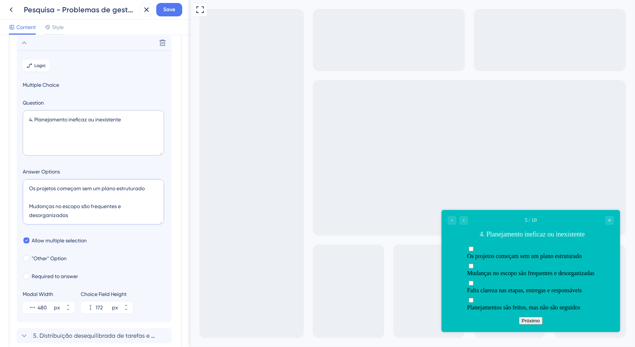
click at [55, 198] on textarea "Os projetos começam sem um plano estruturado Mudanças no escopo são frequentes …" at bounding box center [93, 201] width 141 height 45
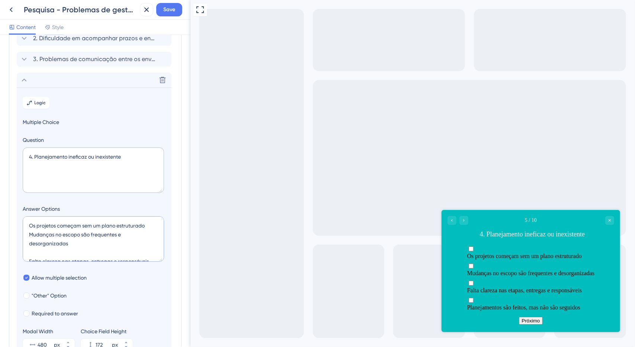
scroll to position [27, 0]
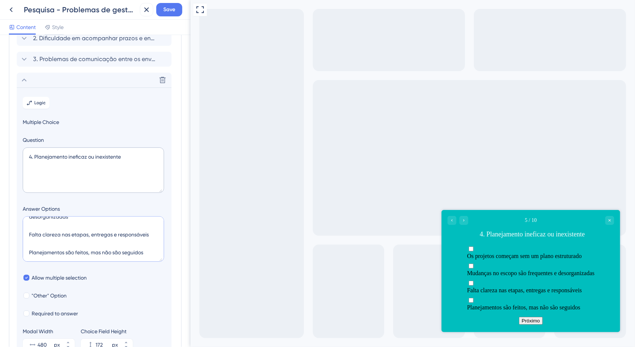
click at [57, 229] on textarea "Os projetos começam sem um plano estruturado Mudanças no escopo são frequentes …" at bounding box center [93, 238] width 141 height 45
click at [57, 224] on textarea "Os projetos começam sem um plano estruturado Mudanças no escopo são frequentes …" at bounding box center [93, 238] width 141 height 45
click at [50, 244] on textarea "Os projetos começam sem um plano estruturado Mudanças no escopo são frequentes …" at bounding box center [93, 238] width 141 height 45
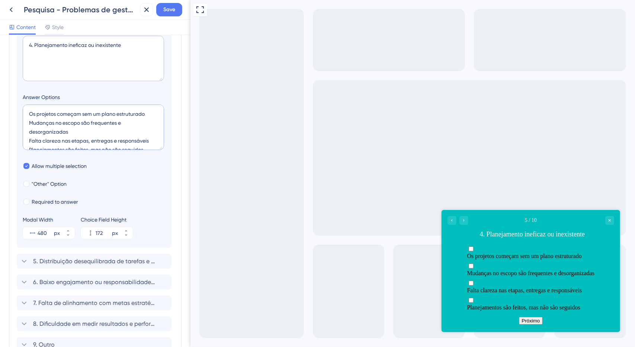
scroll to position [126, 0]
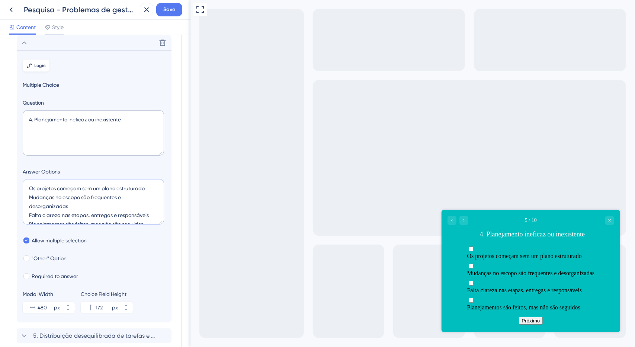
type textarea "Os projetos começam sem um plano estruturado Mudanças no escopo são frequentes …"
click at [39, 63] on span "Logic" at bounding box center [41, 65] width 12 height 6
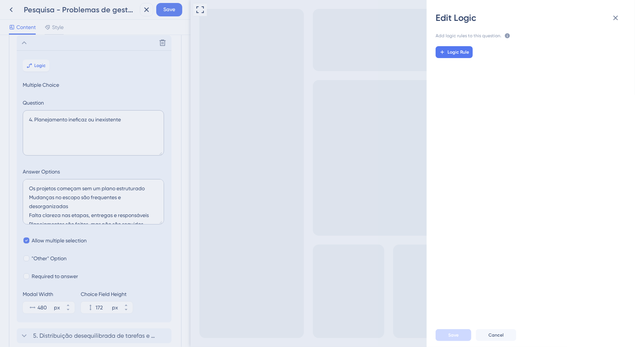
click at [467, 49] on span "Logic Rule" at bounding box center [458, 52] width 22 height 6
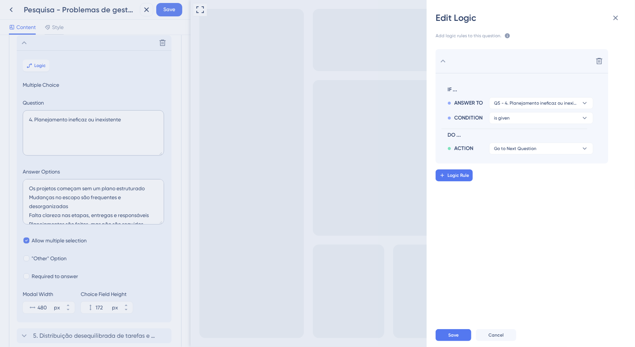
click at [525, 110] on div "CONDITION is given" at bounding box center [520, 116] width 146 height 15
click at [530, 123] on button "is given" at bounding box center [541, 118] width 104 height 12
click at [526, 167] on div "has has" at bounding box center [541, 168] width 89 height 15
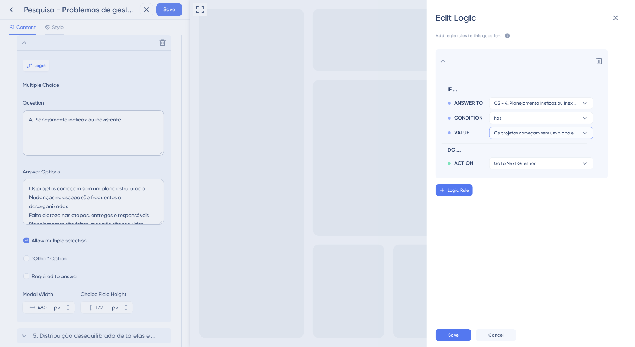
click at [518, 132] on span "Os projetos começam sem um plano estruturado" at bounding box center [536, 133] width 84 height 6
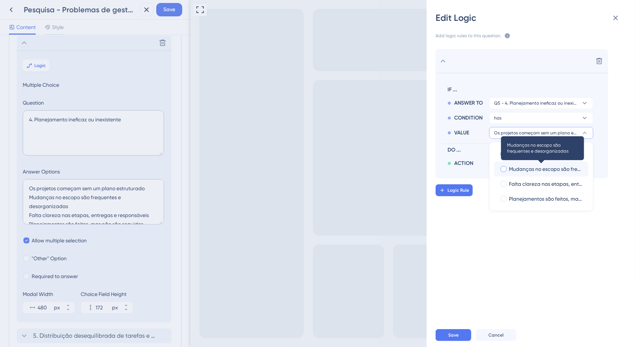
click at [512, 167] on span "Mudanças no escopo são frequentes e desorganizadas" at bounding box center [546, 168] width 74 height 9
checkbox input "true"
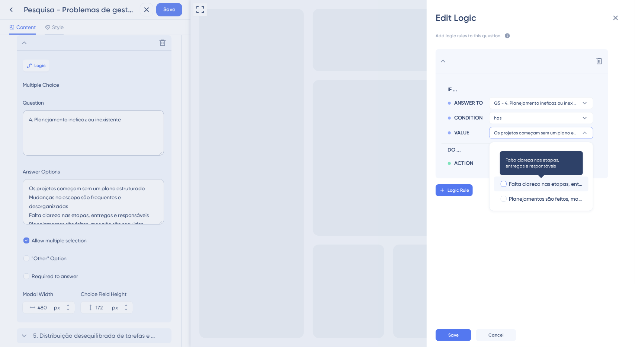
click at [516, 183] on span "Falta clareza nas etapas, entregas e responsáveis" at bounding box center [546, 183] width 74 height 9
checkbox input "true"
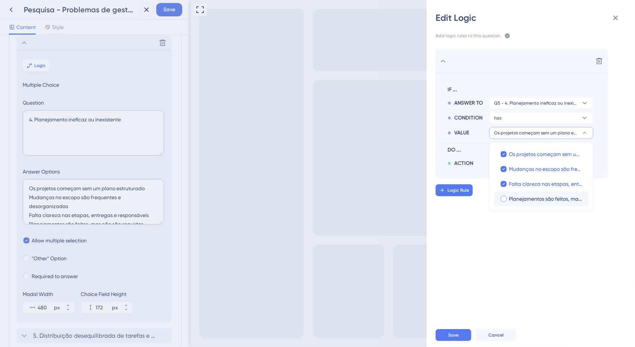
click at [520, 197] on span "Planejamentos são feitos, mas não são seguidos" at bounding box center [546, 198] width 74 height 9
checkbox input "true"
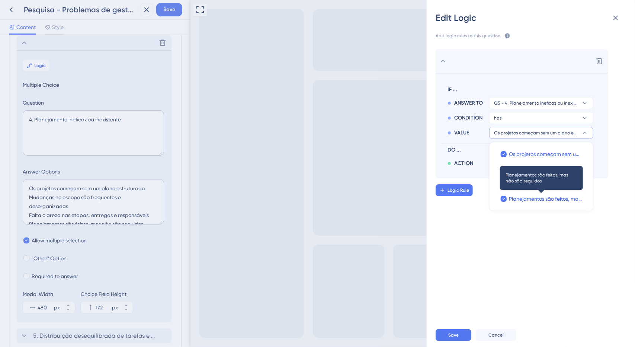
click at [521, 229] on div "Delete IF ... ANSWER TO Q5 - 4. Planejamento ineficaz ou inexistente CONDITION …" at bounding box center [534, 178] width 220 height 277
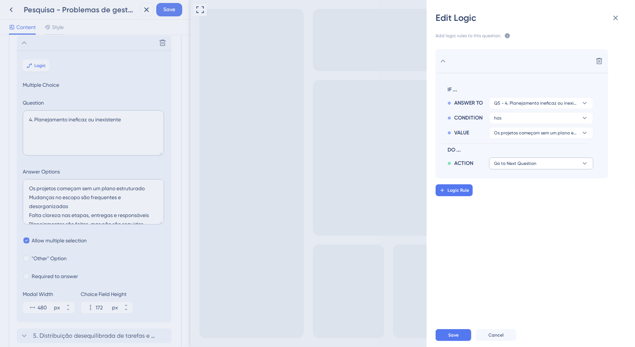
click at [526, 168] on section "IF ... ANSWER TO Q5 - 4. Planejamento ineficaz ou inexistente CONDITION has VAL…" at bounding box center [521, 125] width 173 height 105
click at [521, 165] on span "Go to Next Question" at bounding box center [515, 163] width 42 height 6
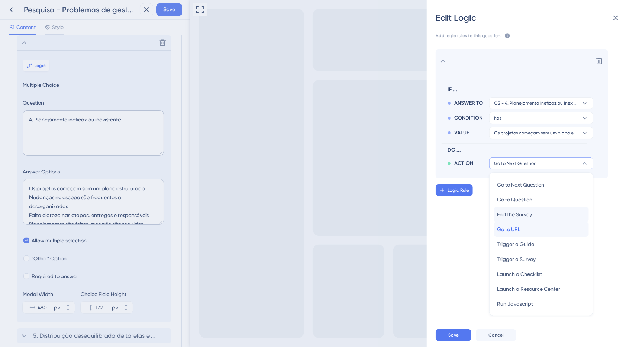
drag, startPoint x: 516, startPoint y: 228, endPoint x: 517, endPoint y: 215, distance: 13.0
click at [517, 215] on div "Go to Next Question Go to Next Question Go to Question Go to Question End the S…" at bounding box center [541, 244] width 94 height 134
click at [517, 215] on span "End the Survey" at bounding box center [514, 214] width 35 height 9
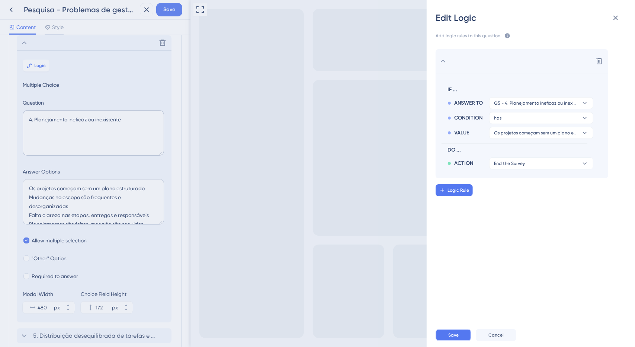
click at [453, 331] on button "Save" at bounding box center [453, 335] width 36 height 12
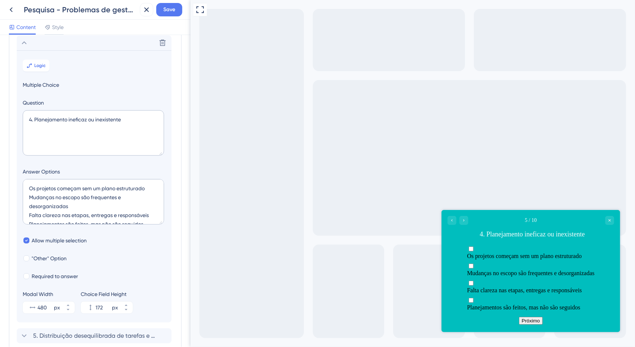
click at [25, 45] on icon at bounding box center [24, 42] width 9 height 9
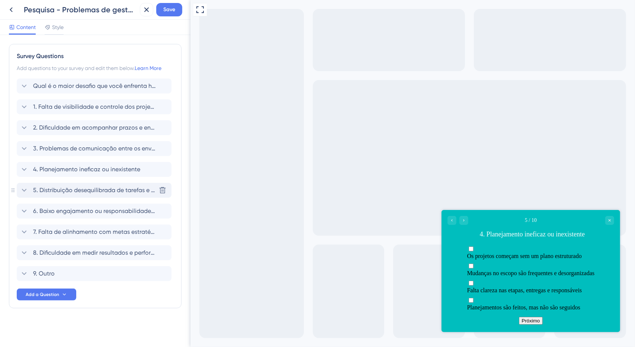
click at [33, 191] on div "5. Distribuição desequilibrada de tarefas e recursos" at bounding box center [88, 190] width 136 height 9
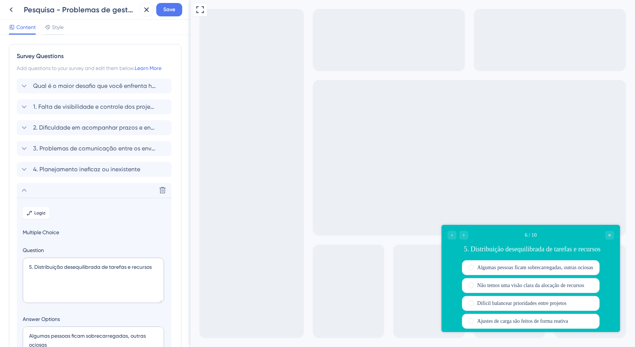
scroll to position [147, 0]
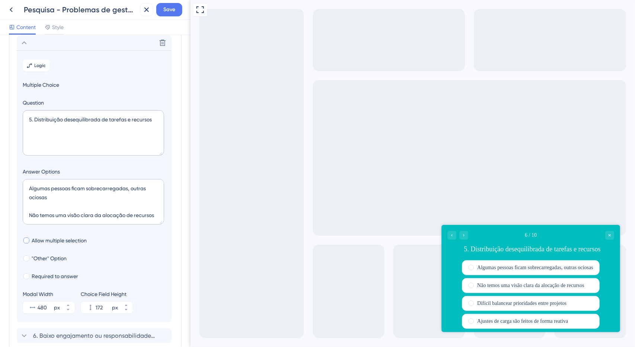
click at [71, 243] on span "Allow multiple selection" at bounding box center [59, 240] width 55 height 9
checkbox input "true"
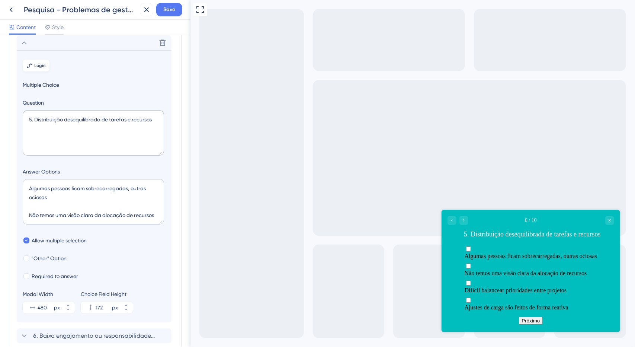
click at [36, 62] on span "Logic" at bounding box center [41, 65] width 12 height 6
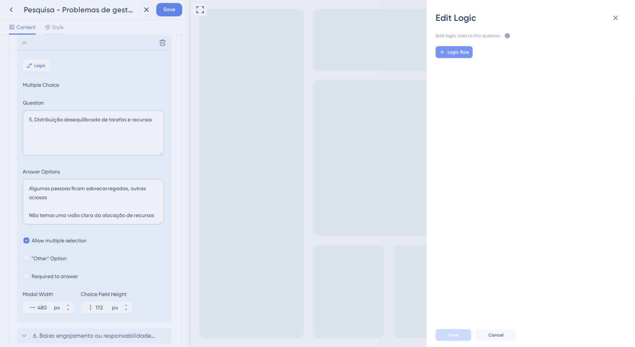
click at [459, 53] on span "Logic Rule" at bounding box center [458, 52] width 22 height 6
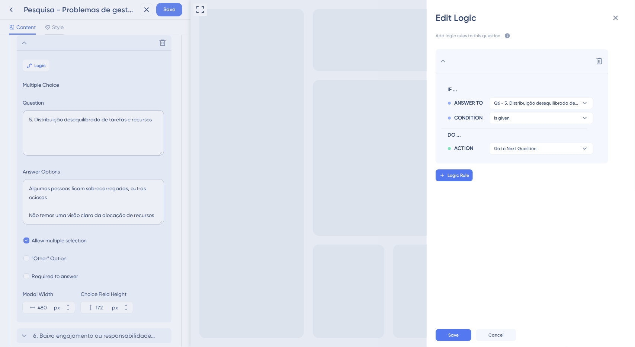
click at [36, 202] on div "Edit Logic Add logic rules to this question. The rules will apply after this qu…" at bounding box center [317, 173] width 635 height 347
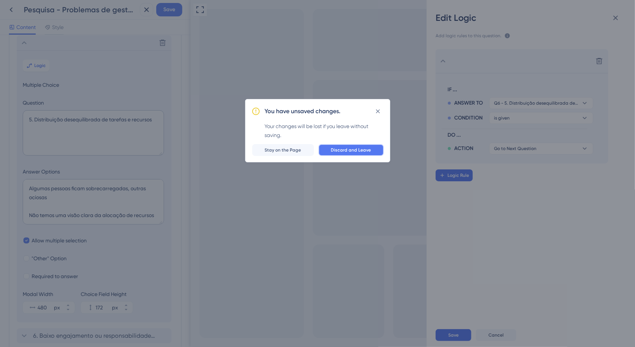
drag, startPoint x: 341, startPoint y: 149, endPoint x: 9, endPoint y: 157, distance: 332.9
click at [341, 149] on span "Discard and Leave" at bounding box center [351, 150] width 40 height 6
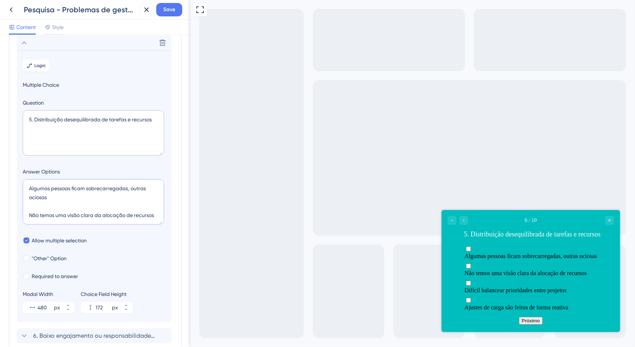
click at [71, 205] on textarea "Algumas pessoas ficam sobrecarregadas, outras ociosas Não temos uma visão clara…" at bounding box center [93, 201] width 141 height 45
click at [61, 190] on textarea "Algumas pessoas ficam sobrecarregadas, outras ociosas Não temos uma visão clara…" at bounding box center [93, 201] width 141 height 45
click at [61, 207] on textarea "Algumas pessoas ficam sobrecarregadas, outras ociosas Não temos uma visão clara…" at bounding box center [93, 201] width 141 height 45
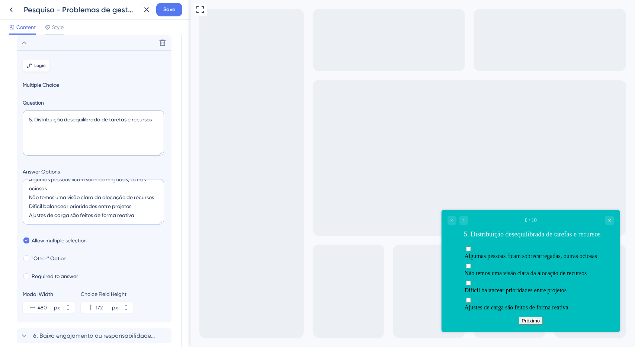
type textarea "Algumas pessoas ficam sobrecarregadas, outras ociosas Não temos uma visão clara…"
click at [34, 63] on button "Logic" at bounding box center [36, 66] width 27 height 12
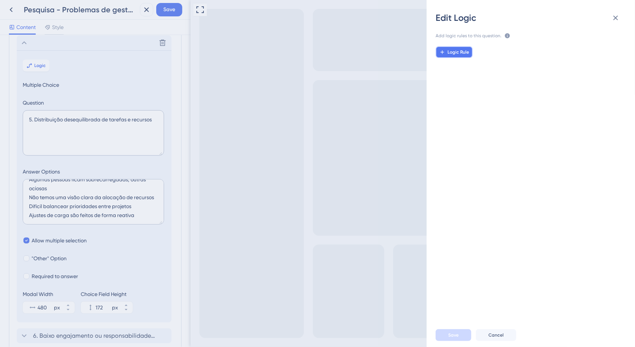
click at [472, 52] on button "Logic Rule" at bounding box center [453, 52] width 37 height 12
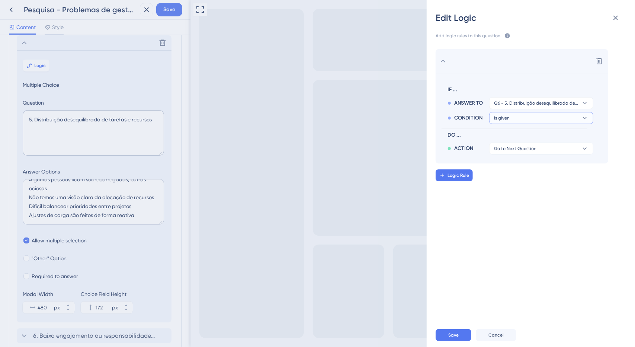
click at [530, 115] on button "is given" at bounding box center [541, 118] width 104 height 12
click at [528, 167] on div "has has" at bounding box center [541, 168] width 89 height 15
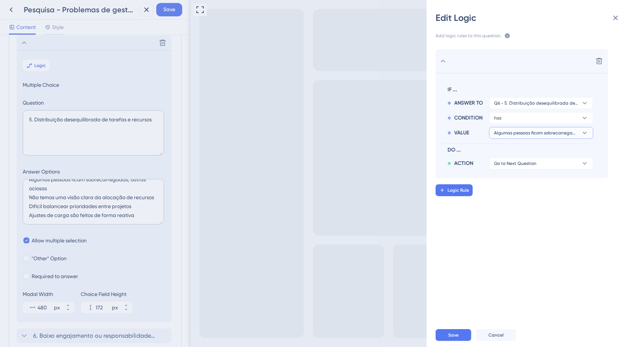
click at [516, 130] on span "Algumas pessoas ficam sobrecarregadas, outras ociosas" at bounding box center [536, 133] width 84 height 6
click at [518, 175] on label "Não temos uma visão clara da alocação de recursos Não temos uma visão clara da …" at bounding box center [541, 168] width 94 height 15
click at [504, 169] on input "Não temos uma visão clara da alocação de recursos" at bounding box center [504, 169] width 0 height 0
checkbox input "true"
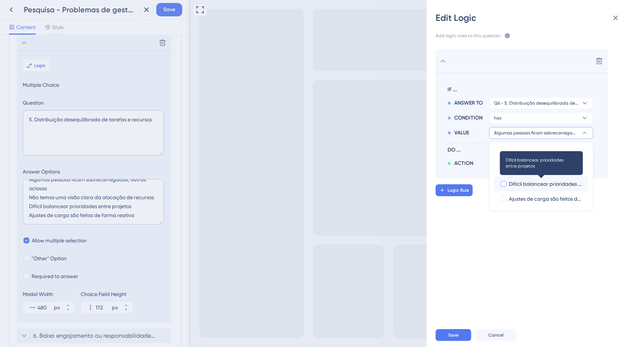
click at [521, 185] on span "Difícil balancear prioridades entre projetos" at bounding box center [546, 183] width 74 height 9
checkbox input "true"
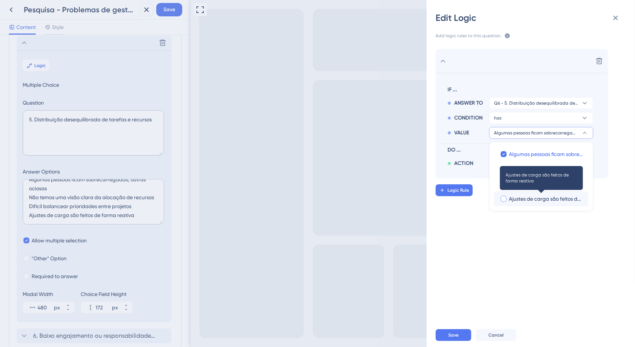
click at [524, 200] on span "Ajustes de carga são feitos de forma reativa" at bounding box center [546, 198] width 74 height 9
checkbox input "true"
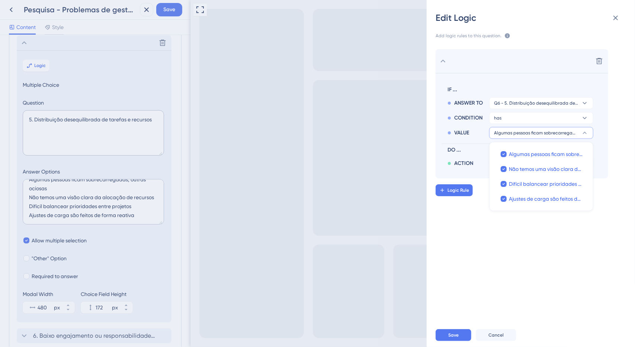
drag, startPoint x: 512, startPoint y: 226, endPoint x: 513, endPoint y: 214, distance: 11.9
click at [512, 225] on div "Delete IF ... ANSWER TO Q6 - 5. Distribuição desequilibrada de tarefas e recurs…" at bounding box center [534, 178] width 220 height 277
click at [522, 168] on button "Go to Next Question" at bounding box center [541, 163] width 104 height 12
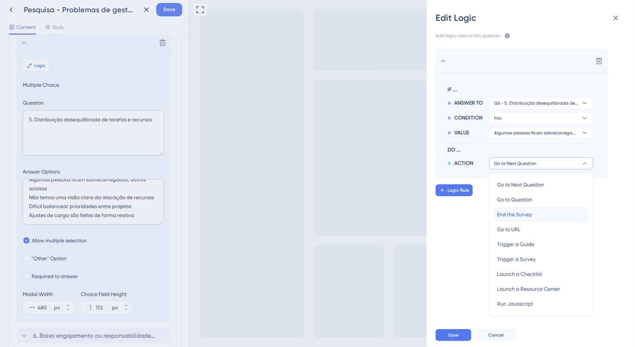
click at [521, 209] on div "End the Survey End the Survey" at bounding box center [541, 214] width 89 height 15
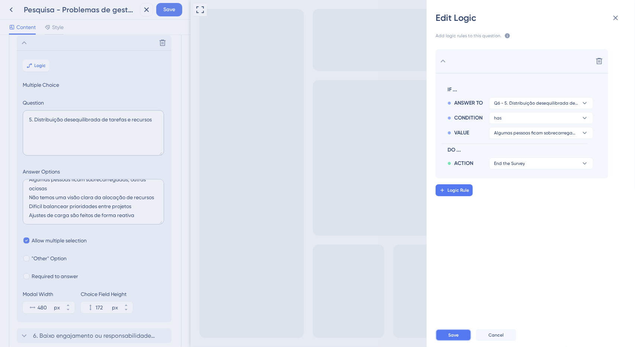
click at [465, 334] on button "Save" at bounding box center [453, 335] width 36 height 12
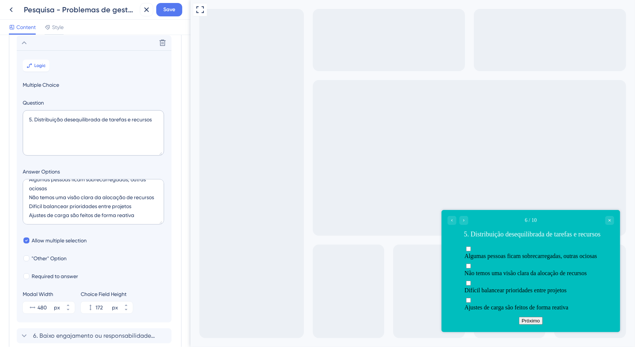
click at [509, 286] on span "Difícil balancear prioridades entre projetos" at bounding box center [515, 289] width 102 height 6
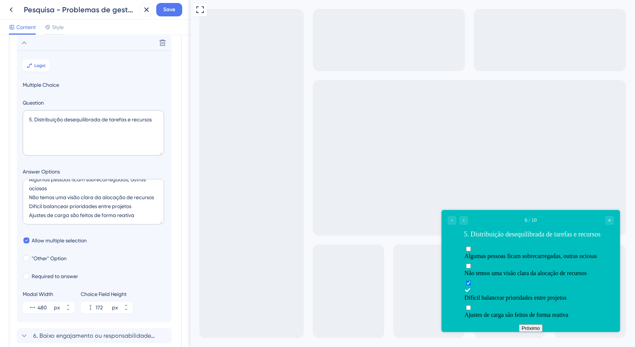
click at [504, 294] on span "Difícil balancear prioridades entre projetos" at bounding box center [515, 297] width 102 height 6
checkbox input "false"
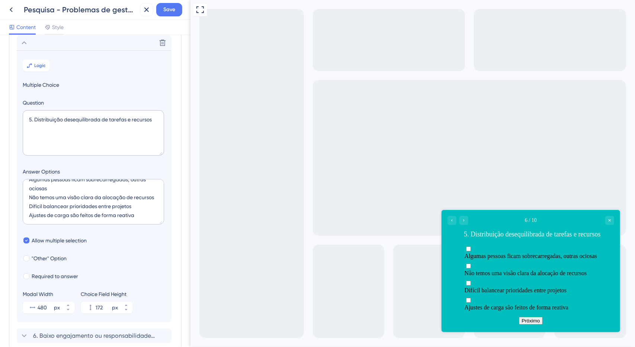
scroll to position [184, 0]
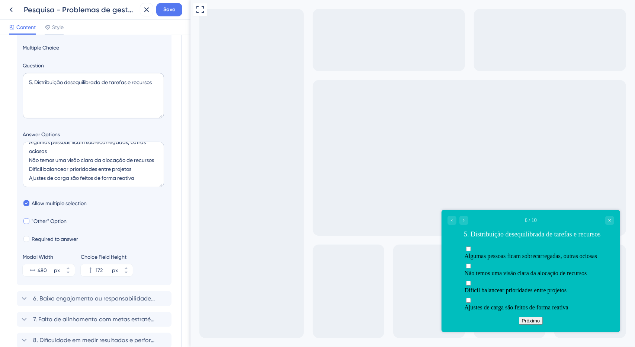
click at [41, 221] on span ""Other" Option" at bounding box center [49, 220] width 35 height 9
checkbox input "true"
type input "224"
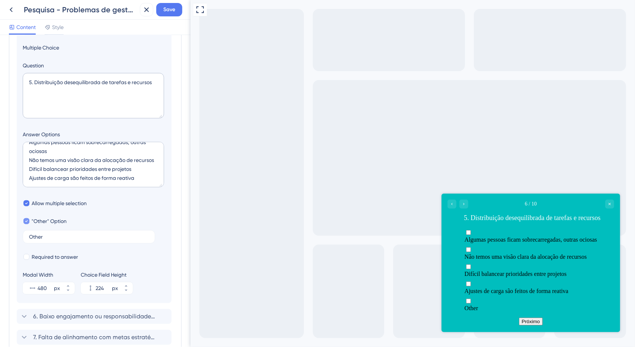
click at [37, 222] on span ""Other" Option" at bounding box center [49, 220] width 35 height 9
checkbox input "false"
type input "172"
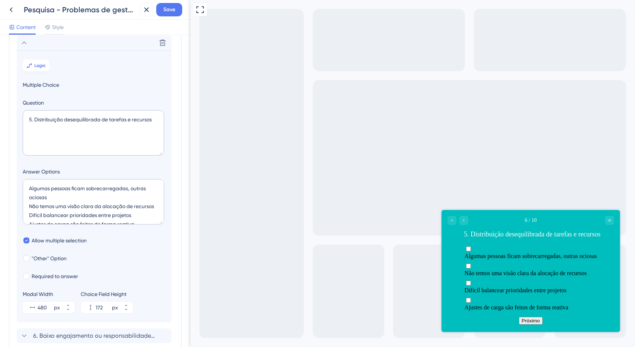
scroll to position [110, 0]
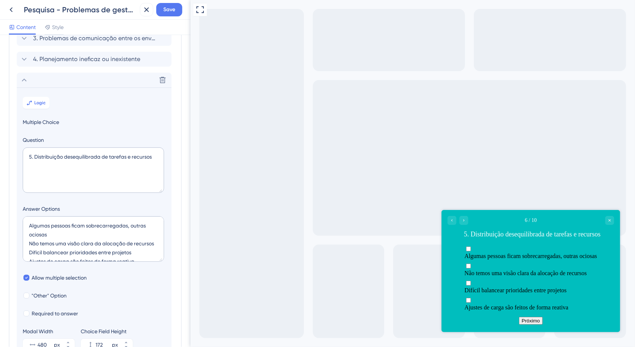
click at [474, 254] on span "Algumas pessoas ficam sobrecarregadas, outras ociosas" at bounding box center [530, 255] width 132 height 6
checkbox input "true"
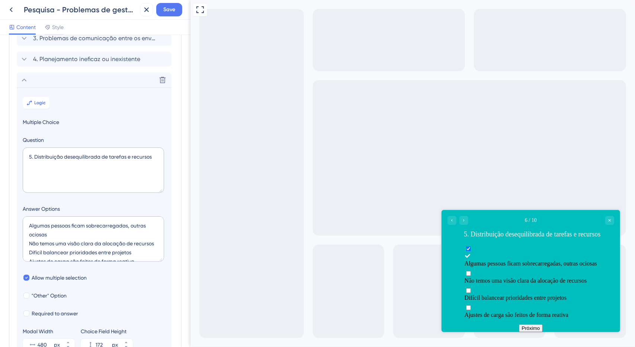
click at [477, 277] on span "Não temos uma visão clara da alocação de recursos" at bounding box center [525, 280] width 122 height 6
checkbox input "true"
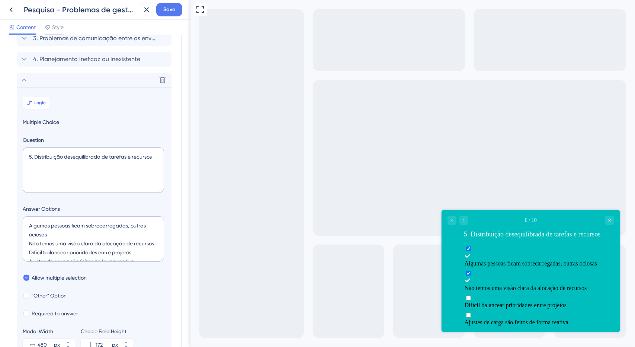
drag, startPoint x: 473, startPoint y: 283, endPoint x: 473, endPoint y: 298, distance: 15.6
click at [473, 301] on span "Difícil balancear prioridades entre projetos" at bounding box center [515, 304] width 102 height 6
checkbox input "true"
click at [473, 326] on span "Ajustes de carga são feitos de forma reativa" at bounding box center [516, 329] width 104 height 6
checkbox input "true"
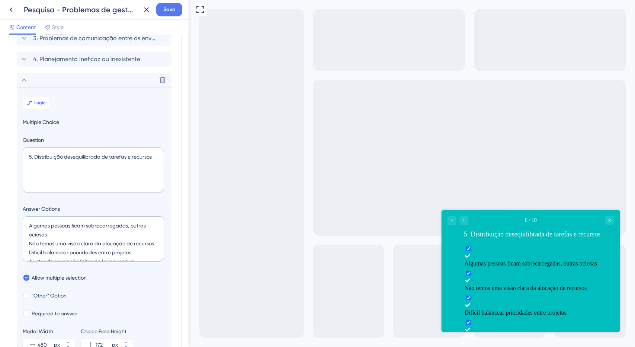
click at [529, 346] on button "Próximo" at bounding box center [530, 350] width 24 height 8
click at [464, 260] on span "Algumas pessoas ficam sobrecarregadas, outras ociosas" at bounding box center [530, 263] width 132 height 6
checkbox input "false"
click at [472, 275] on div "Algumas pessoas ficam sobrecarregadas, outras ociosas Não temos uma visão clara…" at bounding box center [530, 292] width 132 height 95
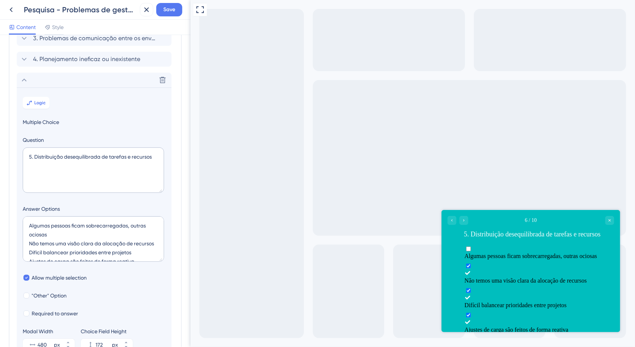
drag, startPoint x: 474, startPoint y: 290, endPoint x: 474, endPoint y: 301, distance: 11.2
click at [474, 292] on div "Algumas pessoas ficam sobrecarregadas, outras ociosas Não temos uma visão clara…" at bounding box center [530, 289] width 132 height 88
click at [473, 326] on span "Ajustes de carga são feitos de forma reativa" at bounding box center [516, 329] width 104 height 6
checkbox input "false"
click at [476, 286] on label "Difícil balancear prioridades entre projetos" at bounding box center [530, 297] width 132 height 22
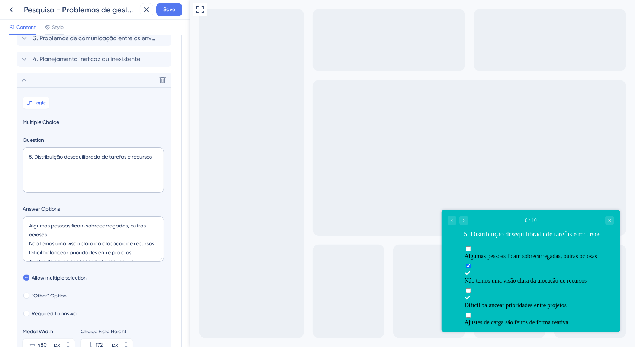
checkbox input "false"
click at [477, 277] on span "Não temos uma visão clara da alocação de recursos" at bounding box center [525, 280] width 122 height 6
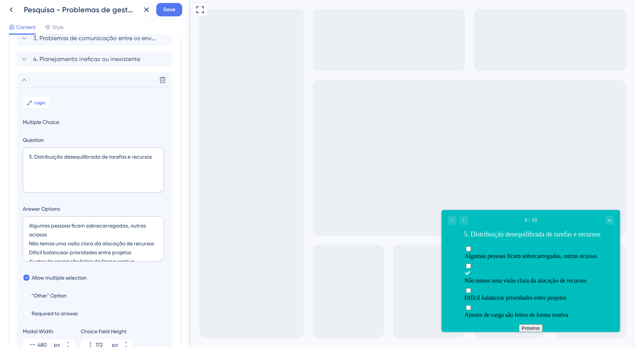
checkbox input "false"
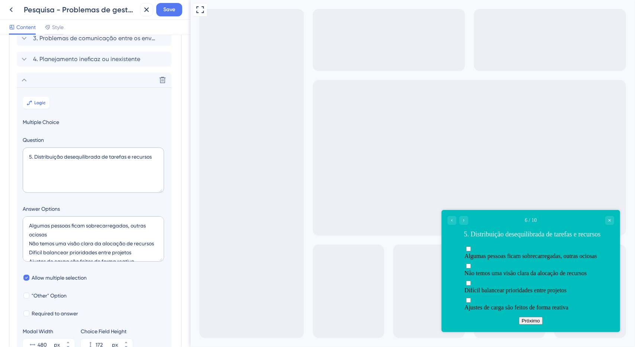
scroll to position [73, 0]
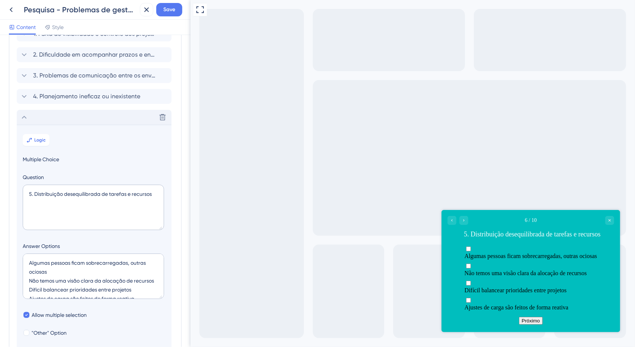
click at [32, 115] on div "Delete" at bounding box center [94, 117] width 155 height 15
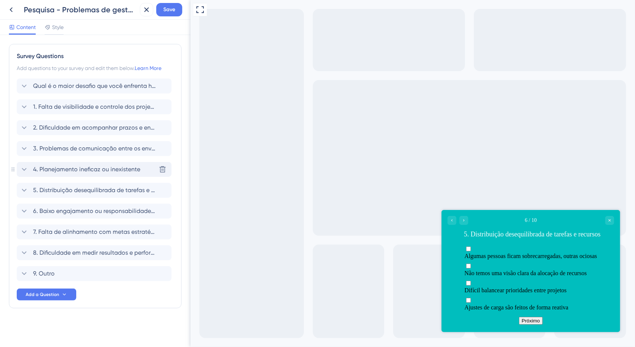
click at [58, 166] on span "4. Planejamento ineficaz ou inexistente" at bounding box center [86, 169] width 107 height 9
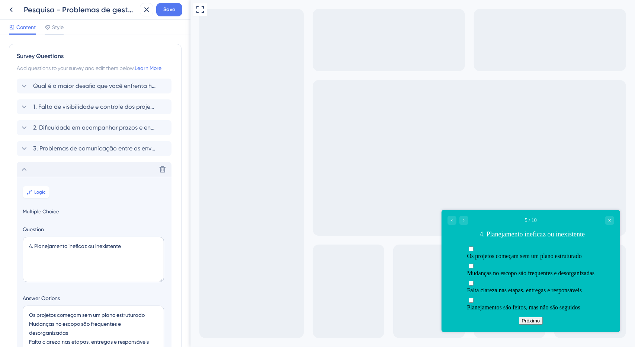
scroll to position [126, 0]
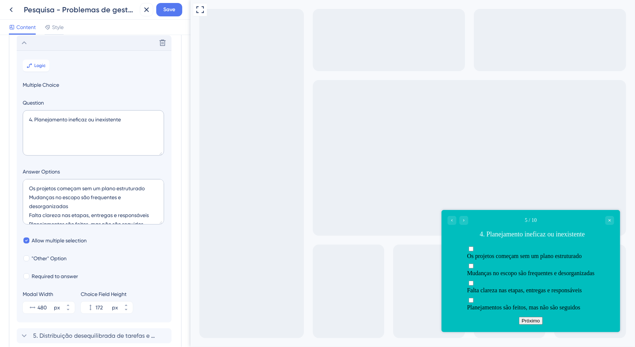
click at [50, 51] on section "Logic Multiple Choice Question 4. Planejamento ineficaz ou inexistente Answer O…" at bounding box center [94, 186] width 155 height 272
click at [54, 43] on div "Delete" at bounding box center [94, 42] width 155 height 15
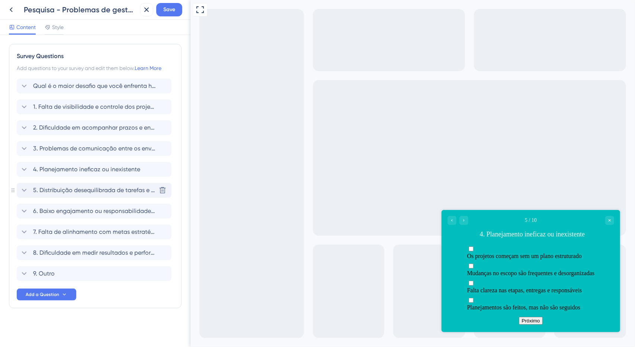
click at [68, 190] on span "5. Distribuição desequilibrada de tarefas e recursos" at bounding box center [94, 190] width 123 height 9
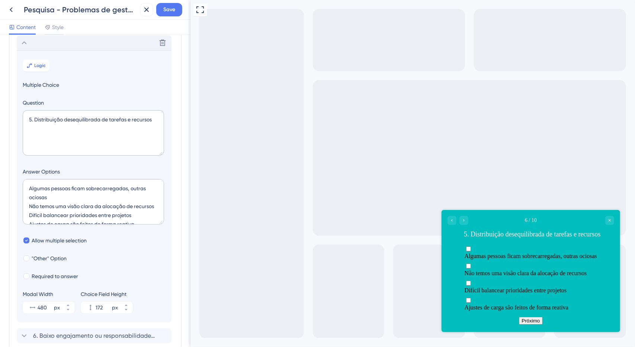
scroll to position [110, 0]
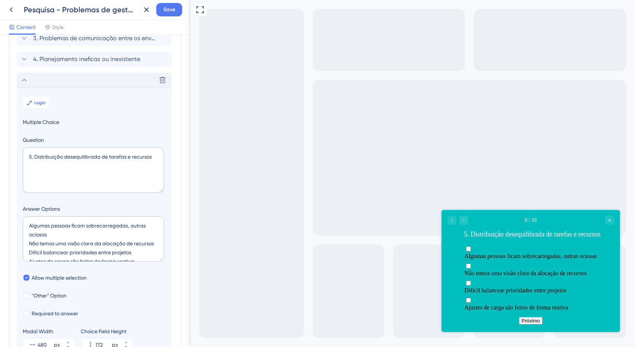
click at [36, 76] on div "Delete" at bounding box center [94, 80] width 155 height 15
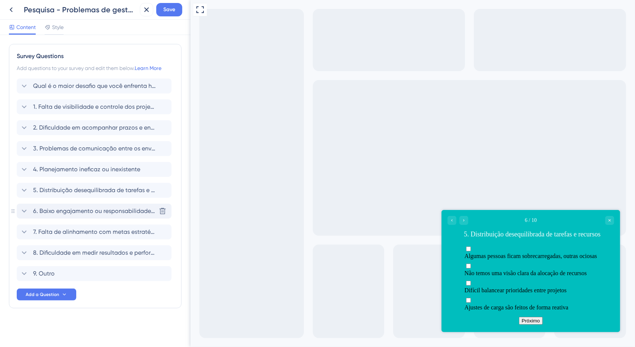
click at [82, 213] on span "6. Baixo engajamento ou responsabilidade da equipe" at bounding box center [94, 210] width 123 height 9
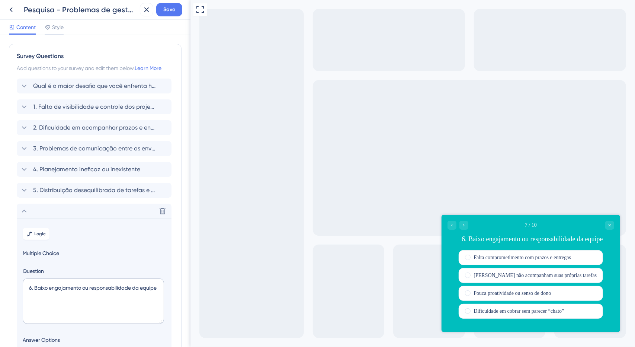
scroll to position [168, 0]
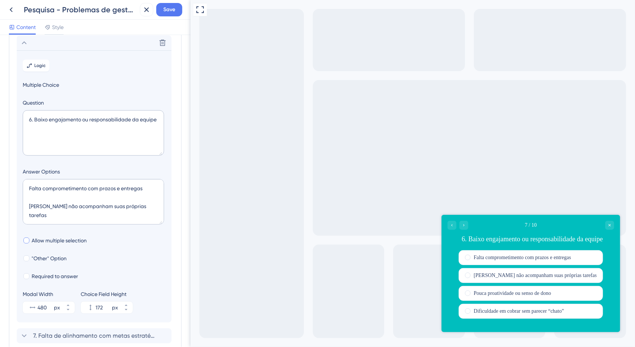
click at [62, 244] on span "Allow multiple selection" at bounding box center [59, 240] width 55 height 9
checkbox input "true"
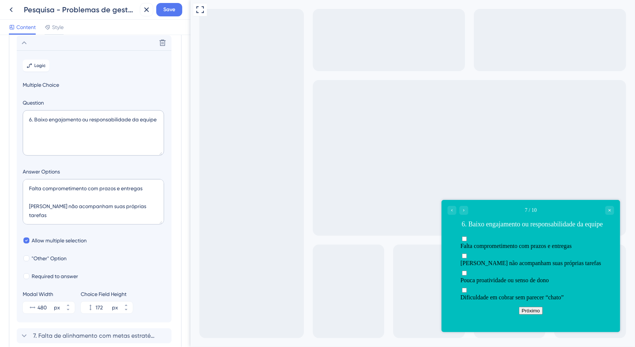
scroll to position [131, 0]
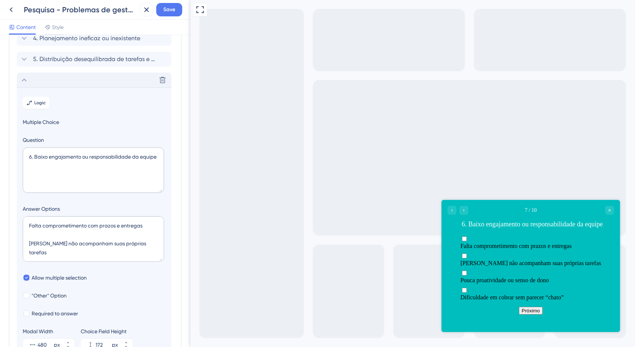
click at [68, 81] on div "Delete" at bounding box center [94, 80] width 155 height 15
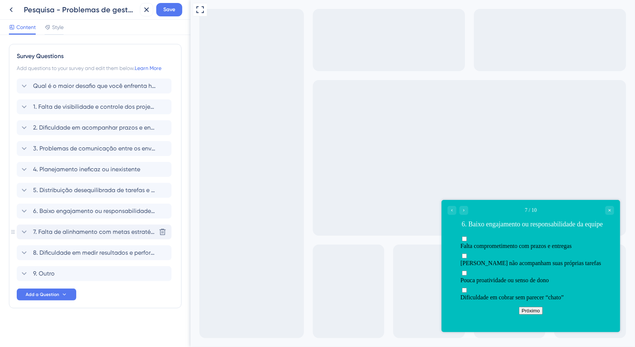
click at [91, 231] on span "7. Falta de alinhamento com metas estratégicas" at bounding box center [94, 231] width 123 height 9
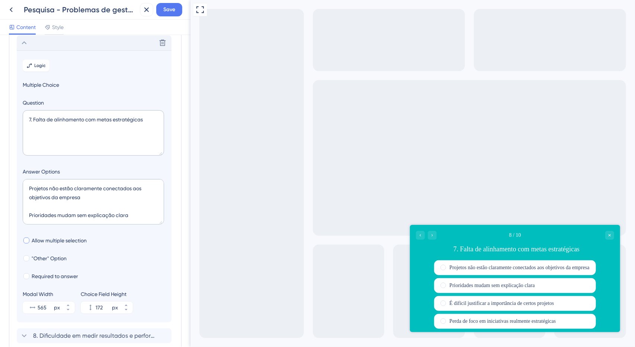
click at [55, 239] on span "Allow multiple selection" at bounding box center [59, 240] width 55 height 9
checkbox input "true"
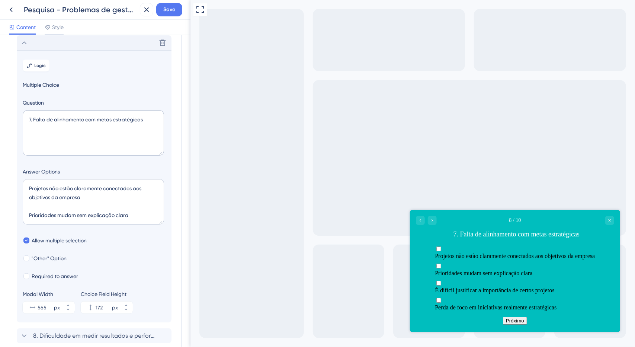
scroll to position [152, 0]
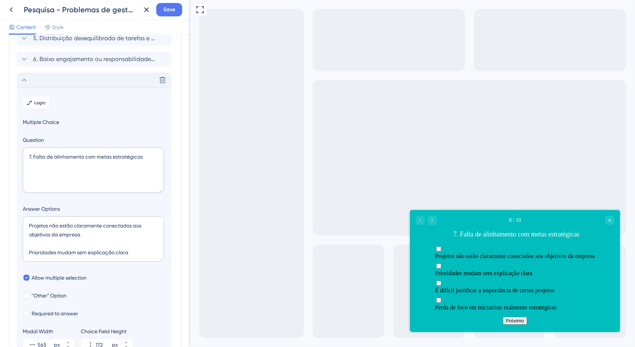
click at [63, 84] on div "Delete" at bounding box center [94, 80] width 155 height 15
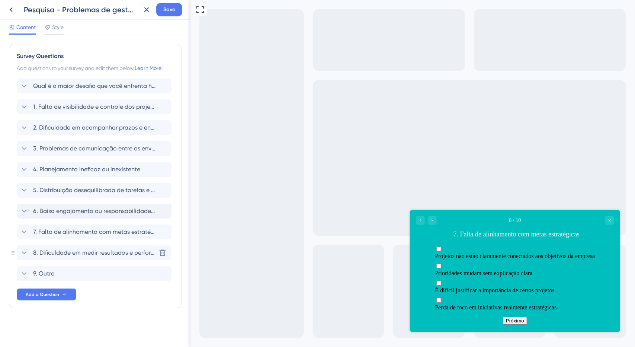
click at [65, 249] on span "8. Dificuldade em medir resultados e performance" at bounding box center [94, 252] width 123 height 9
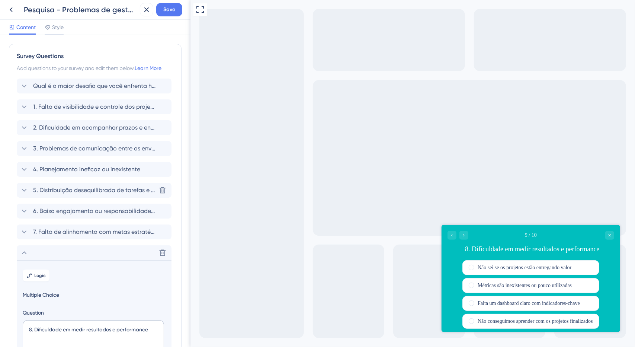
scroll to position [210, 0]
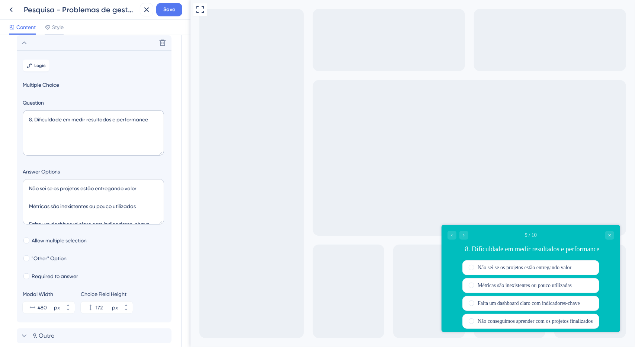
click at [54, 245] on section "Logic Multiple Choice Question 8. Dificuldade em medir resultados e performance…" at bounding box center [94, 186] width 155 height 272
drag, startPoint x: 62, startPoint y: 238, endPoint x: 67, endPoint y: 213, distance: 25.5
click at [62, 238] on span "Allow multiple selection" at bounding box center [59, 240] width 55 height 9
checkbox input "true"
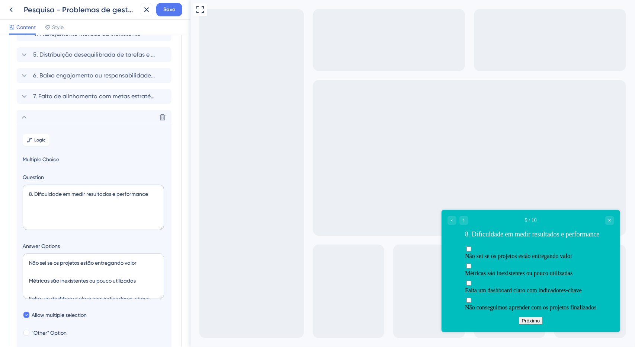
scroll to position [98, 0]
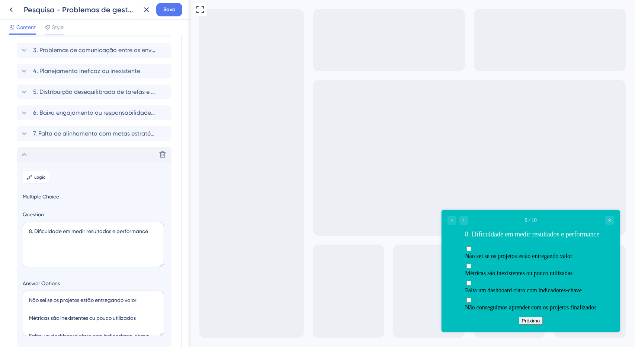
click at [77, 151] on div "Delete" at bounding box center [94, 154] width 155 height 15
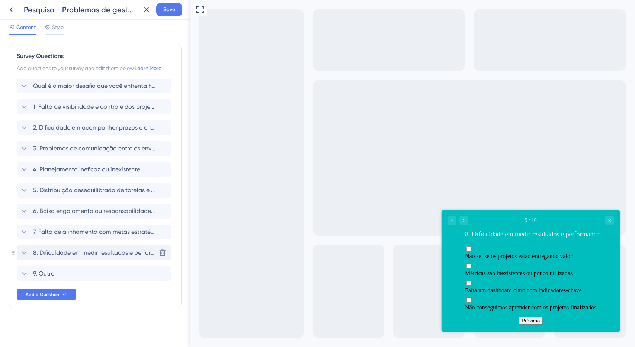
click at [71, 252] on span "8. Dificuldade em medir resultados e performance" at bounding box center [94, 252] width 123 height 9
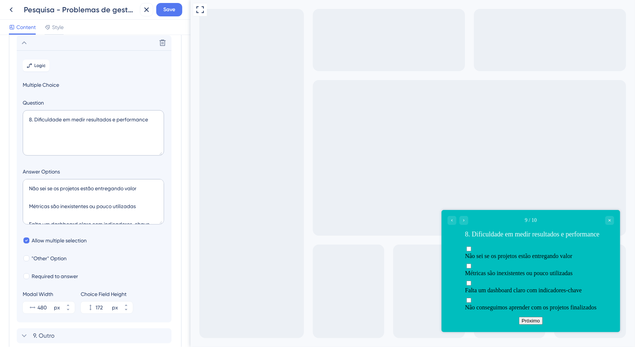
scroll to position [135, 0]
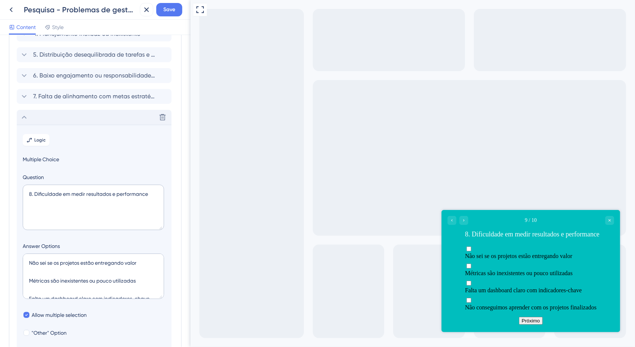
click at [52, 117] on div "Delete" at bounding box center [94, 117] width 155 height 15
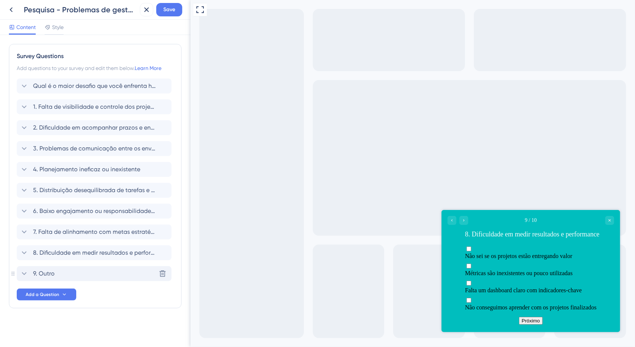
click at [74, 272] on div "9. Outro Delete" at bounding box center [94, 273] width 155 height 15
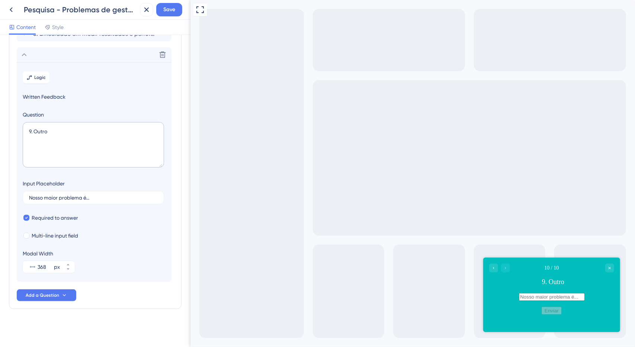
scroll to position [144, 0]
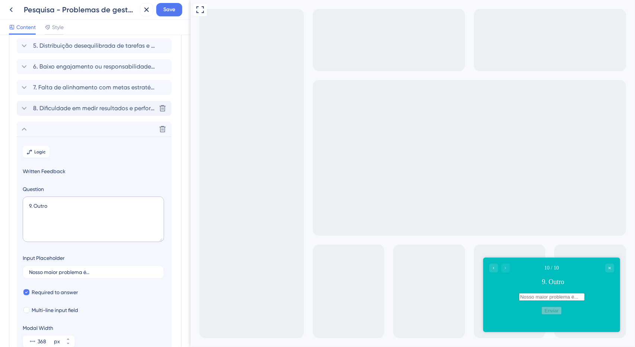
click at [77, 110] on span "8. Dificuldade em medir resultados e performance" at bounding box center [94, 108] width 123 height 9
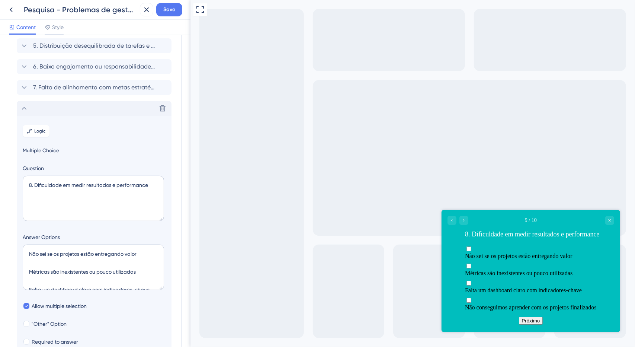
scroll to position [210, 0]
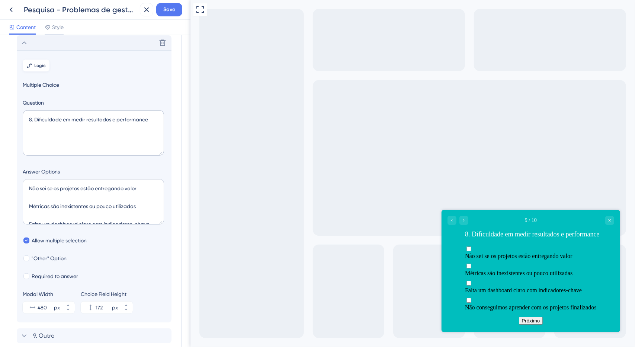
click at [46, 68] on button "Logic" at bounding box center [36, 66] width 27 height 12
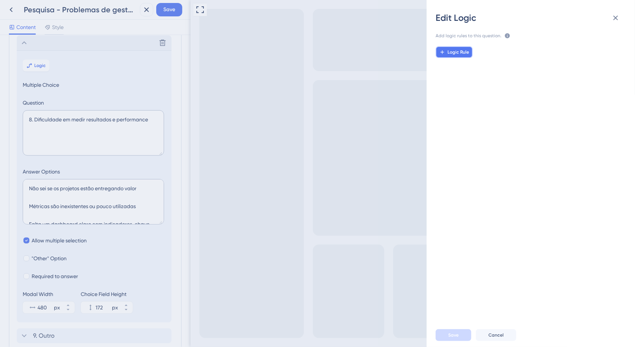
click at [461, 48] on button "Logic Rule" at bounding box center [453, 52] width 37 height 12
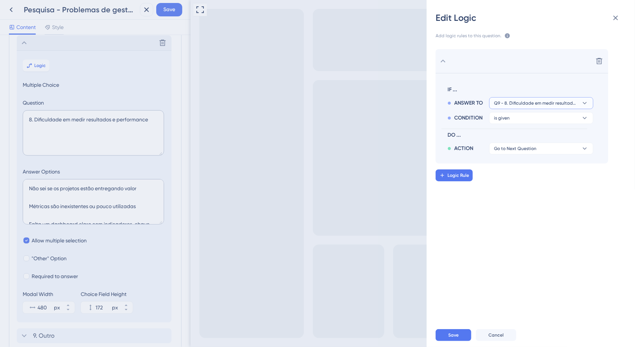
click at [530, 102] on span "Q9 - 8. Dificuldade em medir resultados e performance" at bounding box center [536, 103] width 84 height 6
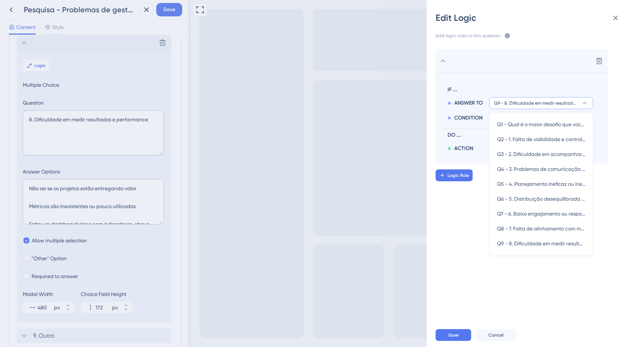
click at [538, 100] on span "Q9 - 8. Dificuldade em medir resultados e performance" at bounding box center [536, 103] width 84 height 6
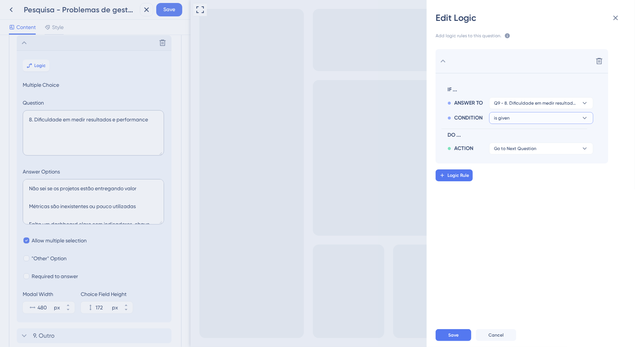
click at [509, 120] on button "is given" at bounding box center [541, 118] width 104 height 12
click at [511, 169] on div "has has" at bounding box center [541, 168] width 89 height 15
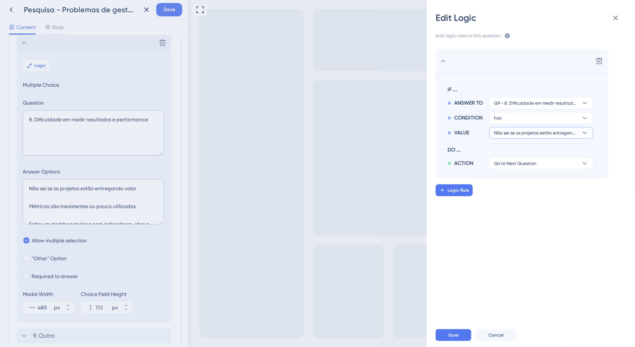
click at [504, 135] on span "Não sei se os projetos estão entregando valor" at bounding box center [536, 133] width 84 height 6
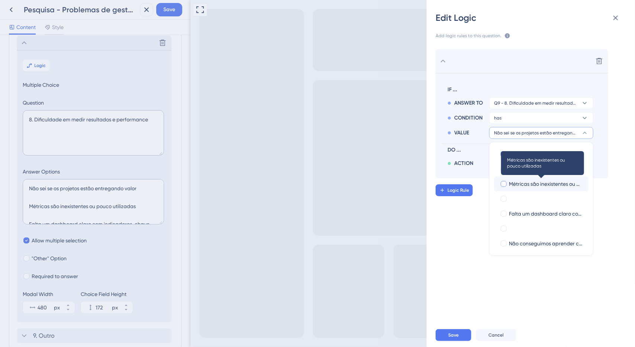
drag, startPoint x: 521, startPoint y: 180, endPoint x: 524, endPoint y: 186, distance: 6.7
click at [521, 180] on span "Métricas são inexistentes ou pouco utilizadas" at bounding box center [546, 183] width 74 height 9
checkbox input "true"
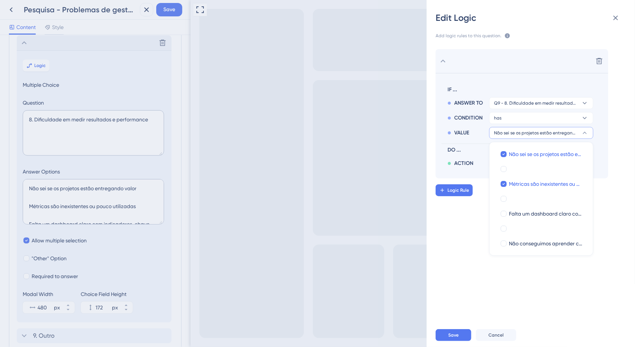
click at [57, 200] on div "Edit Logic Add logic rules to this question. The rules will apply after this qu…" at bounding box center [317, 173] width 635 height 347
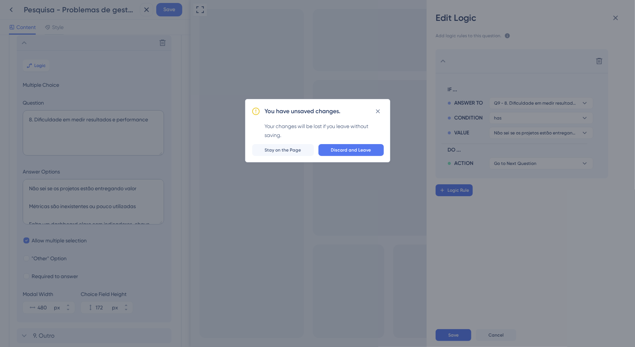
click at [57, 198] on div "You have unsaved changes. Your changes will be lost if you leave without saving…" at bounding box center [317, 173] width 635 height 347
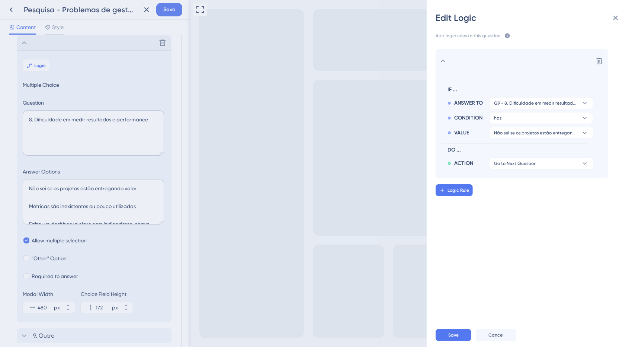
click at [76, 193] on div "Edit Logic Add logic rules to this question. The rules will apply after this qu…" at bounding box center [317, 173] width 635 height 347
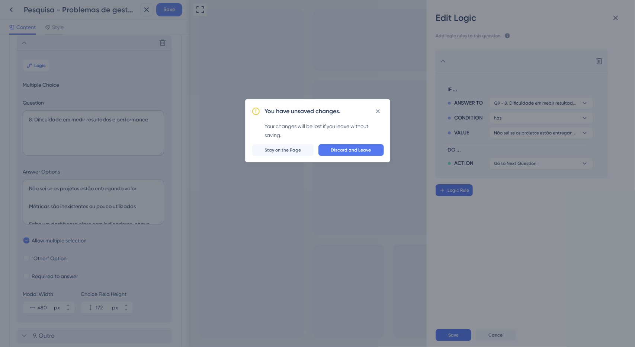
click at [334, 150] on span "Discard and Leave" at bounding box center [351, 150] width 40 height 6
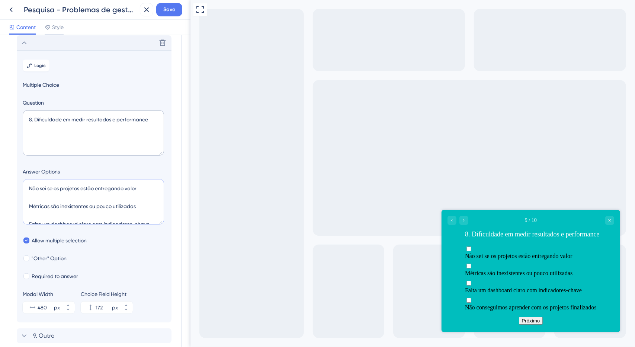
click at [48, 198] on textarea "Não sei se os projetos estão entregando valor Métricas são inexistentes ou pouc…" at bounding box center [93, 201] width 141 height 45
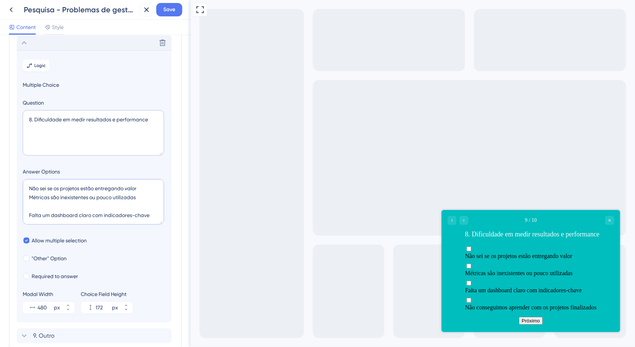
drag, startPoint x: 46, startPoint y: 208, endPoint x: 50, endPoint y: 212, distance: 5.9
click at [47, 208] on textarea "Não sei se os projetos estão entregando valor Métricas são inexistentes ou pouc…" at bounding box center [93, 201] width 141 height 45
click at [56, 213] on textarea "Não sei se os projetos estão entregando valor Métricas são inexistentes ou pouc…" at bounding box center [93, 201] width 141 height 45
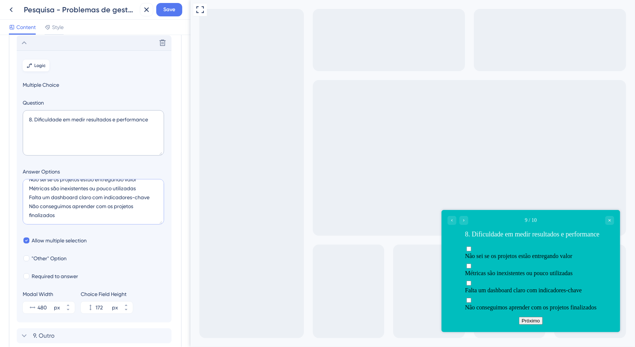
type textarea "Não sei se os projetos estão entregando valor Métricas são inexistentes ou pouc…"
click at [41, 65] on span "Logic" at bounding box center [41, 65] width 12 height 6
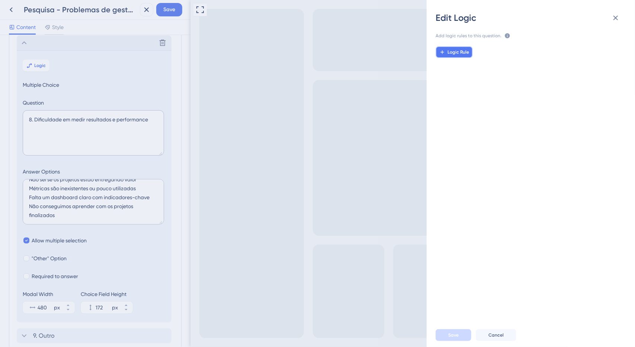
click at [455, 48] on button "Logic Rule" at bounding box center [453, 52] width 37 height 12
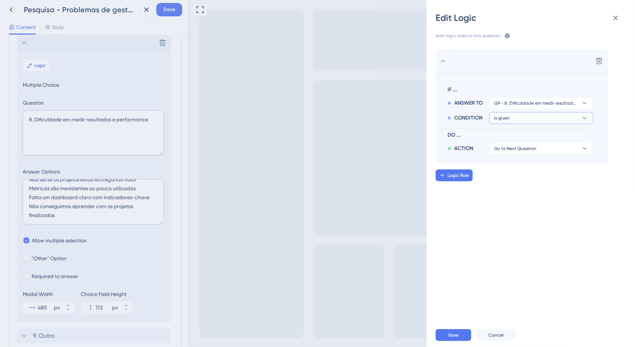
click at [525, 119] on button "is given" at bounding box center [541, 118] width 104 height 12
click at [522, 165] on div "has has" at bounding box center [541, 168] width 89 height 15
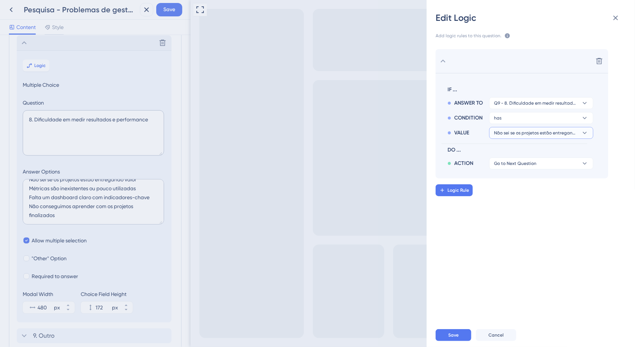
click at [527, 133] on span "Não sei se os projetos estão entregando valor" at bounding box center [536, 133] width 84 height 6
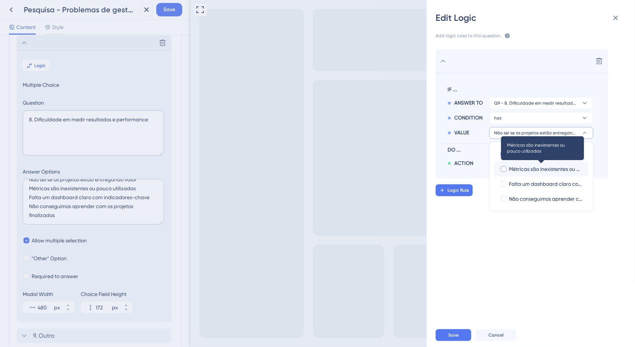
click at [519, 166] on span "Métricas são inexistentes ou pouco utilizadas" at bounding box center [546, 168] width 74 height 9
checkbox input "true"
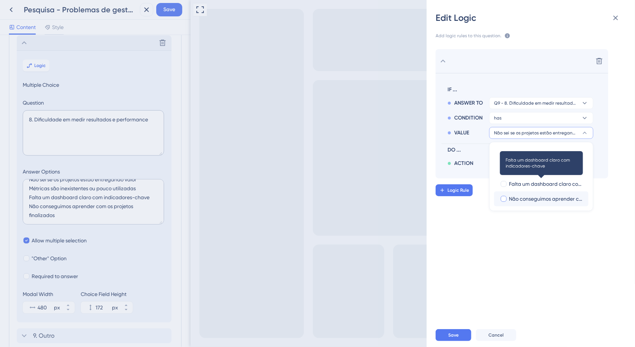
drag, startPoint x: 521, startPoint y: 184, endPoint x: 522, endPoint y: 191, distance: 6.7
click at [521, 184] on span "Falta um dashboard claro com indicadores-chave" at bounding box center [546, 183] width 74 height 9
checkbox input "true"
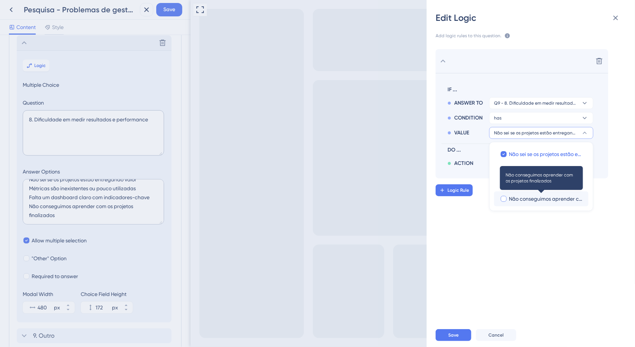
click at [523, 198] on span "Não conseguimos aprender com os projetos finalizados" at bounding box center [546, 198] width 74 height 9
checkbox input "true"
click at [495, 229] on div "Delete IF ... ANSWER TO Q9 - 8. Dificuldade em medir resultados e performance C…" at bounding box center [534, 178] width 220 height 277
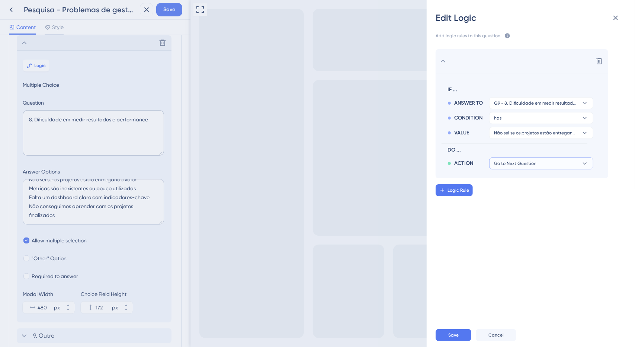
click at [520, 165] on span "Go to Next Question" at bounding box center [515, 163] width 42 height 6
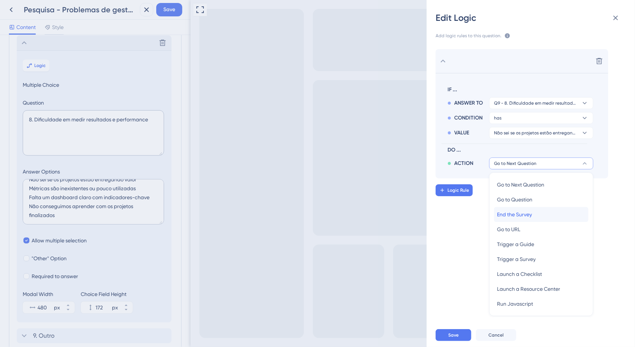
click at [518, 212] on span "End the Survey" at bounding box center [514, 214] width 35 height 9
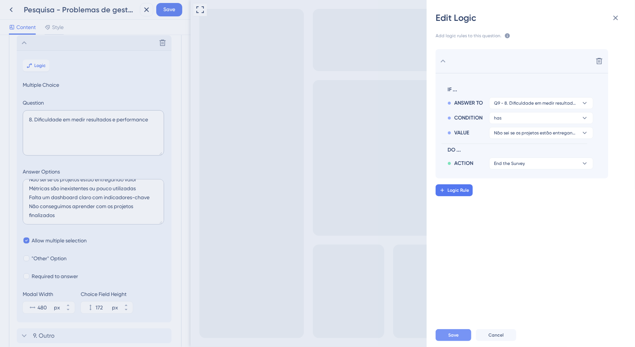
click at [464, 334] on button "Save" at bounding box center [453, 335] width 36 height 12
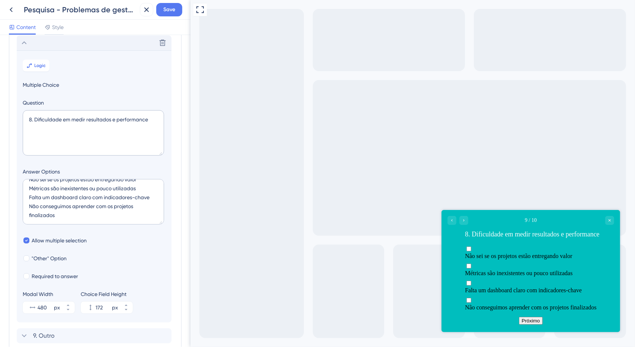
scroll to position [173, 0]
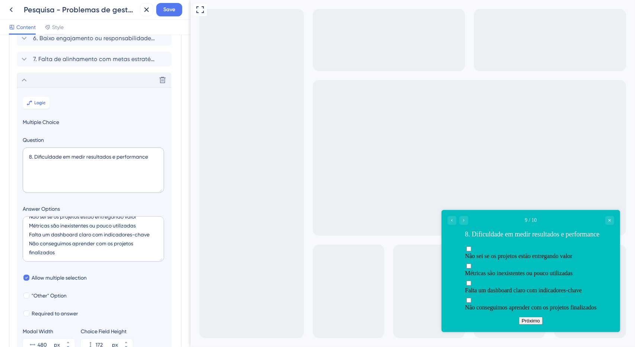
click at [25, 85] on div "Delete" at bounding box center [94, 80] width 155 height 15
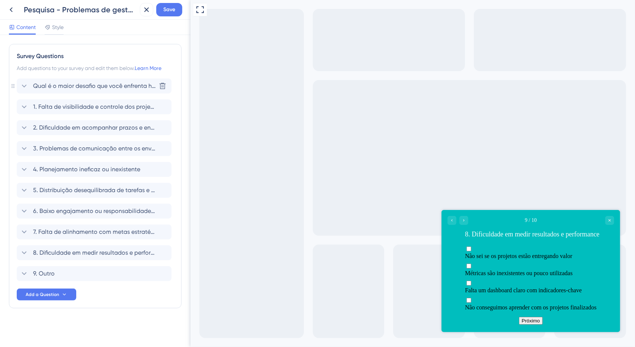
scroll to position [0, 0]
drag, startPoint x: 65, startPoint y: 231, endPoint x: 73, endPoint y: 229, distance: 7.8
click at [66, 231] on span "7. Falta de alinhamento com metas estratégicas" at bounding box center [94, 231] width 123 height 9
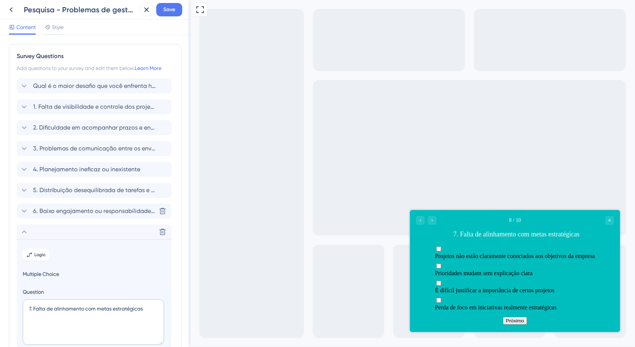
scroll to position [189, 0]
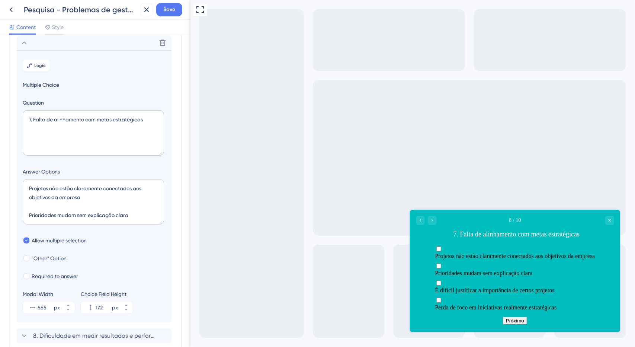
click at [44, 57] on section "Logic Multiple Choice Question 7. Falta de alinhamento com metas estratégicas A…" at bounding box center [94, 186] width 155 height 272
click at [46, 63] on button "Logic" at bounding box center [36, 66] width 27 height 12
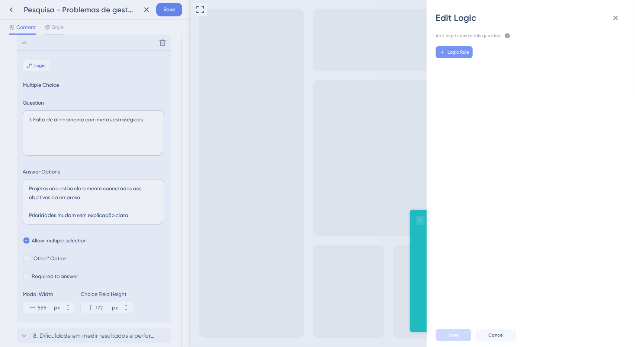
click at [467, 51] on span "Logic Rule" at bounding box center [458, 52] width 22 height 6
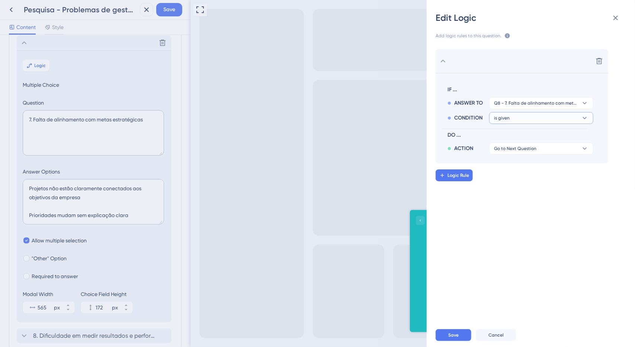
click at [515, 119] on button "is given" at bounding box center [541, 118] width 104 height 12
click at [517, 166] on div "has has" at bounding box center [541, 168] width 89 height 15
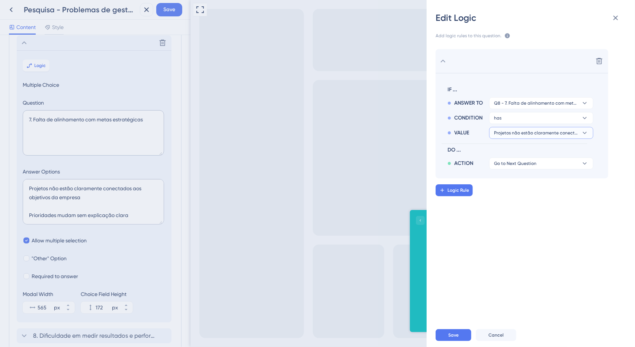
click at [507, 135] on span "Projetos não estão claramente conectados aos objetivos da empresa" at bounding box center [536, 133] width 84 height 6
click at [509, 168] on label at bounding box center [541, 168] width 83 height 7
checkbox input "true"
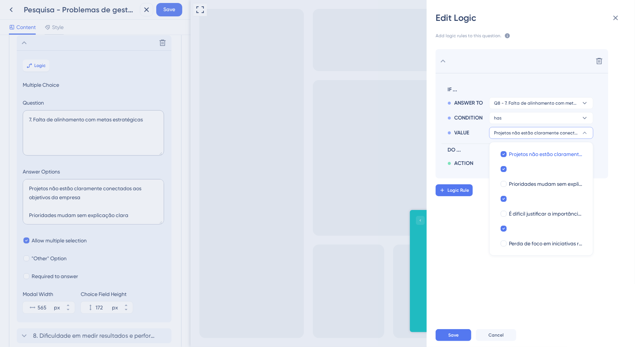
click at [67, 212] on div "Edit Logic Add logic rules to this question. The rules will apply after this qu…" at bounding box center [317, 173] width 635 height 347
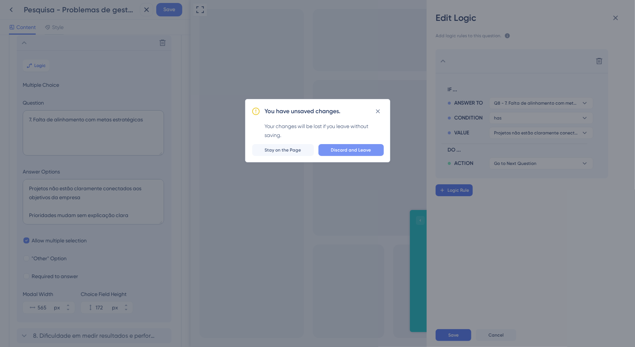
click at [358, 154] on button "Discard and Leave" at bounding box center [350, 150] width 65 height 12
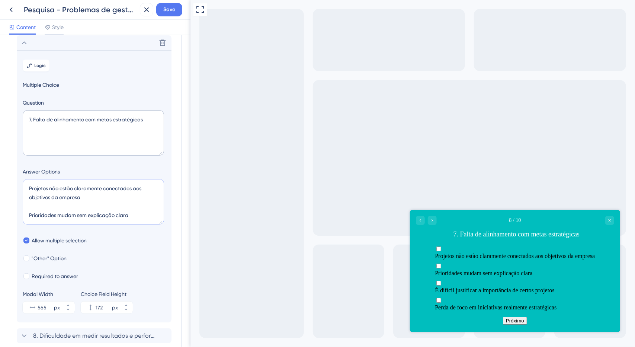
click at [56, 205] on textarea "Projetos não estão claramente conectados aos objetivos da empresa Prioridades m…" at bounding box center [93, 201] width 141 height 45
click at [62, 197] on textarea "Projetos não estão claramente conectados aos objetivos da empresa Prioridades m…" at bounding box center [93, 201] width 141 height 45
click at [65, 188] on textarea "Projetos não estão claramente conectados aos objetivos da empresa Prioridades m…" at bounding box center [93, 201] width 141 height 45
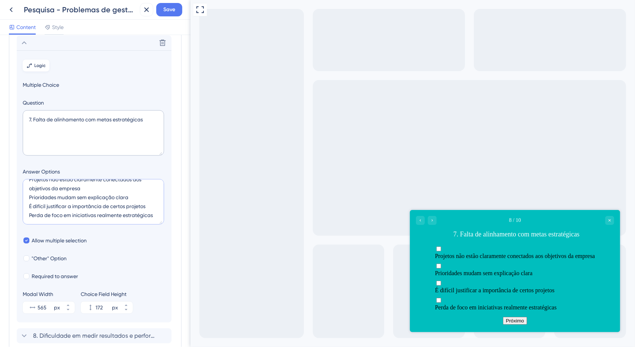
type textarea "Projetos não estão claramente conectados aos objetivos da empresa Prioridades m…"
click at [42, 63] on span "Logic" at bounding box center [41, 65] width 12 height 6
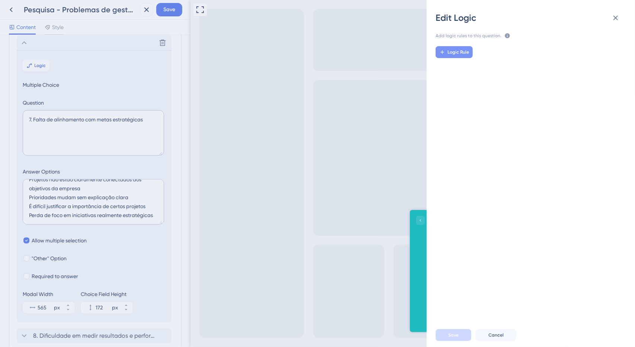
click at [459, 51] on span "Logic Rule" at bounding box center [458, 52] width 22 height 6
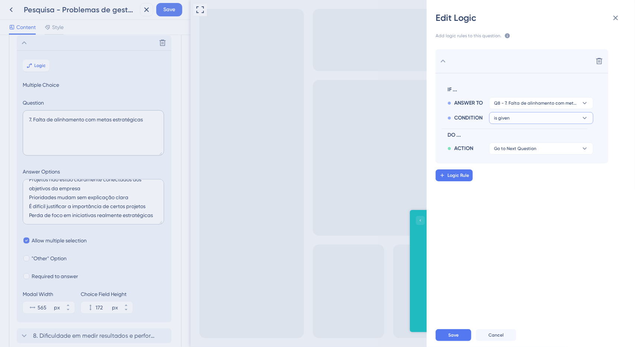
click at [543, 113] on button "is given" at bounding box center [541, 118] width 104 height 12
click at [518, 167] on div "has has" at bounding box center [541, 168] width 89 height 15
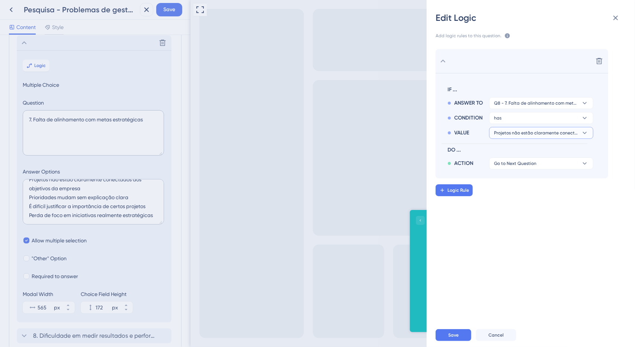
click at [523, 134] on span "Projetos não estão claramente conectados aos objetivos da empresa" at bounding box center [536, 133] width 84 height 6
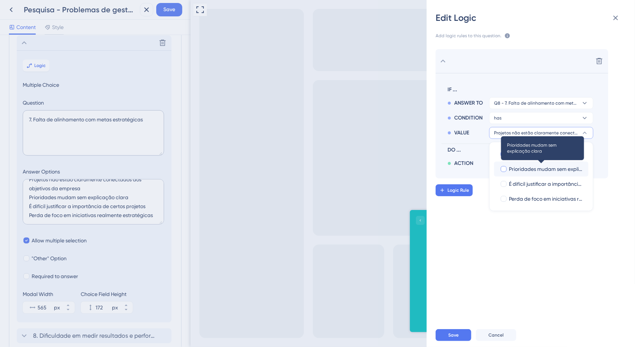
click at [512, 169] on span "Prioridades mudam sem explicação clara" at bounding box center [546, 168] width 74 height 9
checkbox input "true"
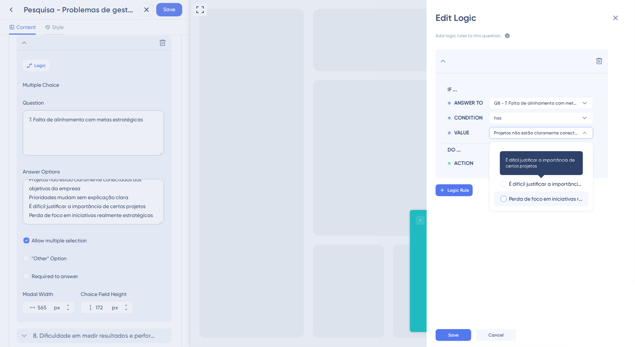
drag, startPoint x: 517, startPoint y: 180, endPoint x: 518, endPoint y: 195, distance: 14.9
click at [518, 181] on span "É difícil justificar a importância de certos projetos" at bounding box center [546, 183] width 74 height 9
checkbox input "true"
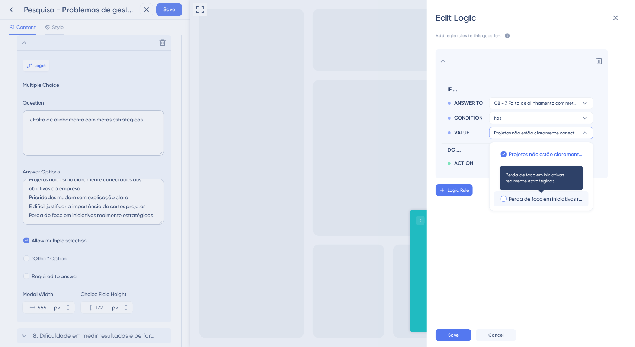
click at [518, 195] on span "Perda de foco em iniciativas realmente estratégicas" at bounding box center [546, 198] width 74 height 9
checkbox input "true"
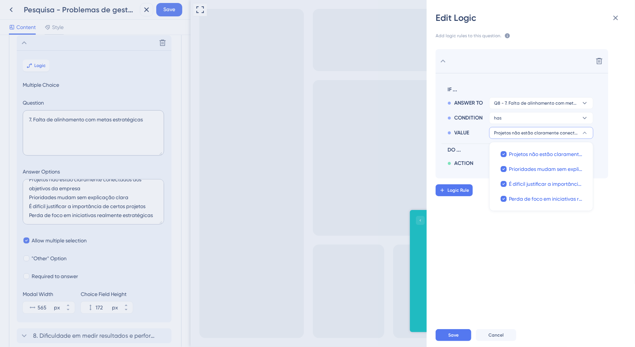
click at [517, 226] on div "Delete IF ... ANSWER TO Q8 - 7. Falta de alinhamento com metas estratégicas CON…" at bounding box center [534, 178] width 220 height 277
drag, startPoint x: 514, startPoint y: 163, endPoint x: 524, endPoint y: 171, distance: 13.2
click at [515, 163] on span "Go to Next Question" at bounding box center [515, 163] width 42 height 6
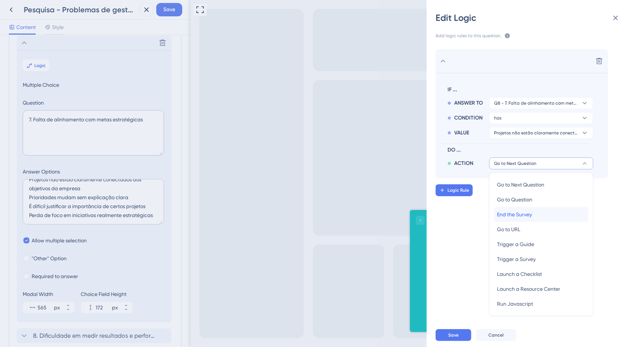
click at [521, 215] on span "End the Survey" at bounding box center [514, 214] width 35 height 9
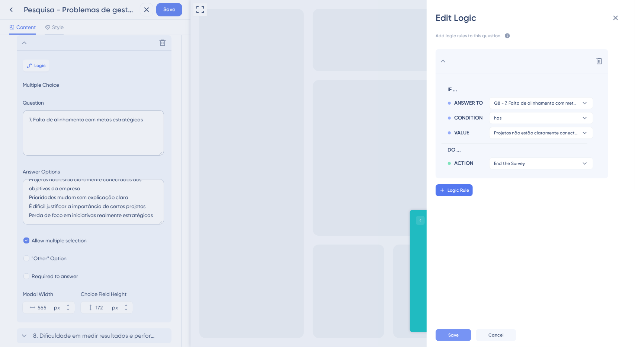
click at [459, 335] on button "Save" at bounding box center [453, 335] width 36 height 12
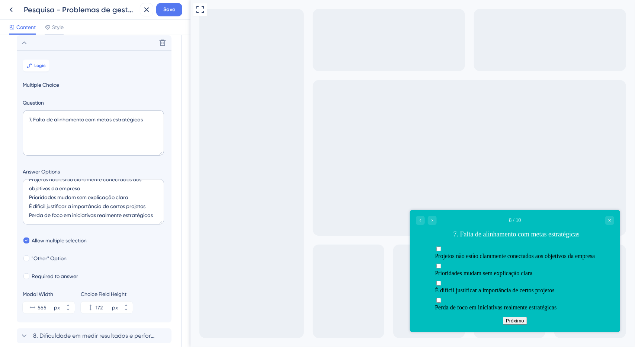
scroll to position [115, 0]
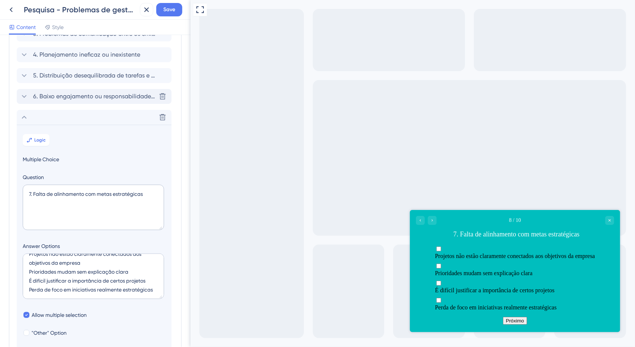
click at [89, 97] on span "6. Baixo engajamento ou responsabilidade da equipe" at bounding box center [94, 96] width 123 height 9
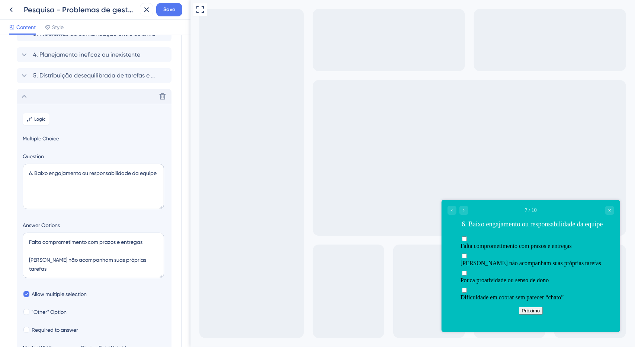
scroll to position [168, 0]
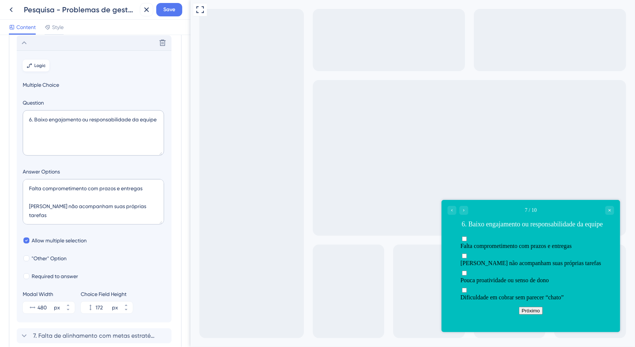
click at [30, 63] on icon at bounding box center [29, 65] width 6 height 6
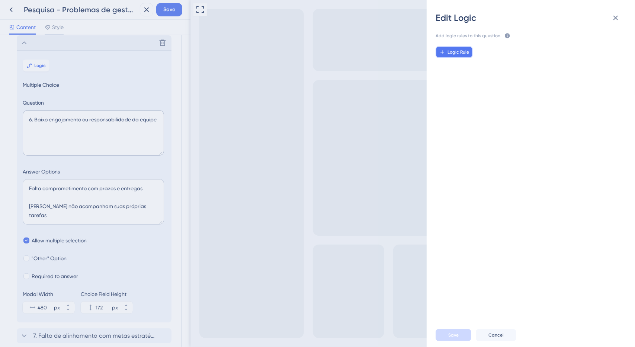
click at [464, 53] on span "Logic Rule" at bounding box center [458, 52] width 22 height 6
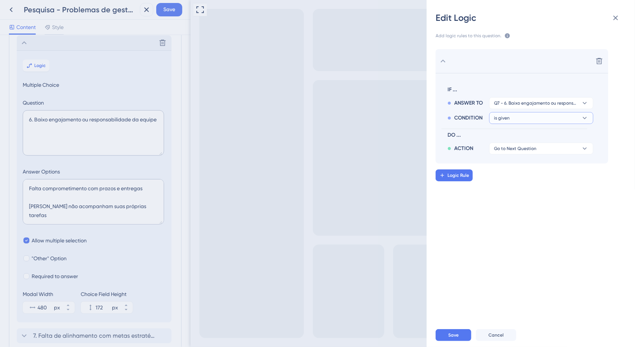
click at [529, 119] on button "is given" at bounding box center [541, 118] width 104 height 12
click at [511, 170] on div "has has" at bounding box center [541, 168] width 89 height 15
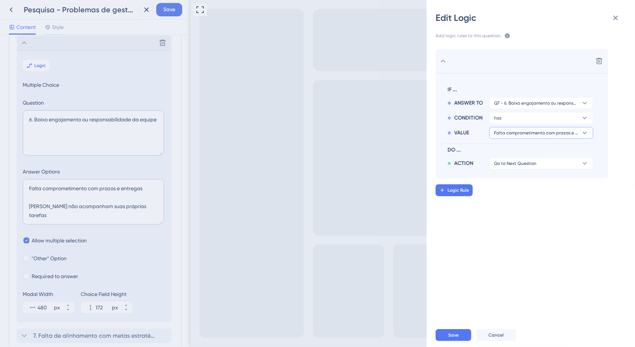
click at [525, 131] on span "Falta comprometimento com prazos e entregas" at bounding box center [536, 133] width 84 height 6
click at [521, 174] on label at bounding box center [541, 168] width 94 height 15
click at [504, 169] on input "checkbox" at bounding box center [504, 169] width 0 height 0
checkbox input "true"
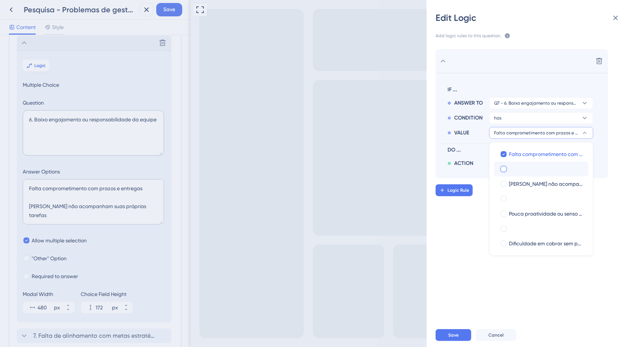
checkbox input "true"
click at [520, 168] on label at bounding box center [541, 168] width 83 height 7
checkbox input "false"
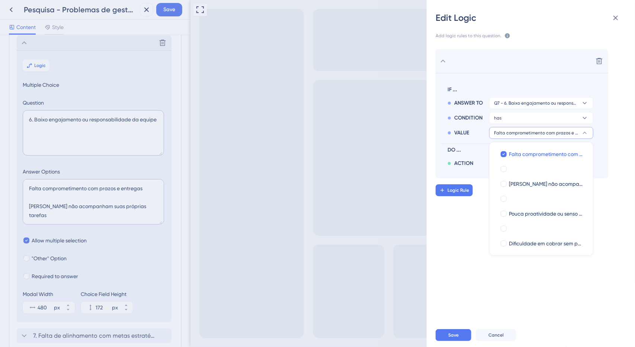
click at [45, 203] on div "Edit Logic Add logic rules to this question. The rules will apply after this qu…" at bounding box center [317, 173] width 635 height 347
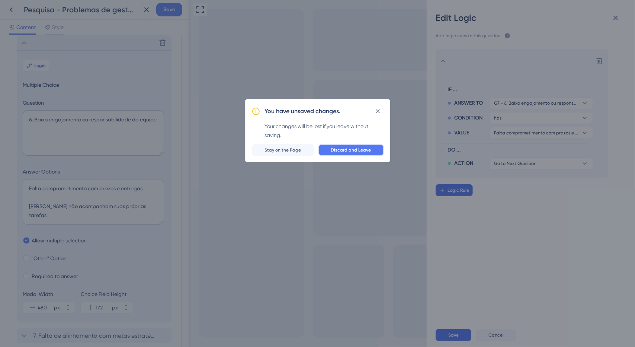
drag, startPoint x: 373, startPoint y: 146, endPoint x: 367, endPoint y: 145, distance: 5.6
click at [370, 146] on button "Discard and Leave" at bounding box center [350, 150] width 65 height 12
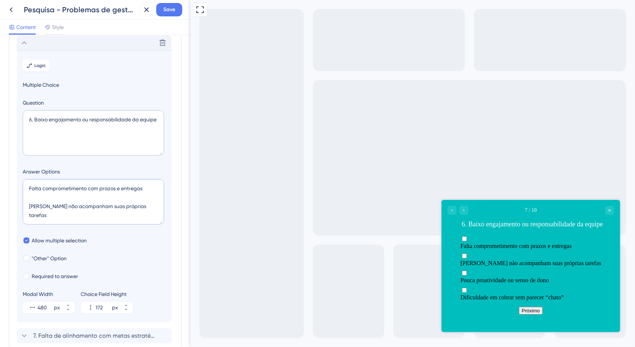
click at [48, 200] on textarea "Falta comprometimento com prazos e entregas [PERSON_NAME] não acompanham suas p…" at bounding box center [93, 201] width 141 height 45
click at [46, 203] on textarea "Falta comprometimento com prazos e entregas Pessoas não acompanham suas própria…" at bounding box center [93, 201] width 141 height 45
click at [48, 215] on textarea "Falta comprometimento com prazos e entregas Pessoas não acompanham suas própria…" at bounding box center [93, 201] width 141 height 45
type textarea "Falta comprometimento com prazos e entregas Pessoas não acompanham suas própria…"
click at [43, 61] on button "Logic" at bounding box center [36, 66] width 27 height 12
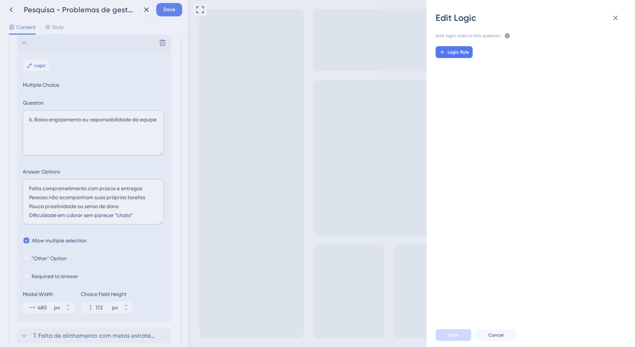
click at [468, 44] on div "Logic Rule" at bounding box center [534, 178] width 220 height 277
click at [467, 46] on button "Logic Rule" at bounding box center [453, 52] width 37 height 12
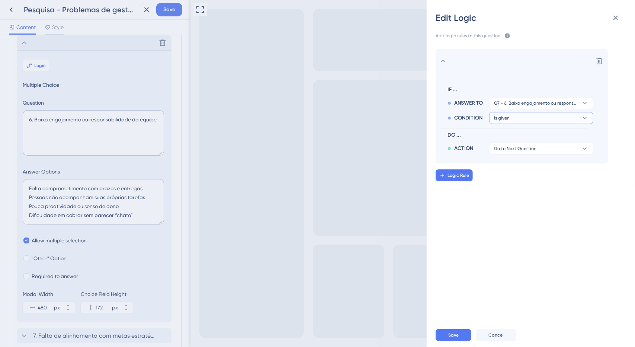
click at [532, 116] on button "is given" at bounding box center [541, 118] width 104 height 12
click at [518, 165] on div "has has" at bounding box center [541, 168] width 89 height 15
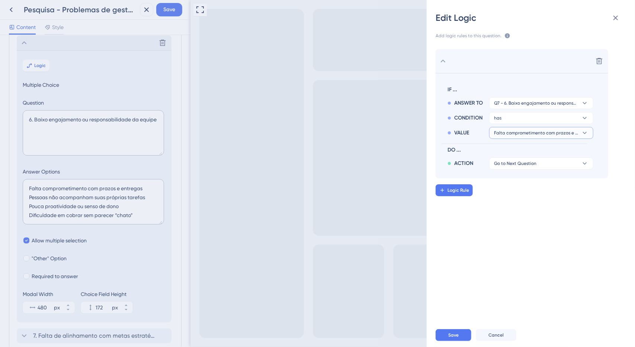
click at [521, 134] on span "Falta comprometimento com prazos e entregas" at bounding box center [536, 133] width 84 height 6
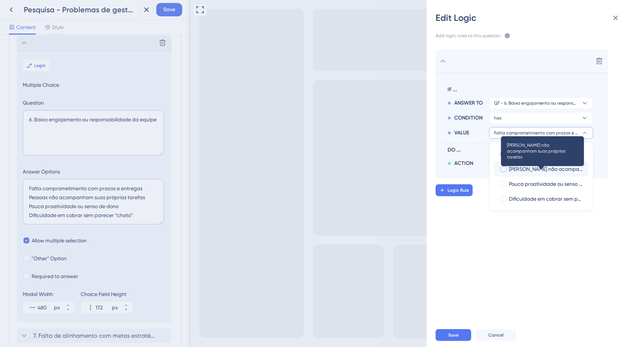
click at [517, 165] on span "[PERSON_NAME] não acompanham suas próprias tarefas" at bounding box center [546, 168] width 74 height 9
checkbox input "true"
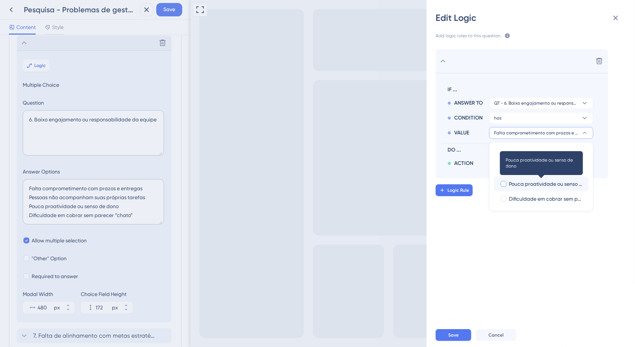
click at [519, 180] on span "Pouca proatividade ou senso de dono" at bounding box center [546, 183] width 74 height 9
checkbox input "true"
click at [522, 197] on span "Dificuldade em cobrar sem parecer “chato”" at bounding box center [546, 198] width 74 height 9
checkbox input "true"
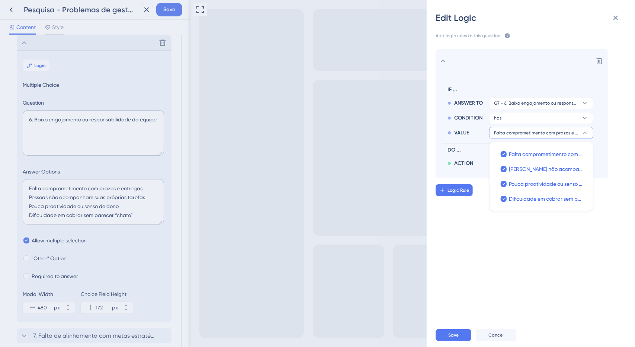
click at [511, 223] on div "Delete IF ... ANSWER TO Q7 - 6. Baixo engajamento ou responsabilidade da equipe…" at bounding box center [534, 178] width 220 height 277
click at [533, 167] on button "Go to Next Question" at bounding box center [541, 163] width 104 height 12
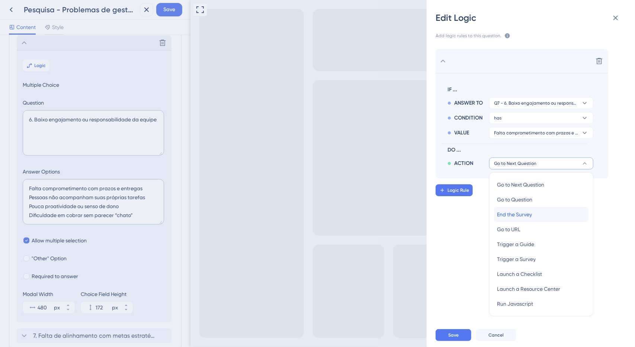
click at [524, 214] on span "End the Survey" at bounding box center [514, 214] width 35 height 9
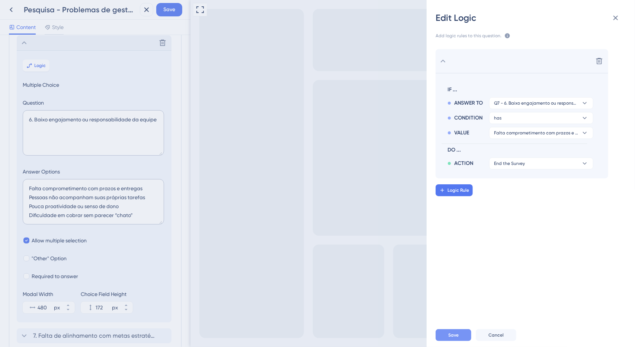
click at [463, 333] on button "Save" at bounding box center [453, 335] width 36 height 12
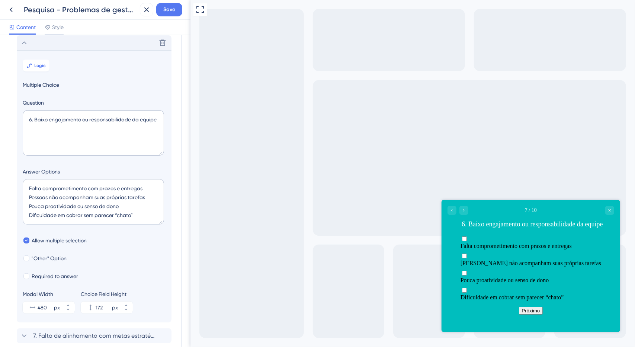
scroll to position [131, 0]
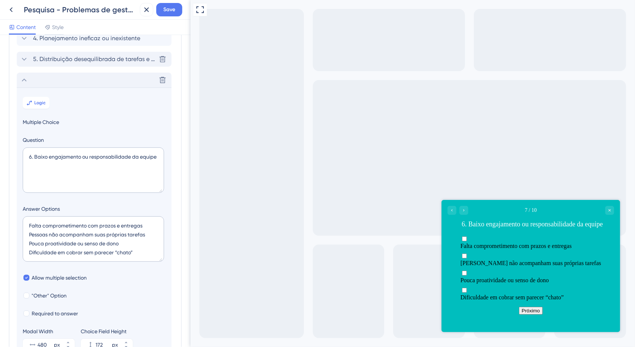
click at [51, 57] on span "5. Distribuição desequilibrada de tarefas e recursos" at bounding box center [94, 59] width 123 height 9
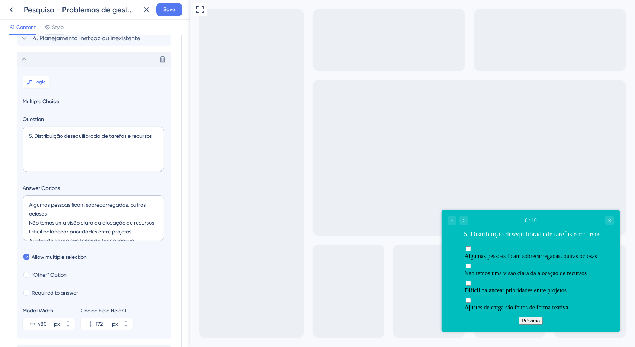
scroll to position [147, 0]
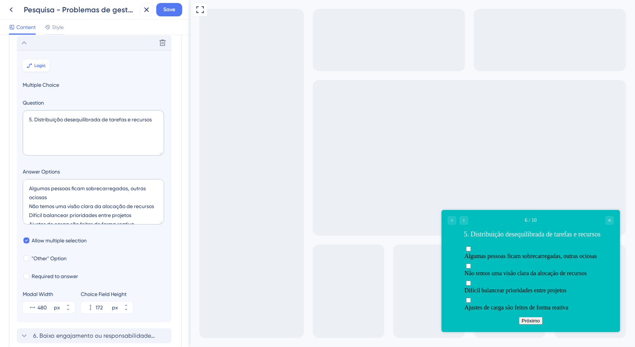
click at [43, 65] on span "Logic" at bounding box center [41, 65] width 12 height 6
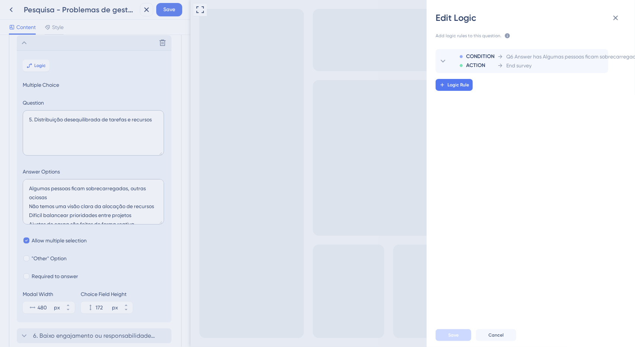
click at [94, 76] on div "Edit Logic Add logic rules to this question. The rules will apply after this qu…" at bounding box center [317, 173] width 635 height 347
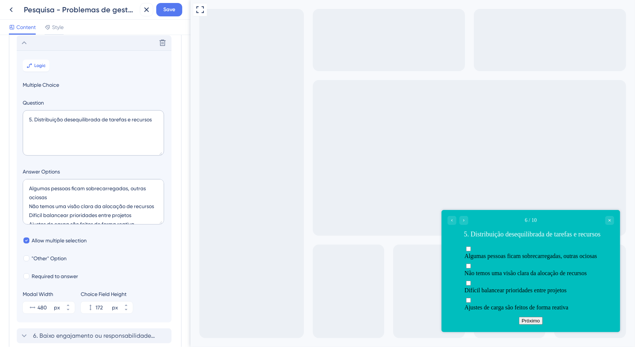
click at [30, 46] on div "Delete" at bounding box center [94, 42] width 155 height 15
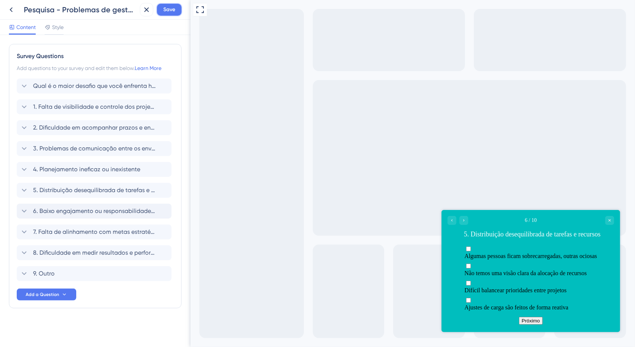
click at [176, 7] on button "Save" at bounding box center [169, 9] width 26 height 13
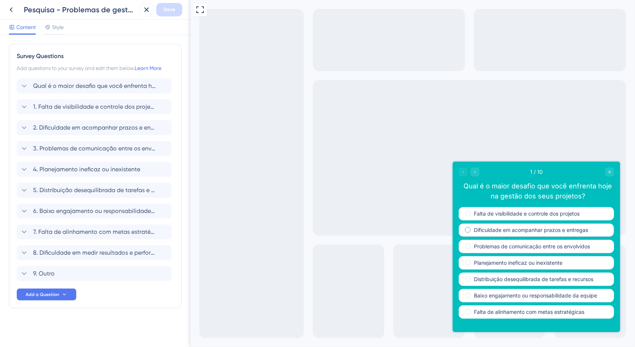
click at [527, 231] on label "Dificuldade em acompanhar prazos e entregas" at bounding box center [530, 229] width 114 height 7
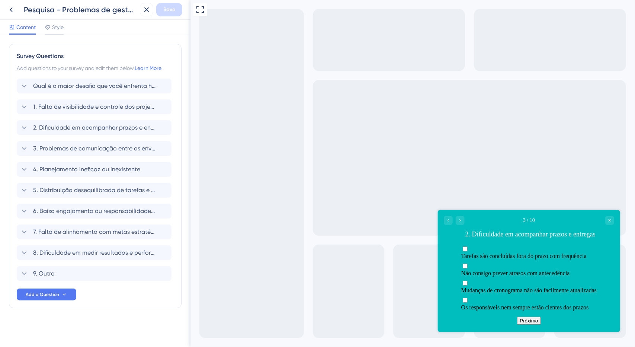
click at [524, 269] on span "Não consigo prever atrasos com antecedência" at bounding box center [515, 272] width 109 height 6
checkbox input "true"
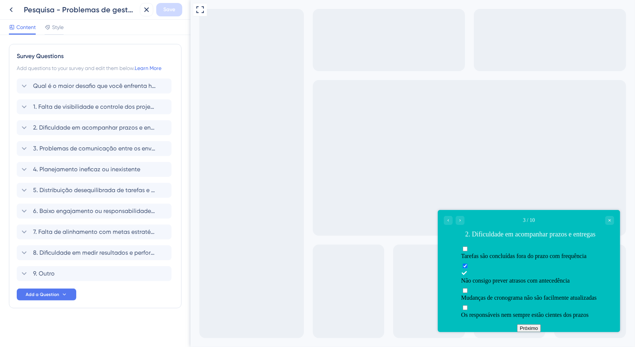
click at [536, 324] on button "Próximo" at bounding box center [529, 328] width 24 height 8
click at [532, 324] on button "Próximo" at bounding box center [529, 328] width 24 height 8
click at [532, 325] on div "Próximo" at bounding box center [528, 328] width 182 height 8
click at [532, 324] on button "Próximo" at bounding box center [529, 328] width 24 height 8
drag, startPoint x: 533, startPoint y: 318, endPoint x: 665, endPoint y: 427, distance: 171.3
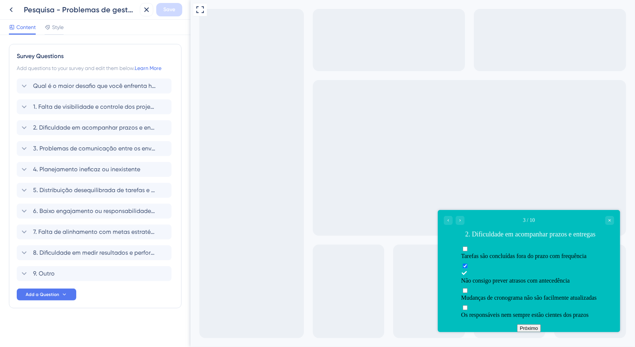
click at [533, 324] on button "Próximo" at bounding box center [529, 328] width 24 height 8
click at [7, 12] on icon at bounding box center [11, 9] width 9 height 9
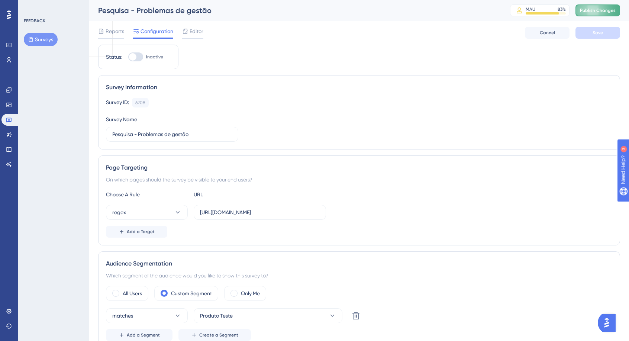
click at [600, 15] on button "Publish Changes" at bounding box center [598, 10] width 45 height 12
click at [138, 54] on div at bounding box center [135, 56] width 15 height 9
click at [128, 57] on input "Inactive" at bounding box center [128, 57] width 0 height 0
checkbox input "true"
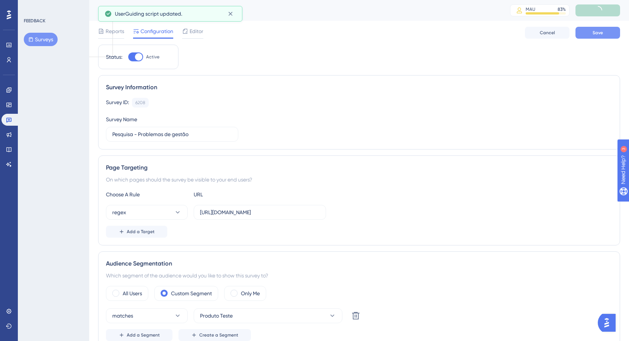
click at [596, 35] on span "Save" at bounding box center [598, 33] width 10 height 6
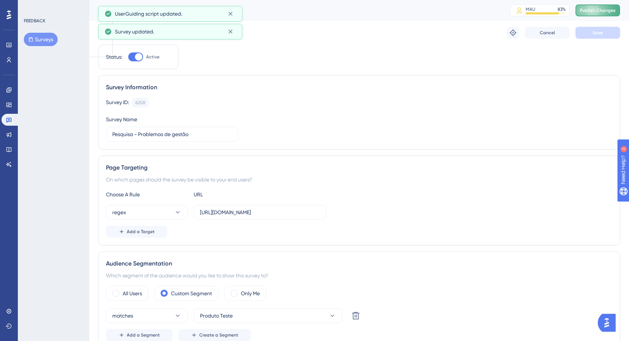
click at [612, 15] on button "Publish Changes" at bounding box center [598, 10] width 45 height 12
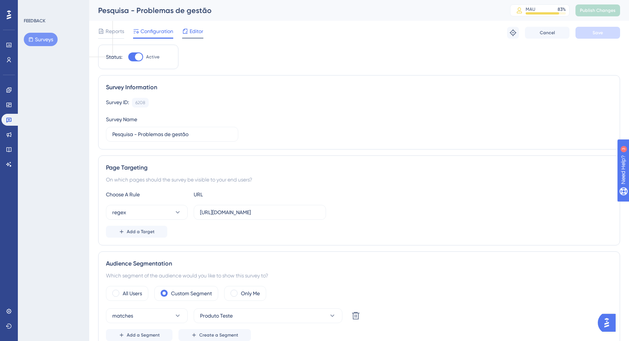
click at [190, 29] on span "Editor" at bounding box center [197, 31] width 14 height 9
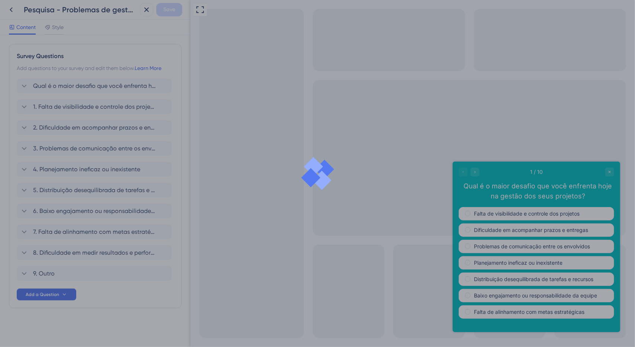
drag, startPoint x: 41, startPoint y: 15, endPoint x: 33, endPoint y: 13, distance: 8.4
click at [40, 15] on div "Pesquisa - Problemas de gestão" at bounding box center [70, 9] width 132 height 13
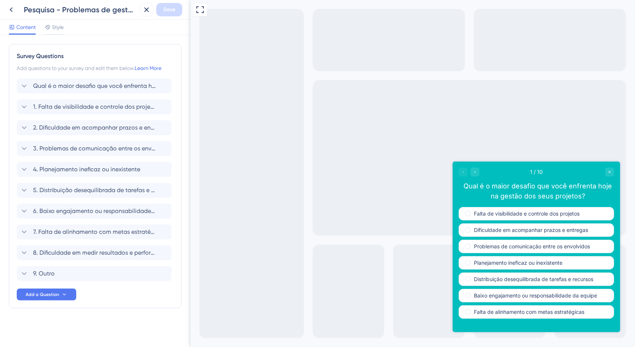
click at [19, 10] on div "Pesquisa - Problemas de gestão" at bounding box center [70, 9] width 132 height 13
click at [14, 9] on icon at bounding box center [11, 9] width 9 height 9
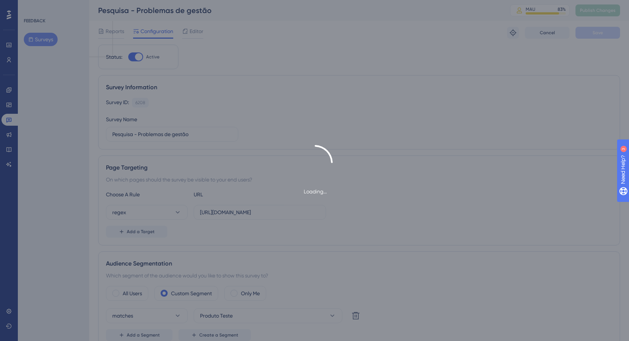
click at [109, 28] on div "Loading..." at bounding box center [314, 170] width 629 height 341
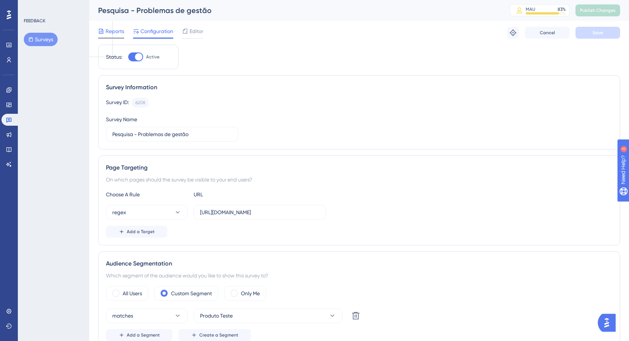
click at [109, 30] on span "Reports" at bounding box center [115, 31] width 19 height 9
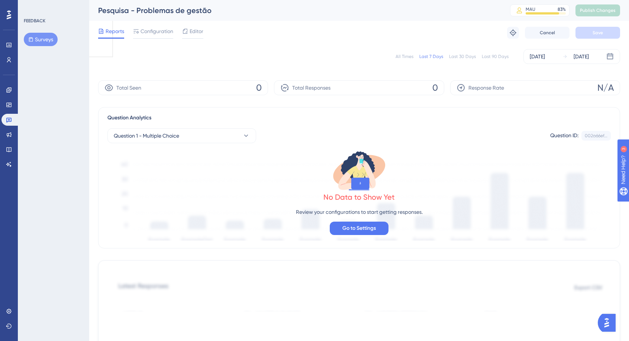
click at [151, 25] on div "Reports Configuration Editor Troubleshoot Cancel Save" at bounding box center [359, 33] width 522 height 24
click at [151, 30] on span "Configuration" at bounding box center [157, 31] width 33 height 9
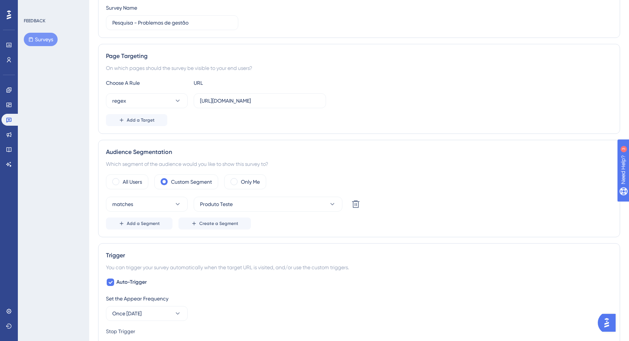
scroll to position [149, 0]
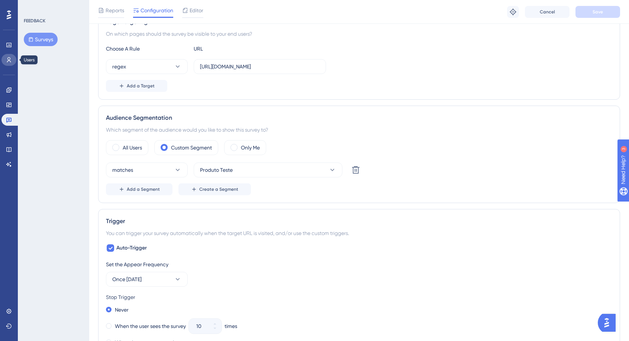
click at [13, 63] on link at bounding box center [8, 60] width 15 height 12
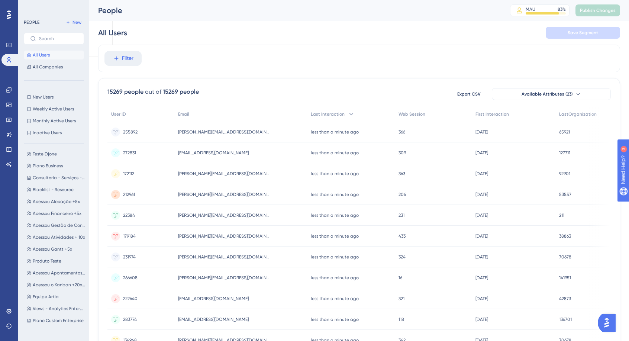
scroll to position [138, 0]
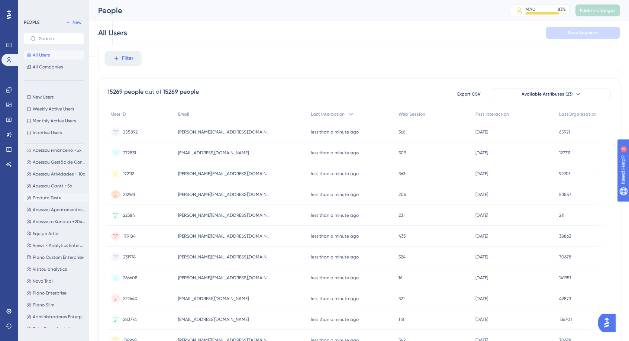
click at [55, 196] on span "Produto Teste" at bounding box center [47, 198] width 29 height 6
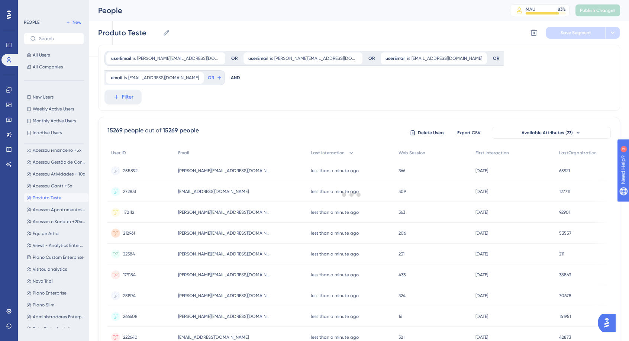
scroll to position [0, 0]
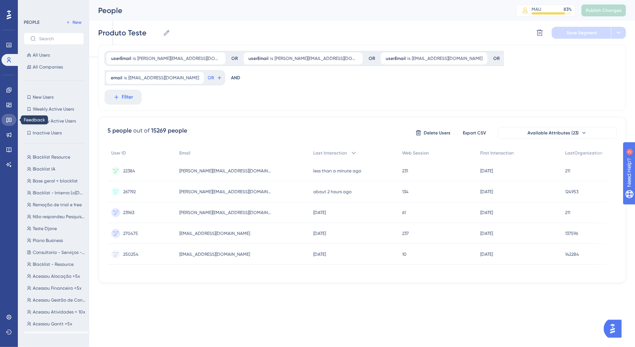
click at [11, 122] on icon at bounding box center [9, 120] width 6 height 6
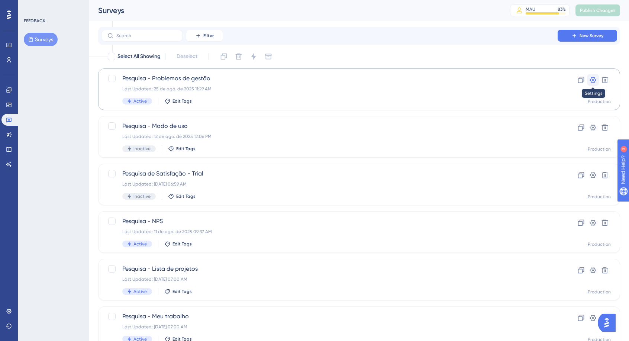
click at [592, 81] on icon at bounding box center [593, 80] width 6 height 6
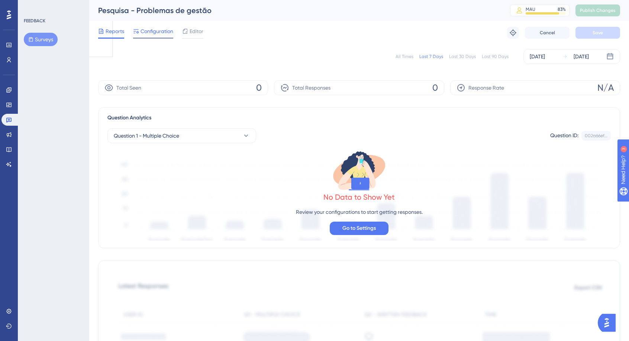
click at [153, 28] on span "Configuration" at bounding box center [157, 31] width 33 height 9
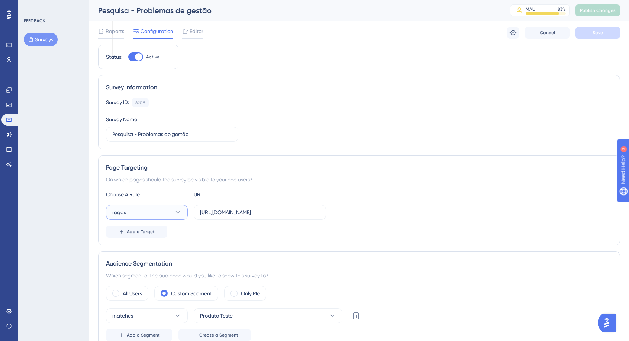
click at [171, 206] on button "regex" at bounding box center [147, 212] width 82 height 15
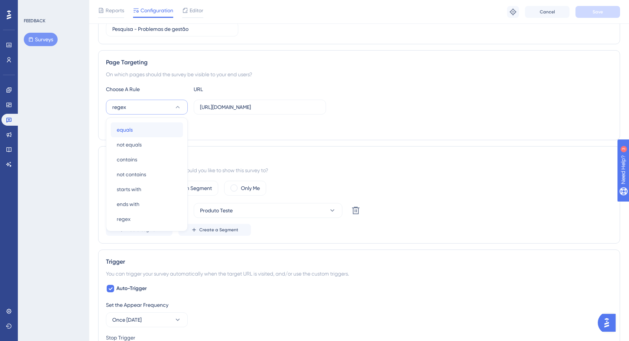
click at [154, 132] on div "equals equals" at bounding box center [147, 129] width 60 height 15
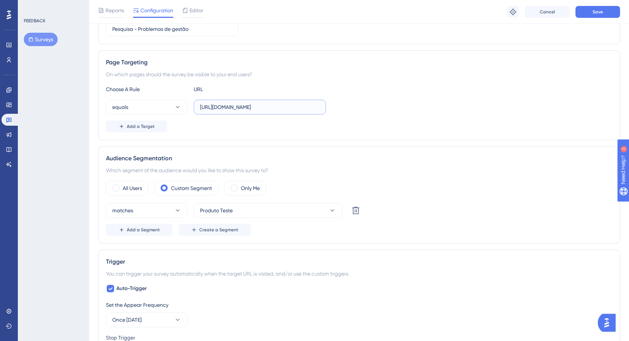
drag, startPoint x: 295, startPoint y: 108, endPoint x: 444, endPoint y: 118, distance: 149.5
click at [398, 112] on div "equals https://app2.artia.com/organizations/(.*)" at bounding box center [359, 107] width 506 height 15
drag, startPoint x: 286, startPoint y: 116, endPoint x: 286, endPoint y: 111, distance: 4.9
click at [286, 115] on div "Choose A Rule URL equals https://app2.artia.com/organizations/21 Add a Target" at bounding box center [359, 109] width 506 height 48
click at [286, 111] on label "https://app2.artia.com/organizations/21" at bounding box center [260, 107] width 132 height 15
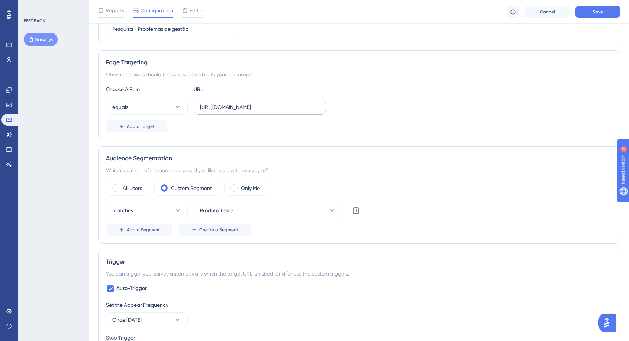
click at [286, 111] on input "https://app2.artia.com/organizations/21" at bounding box center [260, 107] width 120 height 8
paste input "1/activities"
paste input "text"
type input "https://app2.artia.com/organizations/211/activities"
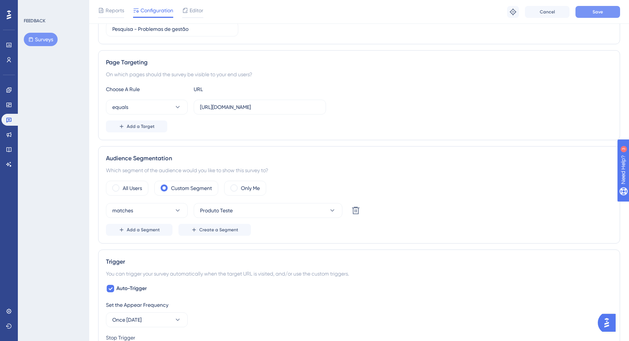
click at [583, 14] on button "Save" at bounding box center [598, 12] width 45 height 12
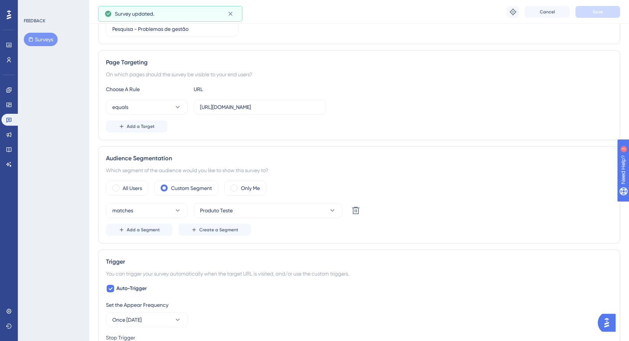
scroll to position [0, 0]
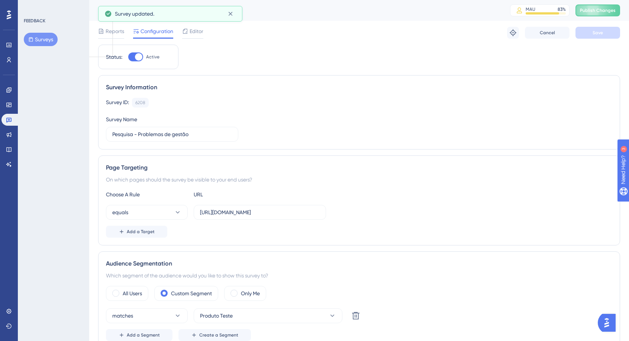
click at [608, 18] on div "Pesquisa - Problemas de gestão MAU 83 % Click to see add-on and upgrade options…" at bounding box center [359, 10] width 540 height 21
click at [610, 15] on button "Publish Changes" at bounding box center [598, 10] width 45 height 12
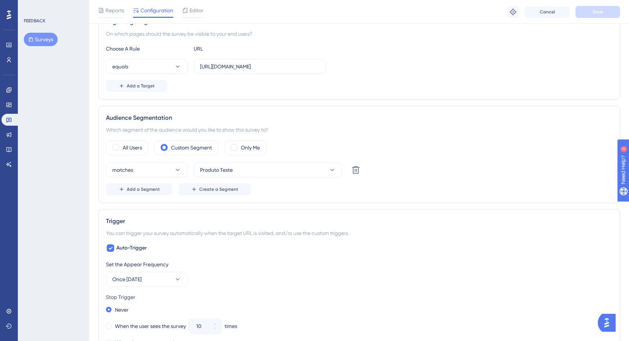
scroll to position [186, 0]
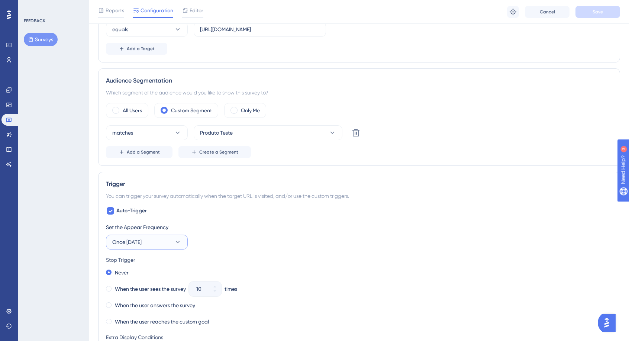
click at [142, 241] on span "Once [DATE]" at bounding box center [126, 242] width 29 height 9
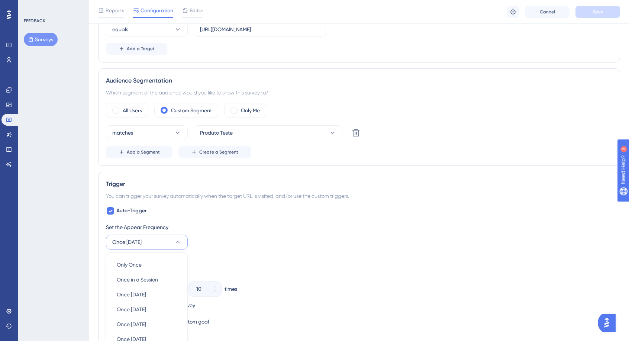
scroll to position [338, 0]
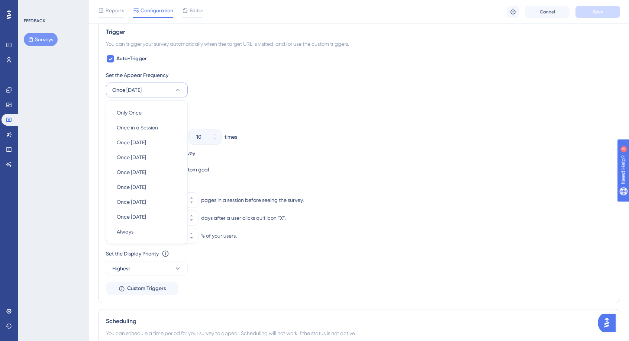
click at [289, 115] on div "Never" at bounding box center [359, 120] width 506 height 10
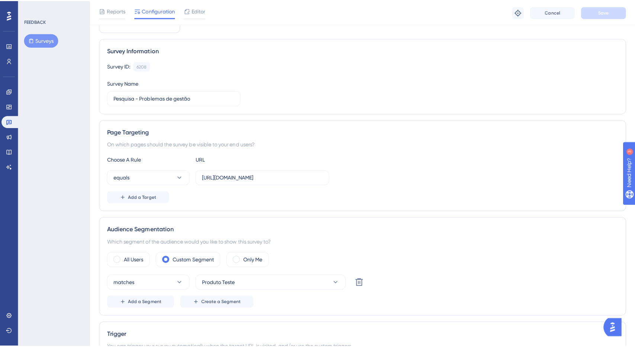
scroll to position [0, 0]
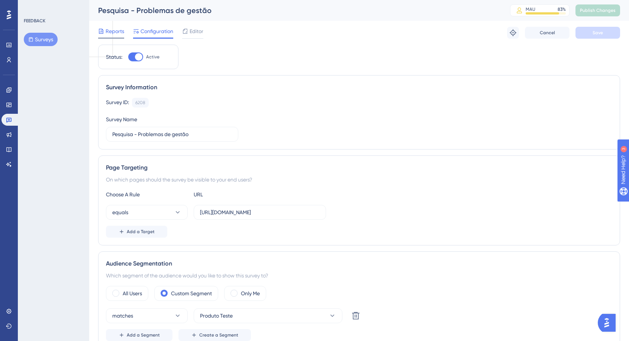
click at [118, 32] on span "Reports" at bounding box center [115, 31] width 19 height 9
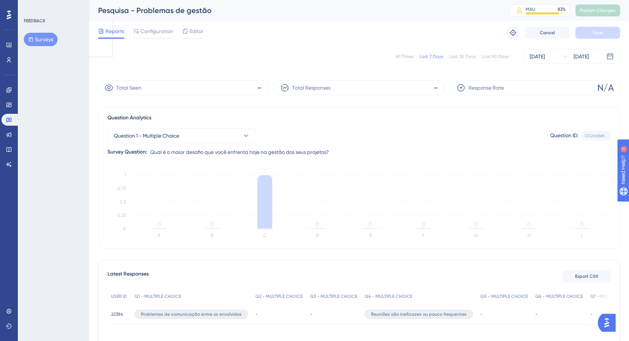
click at [196, 28] on span "Editor" at bounding box center [197, 31] width 14 height 9
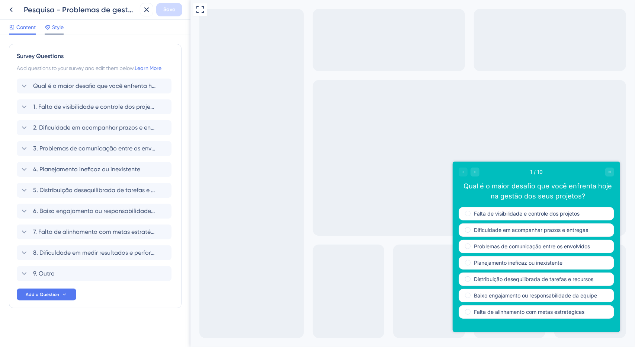
click at [59, 28] on span "Style" at bounding box center [58, 27] width 12 height 9
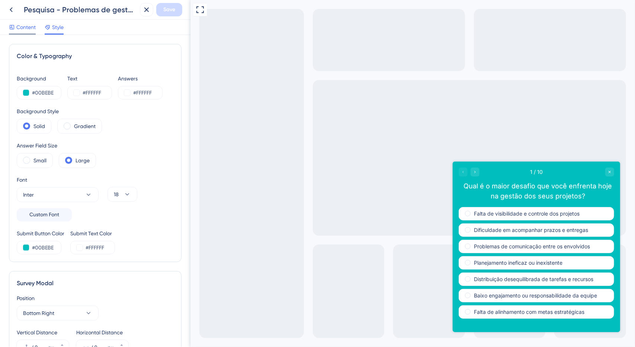
click at [18, 28] on span "Content" at bounding box center [25, 27] width 19 height 9
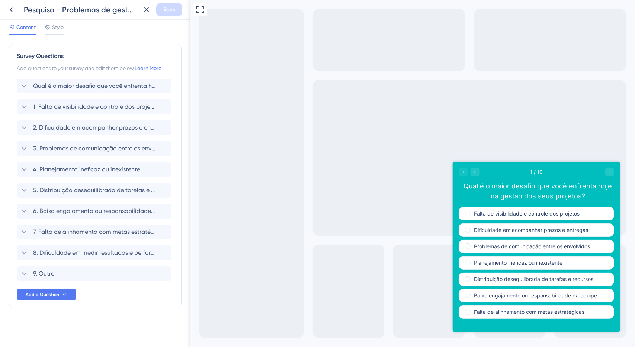
click at [537, 177] on div "1 / 10 Qual é o maior desafio que você enfrenta hoje na gestão dos seus projeto…" at bounding box center [535, 183] width 167 height 45
click at [537, 172] on span "1 / 10" at bounding box center [536, 171] width 13 height 9
click at [54, 30] on span "Style" at bounding box center [58, 27] width 12 height 9
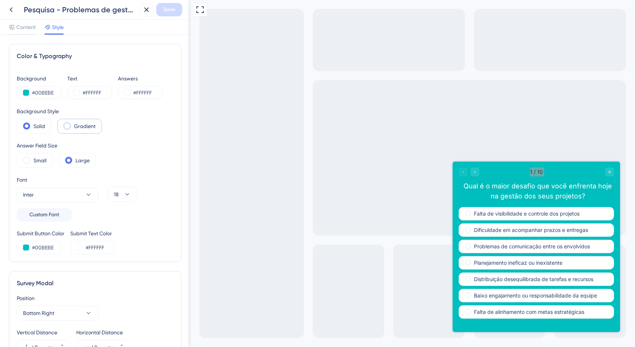
click at [86, 126] on label "Gradient" at bounding box center [85, 126] width 22 height 9
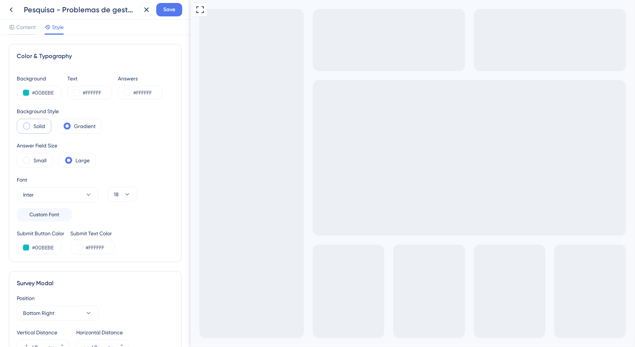
click at [46, 121] on div "Solid" at bounding box center [34, 126] width 35 height 15
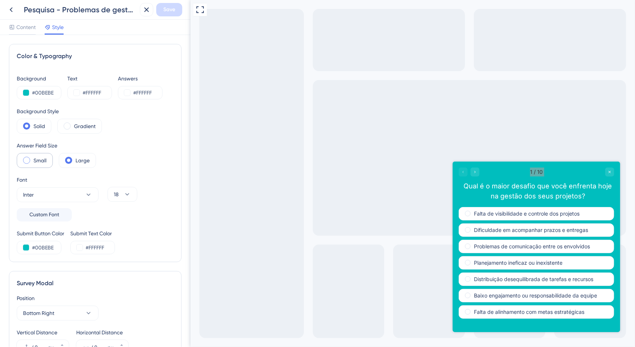
click at [41, 159] on label "Small" at bounding box center [39, 160] width 13 height 9
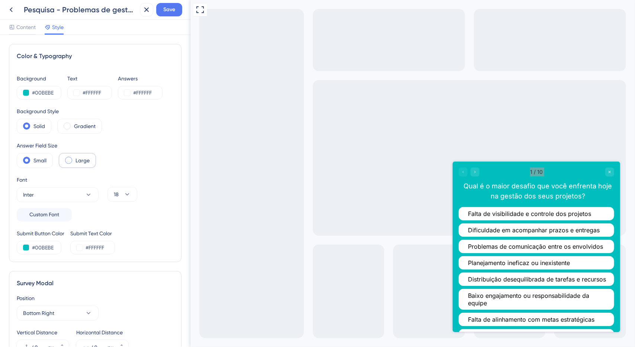
click at [72, 160] on div "Large" at bounding box center [77, 160] width 37 height 15
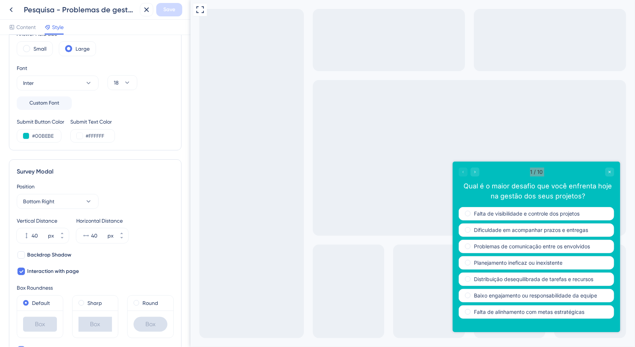
scroll to position [149, 0]
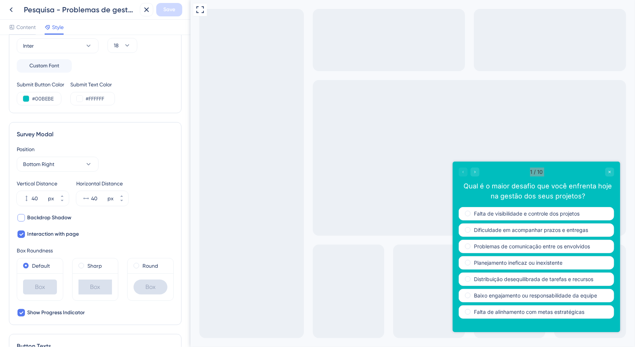
click at [59, 218] on span "Backdrop Shadow" at bounding box center [49, 217] width 44 height 9
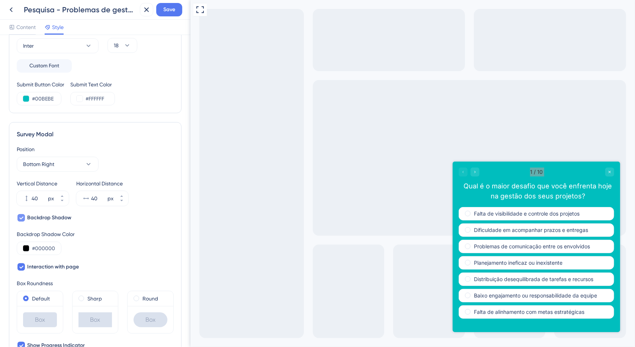
click at [60, 216] on span "Backdrop Shadow" at bounding box center [49, 217] width 44 height 9
checkbox input "false"
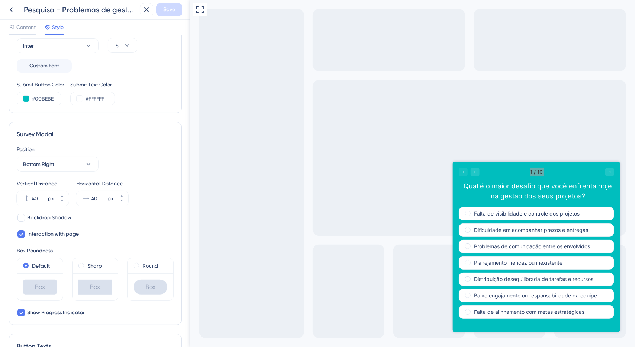
scroll to position [223, 0]
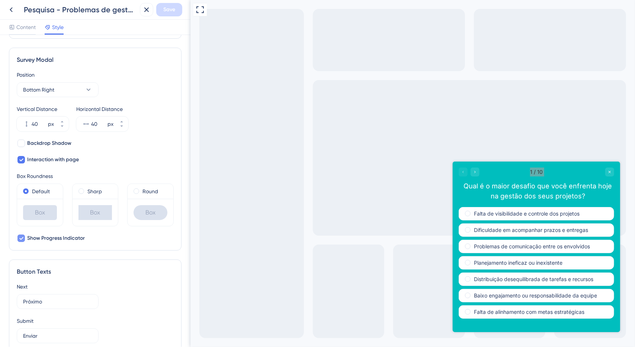
click at [70, 236] on span "Show Progress Indicator" at bounding box center [56, 238] width 58 height 9
checkbox input "false"
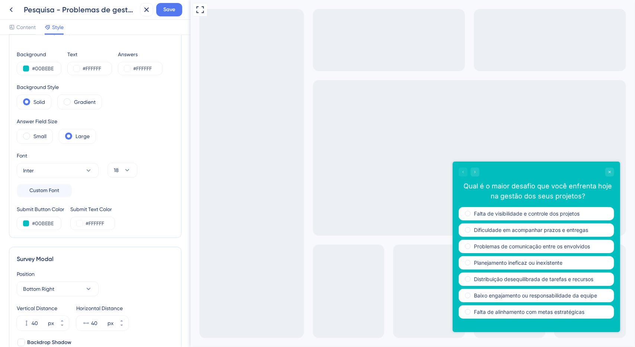
scroll to position [0, 0]
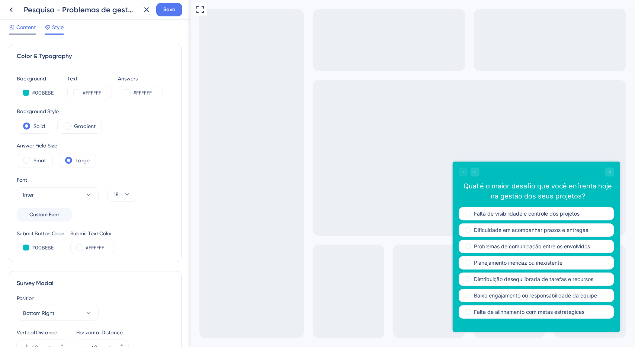
click at [25, 24] on span "Content" at bounding box center [25, 27] width 19 height 9
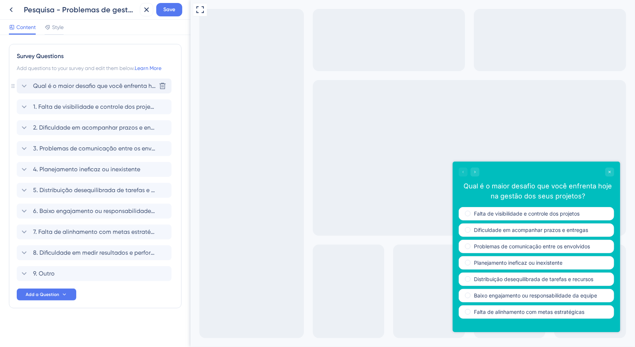
click at [58, 88] on span "Qual é o maior desafio que você enfrenta hoje na gestão dos seus projetos?" at bounding box center [94, 85] width 123 height 9
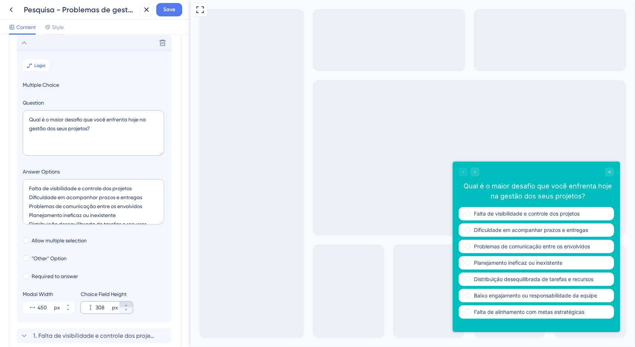
click at [128, 301] on button "308 px" at bounding box center [125, 304] width 13 height 6
click at [128, 303] on icon at bounding box center [126, 305] width 4 height 4
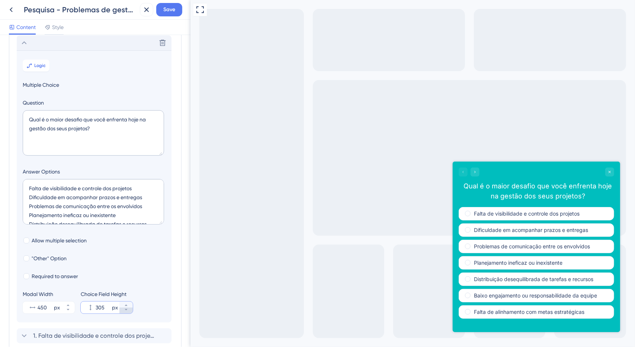
click at [125, 312] on button "305 px" at bounding box center [125, 310] width 13 height 6
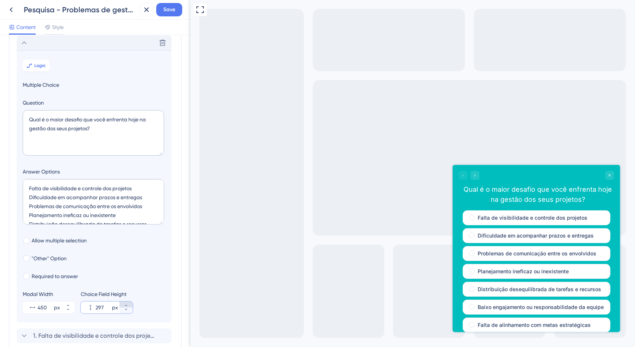
drag, startPoint x: 125, startPoint y: 312, endPoint x: 127, endPoint y: 306, distance: 6.6
click at [125, 312] on button "297 px" at bounding box center [125, 310] width 13 height 6
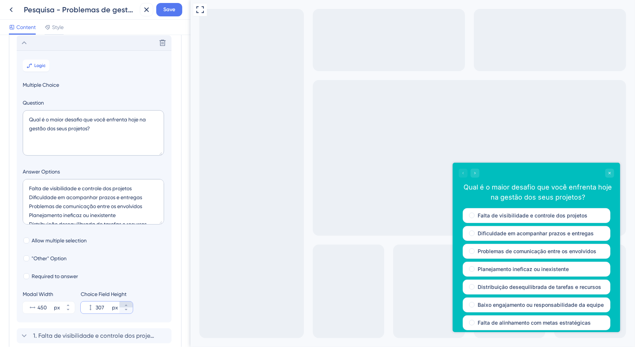
type input "308"
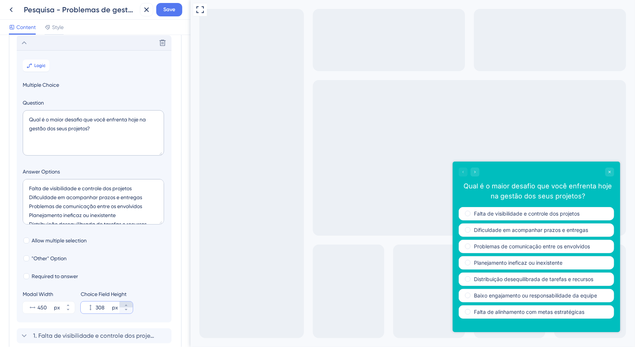
click at [128, 302] on button "308 px" at bounding box center [125, 304] width 13 height 6
click at [173, 10] on span "Save" at bounding box center [169, 9] width 12 height 9
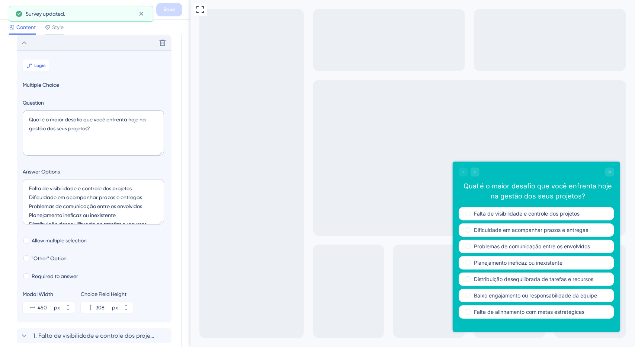
click at [13, 11] on div "Survey updated." at bounding box center [81, 14] width 144 height 16
drag, startPoint x: 145, startPoint y: 15, endPoint x: 141, endPoint y: 15, distance: 4.1
click at [144, 15] on button at bounding box center [141, 14] width 12 height 12
click at [10, 12] on icon at bounding box center [11, 9] width 9 height 9
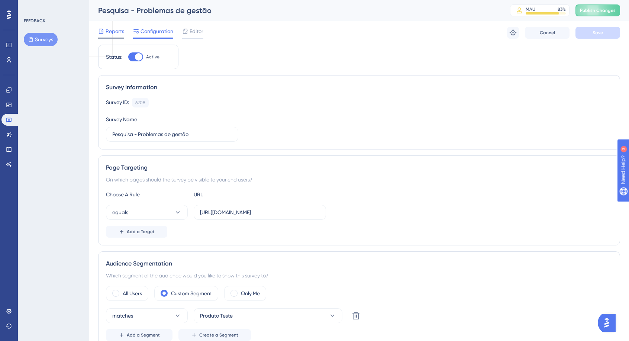
click at [112, 32] on span "Reports" at bounding box center [115, 31] width 19 height 9
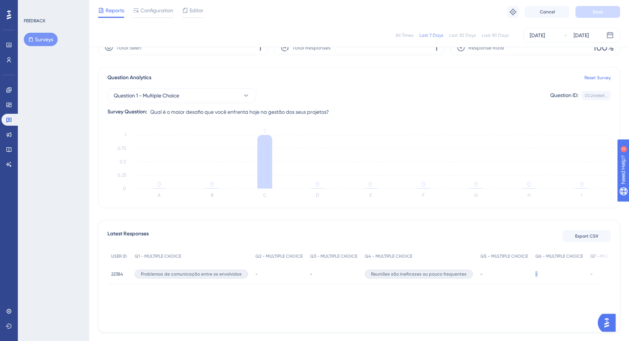
scroll to position [2, 0]
drag, startPoint x: 506, startPoint y: 319, endPoint x: 527, endPoint y: 322, distance: 20.2
click at [532, 323] on div "USER ID Q1 - MULTIPLE CHOICE Q2 - MULTIPLE CHOICE Q3 - MULTIPLE CHOICE Q4 - MUL…" at bounding box center [359, 286] width 504 height 74
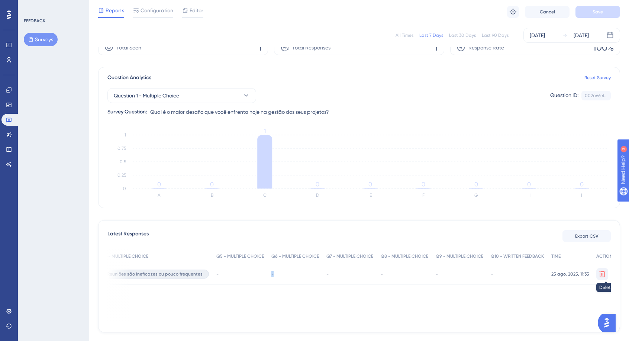
click at [599, 271] on icon at bounding box center [602, 274] width 6 height 6
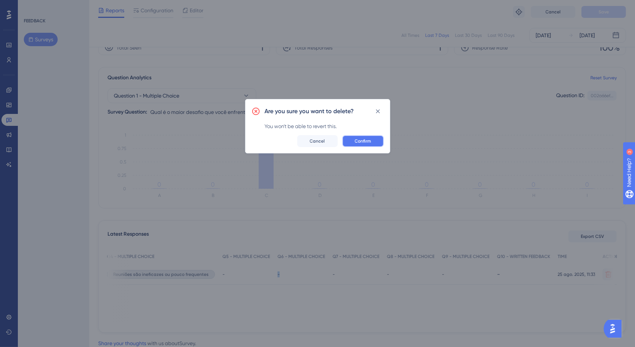
click at [373, 143] on button "Confirm" at bounding box center [363, 141] width 42 height 12
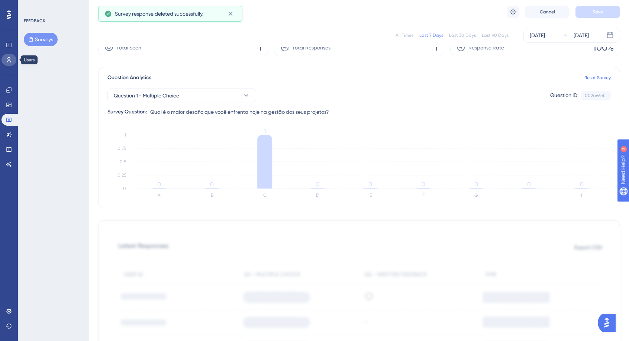
click at [11, 60] on icon at bounding box center [9, 60] width 6 height 6
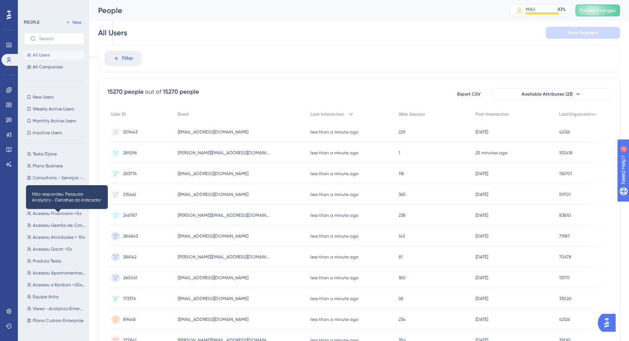
scroll to position [138, 0]
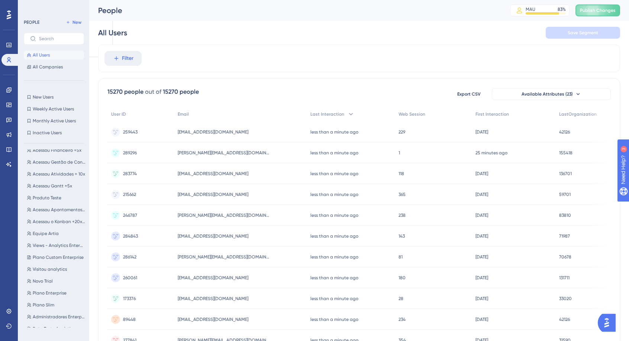
click at [591, 16] on div "People MAU 83 % Click to see add-on and upgrade options Publish Changes" at bounding box center [359, 10] width 540 height 21
click at [595, 10] on span "Publish Changes" at bounding box center [598, 10] width 36 height 6
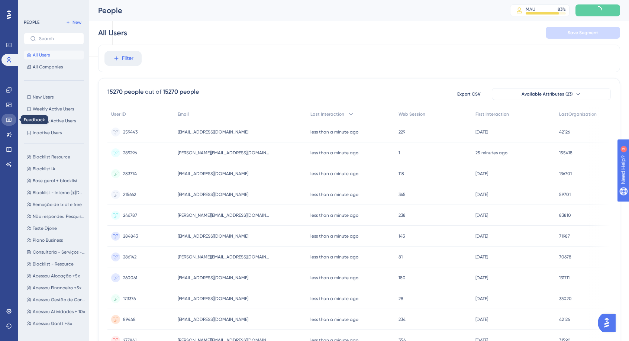
click at [13, 124] on link at bounding box center [8, 120] width 15 height 12
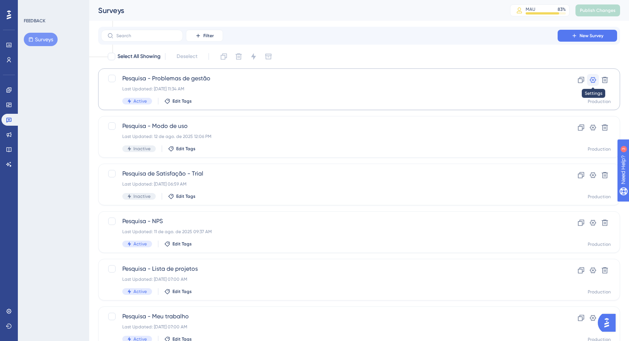
click at [594, 83] on icon at bounding box center [592, 79] width 7 height 7
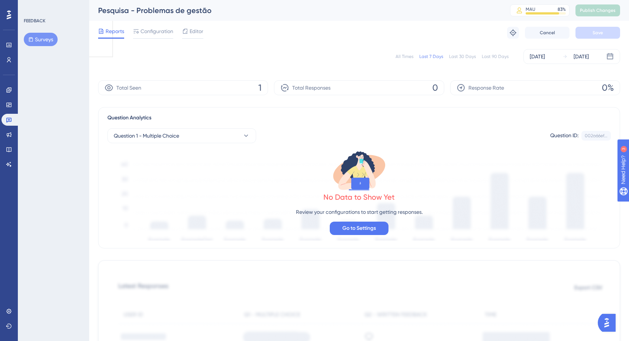
click at [161, 29] on span "Configuration" at bounding box center [157, 31] width 33 height 9
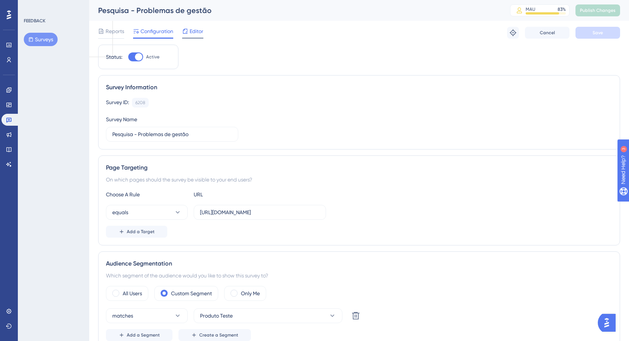
click at [195, 35] on span "Editor" at bounding box center [197, 31] width 14 height 9
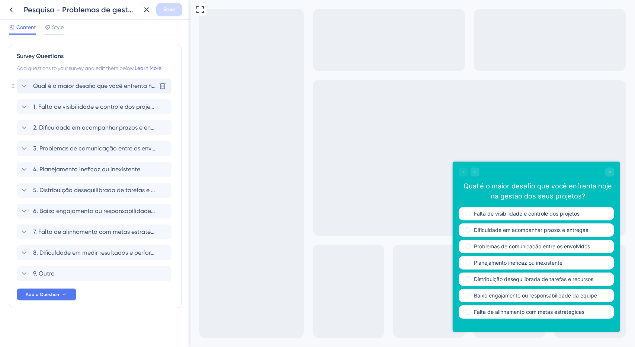
click at [92, 85] on span "Qual é o maior desafio que você enfrenta hoje na gestão dos seus projetos?" at bounding box center [94, 85] width 123 height 9
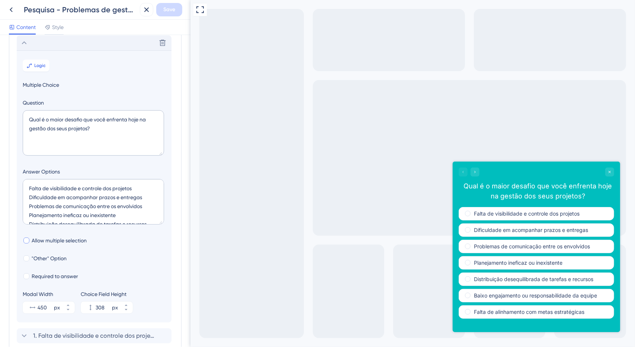
click at [65, 243] on span "Allow multiple selection" at bounding box center [59, 240] width 55 height 9
checkbox input "true"
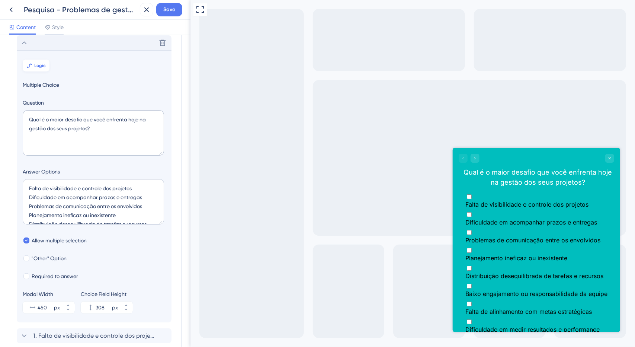
click at [36, 63] on span "Logic" at bounding box center [41, 65] width 12 height 6
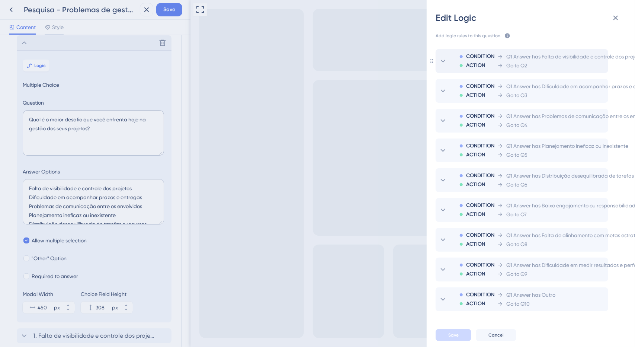
click at [584, 59] on span "Q1 Answer has Falta de visibilidade e controle dos projetos" at bounding box center [575, 56] width 138 height 9
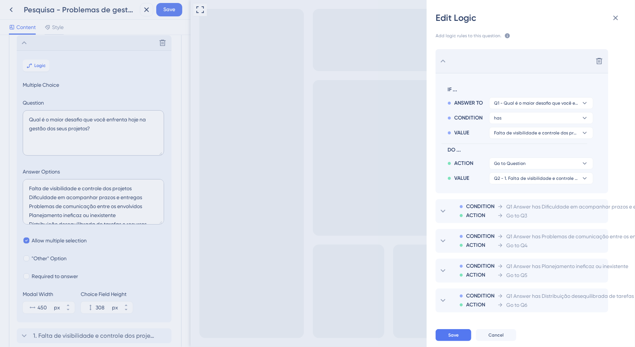
scroll to position [9, 0]
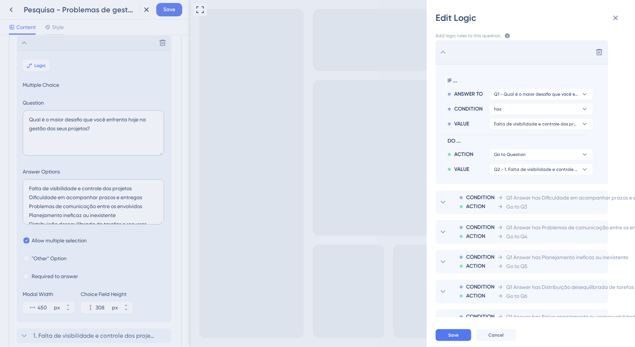
click at [446, 51] on icon at bounding box center [442, 52] width 9 height 9
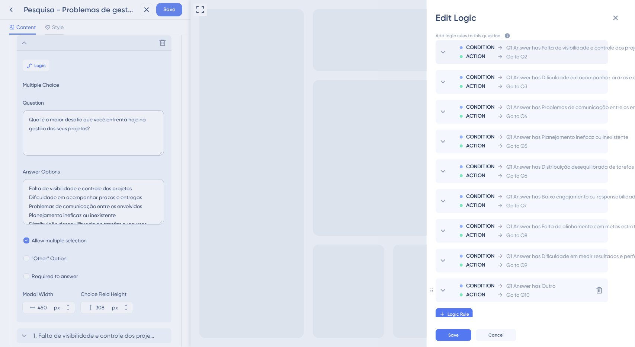
scroll to position [17, 0]
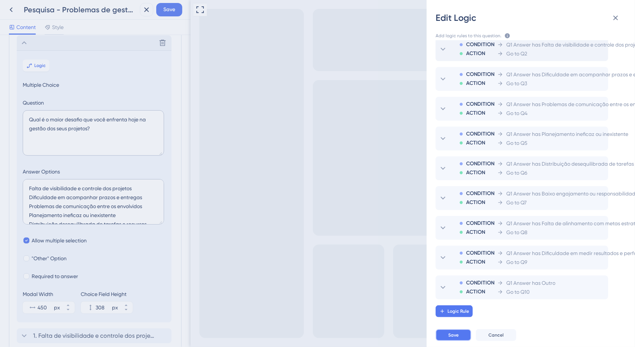
click at [461, 336] on button "Save" at bounding box center [453, 335] width 36 height 12
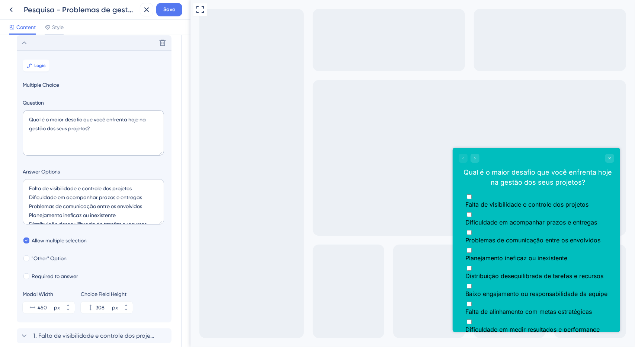
click at [472, 201] on span "Falta de visibilidade e controle dos projetos" at bounding box center [526, 203] width 123 height 7
checkbox input "true"
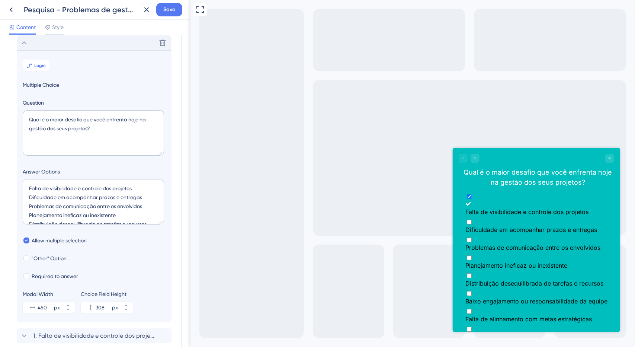
click at [477, 225] on span "Dificuldade em acompanhar prazos e entregas" at bounding box center [531, 228] width 132 height 7
checkbox input "true"
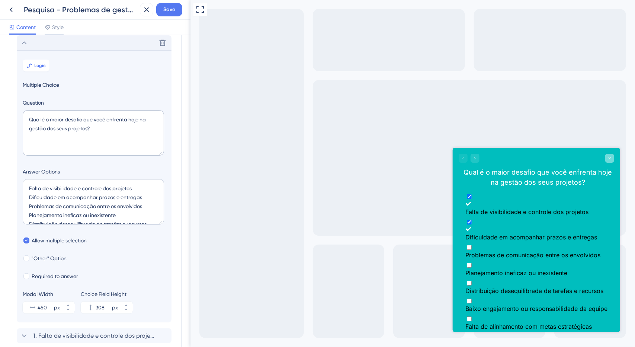
drag, startPoint x: 610, startPoint y: 155, endPoint x: 727, endPoint y: 275, distance: 167.8
click at [609, 155] on icon "Close survey" at bounding box center [609, 157] width 4 height 4
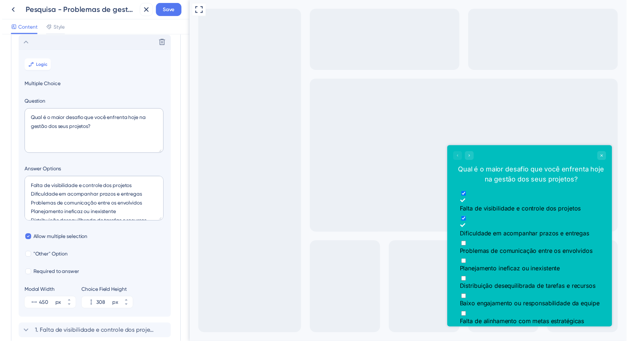
scroll to position [0, 0]
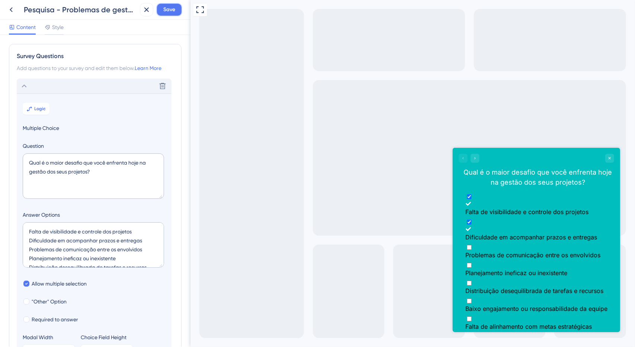
click at [168, 12] on span "Save" at bounding box center [169, 9] width 12 height 9
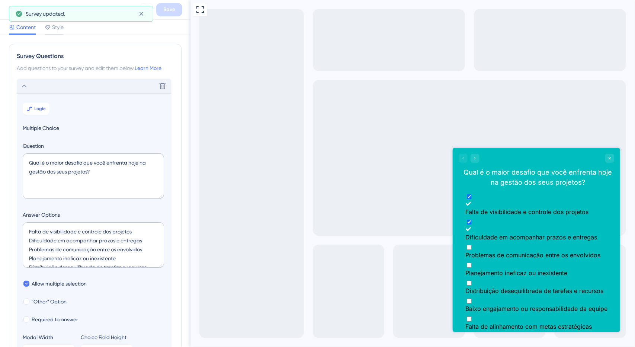
drag, startPoint x: 70, startPoint y: 14, endPoint x: 85, endPoint y: 17, distance: 15.5
click at [82, 16] on div "Survey updated." at bounding box center [79, 13] width 107 height 9
click at [145, 17] on button at bounding box center [141, 14] width 12 height 12
drag, startPoint x: 22, startPoint y: 10, endPoint x: 16, endPoint y: 11, distance: 6.1
click at [19, 10] on div "Pesquisa - Problemas de gestão" at bounding box center [70, 9] width 132 height 13
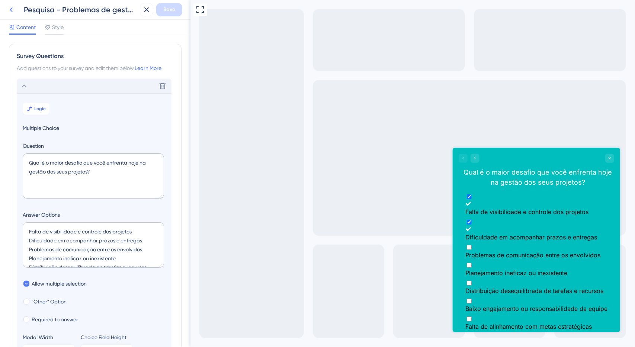
click at [16, 11] on button at bounding box center [10, 9] width 13 height 13
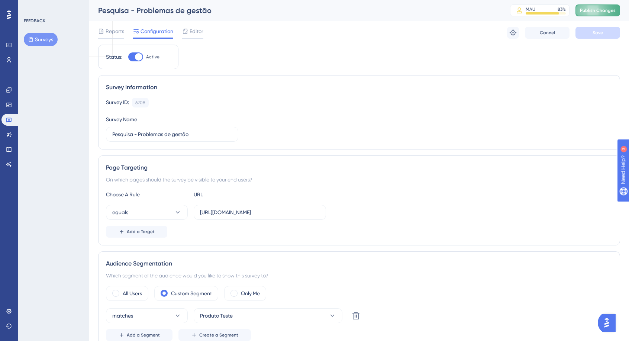
click at [604, 8] on span "Publish Changes" at bounding box center [598, 10] width 36 height 6
click at [114, 30] on span "Reports" at bounding box center [115, 31] width 19 height 9
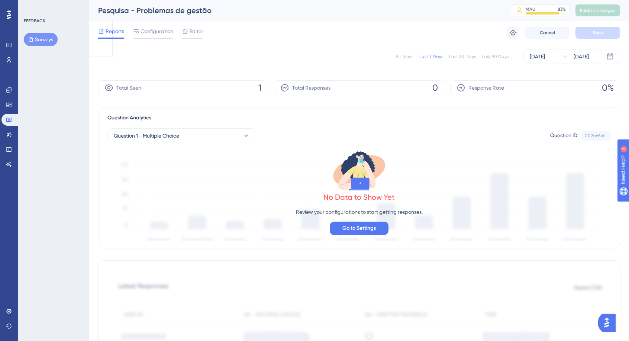
click at [443, 32] on div "Reports Configuration Editor Troubleshoot Cancel Save" at bounding box center [359, 33] width 522 height 24
click at [511, 32] on icon at bounding box center [512, 32] width 7 height 7
click at [163, 33] on span "Configuration" at bounding box center [157, 31] width 33 height 9
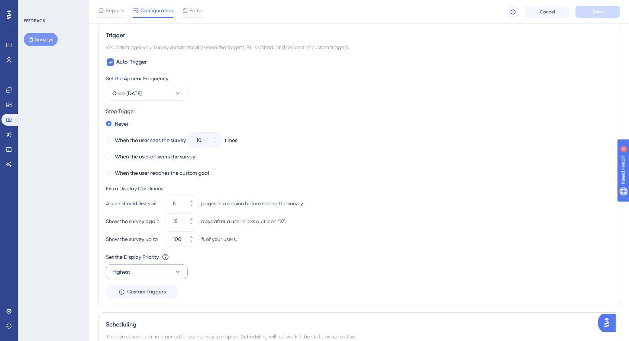
scroll to position [372, 0]
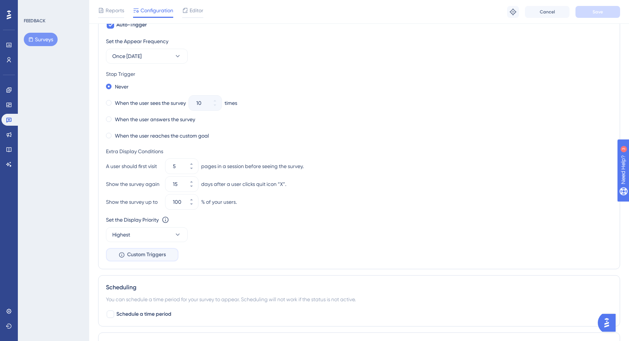
click at [157, 255] on span "Custom Triggers" at bounding box center [146, 254] width 39 height 9
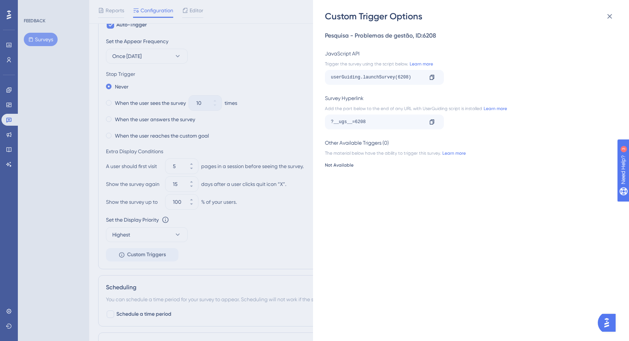
click at [439, 119] on div "?__ugs__=6208 Copy" at bounding box center [384, 122] width 119 height 15
click at [431, 121] on icon at bounding box center [432, 122] width 6 height 6
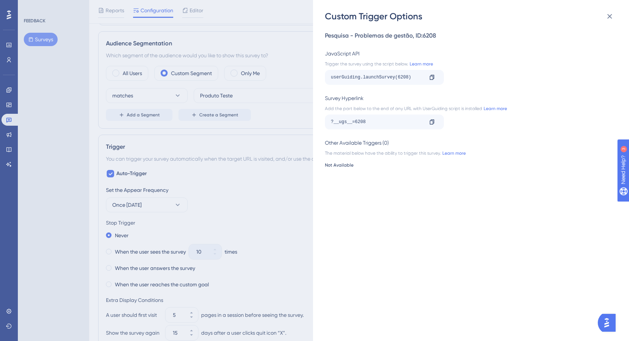
scroll to position [112, 0]
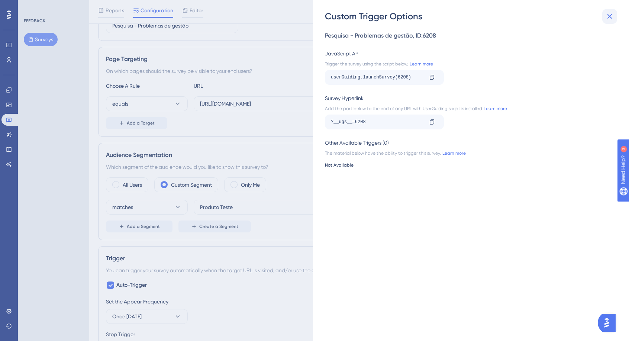
click at [607, 17] on icon at bounding box center [609, 16] width 9 height 9
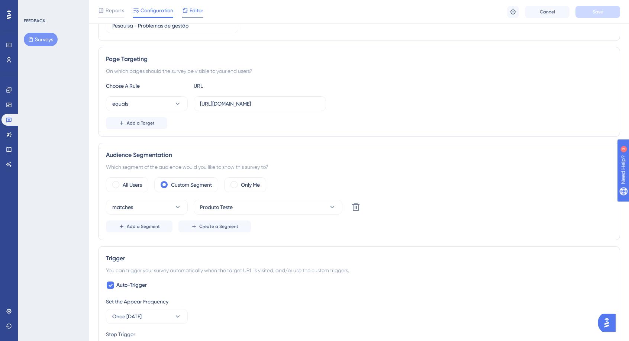
click at [195, 15] on div "Editor" at bounding box center [192, 12] width 21 height 12
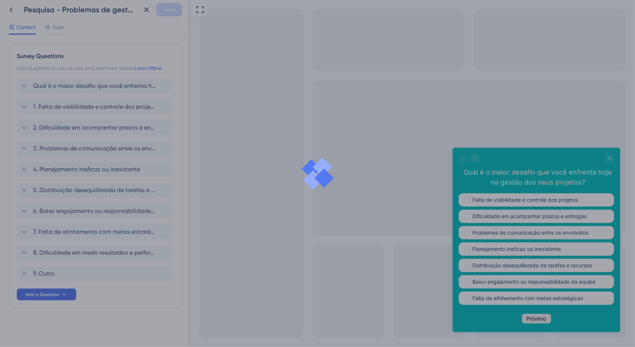
click at [63, 32] on div at bounding box center [317, 173] width 635 height 347
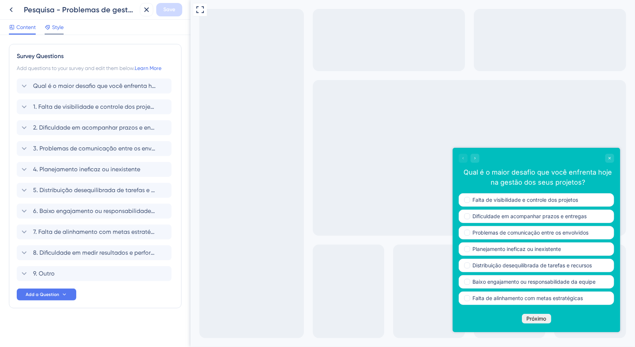
click at [59, 32] on div "Style" at bounding box center [54, 29] width 19 height 12
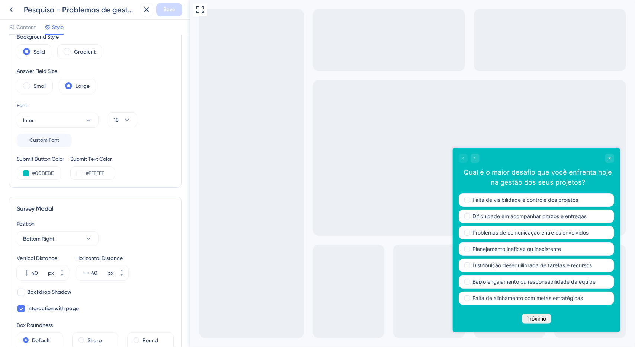
scroll to position [112, 0]
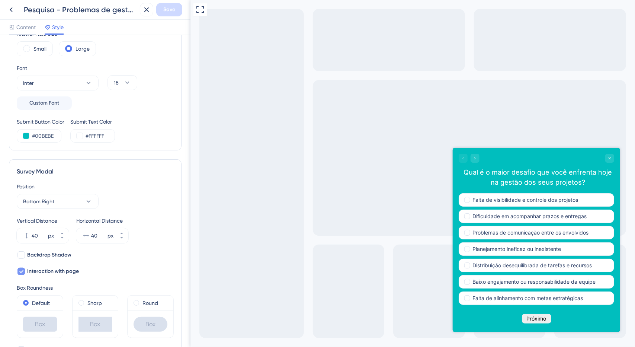
click at [68, 269] on span "Interaction with page" at bounding box center [53, 271] width 52 height 9
click at [68, 270] on span "Interaction with page" at bounding box center [53, 271] width 52 height 9
checkbox input "true"
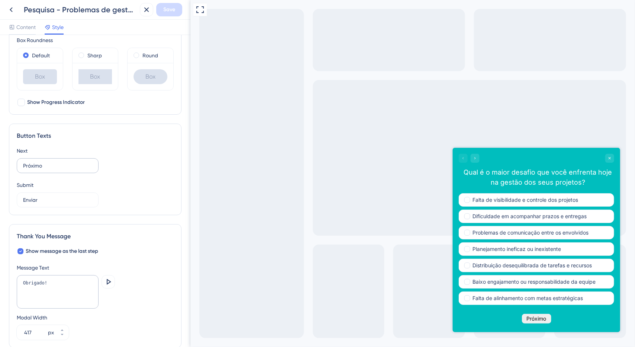
scroll to position [322, 0]
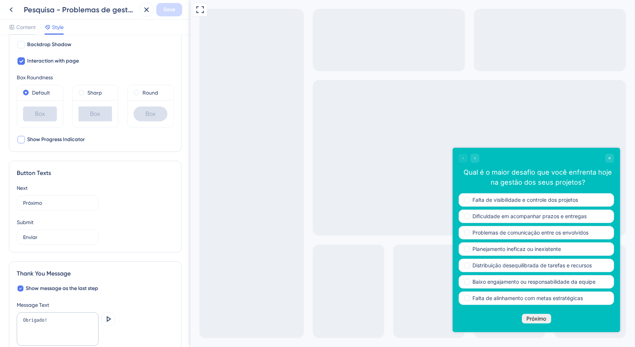
click at [50, 139] on span "Show Progress Indicator" at bounding box center [56, 139] width 58 height 9
checkbox input "false"
click at [55, 61] on span "Interaction with page" at bounding box center [53, 61] width 52 height 9
checkbox input "false"
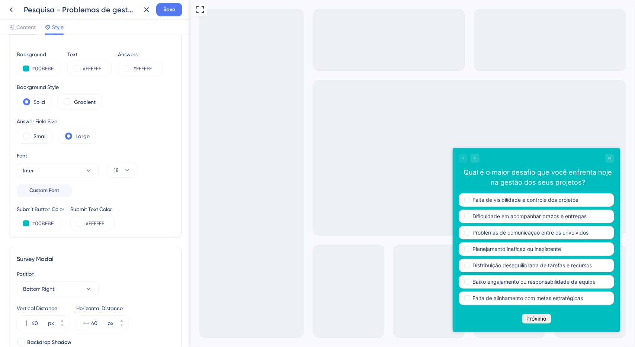
scroll to position [0, 0]
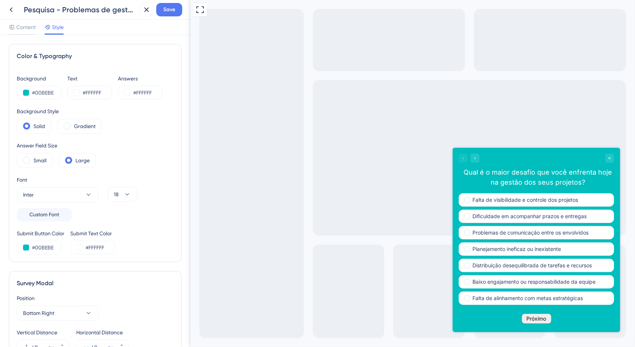
click at [52, 28] on div "Style" at bounding box center [54, 27] width 19 height 9
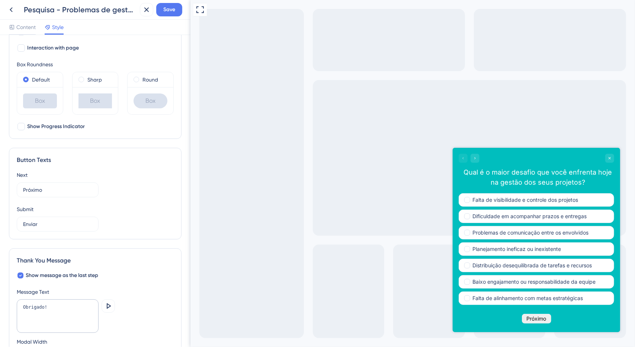
scroll to position [396, 0]
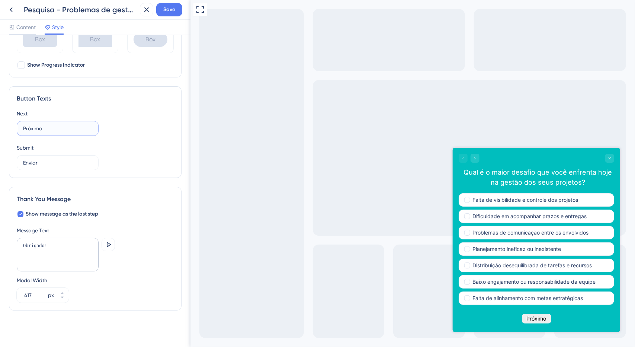
click at [55, 125] on input "Próximo" at bounding box center [57, 128] width 69 height 8
click at [44, 127] on input "Próximo" at bounding box center [57, 128] width 69 height 8
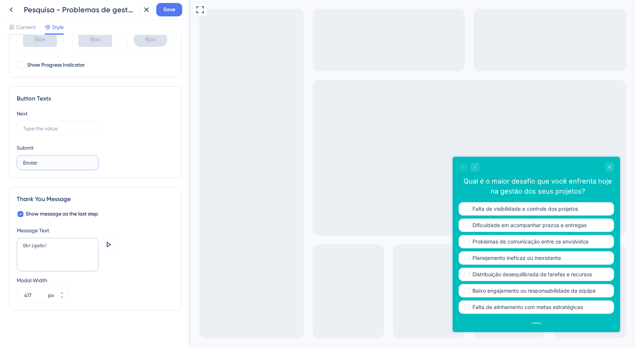
click at [51, 158] on input "Enviar" at bounding box center [57, 162] width 69 height 8
click at [56, 124] on input "text" at bounding box center [57, 128] width 69 height 8
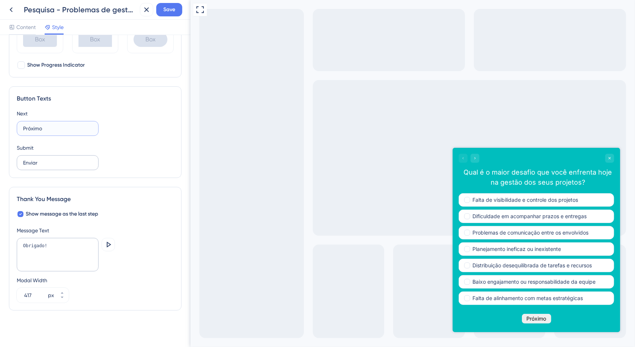
type input "Próximo"
click at [59, 161] on input "Enviar" at bounding box center [57, 162] width 69 height 8
click at [57, 130] on input "Próximo" at bounding box center [57, 128] width 69 height 8
click at [56, 130] on input "Próximo" at bounding box center [57, 128] width 69 height 8
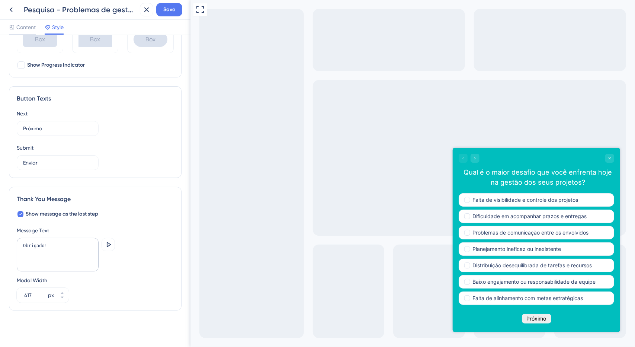
click at [129, 106] on div "Button Texts Next Próximo Submit Enviar" at bounding box center [95, 131] width 173 height 91
click at [46, 128] on input "Próximo" at bounding box center [57, 128] width 69 height 8
click at [45, 128] on input "Próximo" at bounding box center [57, 128] width 69 height 8
click at [45, 127] on input "Próximo" at bounding box center [57, 128] width 69 height 8
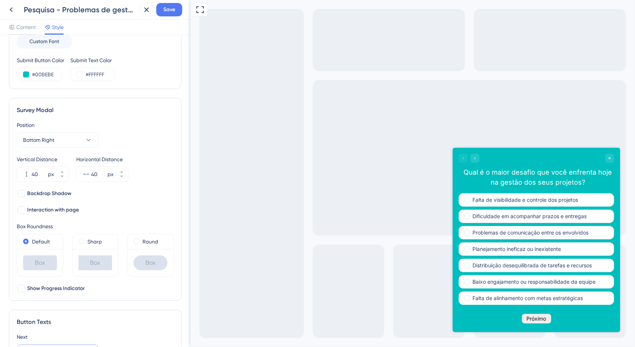
scroll to position [0, 0]
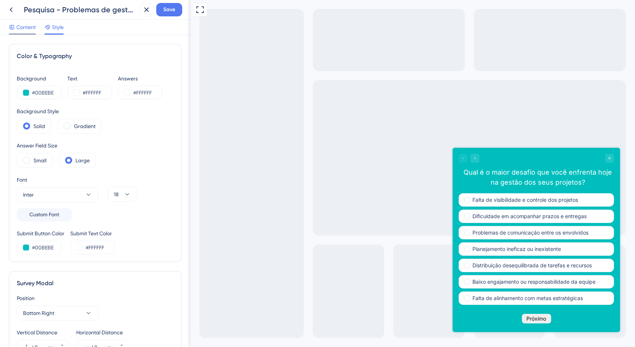
click at [25, 34] on div at bounding box center [22, 33] width 27 height 1
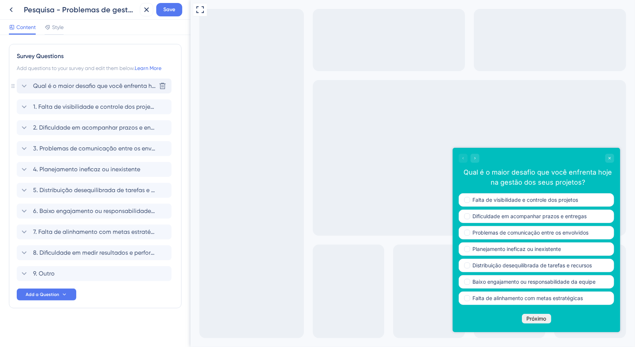
click at [52, 84] on span "Qual é o maior desafio que você enfrenta hoje na gestão dos seus projetos?" at bounding box center [94, 85] width 123 height 9
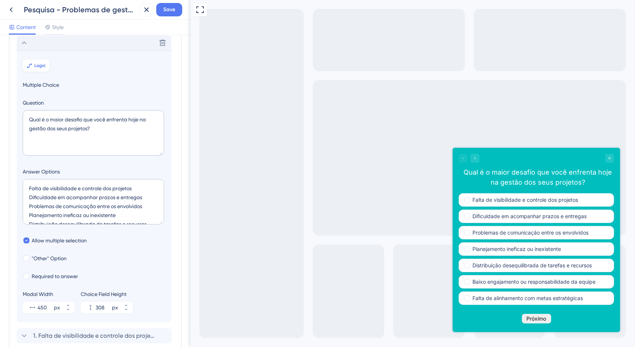
click at [36, 63] on span "Logic" at bounding box center [41, 65] width 12 height 6
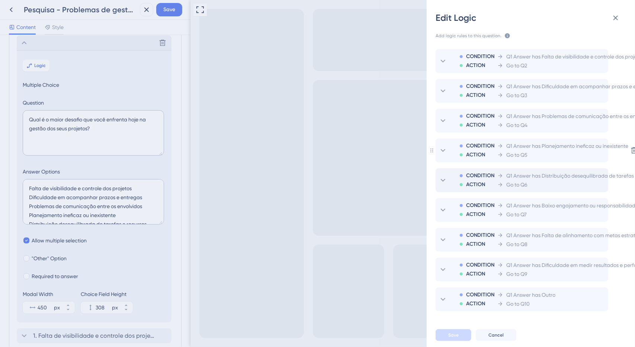
scroll to position [17, 0]
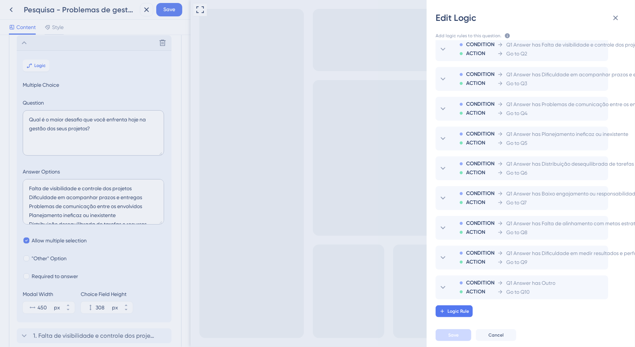
click at [119, 122] on div "Edit Logic Add logic rules to this question. The rules will apply after this qu…" at bounding box center [317, 173] width 635 height 347
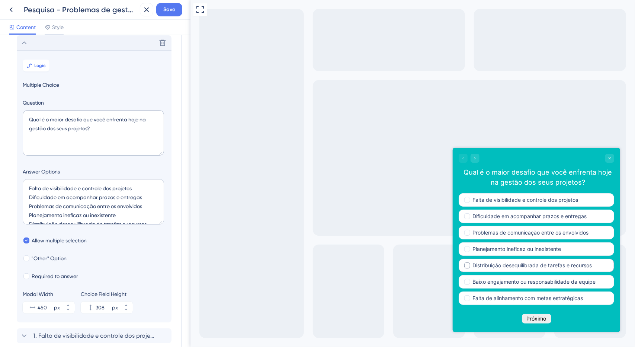
scroll to position [30, 0]
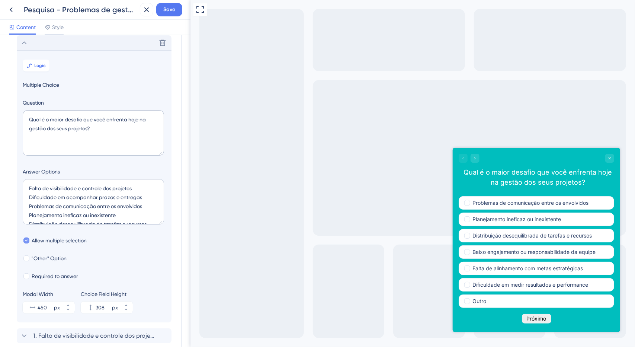
drag, startPoint x: 83, startPoint y: 242, endPoint x: 87, endPoint y: 238, distance: 6.3
click at [83, 242] on span "Allow multiple selection" at bounding box center [59, 240] width 55 height 9
checkbox input "false"
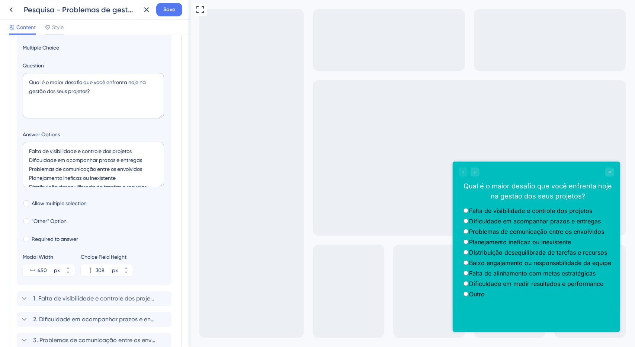
scroll to position [43, 0]
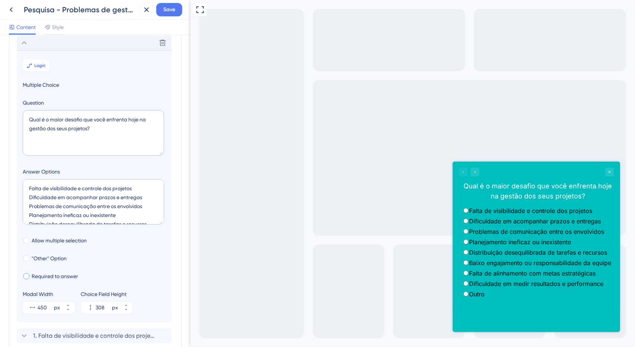
click at [64, 276] on span "Required to answer" at bounding box center [55, 275] width 46 height 9
checkbox input "true"
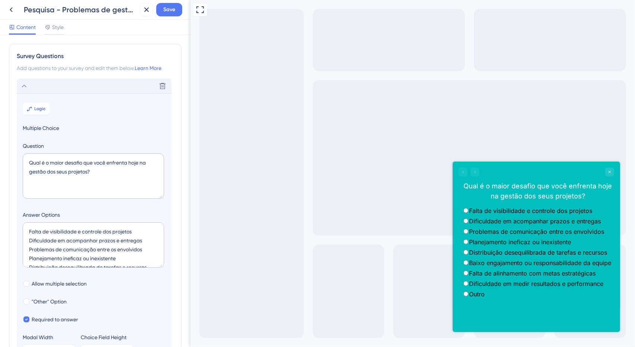
click at [45, 87] on div "Delete" at bounding box center [94, 85] width 155 height 15
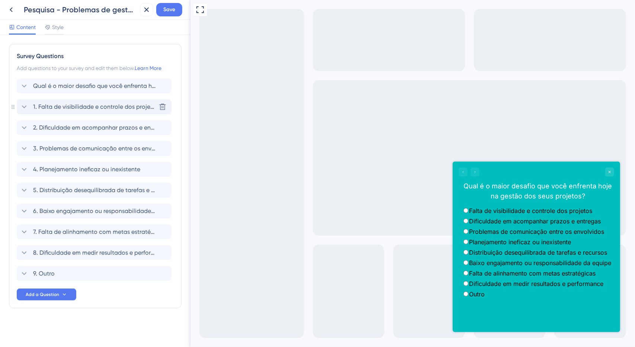
drag, startPoint x: 75, startPoint y: 103, endPoint x: 71, endPoint y: 107, distance: 5.3
click at [75, 103] on span "1. Falta de visibilidade e controle dos projetos" at bounding box center [94, 106] width 123 height 9
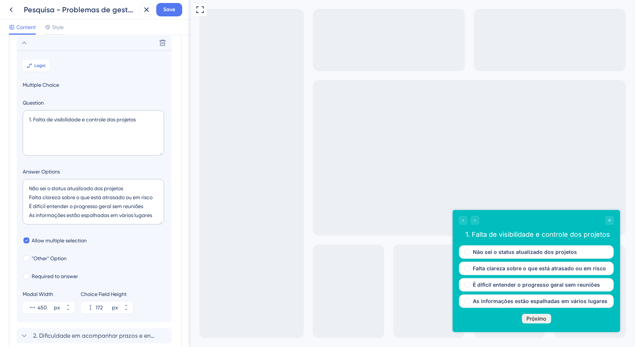
scroll to position [101, 0]
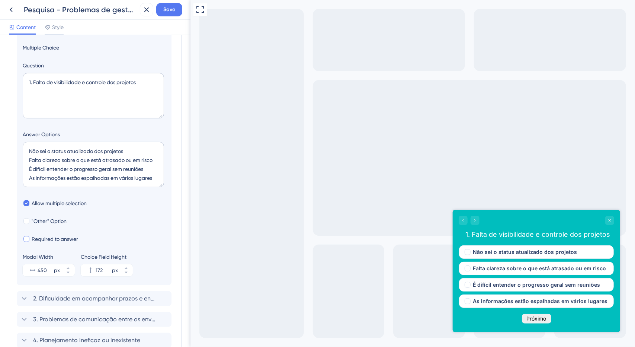
click at [70, 237] on span "Required to answer" at bounding box center [55, 238] width 46 height 9
click at [67, 234] on span "Required to answer" at bounding box center [55, 238] width 46 height 9
click at [77, 239] on span "Required to answer" at bounding box center [55, 238] width 46 height 9
click at [77, 238] on span "Required to answer" at bounding box center [55, 238] width 46 height 9
checkbox input "false"
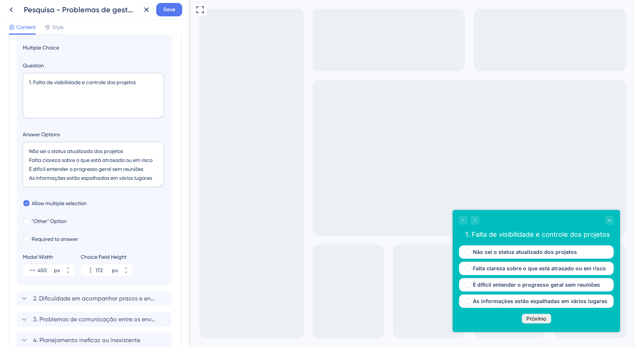
scroll to position [27, 0]
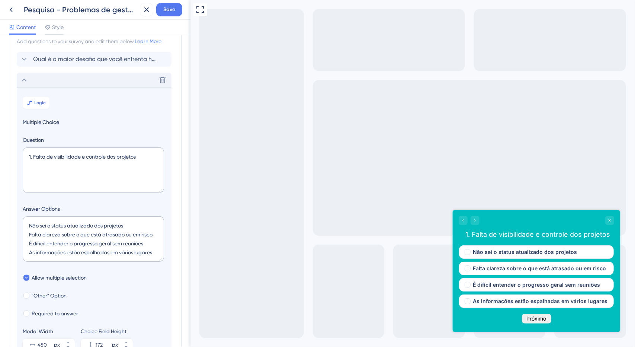
click at [62, 80] on div "Delete" at bounding box center [94, 80] width 155 height 15
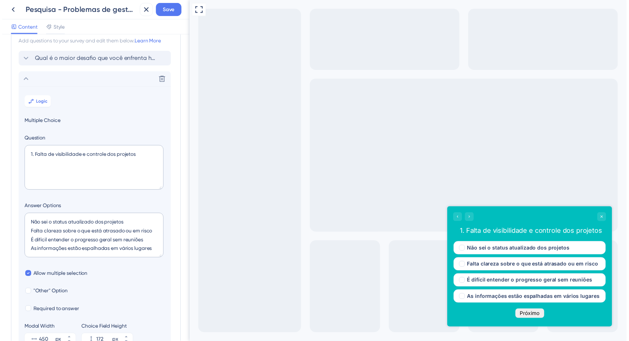
scroll to position [0, 0]
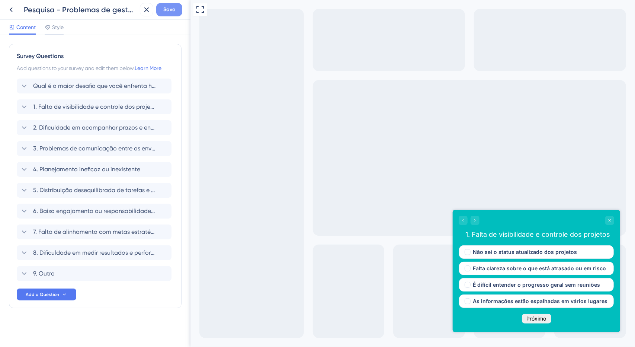
click at [164, 12] on span "Save" at bounding box center [169, 9] width 12 height 9
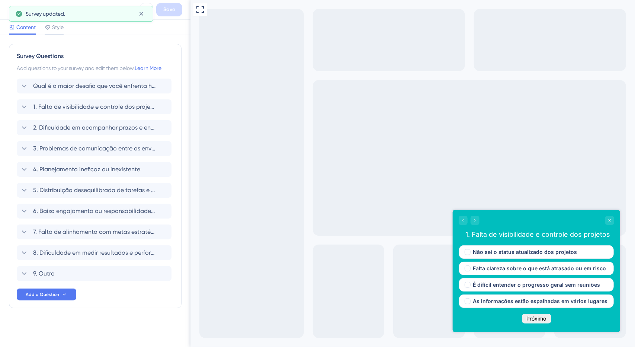
click at [26, 6] on div "Survey updated." at bounding box center [81, 14] width 144 height 16
click at [143, 15] on icon at bounding box center [141, 13] width 7 height 7
click at [14, 12] on icon at bounding box center [11, 9] width 9 height 9
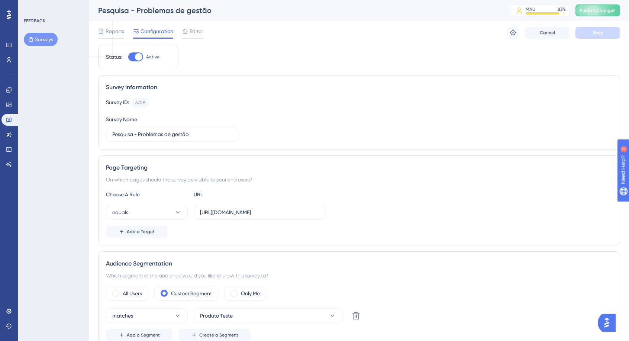
click at [611, 14] on button "Publish Changes" at bounding box center [598, 10] width 45 height 12
click at [180, 32] on div "Reports Configuration Editor" at bounding box center [150, 33] width 105 height 12
click at [194, 35] on span "Editor" at bounding box center [197, 31] width 14 height 9
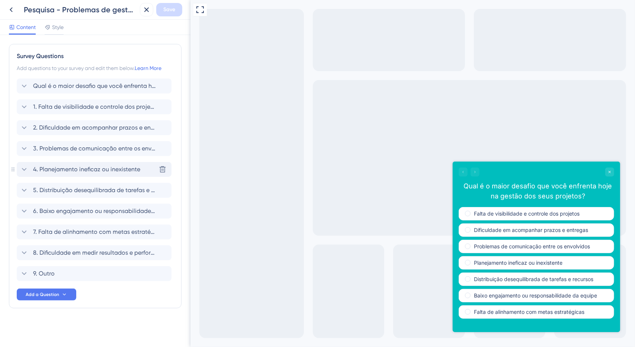
click at [84, 168] on span "4. Planejamento ineficaz ou inexistente" at bounding box center [86, 169] width 107 height 9
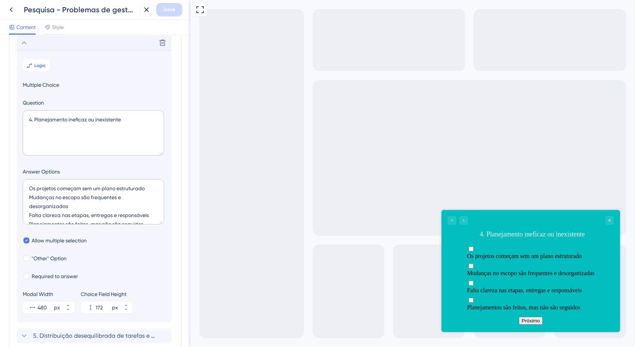
scroll to position [164, 0]
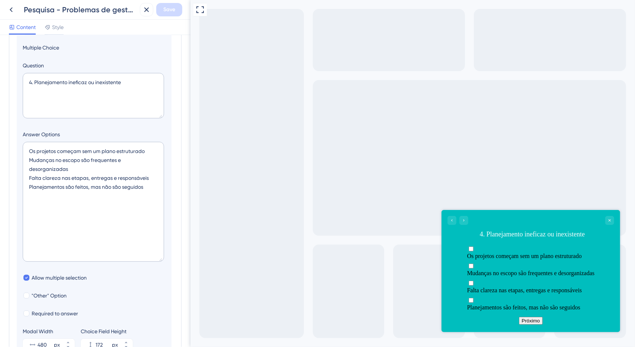
drag, startPoint x: 160, startPoint y: 185, endPoint x: 151, endPoint y: 257, distance: 72.3
click at [152, 260] on textarea "Os projetos começam sem um plano estruturado Mudanças no escopo são frequentes …" at bounding box center [93, 202] width 141 height 120
click at [154, 184] on textarea "Os projetos começam sem um plano estruturado Mudanças no escopo são frequentes …" at bounding box center [93, 202] width 141 height 120
click at [82, 168] on textarea "Os projetos começam sem um plano estruturado Mudanças no escopo são frequentes …" at bounding box center [93, 202] width 141 height 120
click at [157, 185] on textarea "Os projetos começam sem um plano estruturado Mudanças no escopo são frequentes …" at bounding box center [93, 202] width 141 height 120
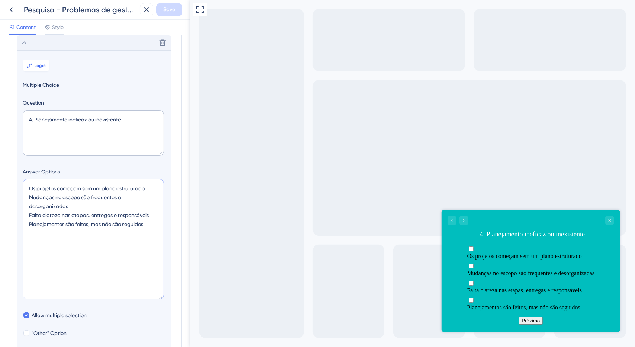
scroll to position [89, 0]
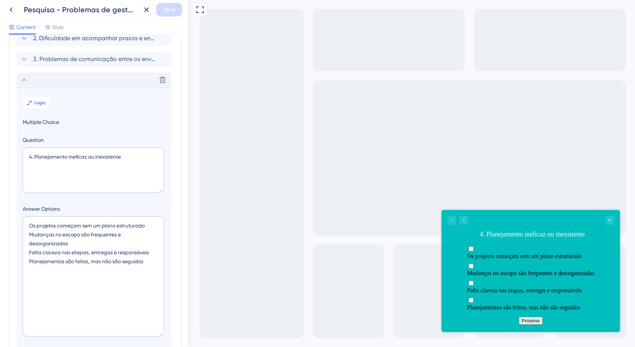
click at [62, 84] on div "Delete" at bounding box center [94, 80] width 155 height 15
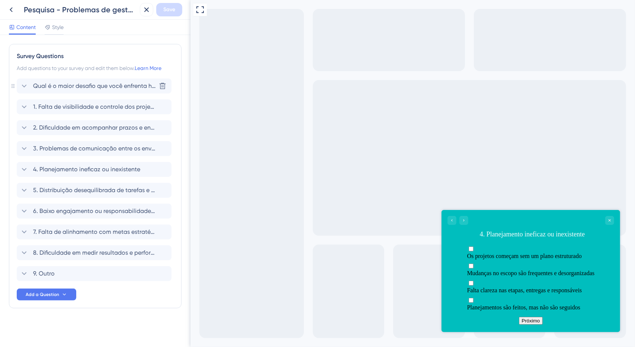
scroll to position [0, 0]
click at [105, 108] on span "1. Falta de visibilidade e controle dos projetos" at bounding box center [94, 106] width 123 height 9
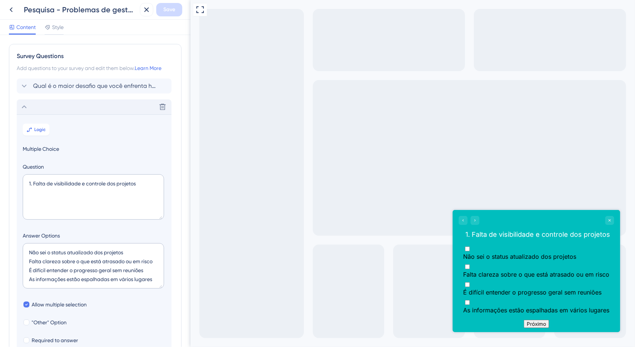
click at [62, 112] on div "Delete" at bounding box center [94, 106] width 155 height 15
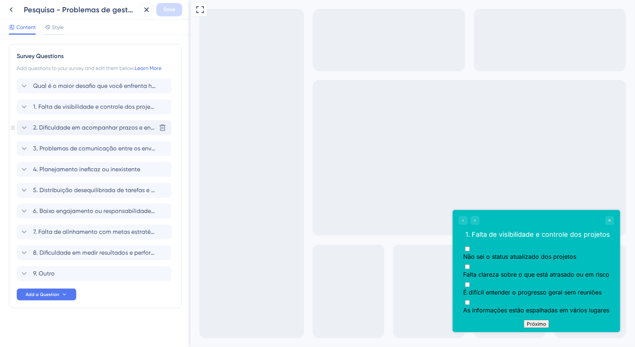
click at [86, 131] on span "2. Dificuldade em acompanhar prazos e entregas" at bounding box center [94, 127] width 123 height 9
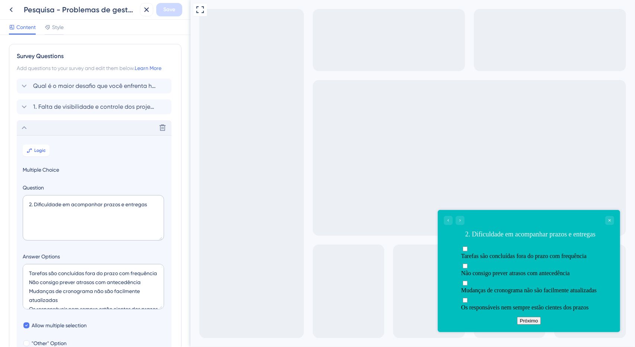
scroll to position [85, 0]
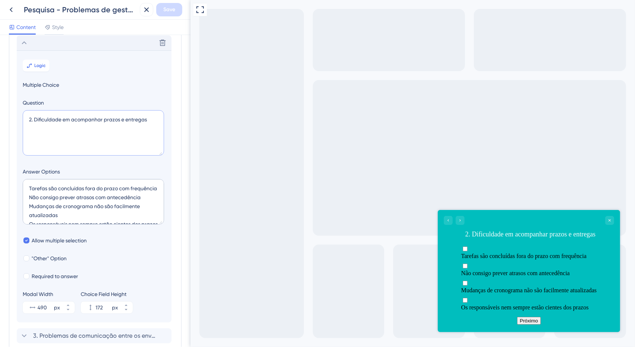
drag, startPoint x: 150, startPoint y: 120, endPoint x: 34, endPoint y: 116, distance: 116.1
click at [34, 116] on textarea "2. Dificuldade em acompanhar prazos e entregas" at bounding box center [93, 132] width 141 height 45
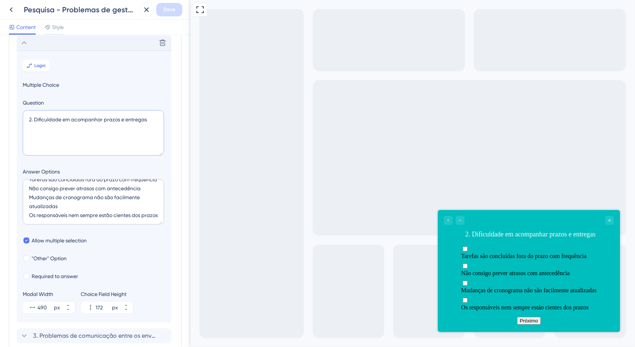
click at [56, 122] on textarea "2. Dificuldade em acompanhar prazos e entregas" at bounding box center [93, 132] width 141 height 45
click at [72, 122] on textarea "2. Dificuldade em acompanhar prazos e entregas" at bounding box center [93, 132] width 141 height 45
click at [42, 118] on textarea "2. Dificuldade em acompanhar prazos e entregas" at bounding box center [93, 132] width 141 height 45
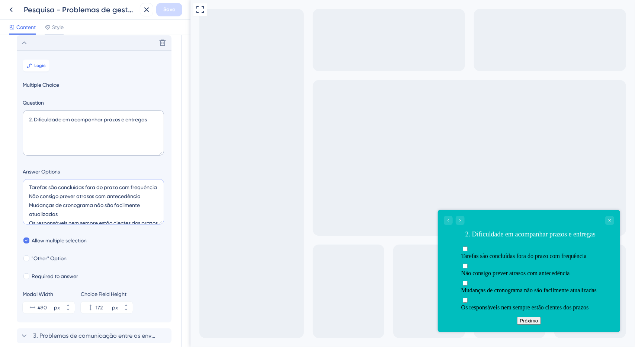
scroll to position [0, 0]
drag, startPoint x: 78, startPoint y: 192, endPoint x: 33, endPoint y: 181, distance: 45.8
click at [28, 180] on textarea "Tarefas são concluídas fora do prazo com frequência Não consigo prever atrasos …" at bounding box center [93, 201] width 141 height 45
click at [66, 200] on textarea "Tarefas são concluídas fora do prazo com frequência Não consigo prever atrasos …" at bounding box center [93, 201] width 141 height 45
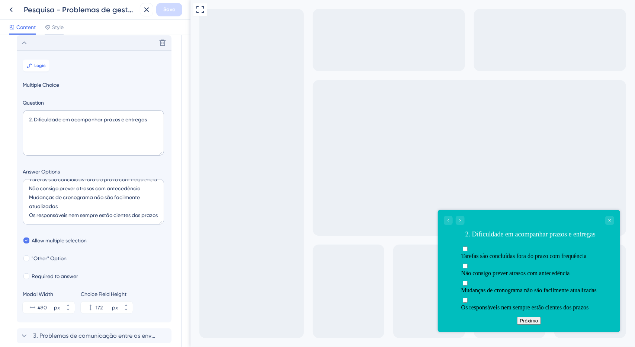
click at [26, 45] on icon at bounding box center [24, 42] width 9 height 9
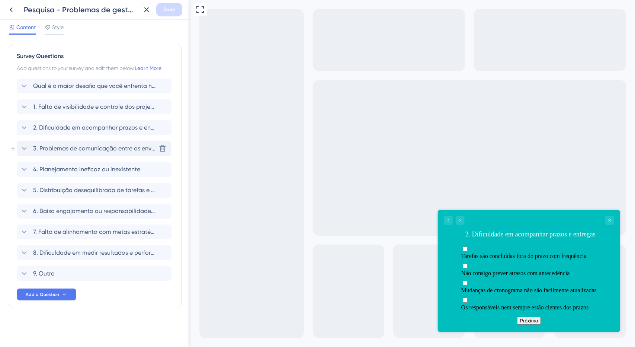
click at [100, 146] on span "3. Problemas de comunicação entre os envolvidos" at bounding box center [94, 148] width 123 height 9
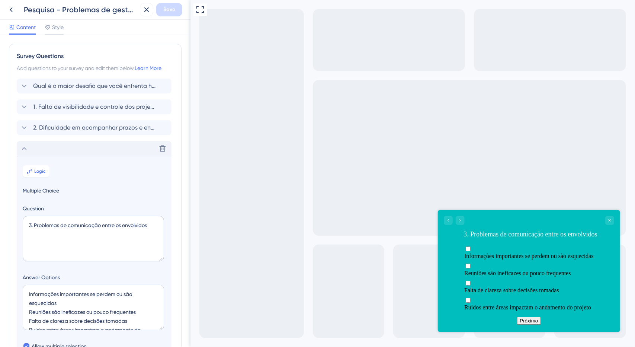
scroll to position [106, 0]
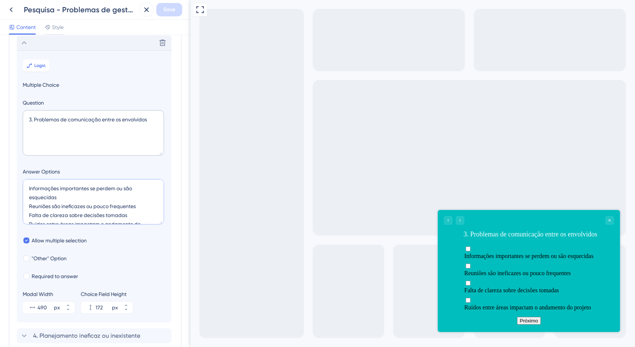
click at [95, 194] on textarea "Informações importantes se perdem ou são esquecidas Reuniões são ineficazes ou …" at bounding box center [93, 201] width 141 height 45
click at [71, 196] on textarea "Informações importantes se perdem ou são esquecidas Reuniões são ineficazes ou …" at bounding box center [93, 201] width 141 height 45
click at [71, 197] on textarea "Informações importantes se perdem ou são esquecidas Reuniões são ineficazes ou …" at bounding box center [93, 201] width 141 height 45
click at [72, 197] on textarea "Informações importantes se perdem ou são esquecidas Reuniões são ineficazes ou …" at bounding box center [93, 201] width 141 height 45
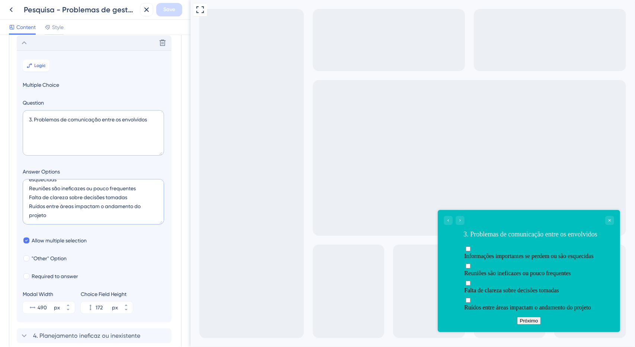
click at [75, 206] on textarea "Informações importantes se perdem ou são esquecidas Reuniões são ineficazes ou …" at bounding box center [93, 201] width 141 height 45
click at [76, 216] on textarea "Informações importantes se perdem ou são esquecidas Reuniões são ineficazes ou …" at bounding box center [93, 201] width 141 height 45
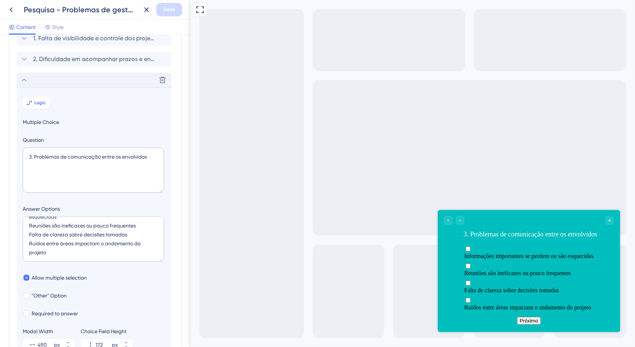
click at [38, 82] on div "Delete" at bounding box center [94, 80] width 155 height 15
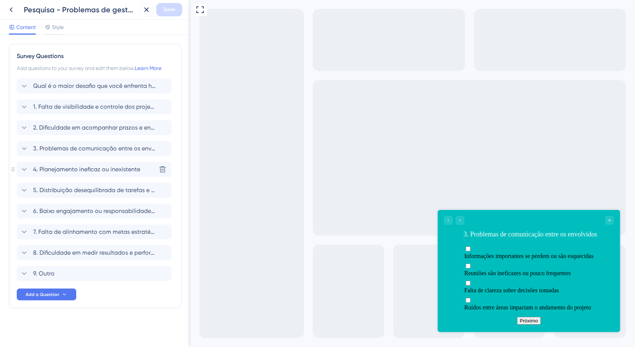
click at [89, 173] on span "4. Planejamento ineficaz ou inexistente" at bounding box center [86, 169] width 107 height 9
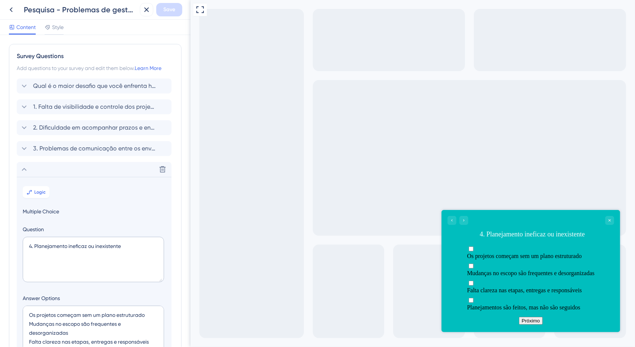
scroll to position [126, 0]
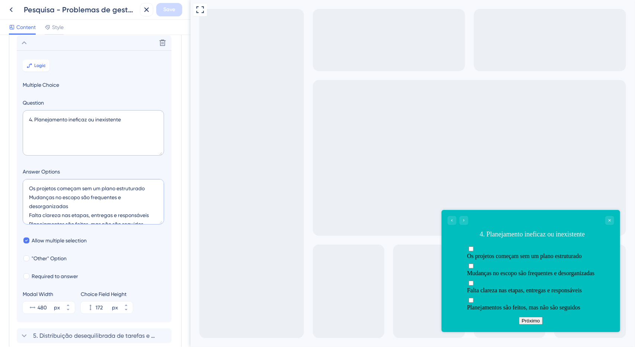
click at [99, 187] on textarea "Os projetos começam sem um plano estruturado Mudanças no escopo são frequentes …" at bounding box center [93, 201] width 141 height 45
click at [89, 197] on textarea "Os projetos começam sem um plano estruturado Mudanças no escopo são frequentes …" at bounding box center [93, 201] width 141 height 45
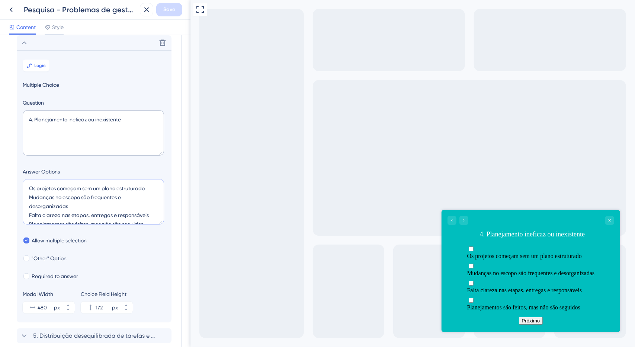
click at [89, 196] on textarea "Os projetos começam sem um plano estruturado Mudanças no escopo são frequentes …" at bounding box center [93, 201] width 141 height 45
click at [90, 196] on textarea "Os projetos começam sem um plano estruturado Mudanças no escopo são frequentes …" at bounding box center [93, 201] width 141 height 45
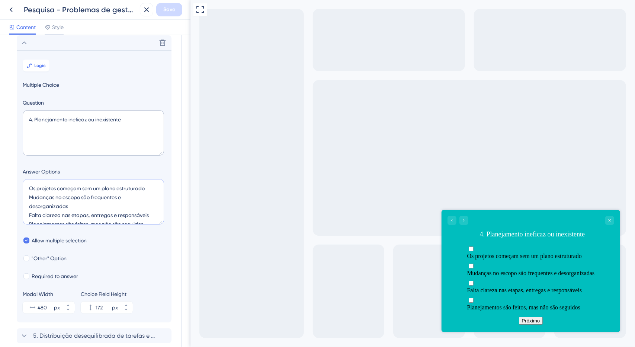
click at [75, 212] on textarea "Os projetos começam sem um plano estruturado Mudanças no escopo são frequentes …" at bounding box center [93, 201] width 141 height 45
click at [77, 212] on textarea "Os projetos começam sem um plano estruturado Mudanças no escopo são frequentes …" at bounding box center [93, 201] width 141 height 45
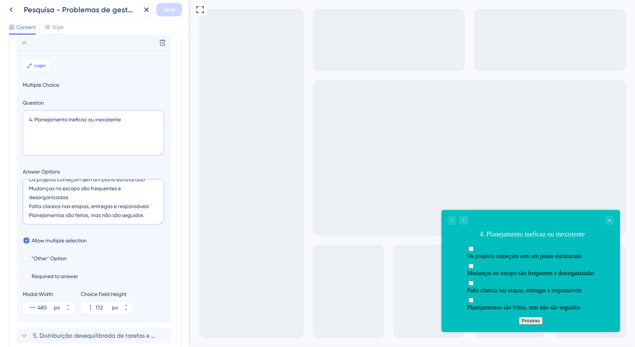
click at [154, 215] on textarea "Os projetos começam sem um plano estruturado Mudanças no escopo são frequentes …" at bounding box center [93, 201] width 141 height 45
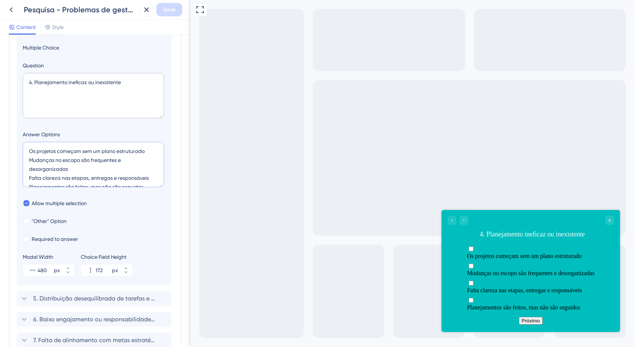
scroll to position [89, 0]
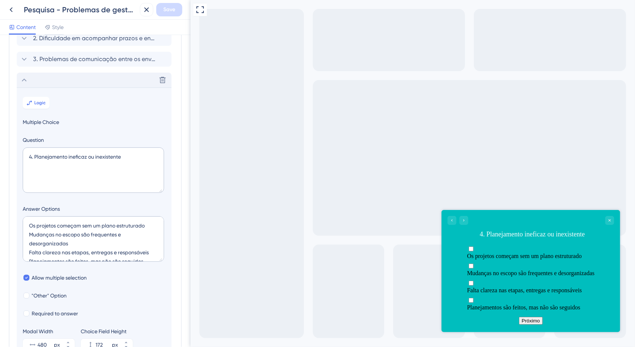
click at [68, 80] on div "Delete" at bounding box center [94, 80] width 155 height 15
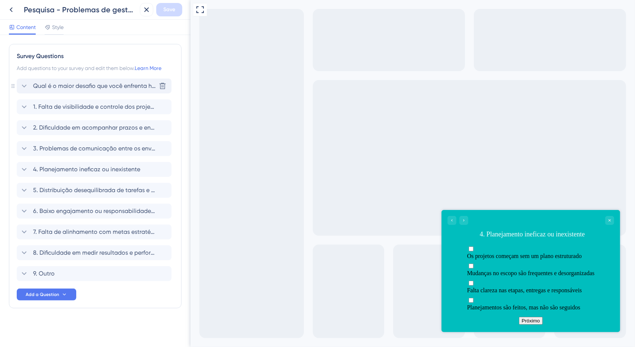
scroll to position [0, 0]
click at [119, 191] on span "5. Distribuição desequilibrada de tarefas e recursos" at bounding box center [94, 190] width 123 height 9
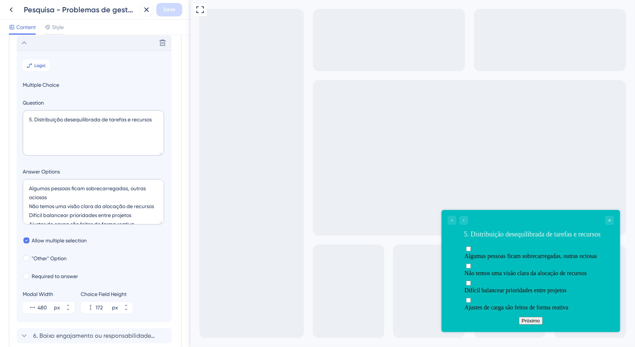
scroll to position [18, 0]
click at [75, 209] on textarea "Algumas pessoas ficam sobrecarregadas, outras ociosas Não temos uma visão clara…" at bounding box center [93, 201] width 141 height 45
click at [149, 206] on textarea "Algumas pessoas ficam sobrecarregadas, outras ociosas Não temos uma visão clara…" at bounding box center [93, 201] width 141 height 45
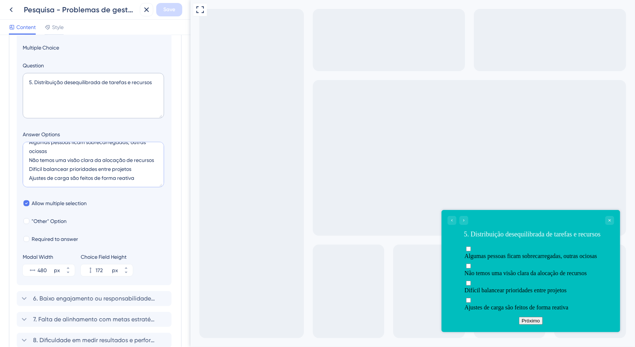
drag, startPoint x: 136, startPoint y: 168, endPoint x: 26, endPoint y: 169, distance: 110.4
click at [26, 169] on textarea "Algumas pessoas ficam sobrecarregadas, outras ociosas Não temos uma visão clara…" at bounding box center [93, 164] width 141 height 45
click at [27, 169] on textarea "Algumas pessoas ficam sobrecarregadas, outras ociosas Não temos uma visão clara…" at bounding box center [93, 164] width 141 height 45
click at [140, 168] on textarea "Algumas pessoas ficam sobrecarregadas, outras ociosas Não temos uma visão clara…" at bounding box center [93, 164] width 141 height 45
click at [138, 168] on textarea "Algumas pessoas ficam sobrecarregadas, outras ociosas Não temos uma visão clara…" at bounding box center [93, 164] width 141 height 45
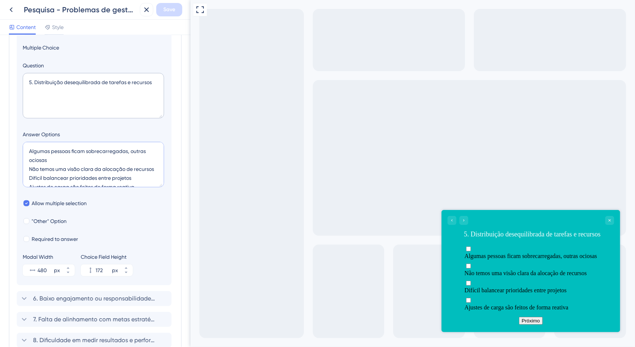
scroll to position [147, 0]
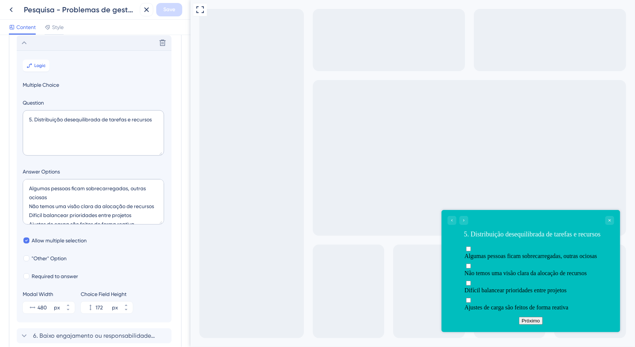
click at [33, 42] on div "Delete" at bounding box center [94, 42] width 155 height 15
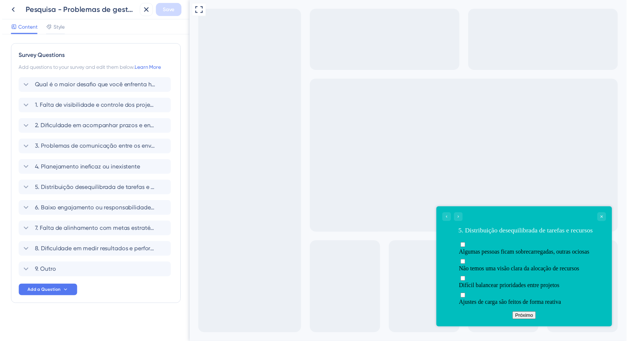
scroll to position [0, 0]
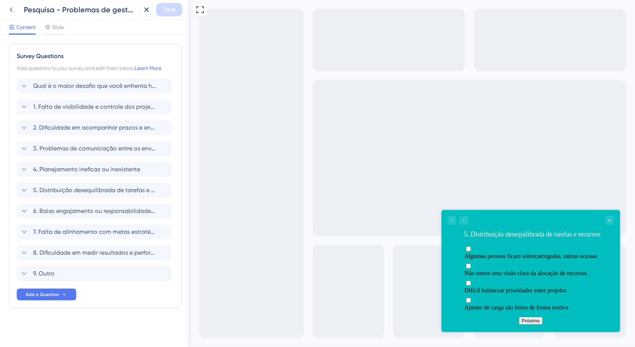
click at [13, 12] on icon at bounding box center [11, 9] width 9 height 9
